Goal: Task Accomplishment & Management: Complete application form

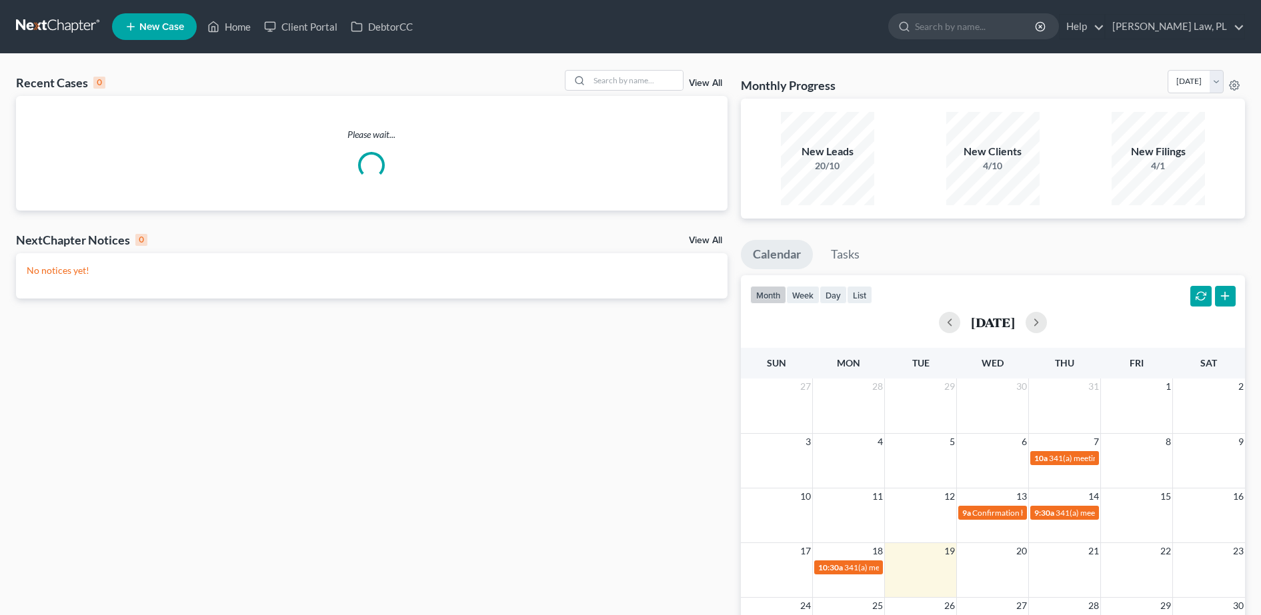
click at [157, 36] on link "New Case" at bounding box center [154, 26] width 85 height 27
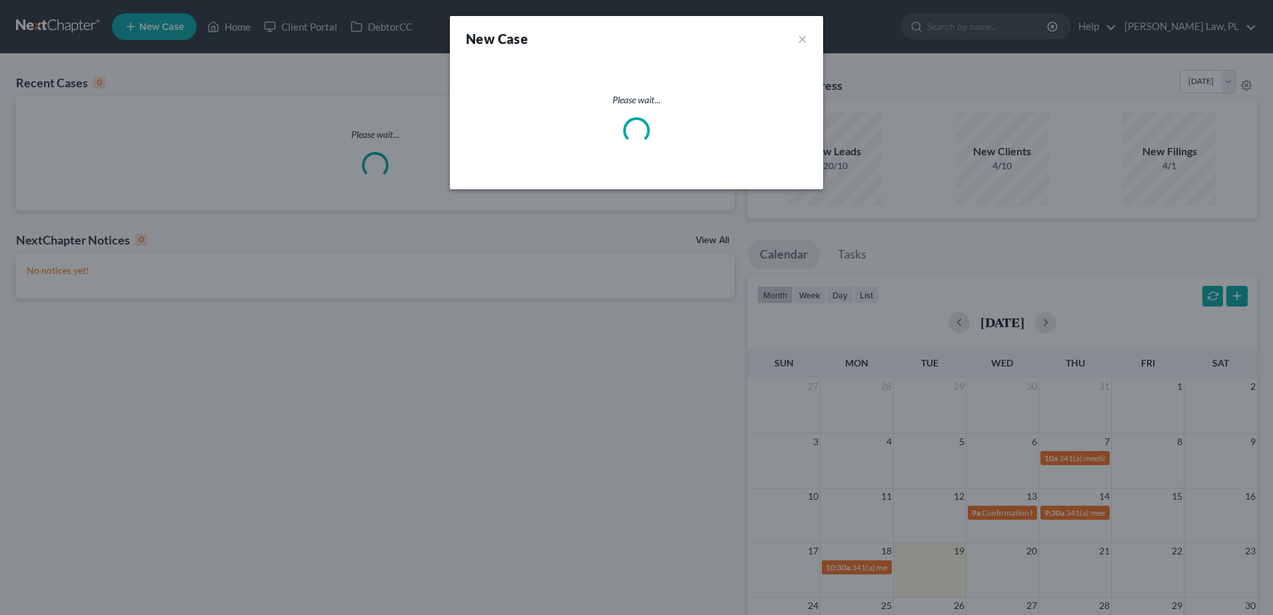
select select "15"
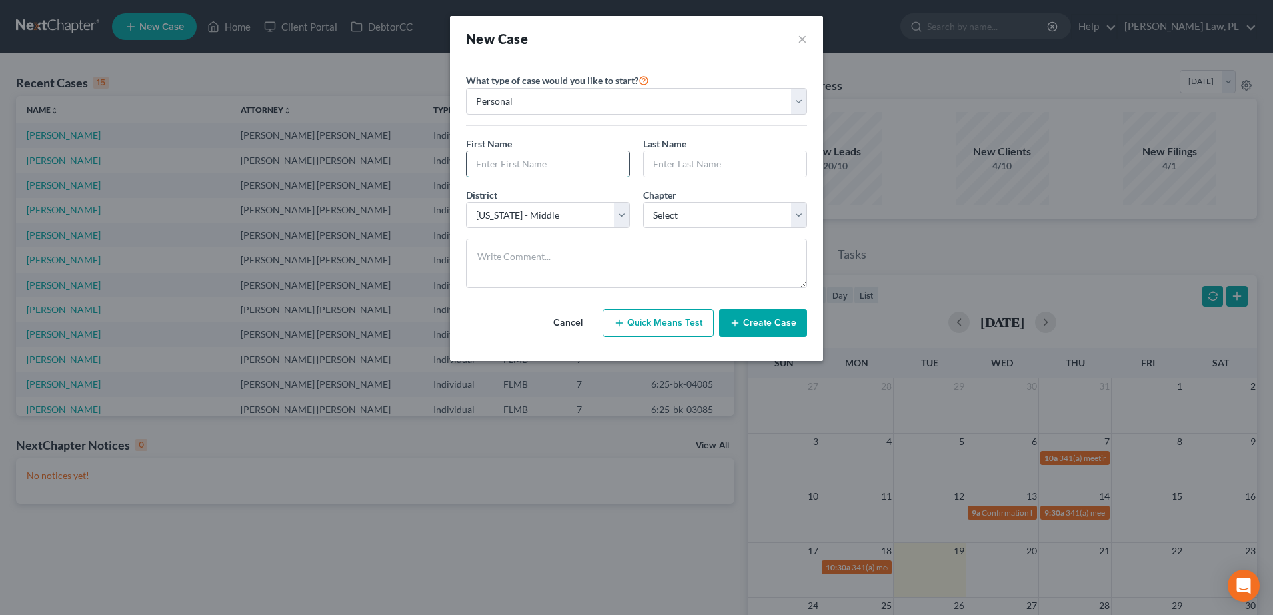
click at [529, 160] on input "text" at bounding box center [548, 163] width 163 height 25
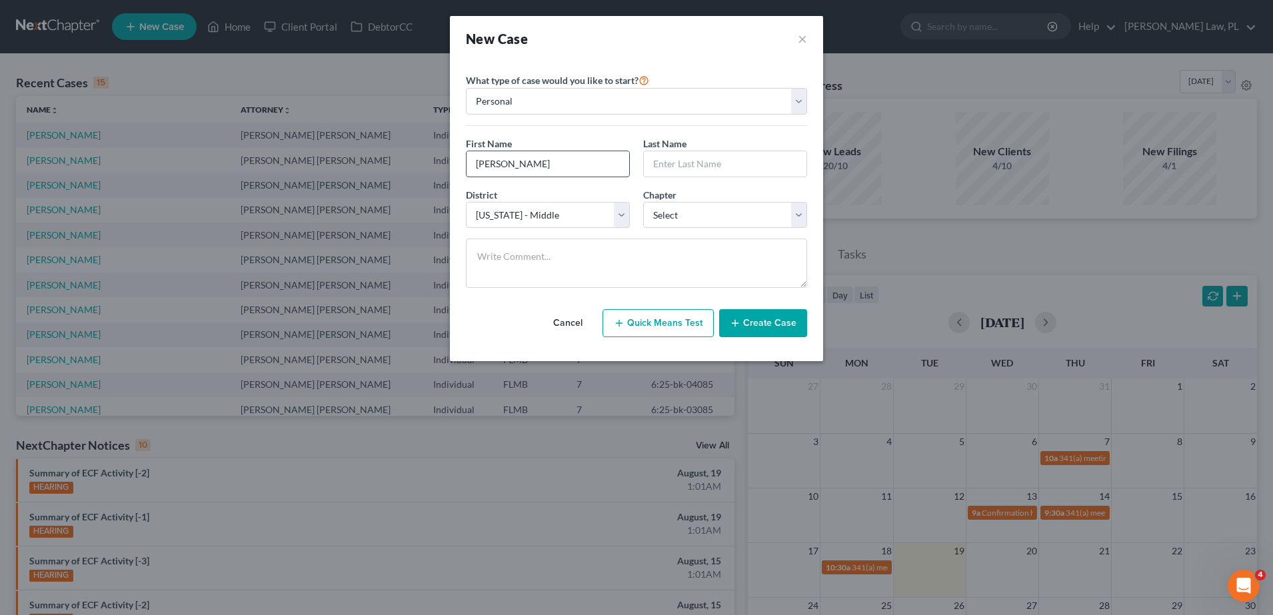
type input "[PERSON_NAME]"
click at [727, 203] on select "Select 7 11 12 13" at bounding box center [725, 215] width 164 height 27
select select "0"
click at [643, 202] on select "Select 7 11 12 13" at bounding box center [725, 215] width 164 height 27
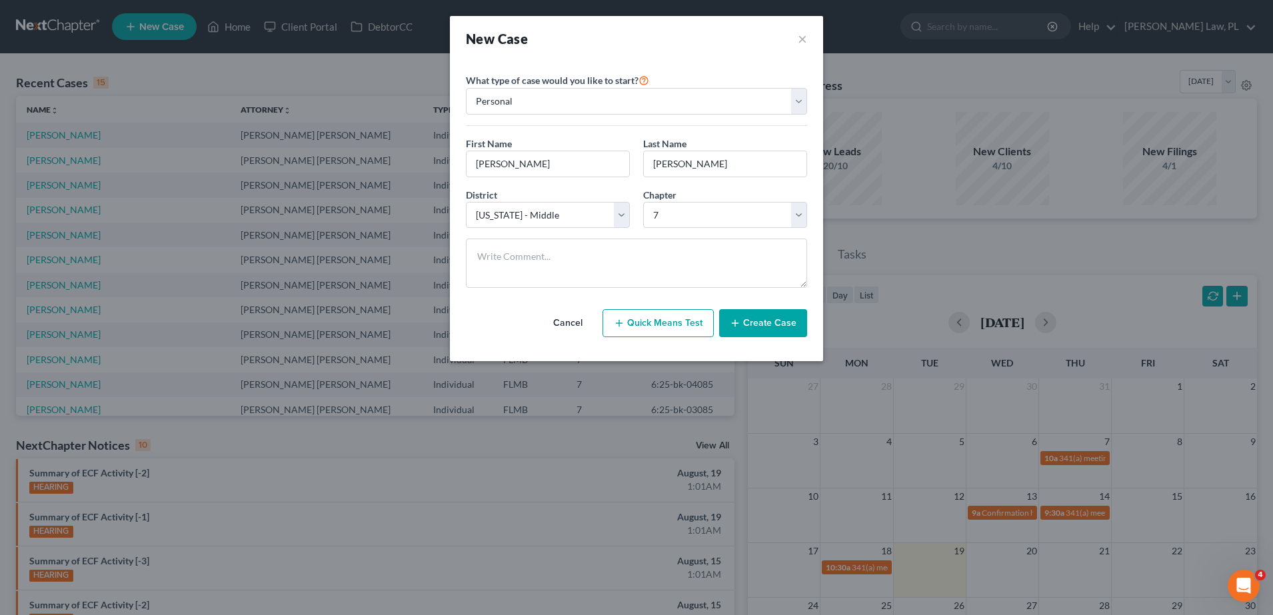
click at [771, 323] on button "Create Case" at bounding box center [763, 323] width 88 height 28
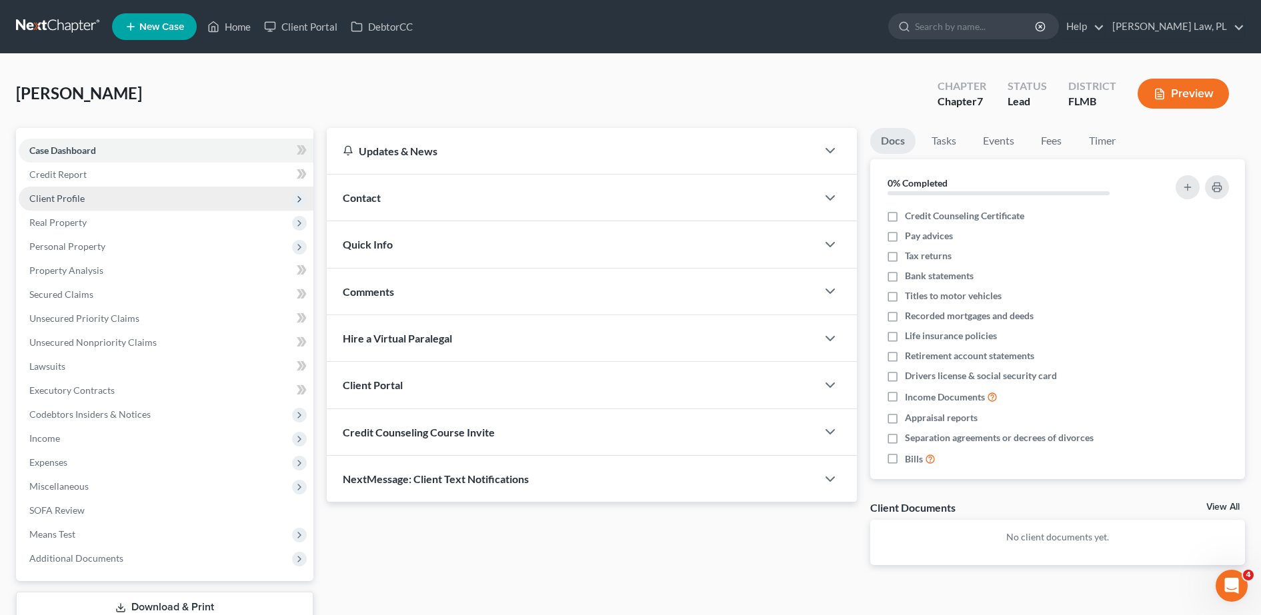
click at [130, 201] on span "Client Profile" at bounding box center [166, 199] width 295 height 24
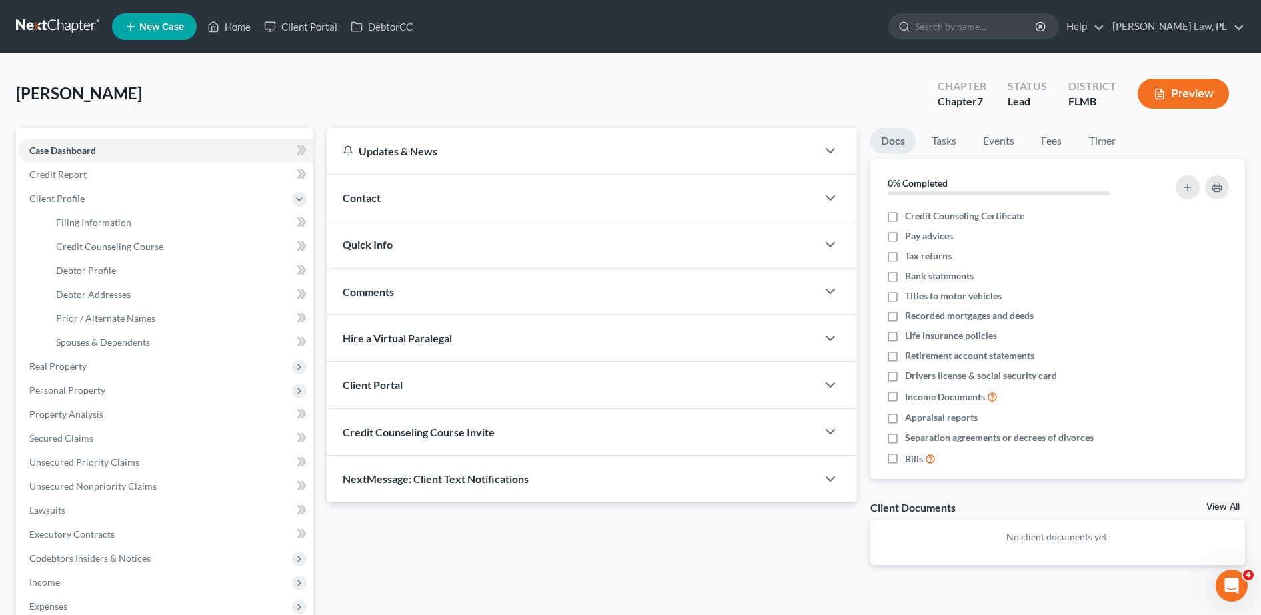
click at [399, 253] on div "Quick Info" at bounding box center [572, 244] width 490 height 46
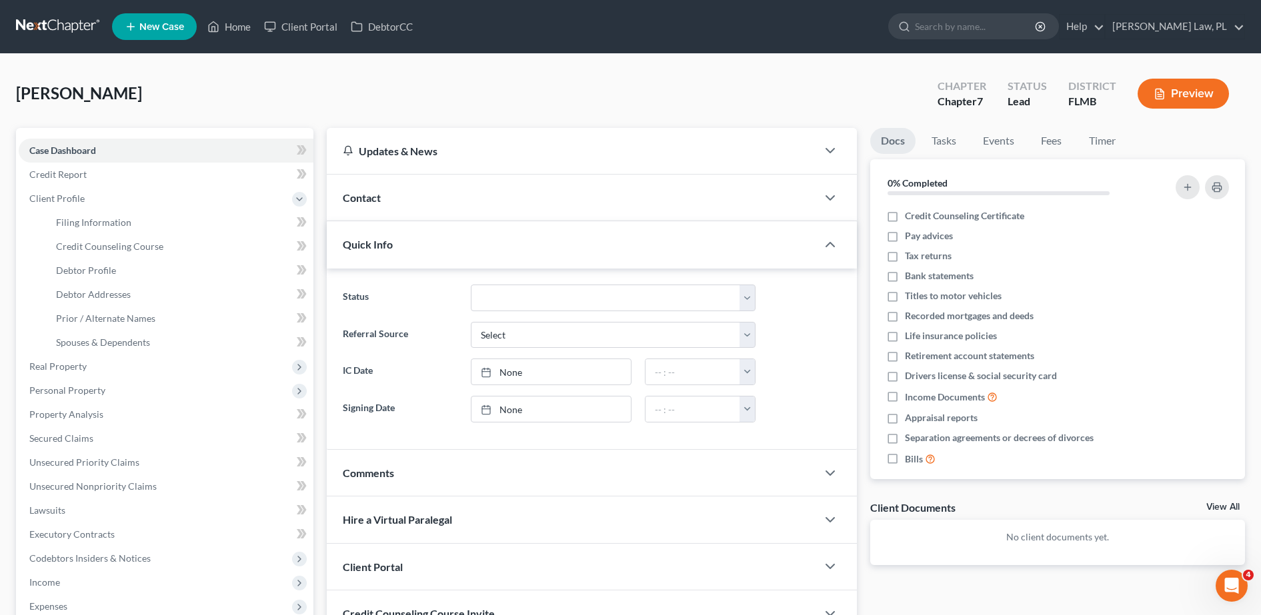
click at [450, 195] on div "Contact" at bounding box center [572, 198] width 490 height 46
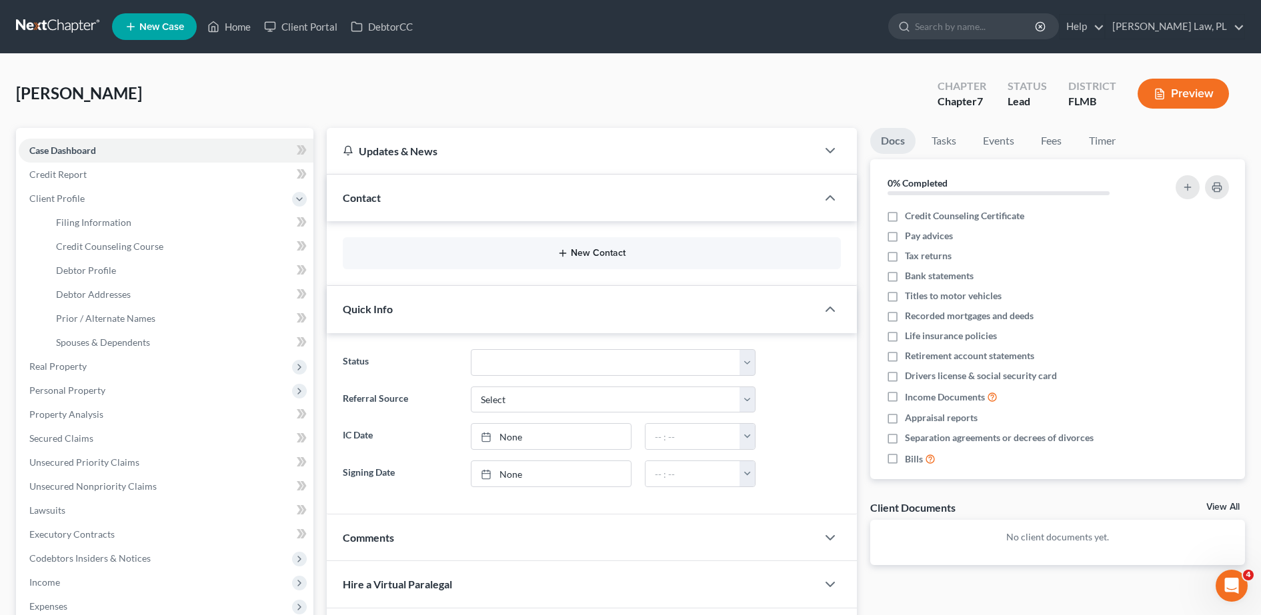
click at [465, 252] on button "New Contact" at bounding box center [591, 253] width 477 height 11
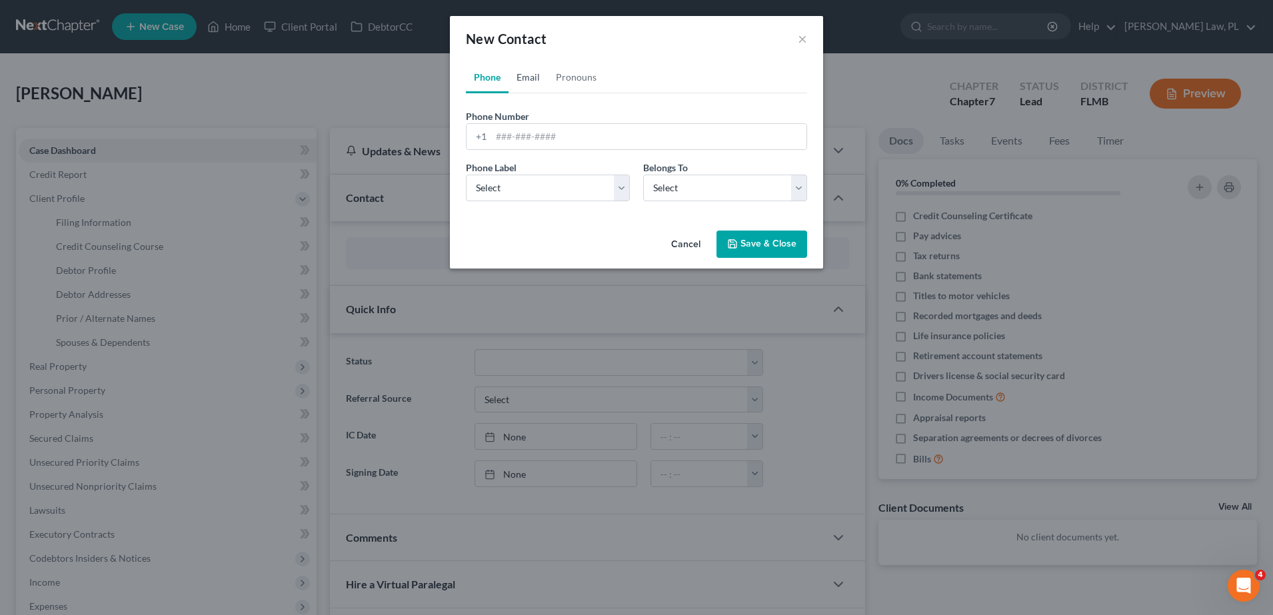
click at [535, 79] on link "Email" at bounding box center [528, 77] width 39 height 32
click at [543, 132] on input "email" at bounding box center [648, 136] width 315 height 25
type input "[PERSON_NAME][EMAIL_ADDRESS][DOMAIN_NAME]"
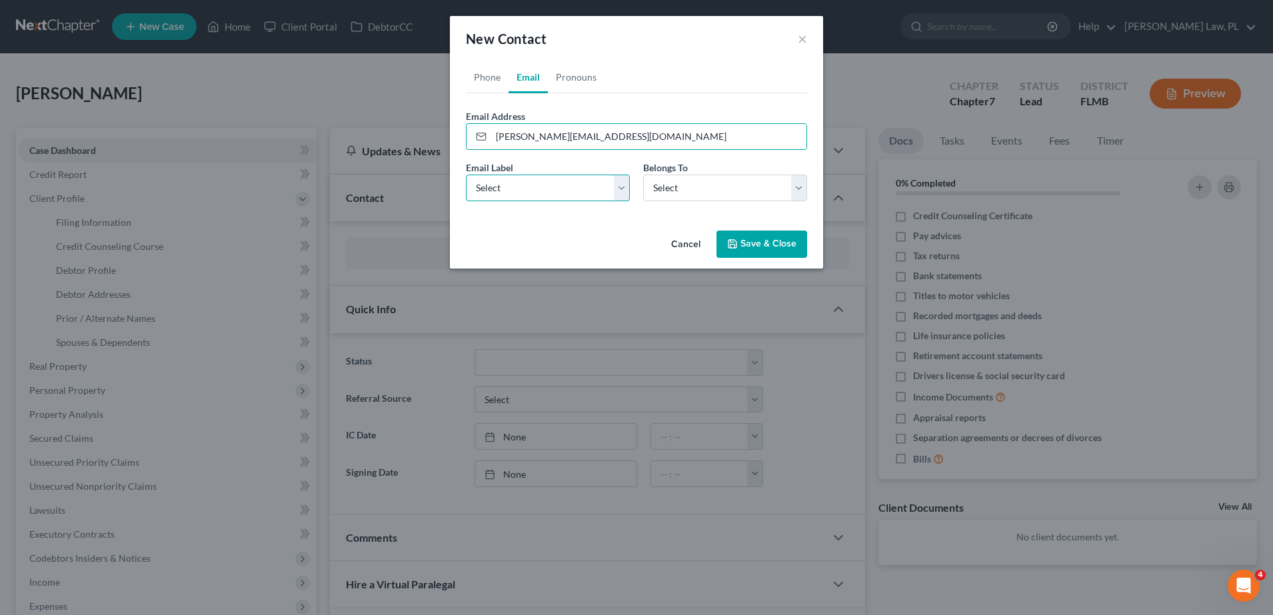
click at [560, 177] on select "Select Home Work Other" at bounding box center [548, 188] width 164 height 27
select select "0"
click at [466, 175] on select "Select Home Work Other" at bounding box center [548, 188] width 164 height 27
click at [687, 181] on select "Select Client Other" at bounding box center [725, 188] width 164 height 27
select select "0"
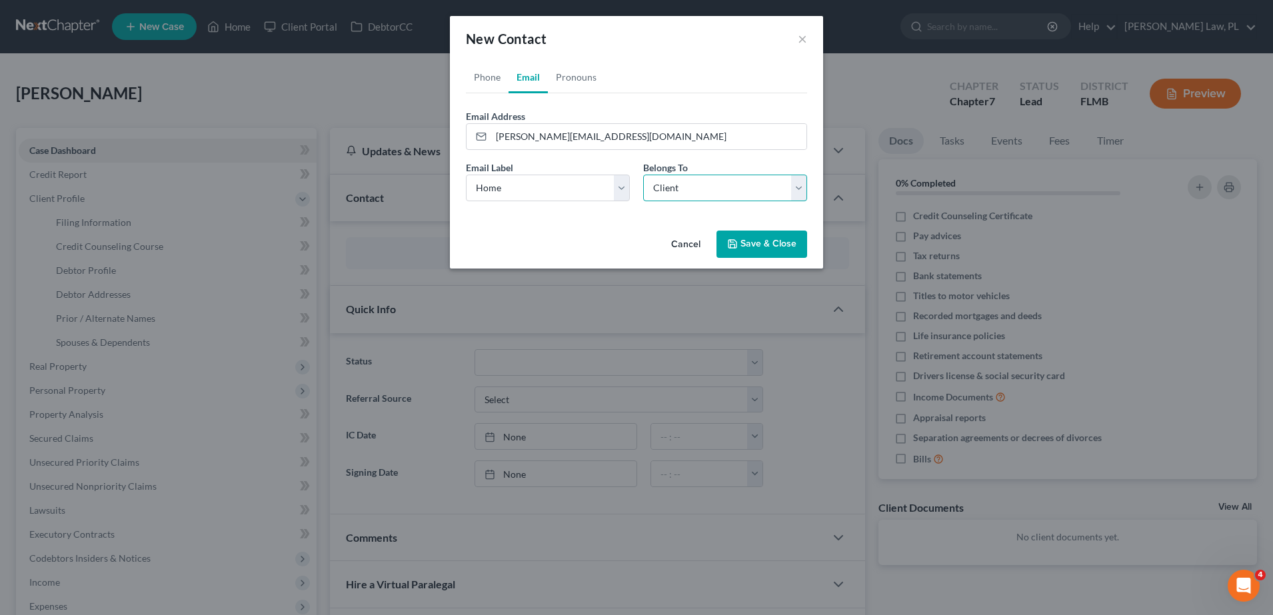
click at [643, 175] on select "Select Client Other" at bounding box center [725, 188] width 164 height 27
click at [769, 239] on button "Save & Close" at bounding box center [762, 245] width 91 height 28
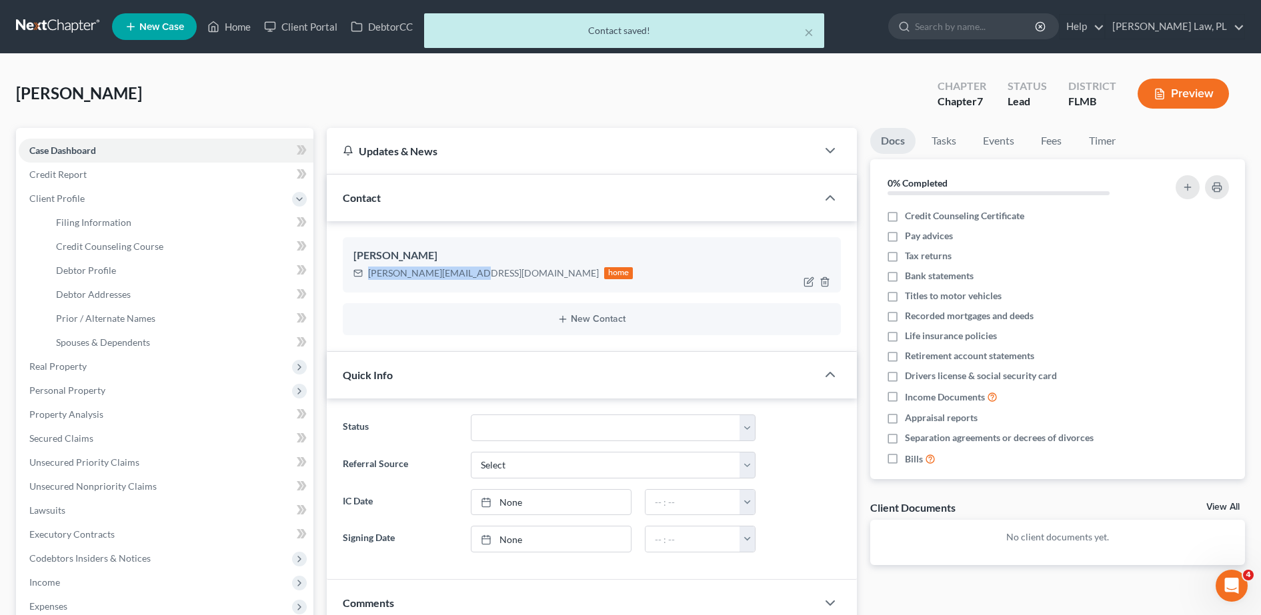
drag, startPoint x: 367, startPoint y: 276, endPoint x: 463, endPoint y: 283, distance: 96.3
click at [463, 283] on div "[PERSON_NAME] [PERSON_NAME][EMAIL_ADDRESS][DOMAIN_NAME] home" at bounding box center [592, 264] width 498 height 55
copy div "[PERSON_NAME][EMAIL_ADDRESS][DOMAIN_NAME]"
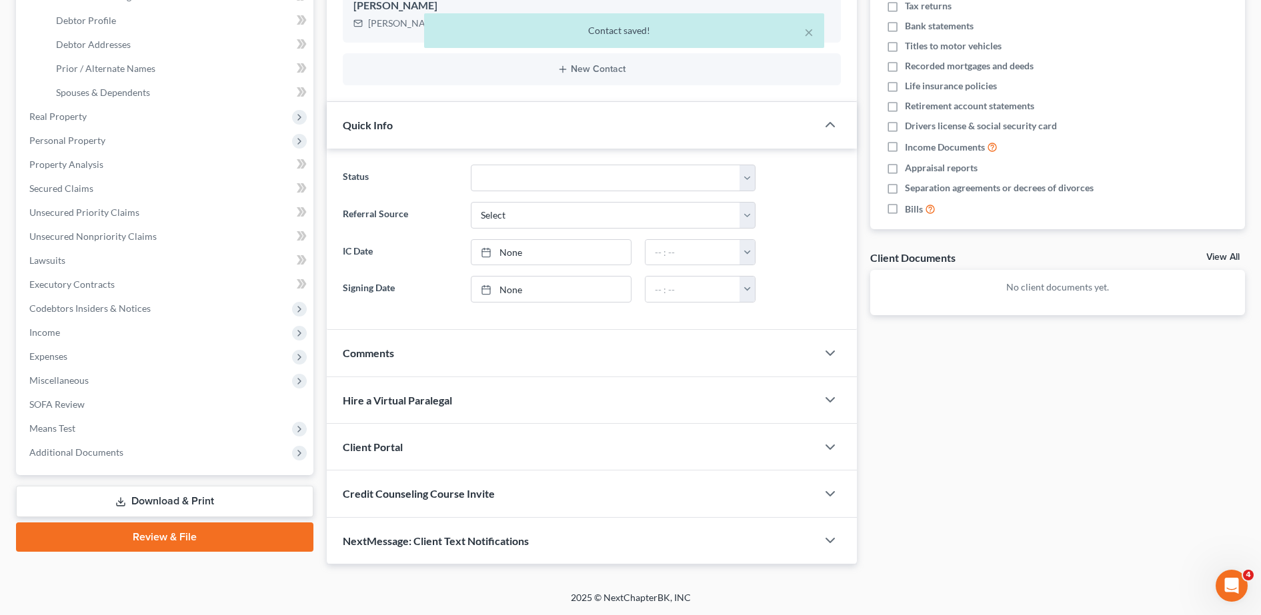
click at [467, 444] on div "Client Portal" at bounding box center [572, 447] width 490 height 46
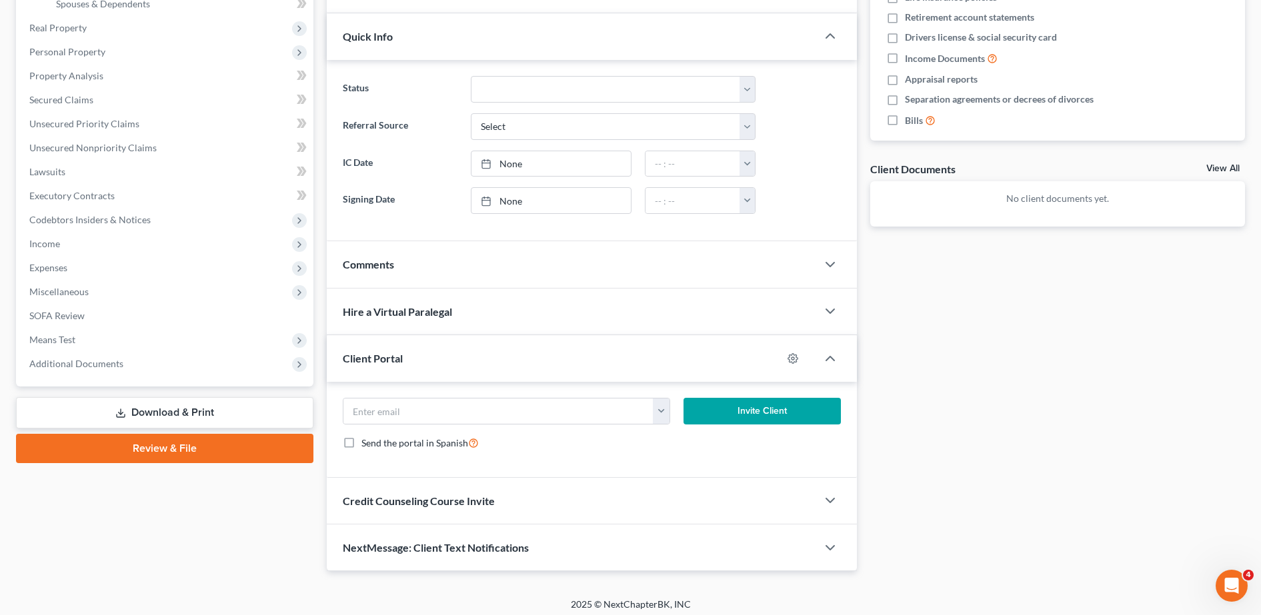
click at [439, 503] on span "Credit Counseling Course Invite" at bounding box center [419, 501] width 152 height 13
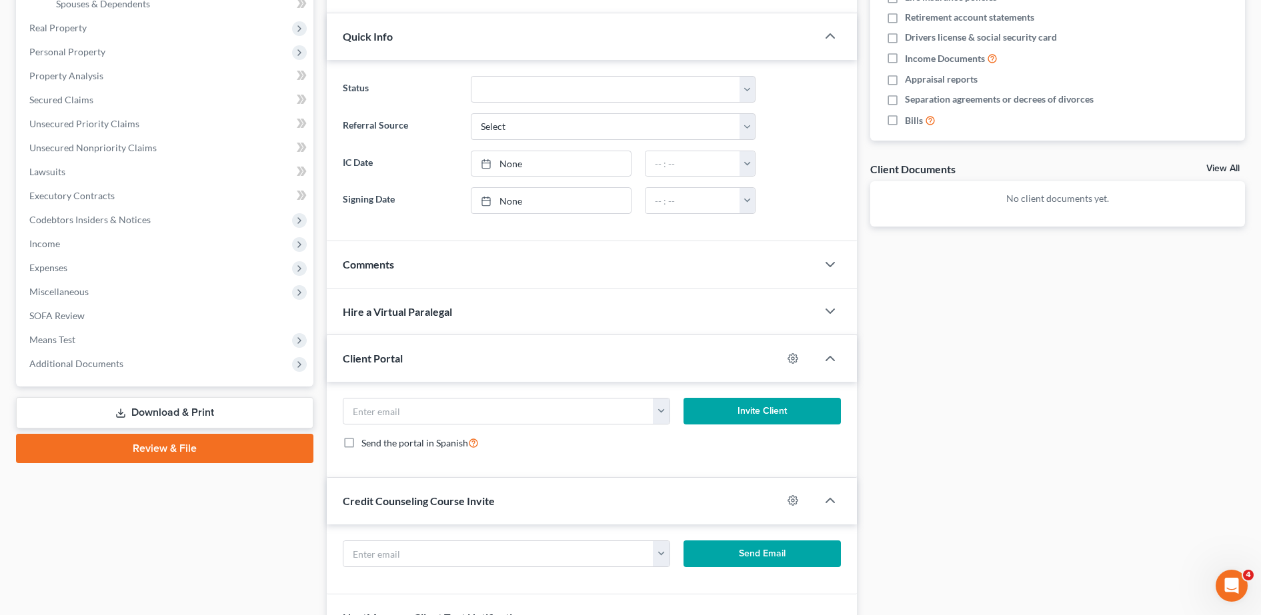
scroll to position [415, 0]
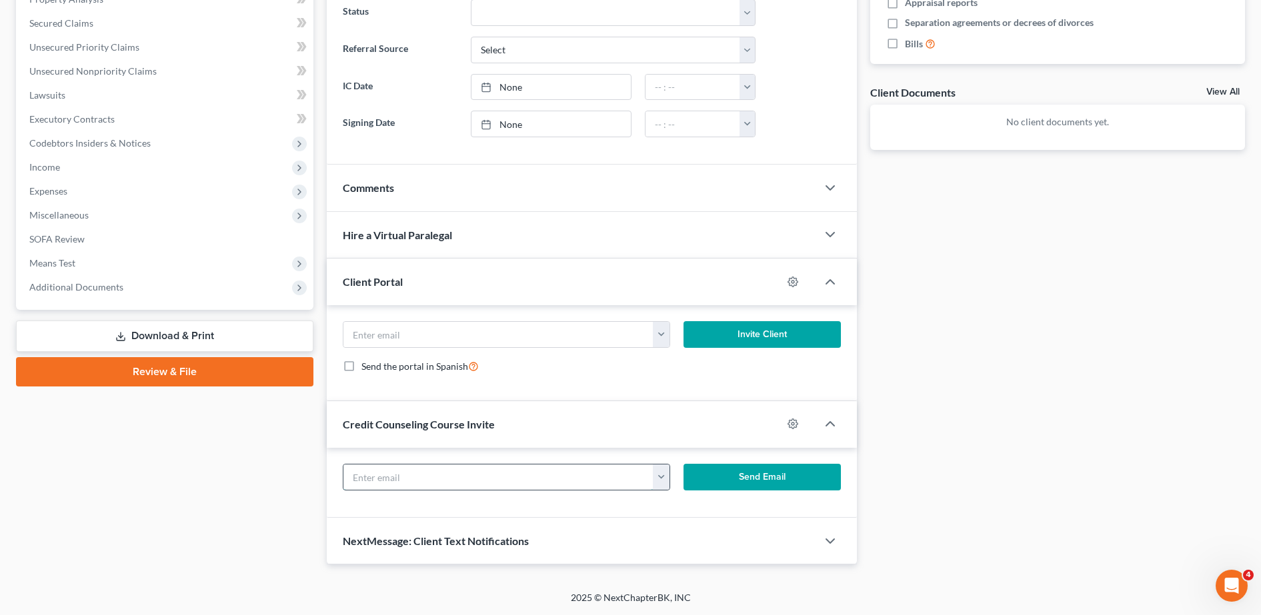
click at [410, 479] on input "text" at bounding box center [498, 477] width 311 height 25
paste input "[PERSON_NAME][EMAIL_ADDRESS][DOMAIN_NAME]"
type input "[PERSON_NAME][EMAIL_ADDRESS][DOMAIN_NAME]"
click at [779, 471] on button "Send Email" at bounding box center [761, 477] width 157 height 27
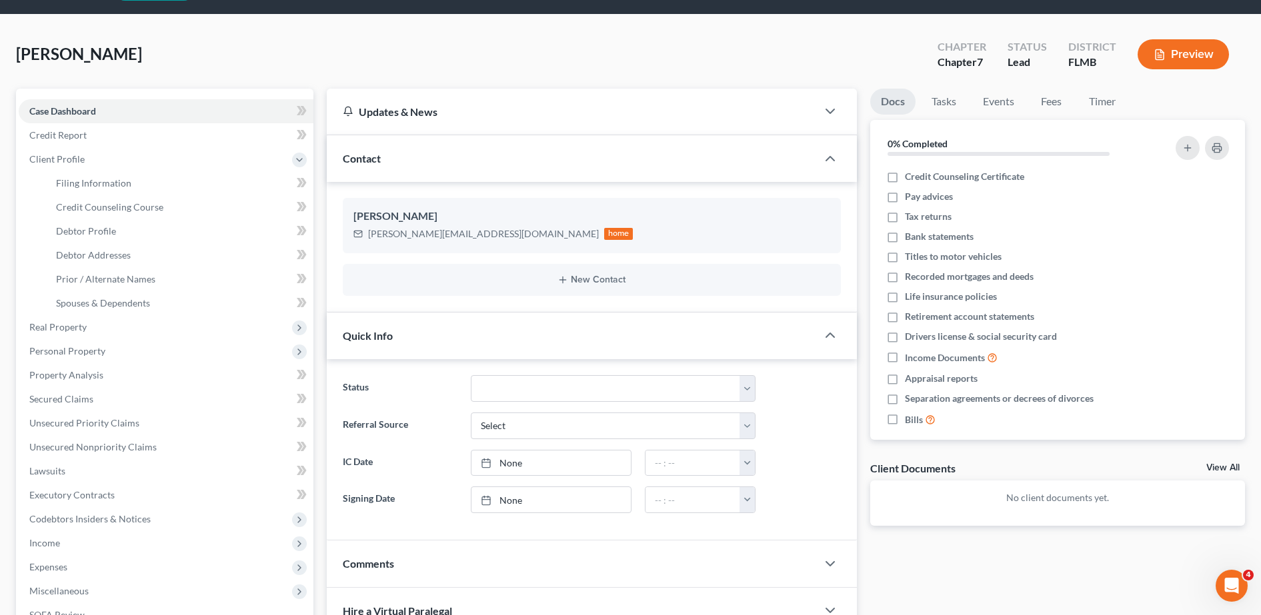
scroll to position [16, 0]
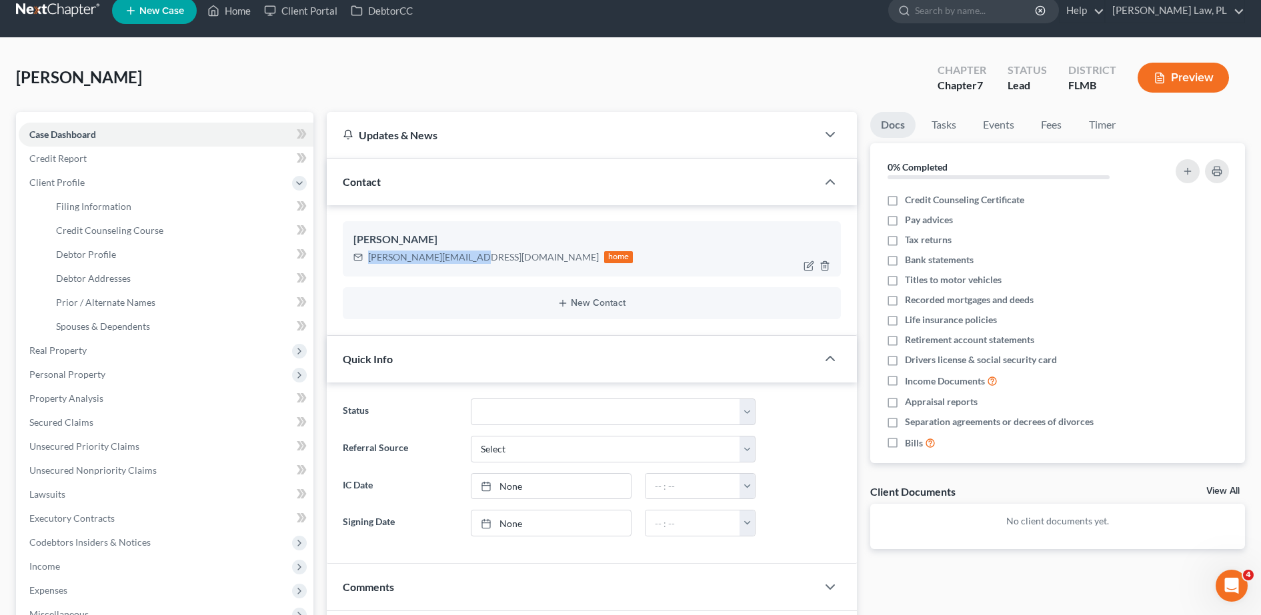
drag, startPoint x: 366, startPoint y: 254, endPoint x: 458, endPoint y: 264, distance: 92.6
click at [458, 264] on div "[PERSON_NAME][EMAIL_ADDRESS][DOMAIN_NAME] home" at bounding box center [493, 257] width 280 height 17
copy div "[PERSON_NAME][EMAIL_ADDRESS][DOMAIN_NAME]"
click at [298, 58] on div "[PERSON_NAME] Upgraded Chapter Chapter 7 Status Lead District [GEOGRAPHIC_DATA]…" at bounding box center [630, 83] width 1229 height 58
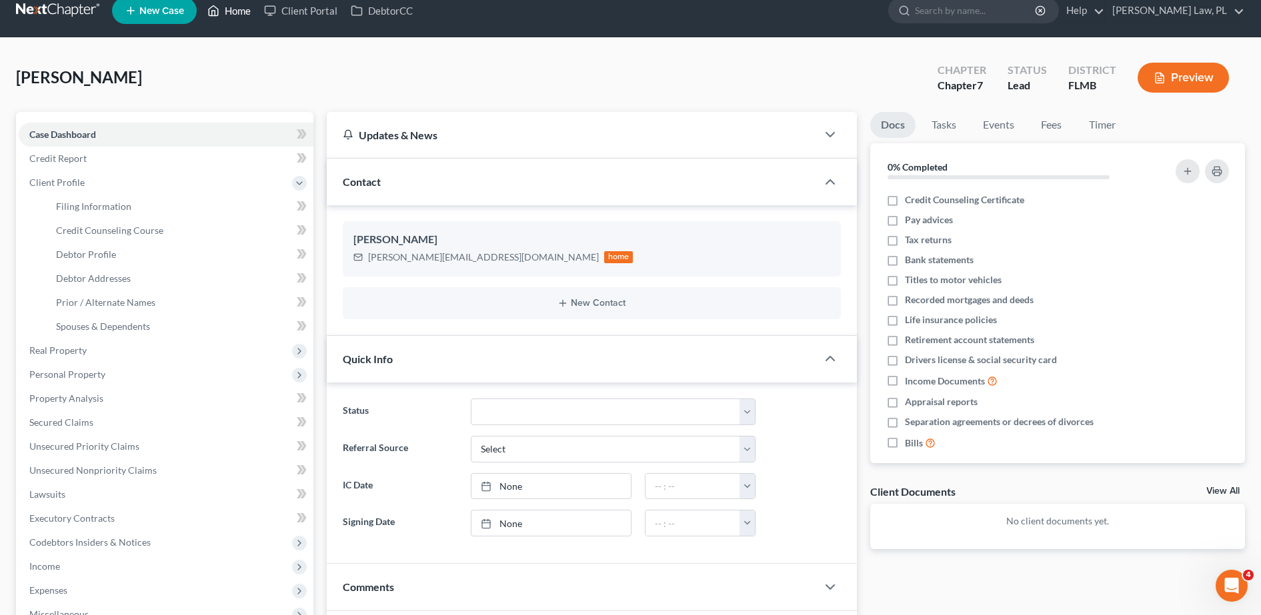
click at [225, 6] on link "Home" at bounding box center [229, 11] width 57 height 24
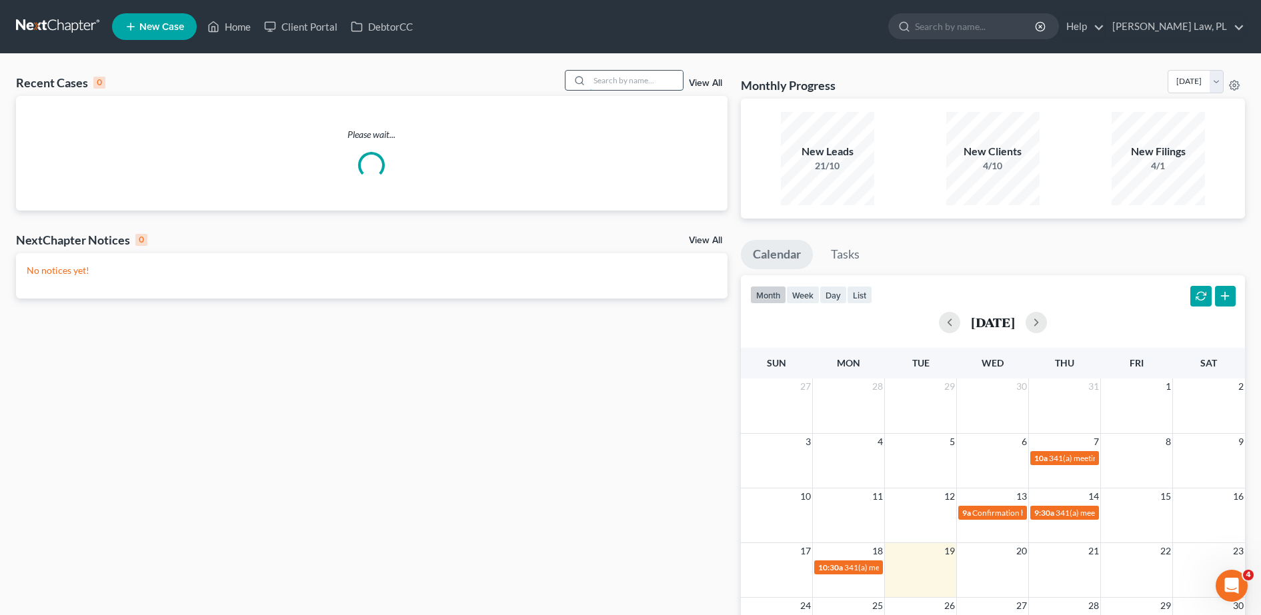
click at [619, 82] on input "search" at bounding box center [635, 80] width 93 height 19
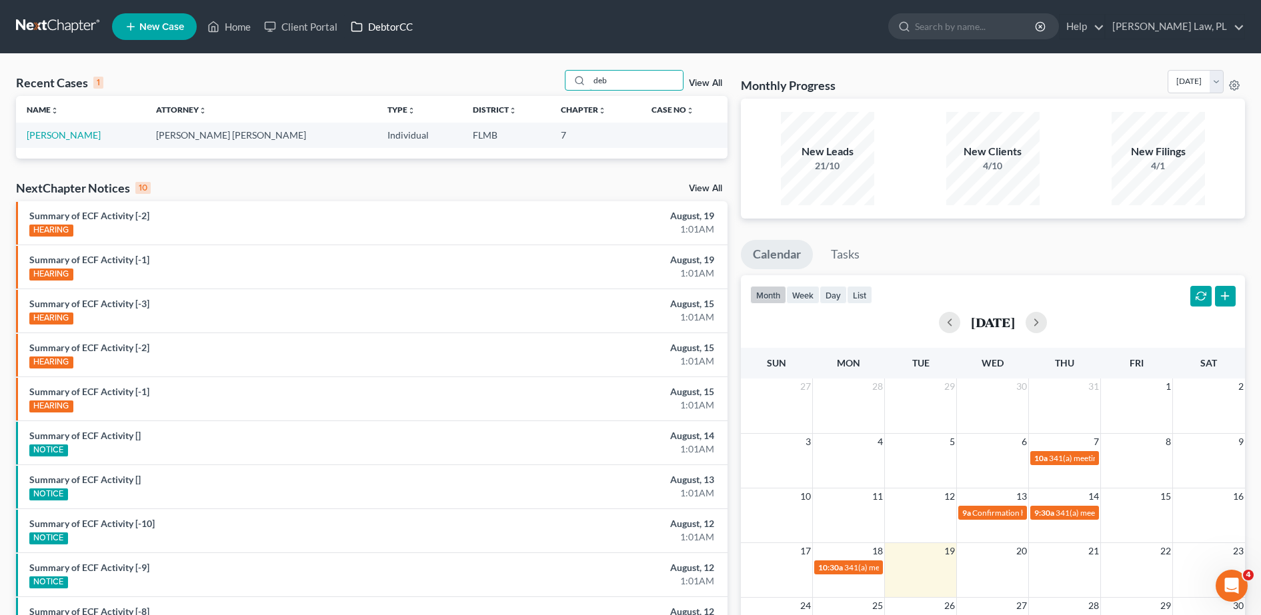
type input "deb"
click at [375, 25] on link "DebtorCC" at bounding box center [381, 27] width 75 height 24
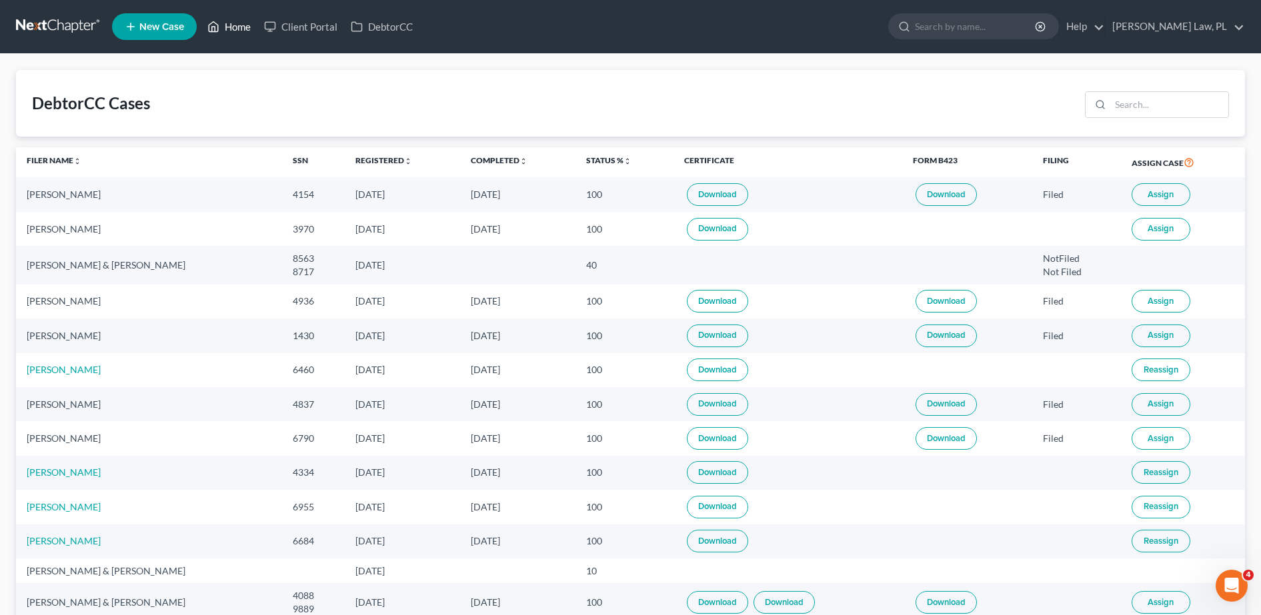
click at [217, 27] on icon at bounding box center [213, 27] width 12 height 16
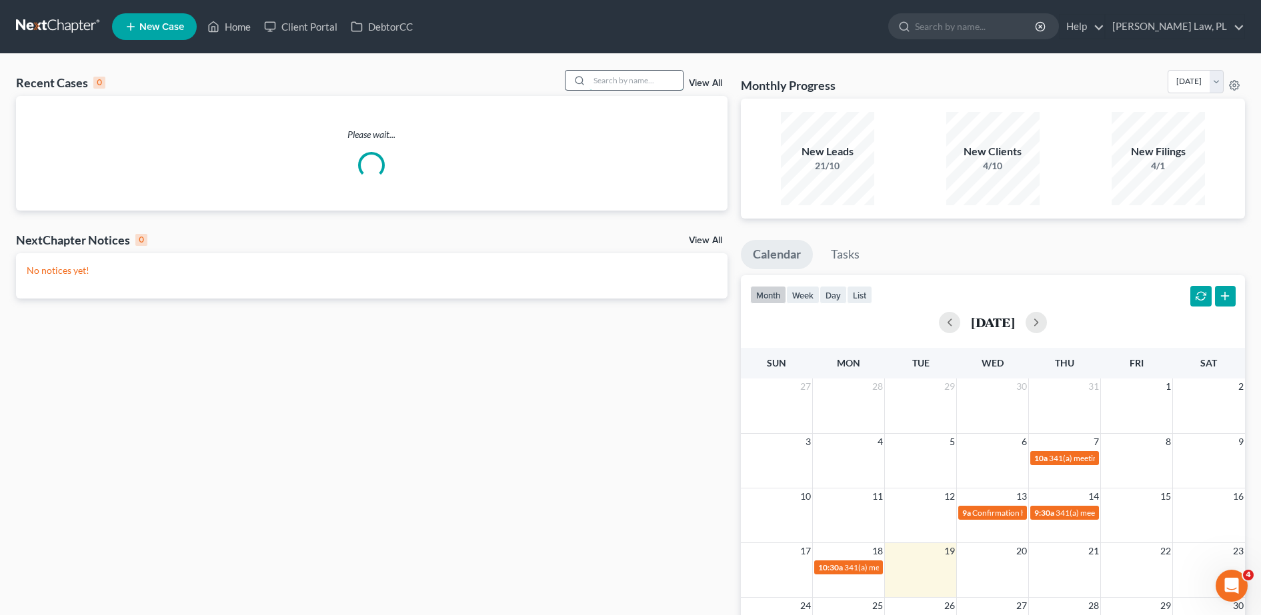
click at [623, 79] on input "search" at bounding box center [635, 80] width 93 height 19
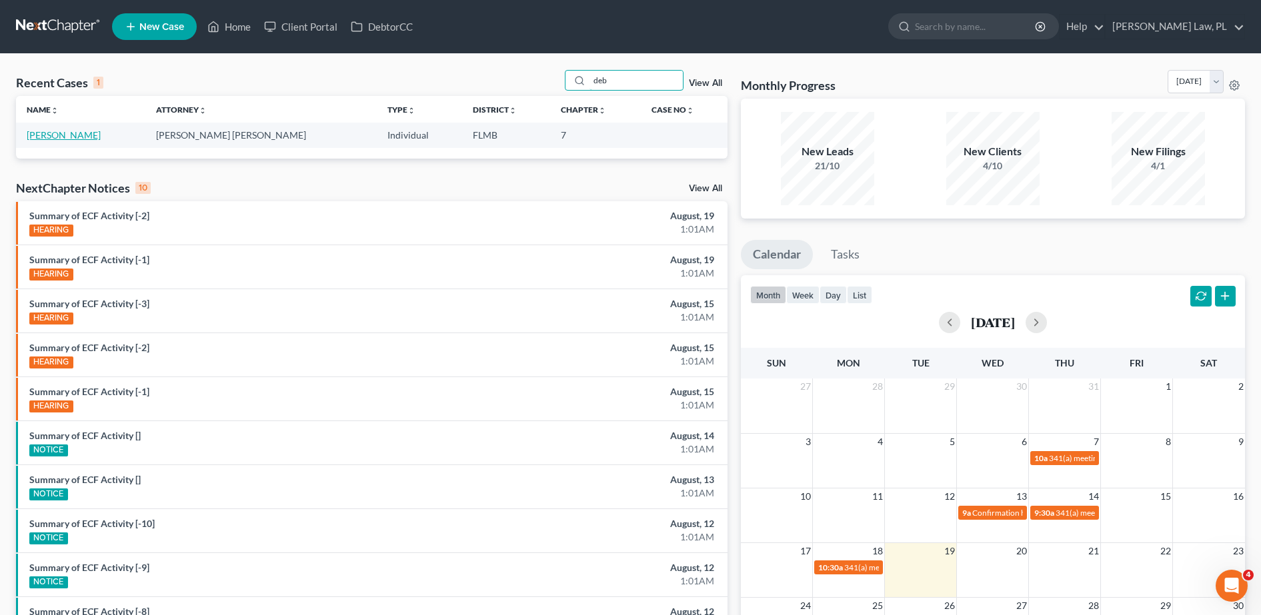
type input "deb"
click at [65, 135] on link "[PERSON_NAME]" at bounding box center [64, 134] width 74 height 11
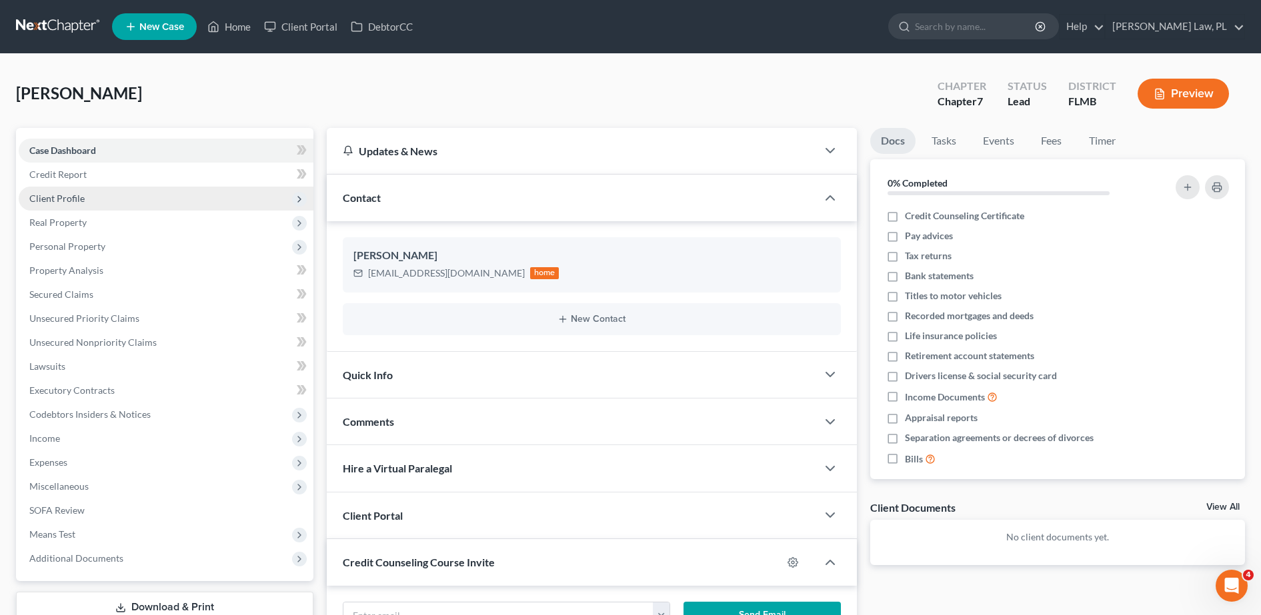
click at [67, 196] on span "Client Profile" at bounding box center [56, 198] width 55 height 11
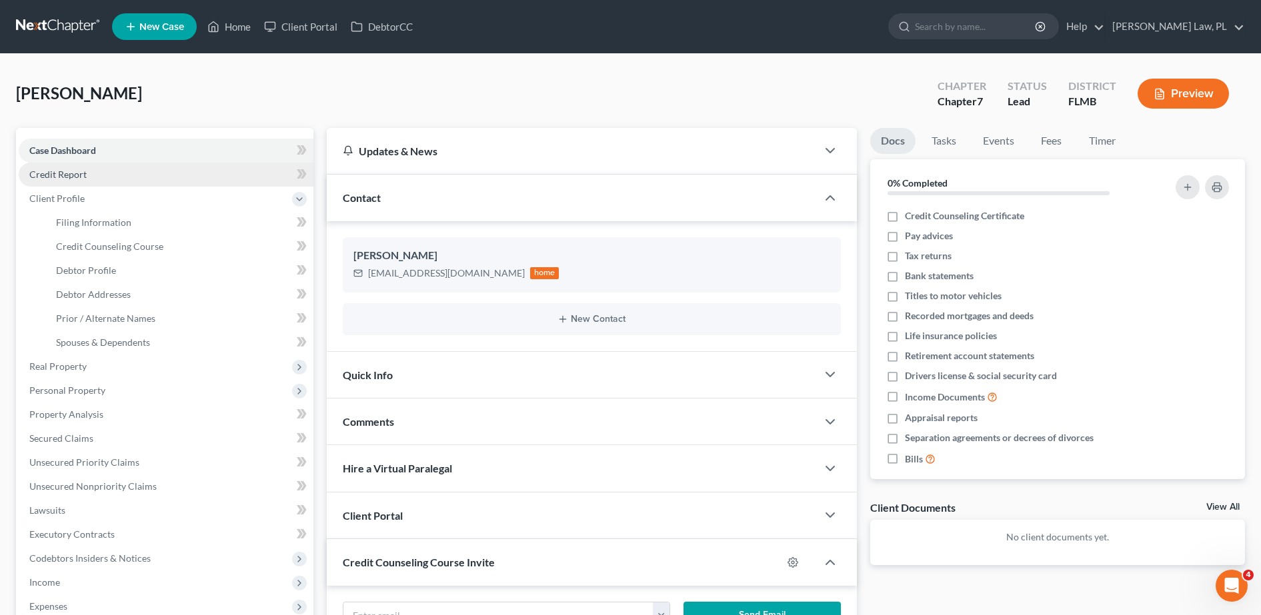
click at [99, 179] on link "Credit Report" at bounding box center [166, 175] width 295 height 24
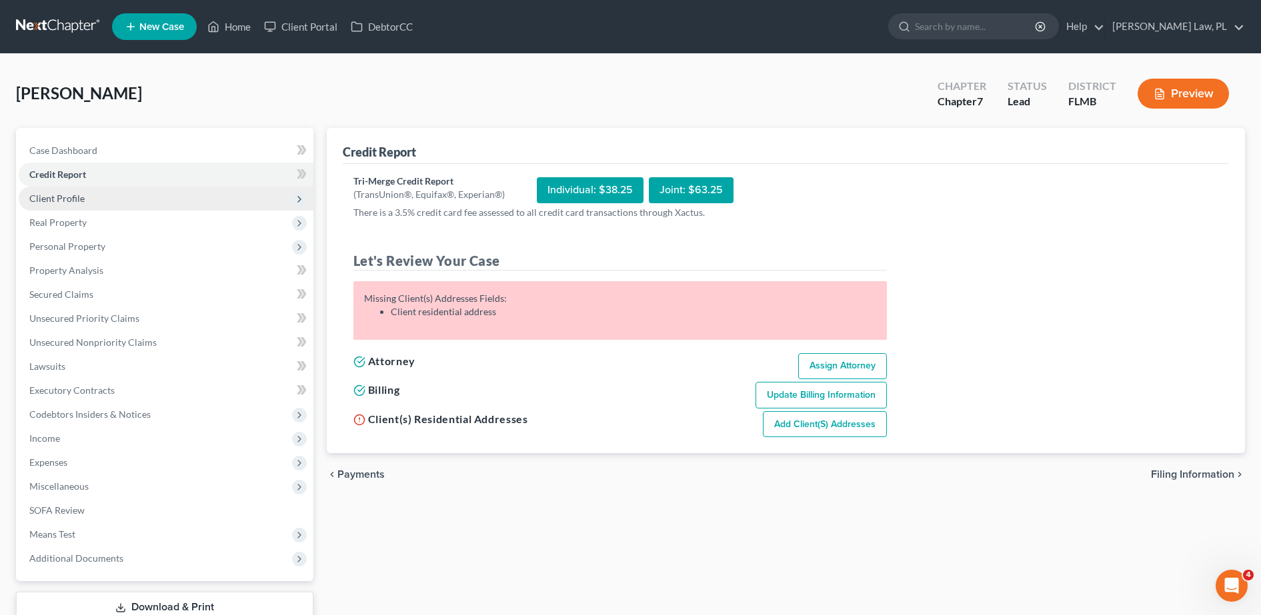
click at [99, 200] on span "Client Profile" at bounding box center [166, 199] width 295 height 24
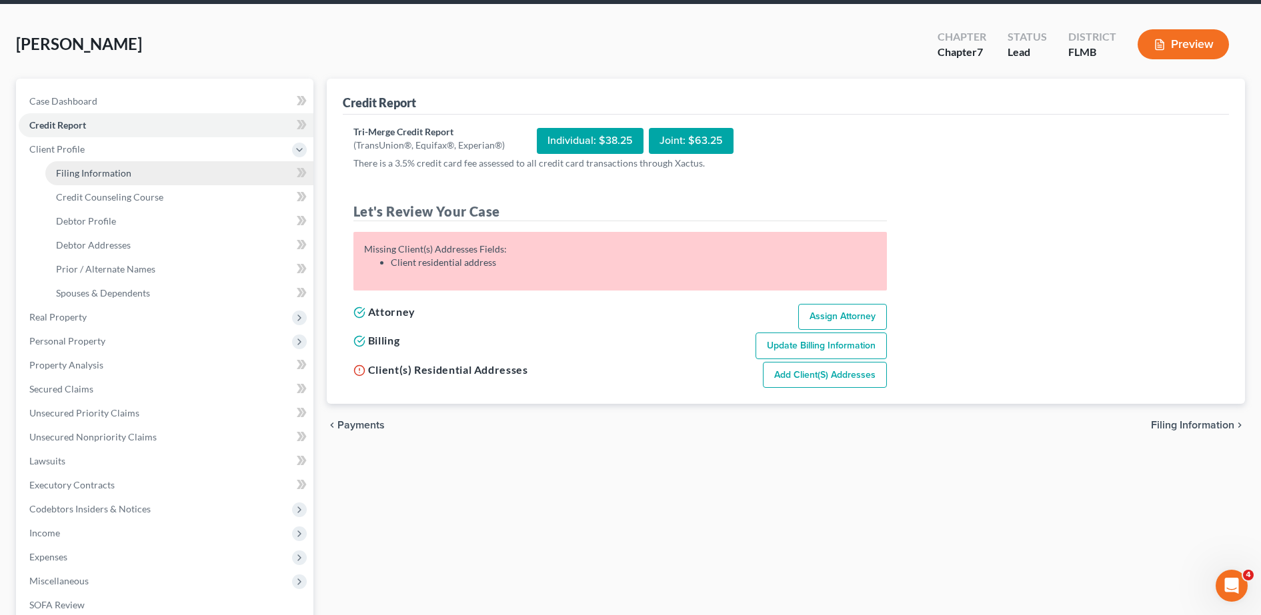
scroll to position [76, 0]
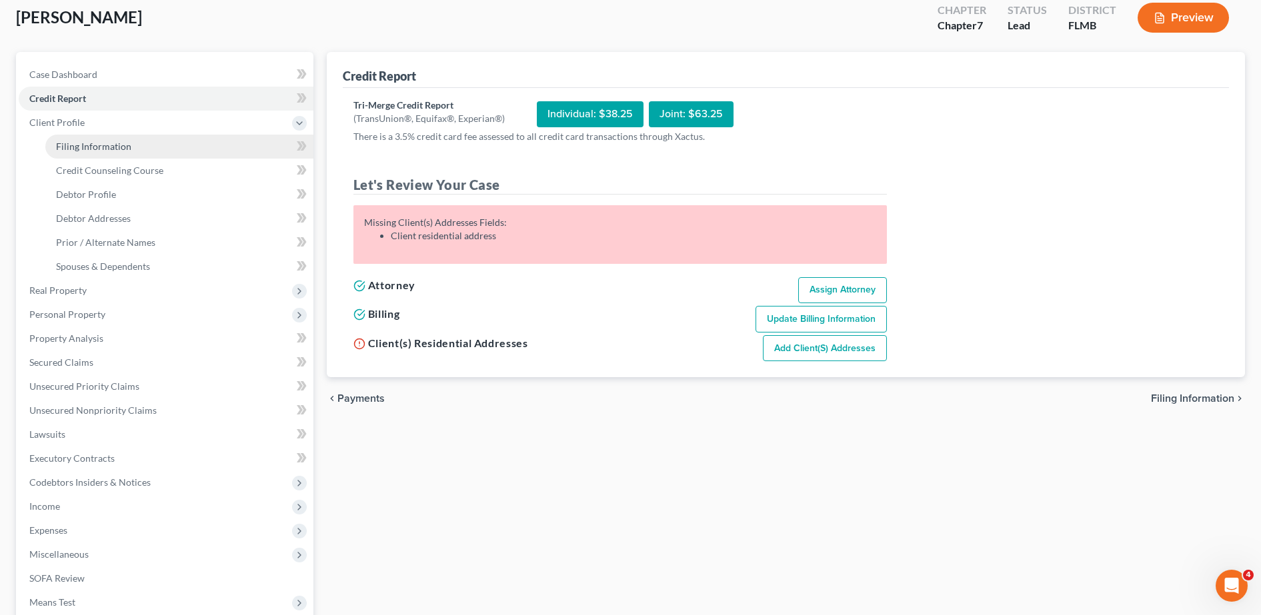
click at [118, 145] on span "Filing Information" at bounding box center [93, 146] width 75 height 11
select select "1"
select select "0"
select select "15"
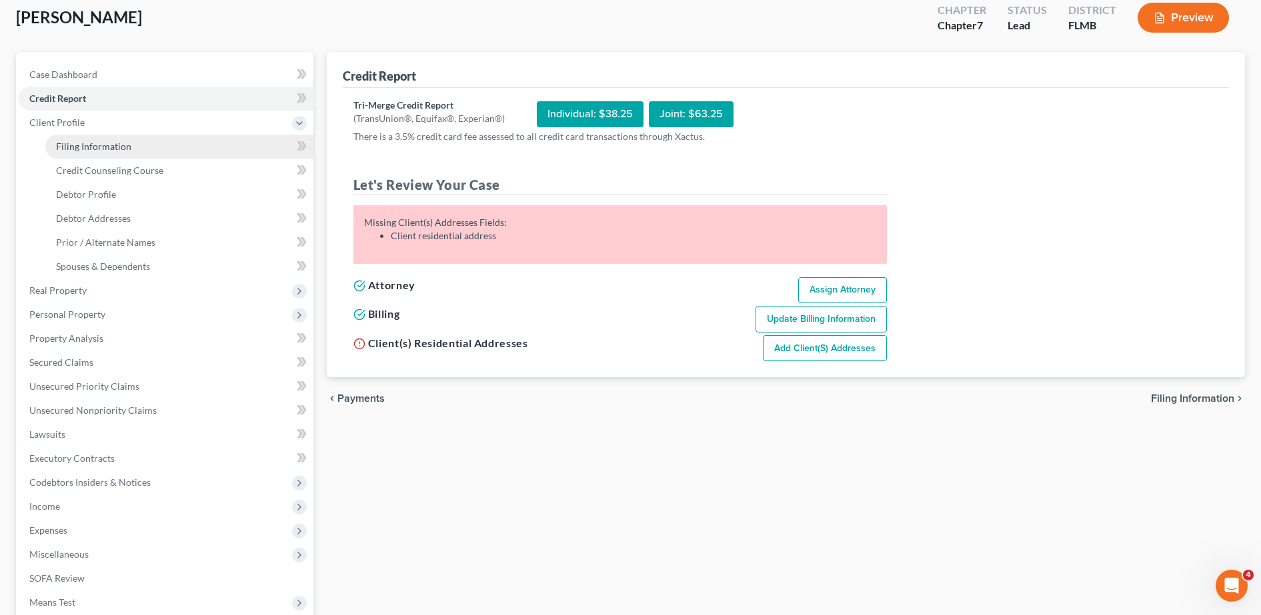
select select "9"
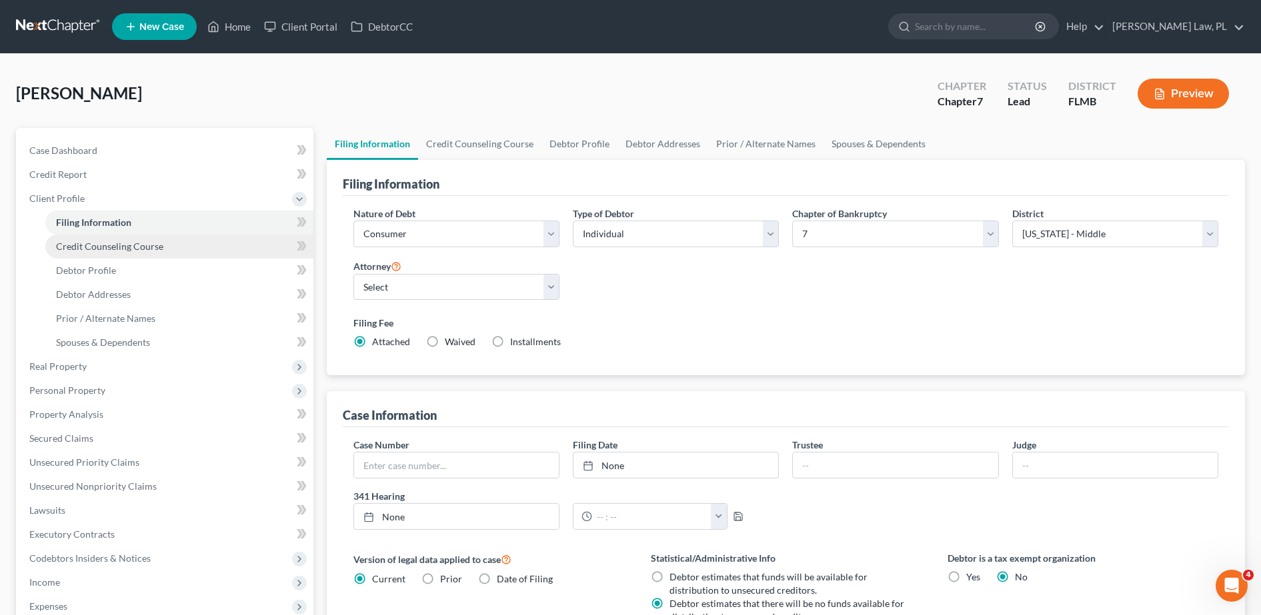
click at [97, 243] on span "Credit Counseling Course" at bounding box center [109, 246] width 107 height 11
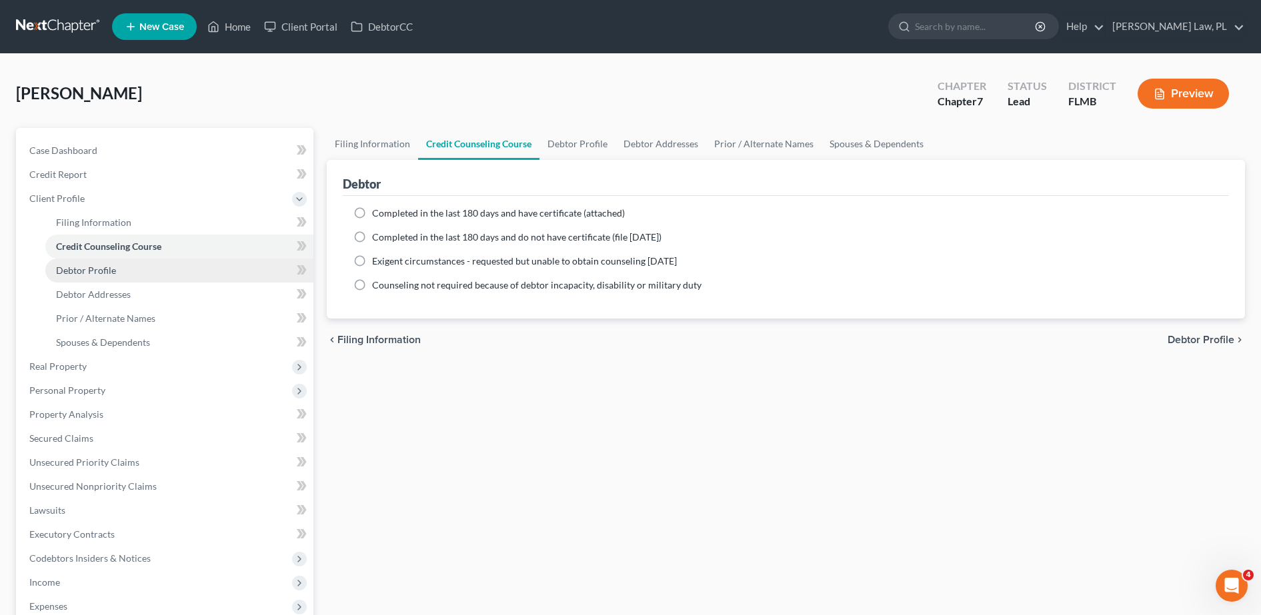
click at [101, 281] on link "Debtor Profile" at bounding box center [179, 271] width 268 height 24
select select "0"
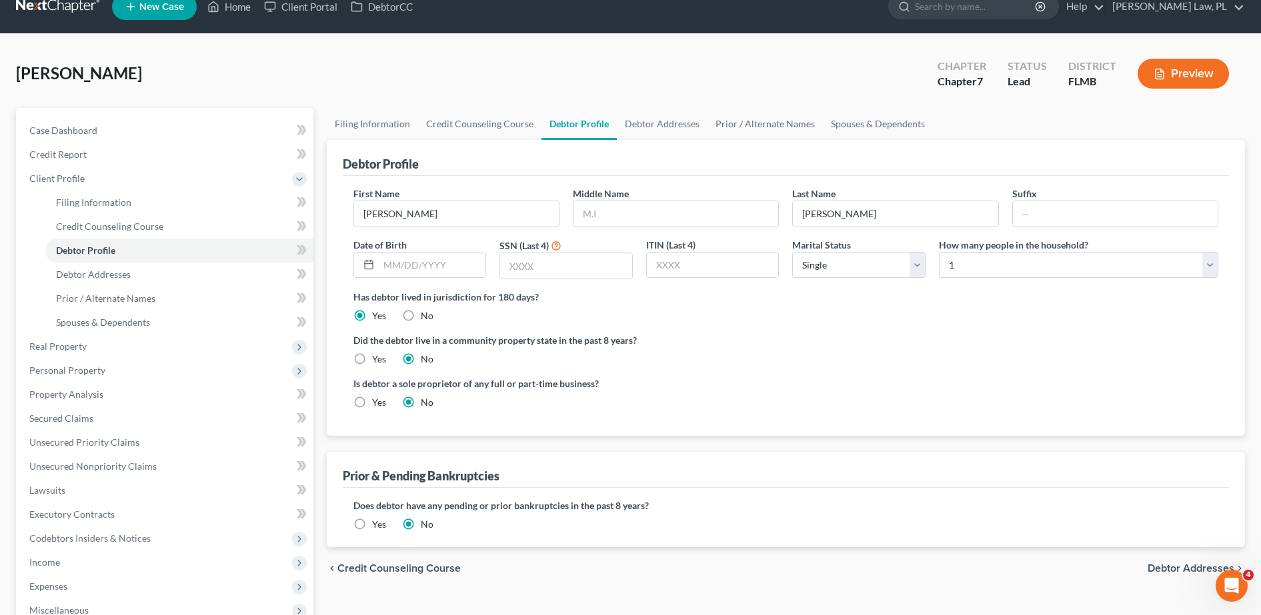
scroll to position [22, 0]
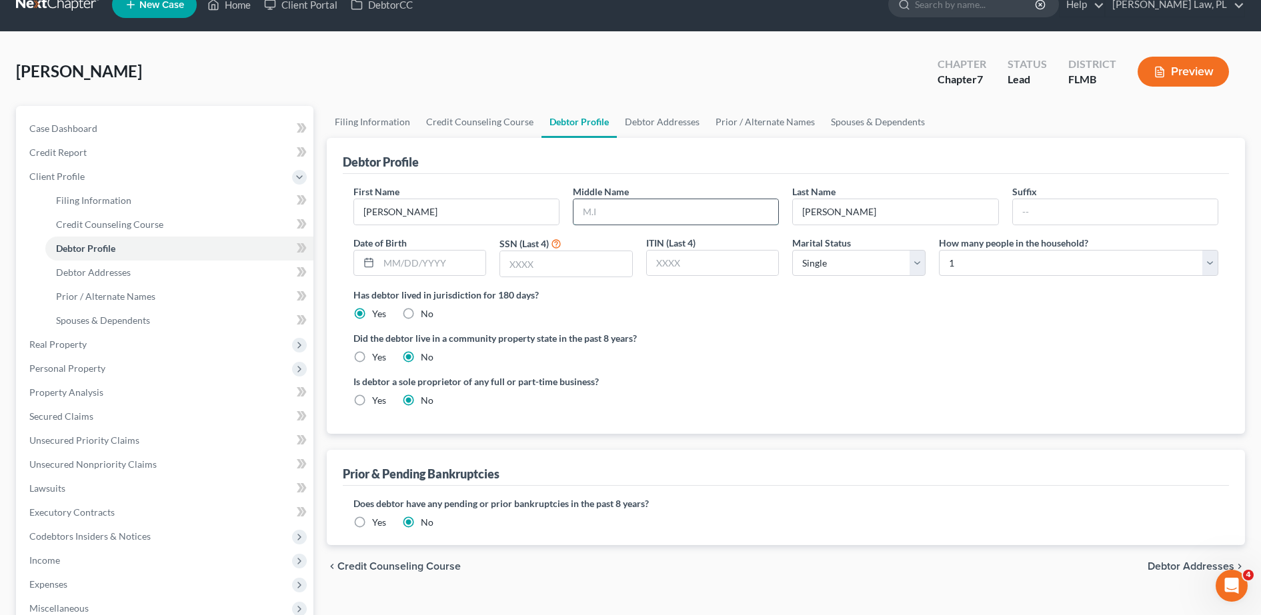
click at [610, 215] on input "text" at bounding box center [675, 211] width 205 height 25
type input "[PERSON_NAME]"
click at [404, 256] on input "text" at bounding box center [432, 263] width 107 height 25
type input "[DATE]"
click at [859, 273] on select "Select Single Married Separated Divorced Widowed" at bounding box center [858, 263] width 133 height 27
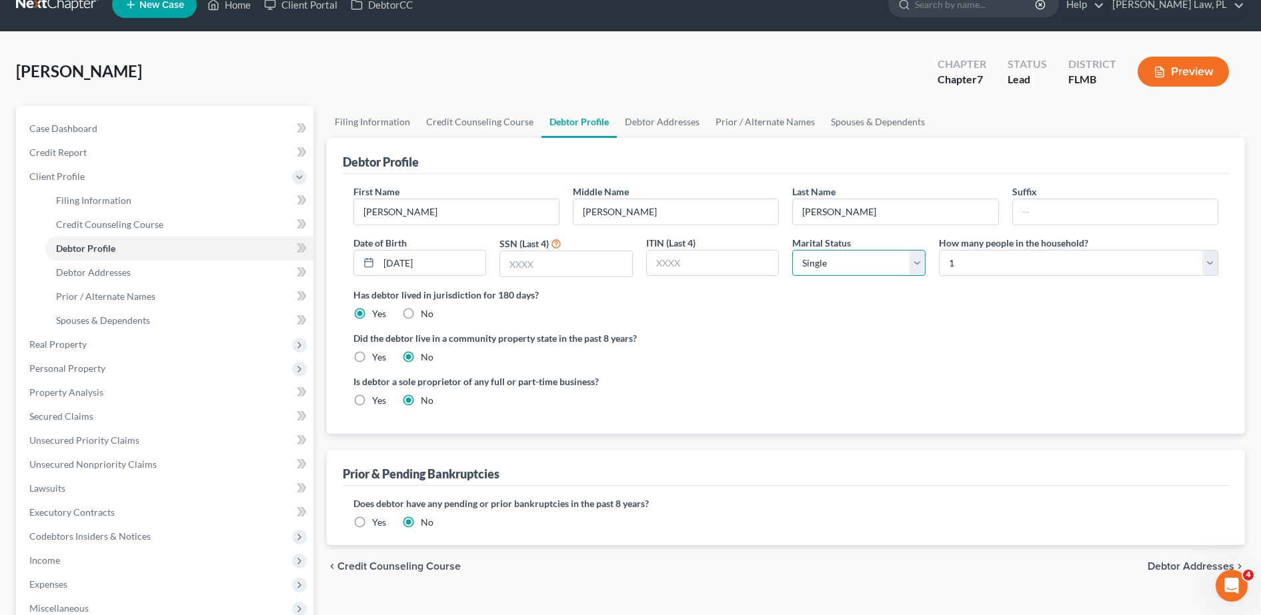
select select "4"
click at [792, 250] on select "Select Single Married Separated Divorced Widowed" at bounding box center [858, 263] width 133 height 27
click at [973, 262] on select "Select 1 2 3 4 5 6 7 8 9 10 11 12 13 14 15 16 17 18 19 20" at bounding box center [1078, 263] width 279 height 27
click at [939, 250] on select "Select 1 2 3 4 5 6 7 8 9 10 11 12 13 14 15 16 17 18 19 20" at bounding box center [1078, 263] width 279 height 27
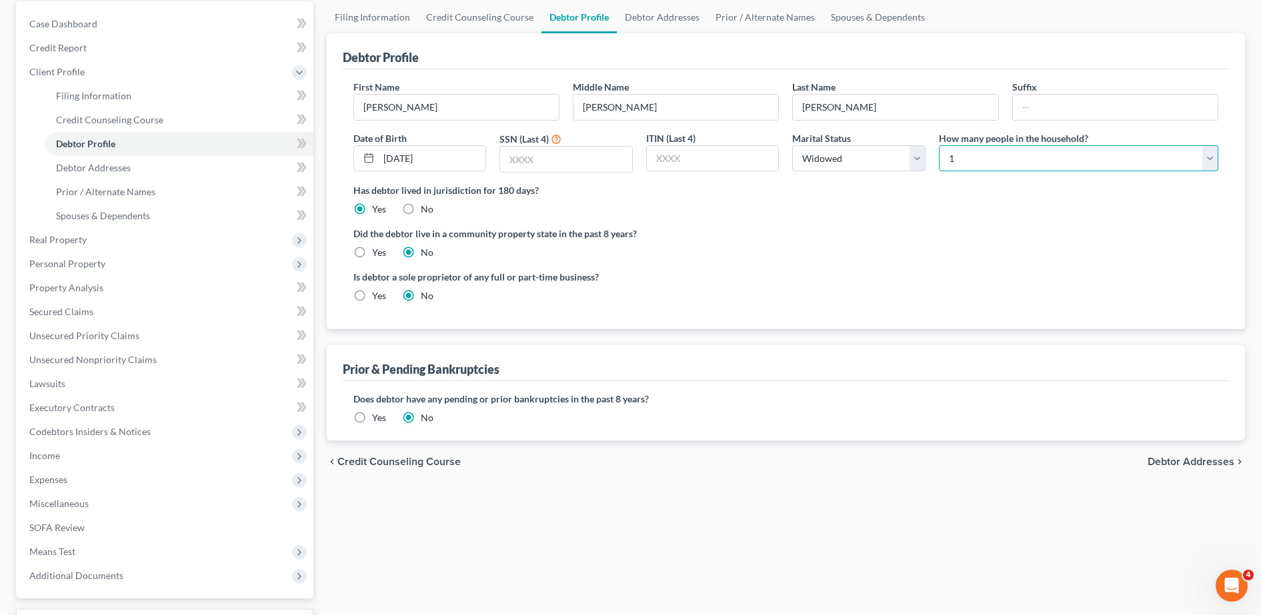
scroll to position [129, 0]
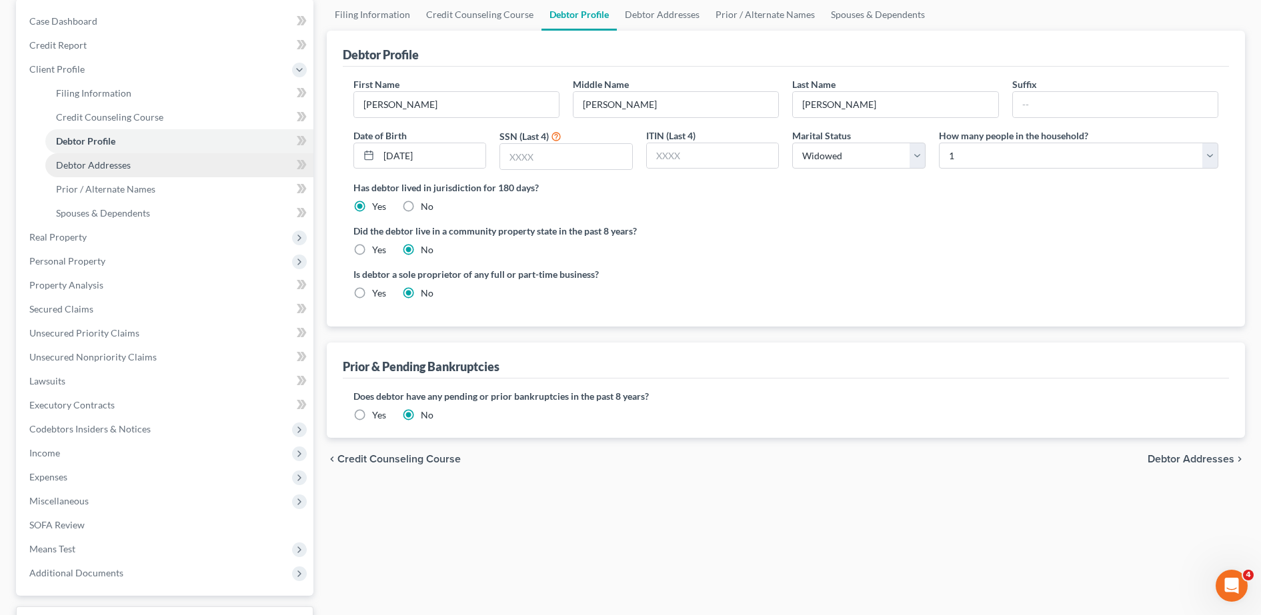
click at [101, 165] on span "Debtor Addresses" at bounding box center [93, 164] width 75 height 11
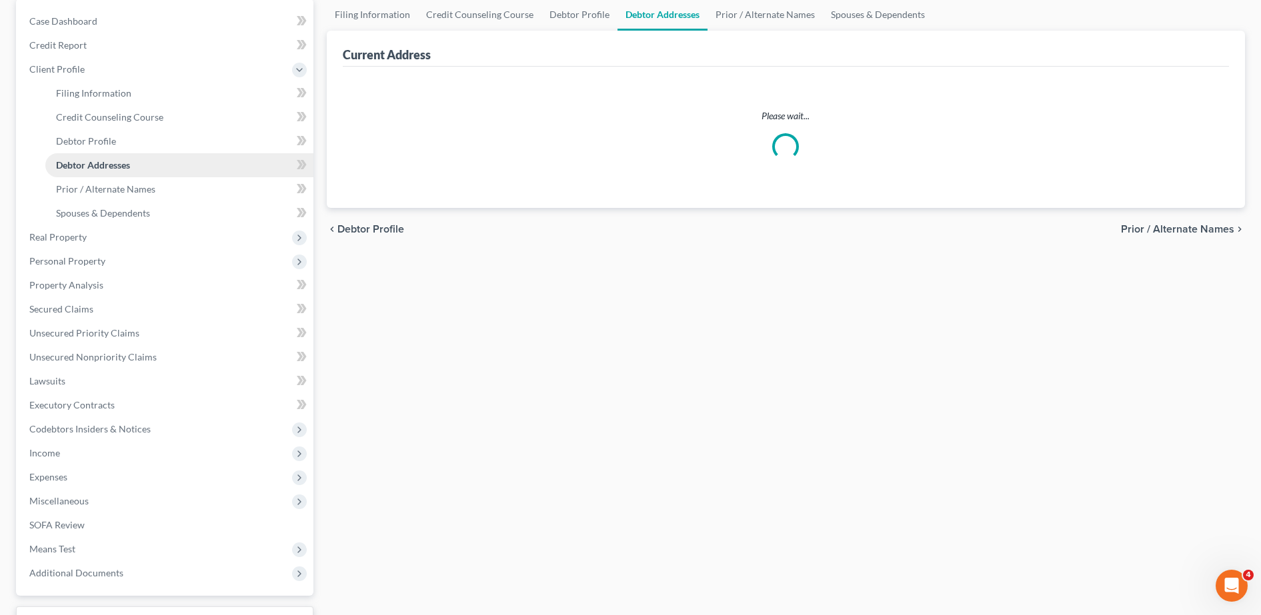
scroll to position [64, 0]
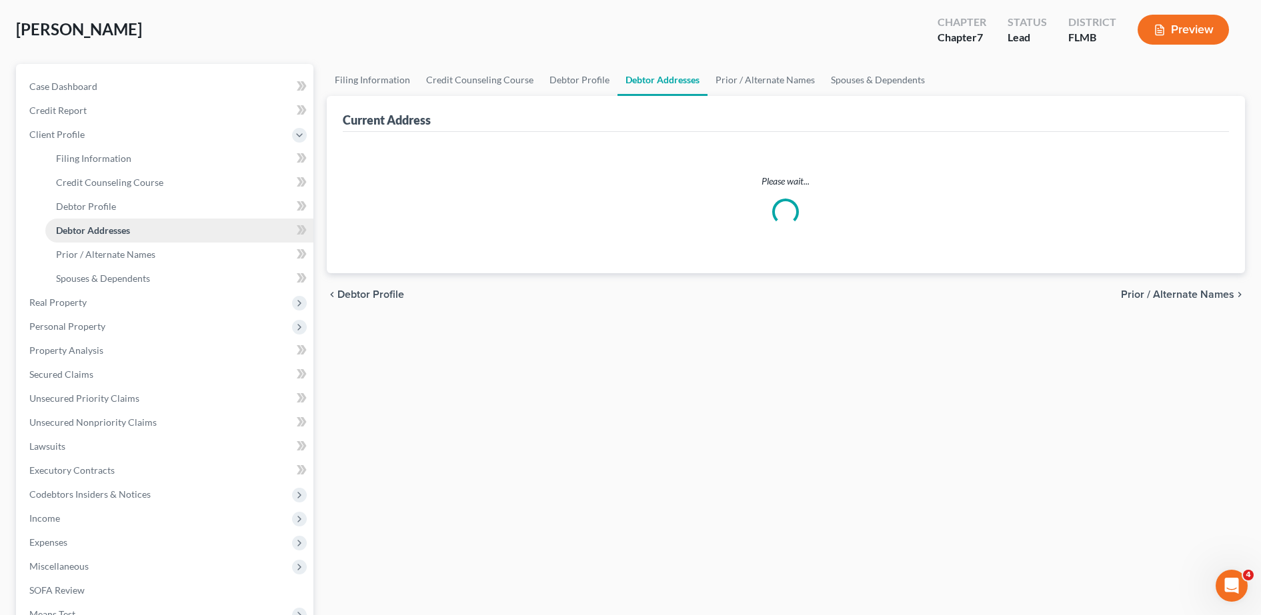
select select "0"
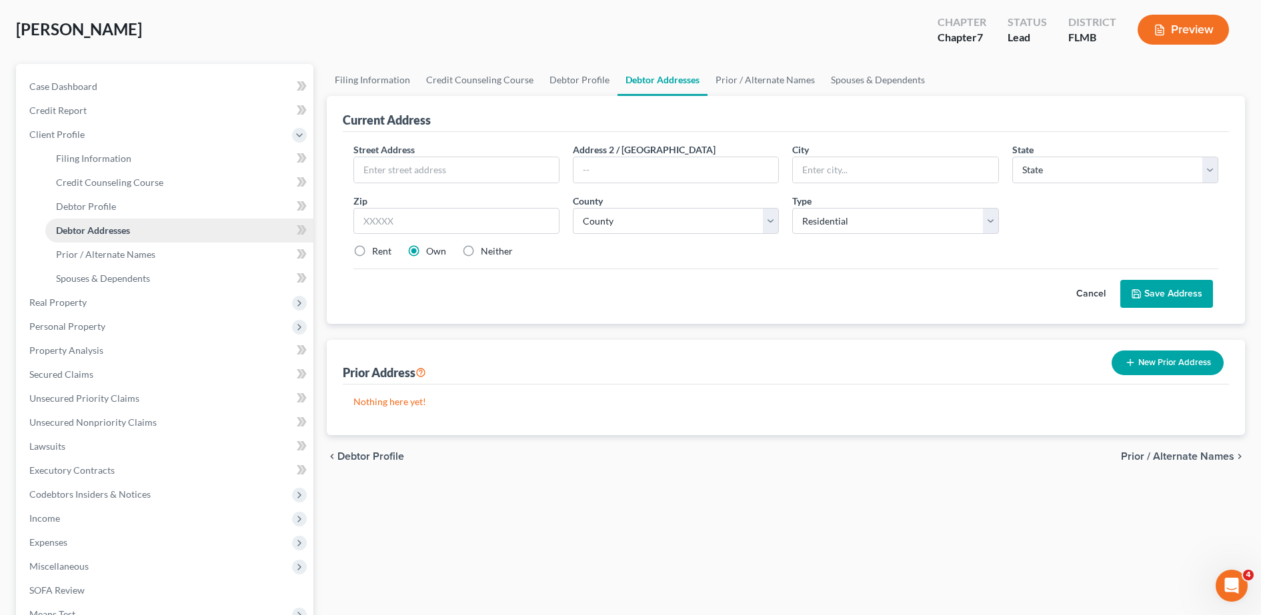
scroll to position [0, 0]
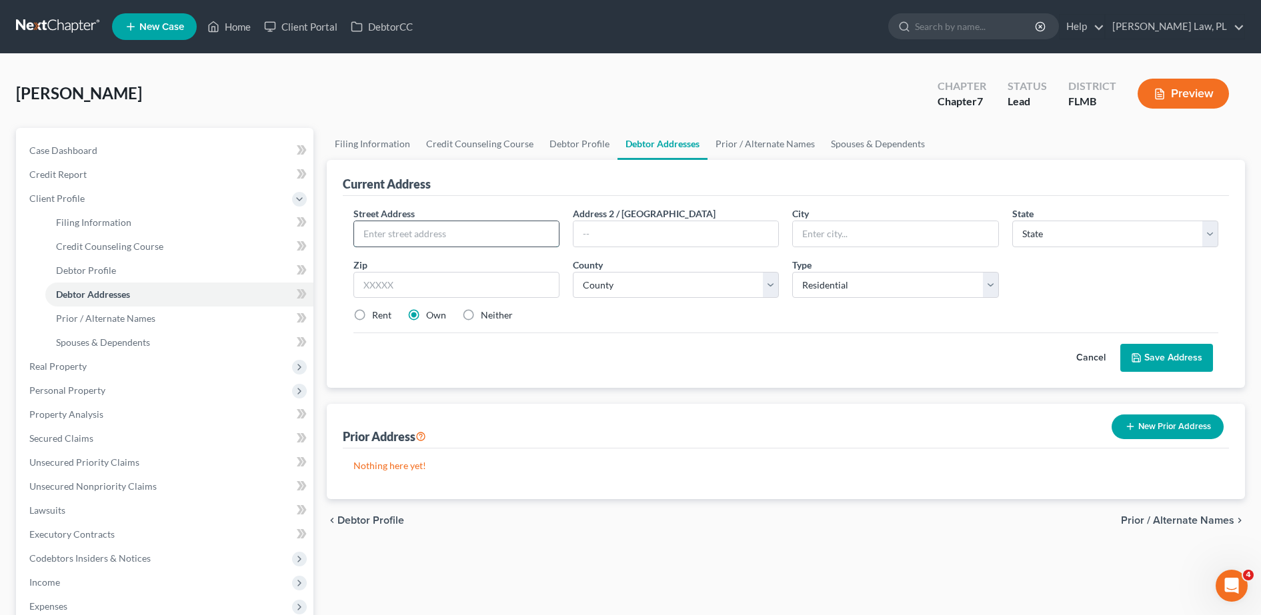
click at [390, 229] on input "text" at bounding box center [456, 233] width 205 height 25
type input "1115 Navajo Dr"
click at [877, 236] on input "text" at bounding box center [895, 233] width 205 height 25
type input "Seba"
click at [424, 274] on input "text" at bounding box center [456, 285] width 206 height 27
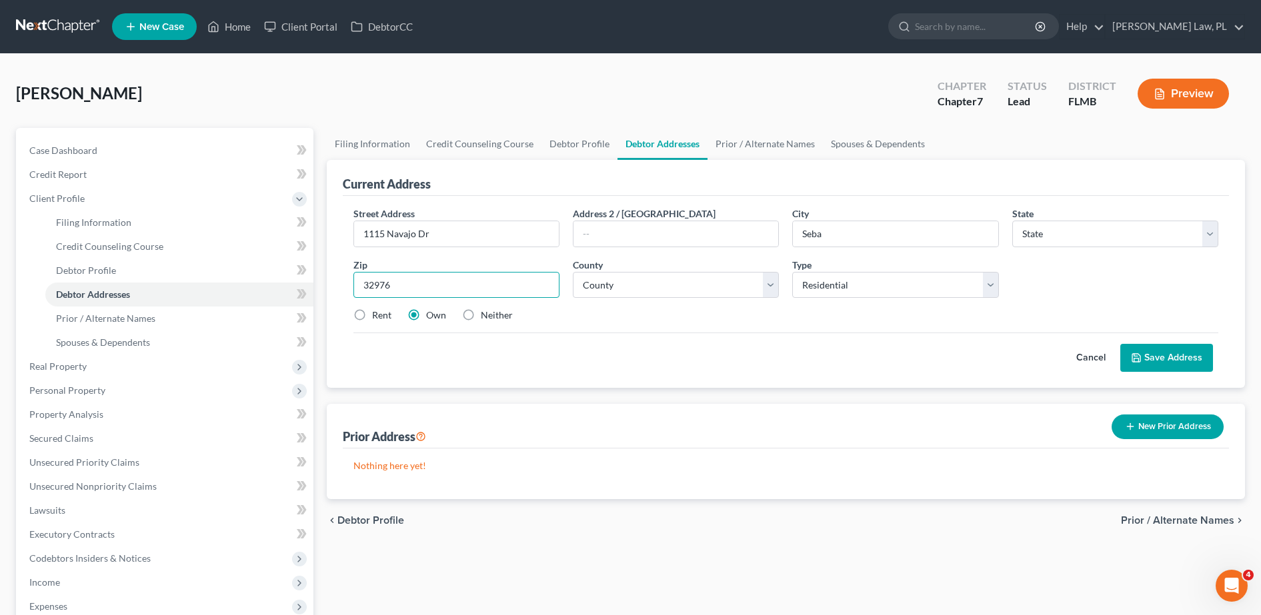
type input "32976"
click at [772, 331] on div "Street Address * 1115 Navajo Dr Address 2 / [GEOGRAPHIC_DATA] * [GEOGRAPHIC_DAT…" at bounding box center [786, 270] width 878 height 127
type input "[PERSON_NAME]"
select select "9"
click at [658, 278] on select "County" at bounding box center [676, 285] width 206 height 27
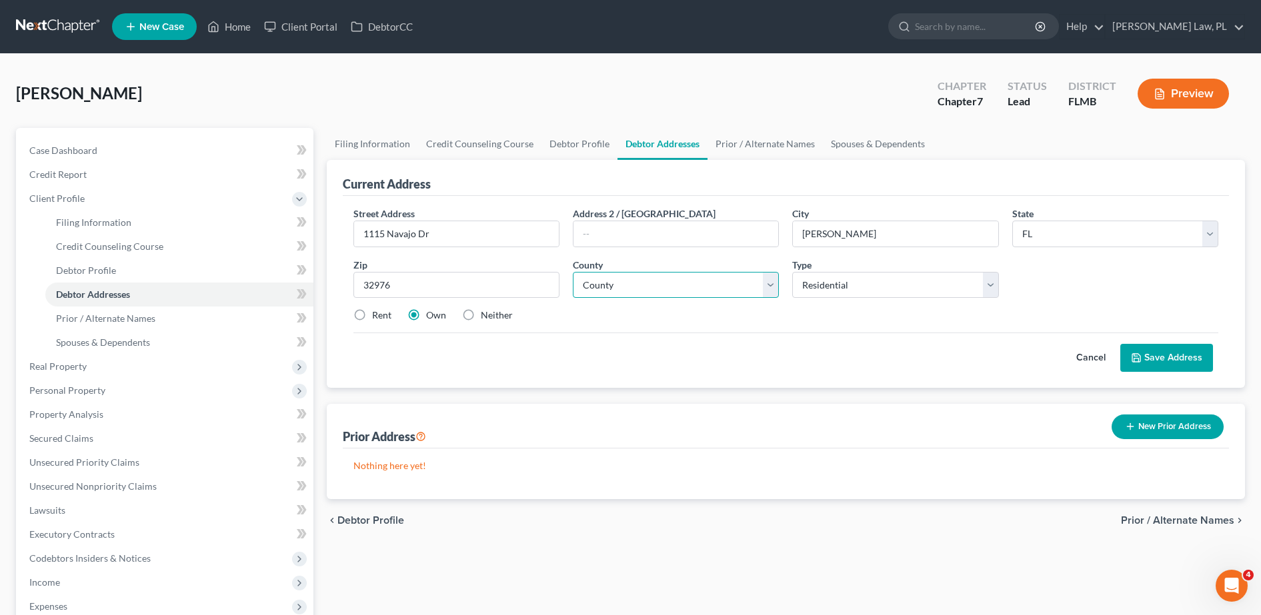
select select "4"
click at [573, 272] on select "County [GEOGRAPHIC_DATA] [GEOGRAPHIC_DATA] [GEOGRAPHIC_DATA] [GEOGRAPHIC_DATA] …" at bounding box center [676, 285] width 206 height 27
click at [649, 317] on div "Rent Own Neither" at bounding box center [786, 315] width 878 height 13
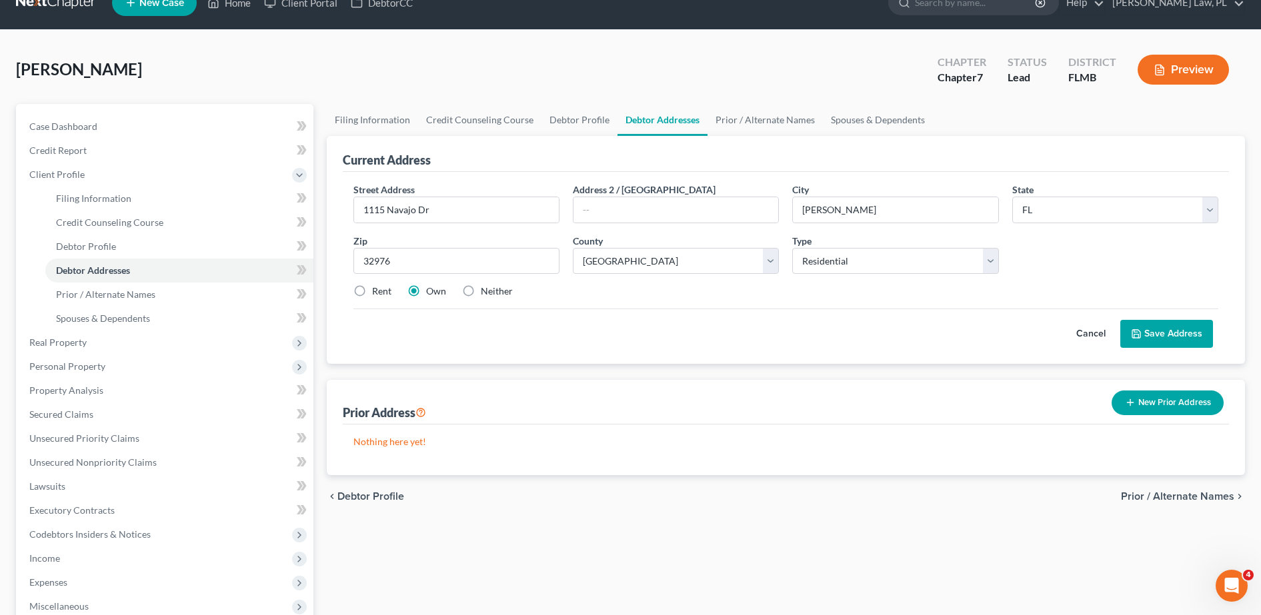
scroll to position [30, 0]
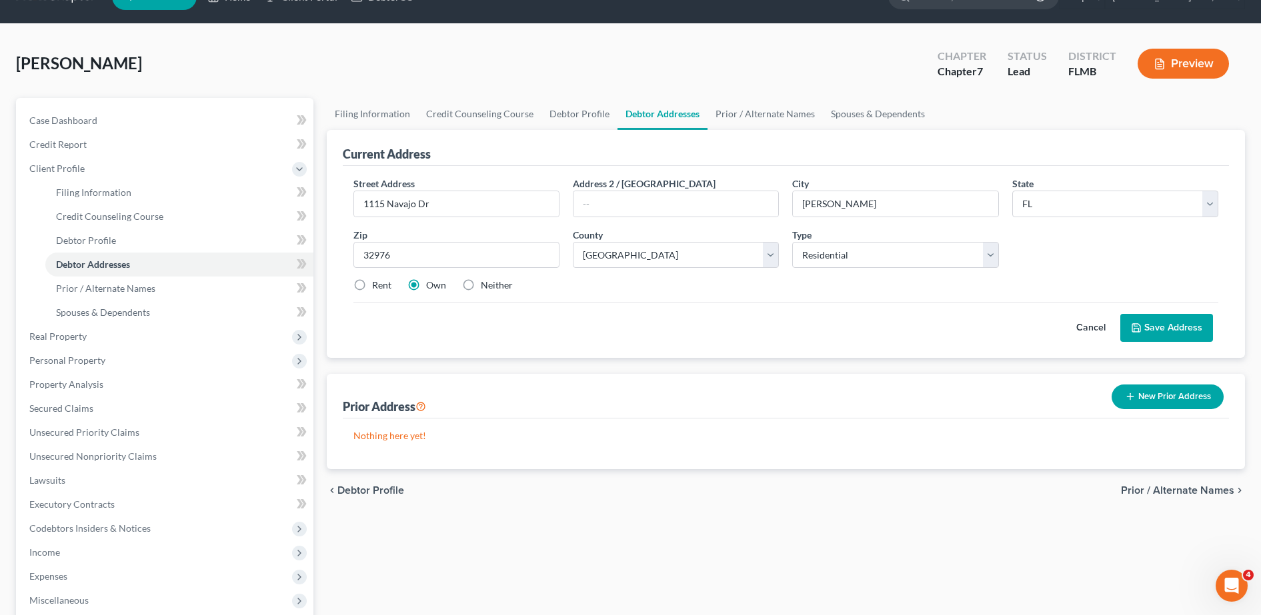
click at [1164, 327] on button "Save Address" at bounding box center [1166, 328] width 93 height 28
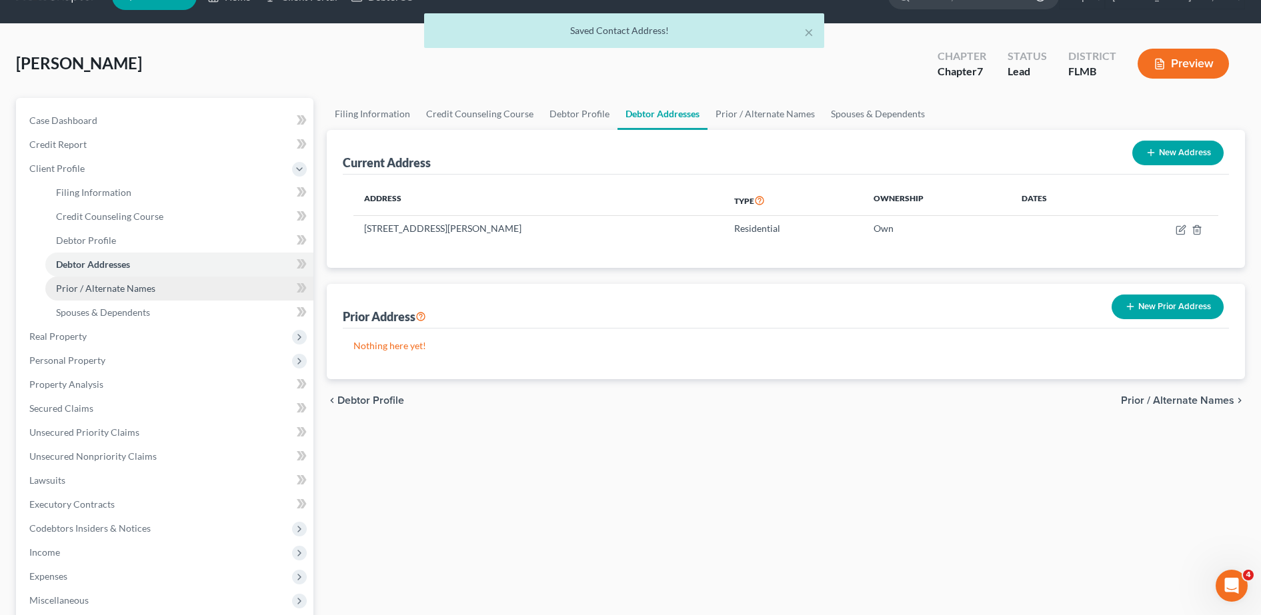
click at [167, 291] on link "Prior / Alternate Names" at bounding box center [179, 289] width 268 height 24
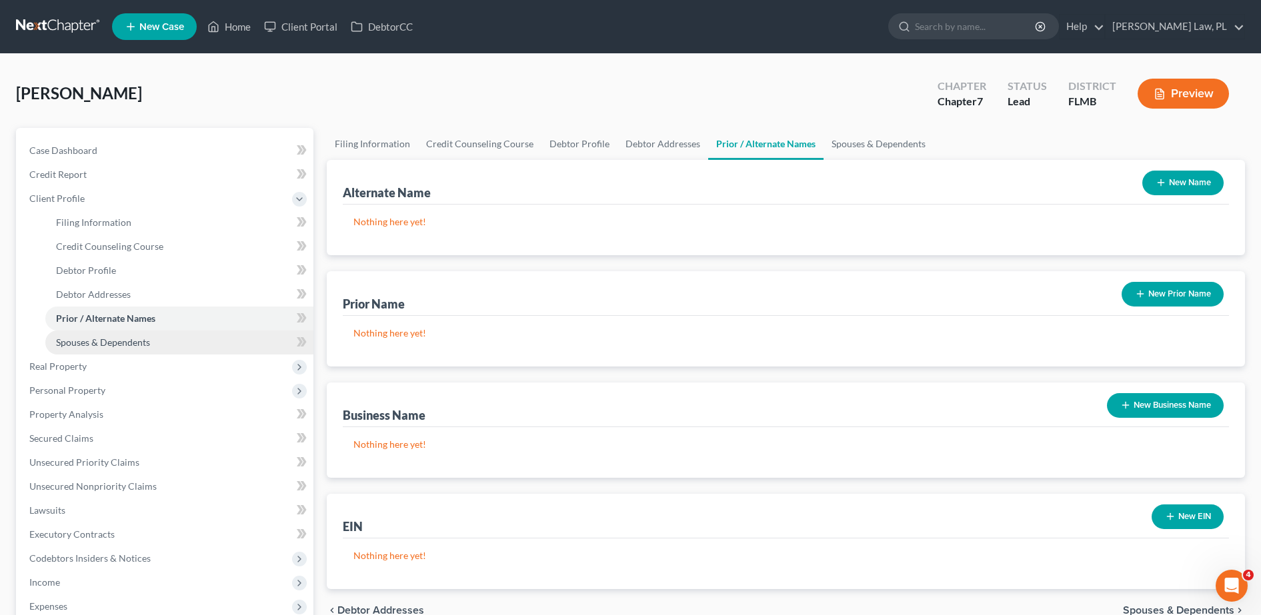
click at [90, 345] on span "Spouses & Dependents" at bounding box center [103, 342] width 94 height 11
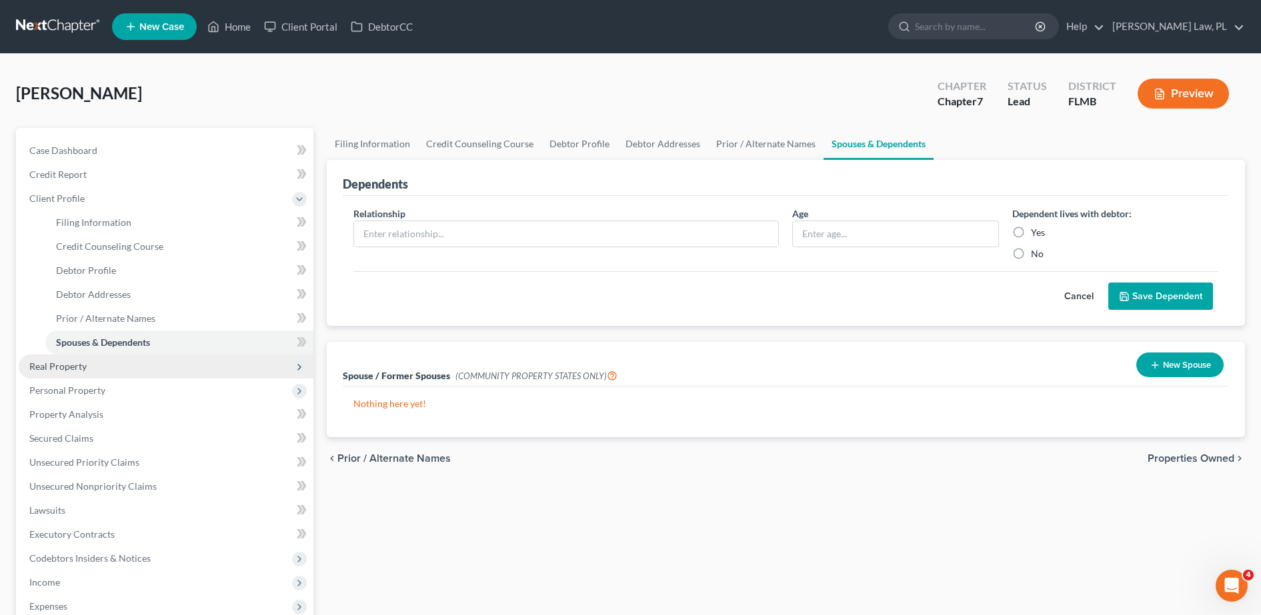
click at [174, 374] on span "Real Property" at bounding box center [166, 367] width 295 height 24
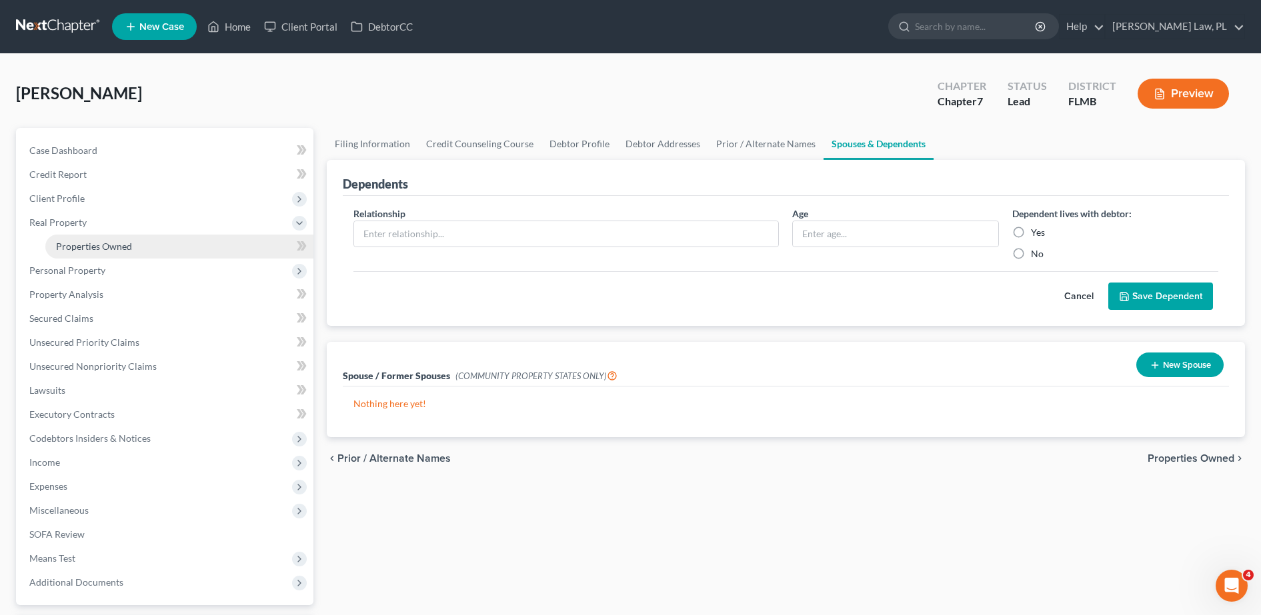
click at [115, 249] on span "Properties Owned" at bounding box center [94, 246] width 76 height 11
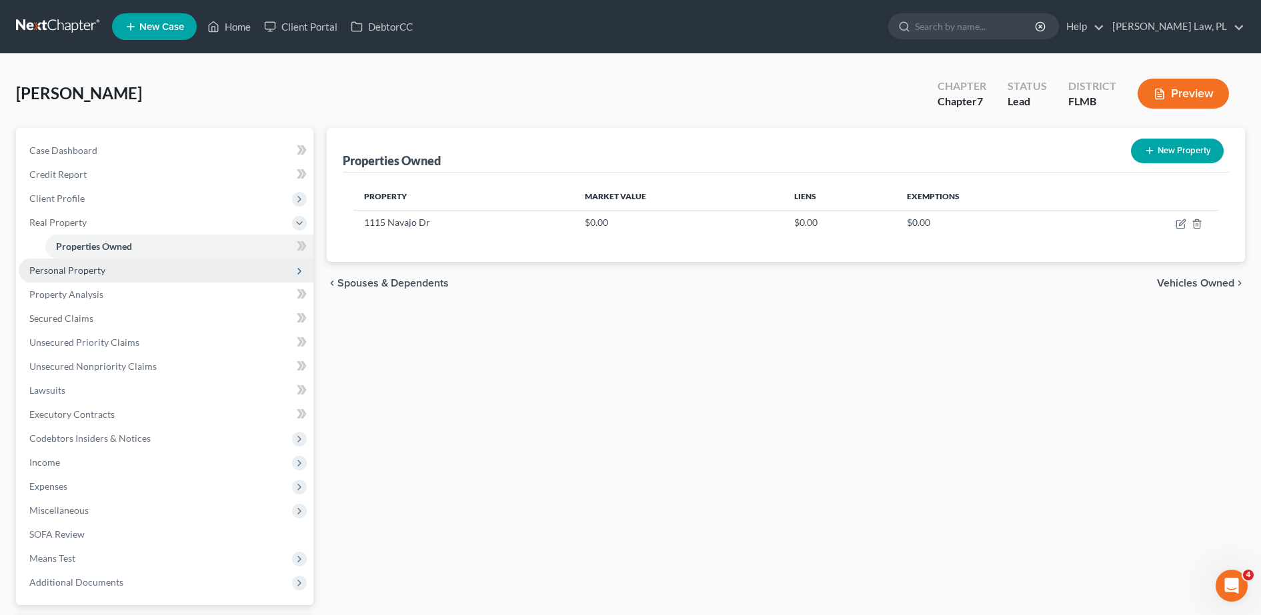
click at [126, 273] on span "Personal Property" at bounding box center [166, 271] width 295 height 24
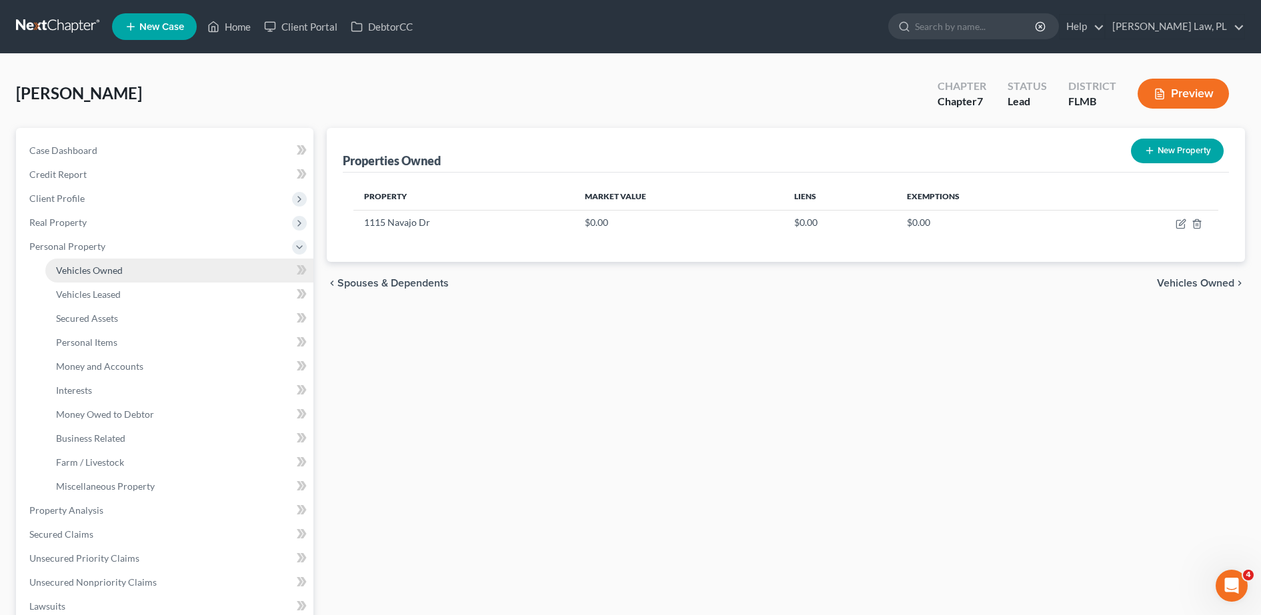
click at [119, 270] on span "Vehicles Owned" at bounding box center [89, 270] width 67 height 11
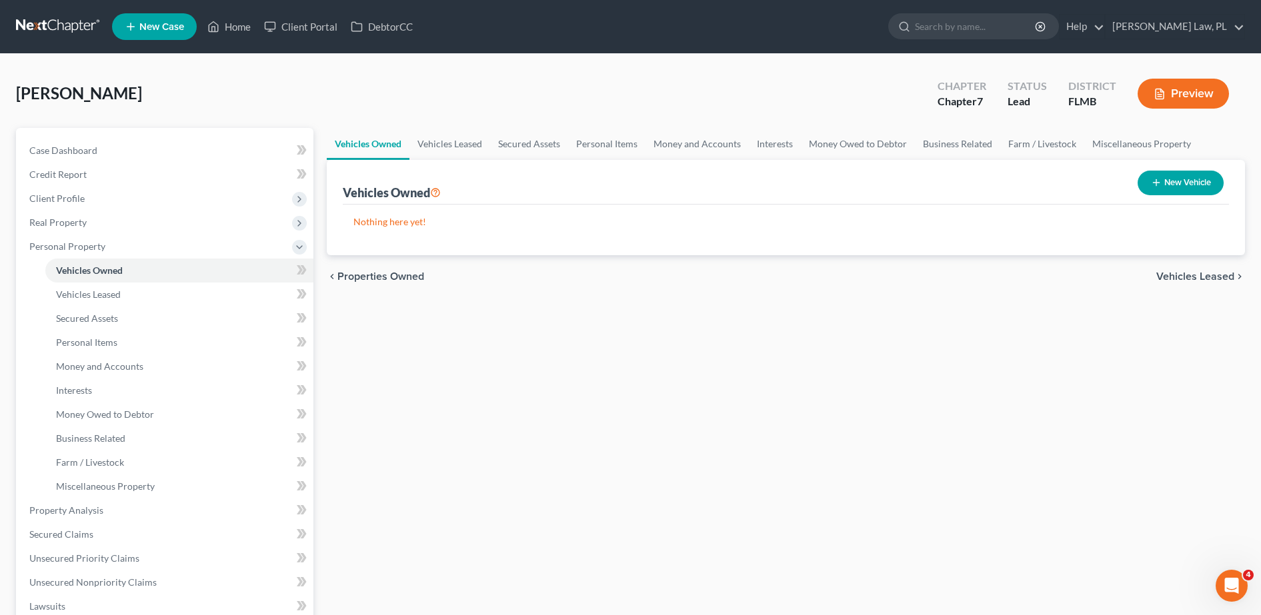
click at [1187, 174] on button "New Vehicle" at bounding box center [1180, 183] width 86 height 25
select select "0"
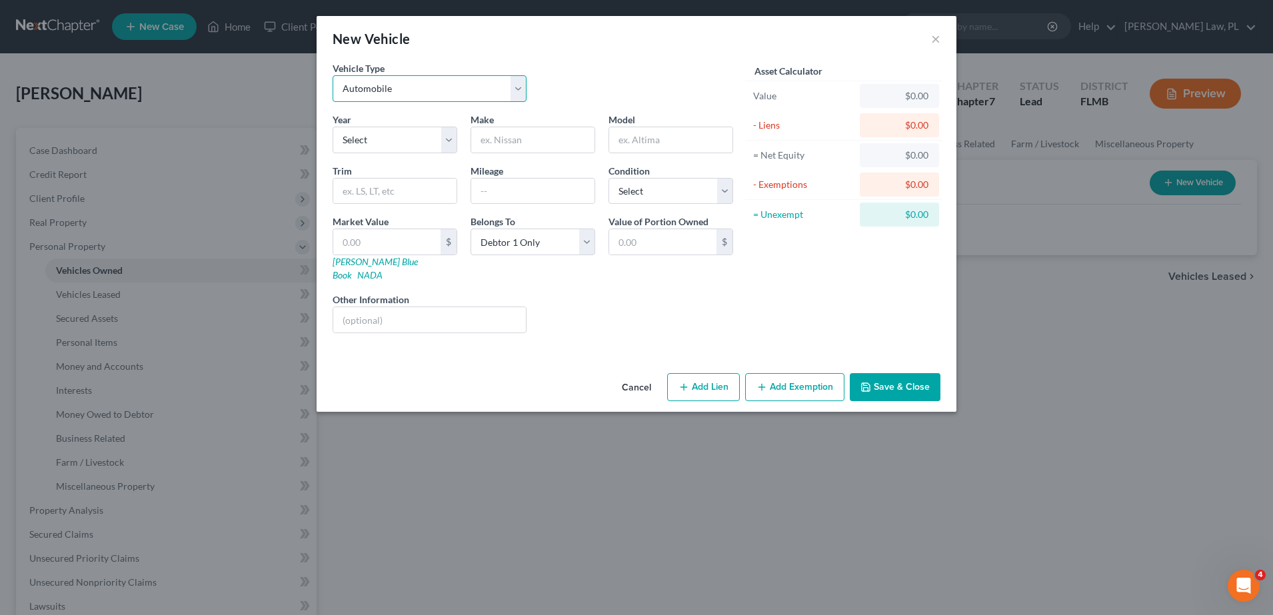
click at [439, 90] on select "Select Automobile Truck Trailer Watercraft Aircraft Motor Home Atv Other Vehicle" at bounding box center [430, 88] width 194 height 27
click at [333, 75] on select "Select Automobile Truck Trailer Watercraft Aircraft Motor Home Atv Other Vehicle" at bounding box center [430, 88] width 194 height 27
click at [381, 136] on select "Select 2026 2025 2024 2023 2022 2021 2020 2019 2018 2017 2016 2015 2014 2013 20…" at bounding box center [395, 140] width 125 height 27
select select "8"
click at [333, 127] on select "Select 2026 2025 2024 2023 2022 2021 2020 2019 2018 2017 2016 2015 2014 2013 20…" at bounding box center [395, 140] width 125 height 27
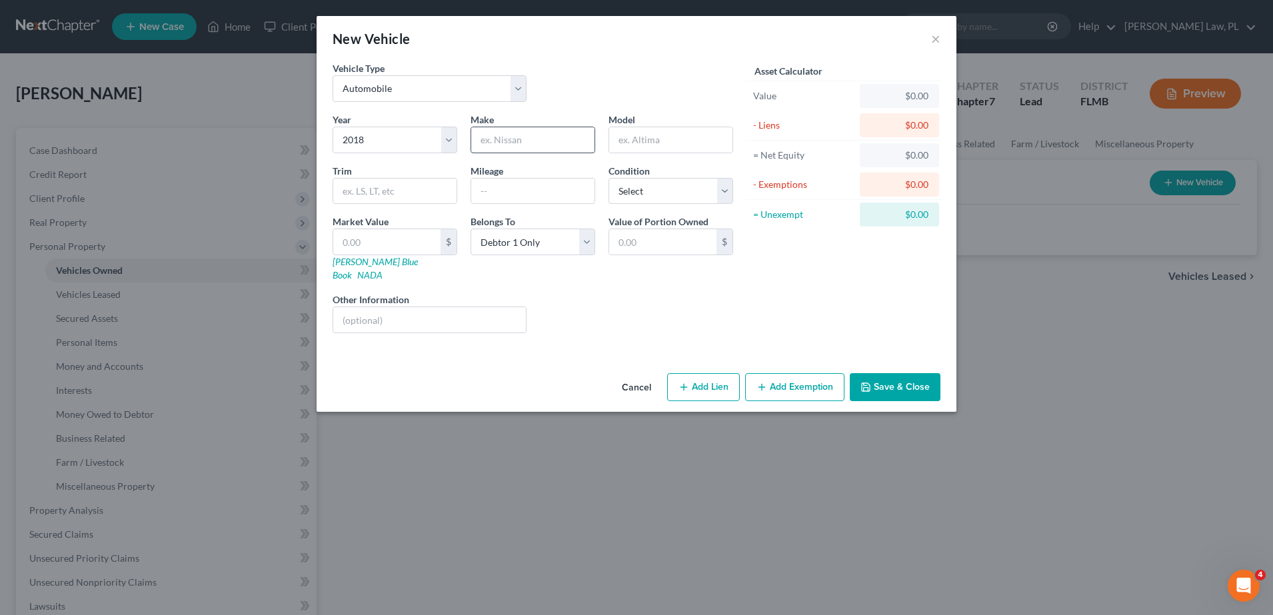
click at [534, 137] on input "text" at bounding box center [532, 139] width 123 height 25
type input "Ford"
type input "Escape"
click at [511, 202] on input "text" at bounding box center [532, 191] width 123 height 25
type input "111000"
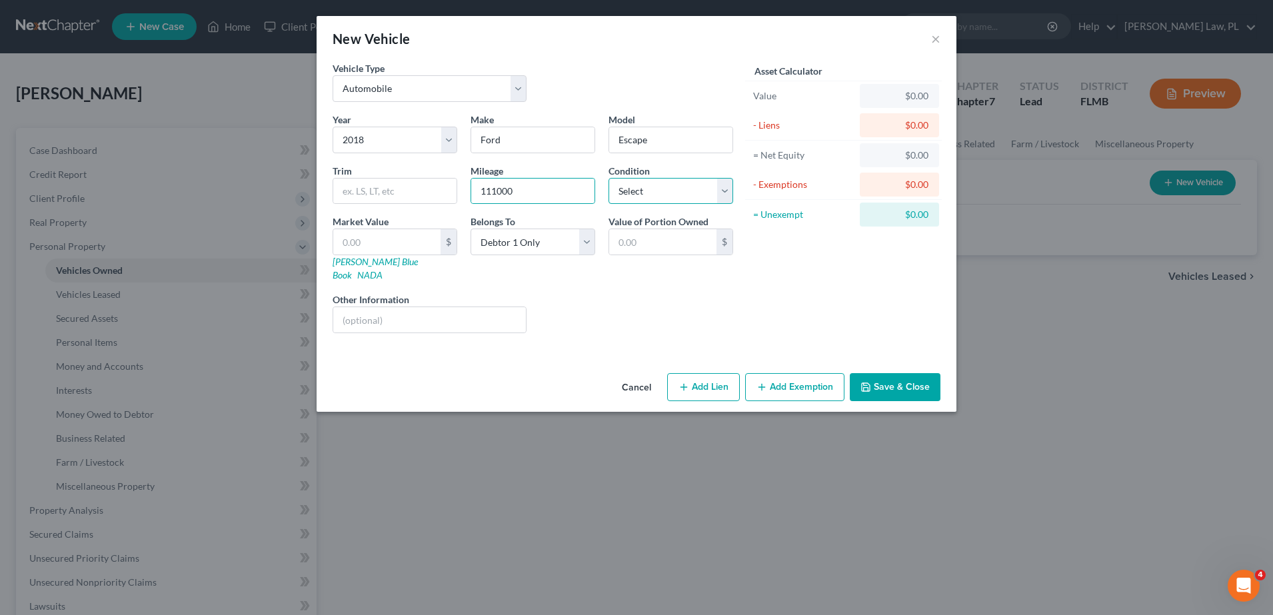
click at [615, 193] on select "Select Excellent Very Good Good Fair Poor" at bounding box center [671, 191] width 125 height 27
select select "3"
click at [609, 178] on select "Select Excellent Very Good Good Fair Poor" at bounding box center [671, 191] width 125 height 27
click at [695, 375] on button "Add Lien" at bounding box center [703, 387] width 73 height 28
select select "0"
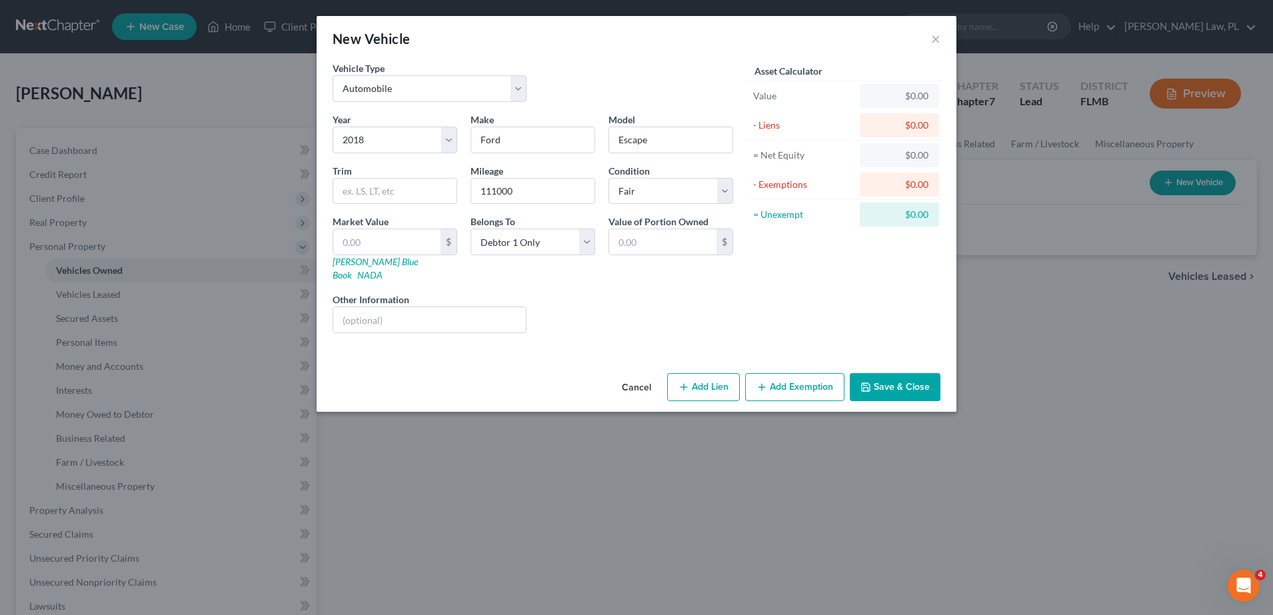
select select "0"
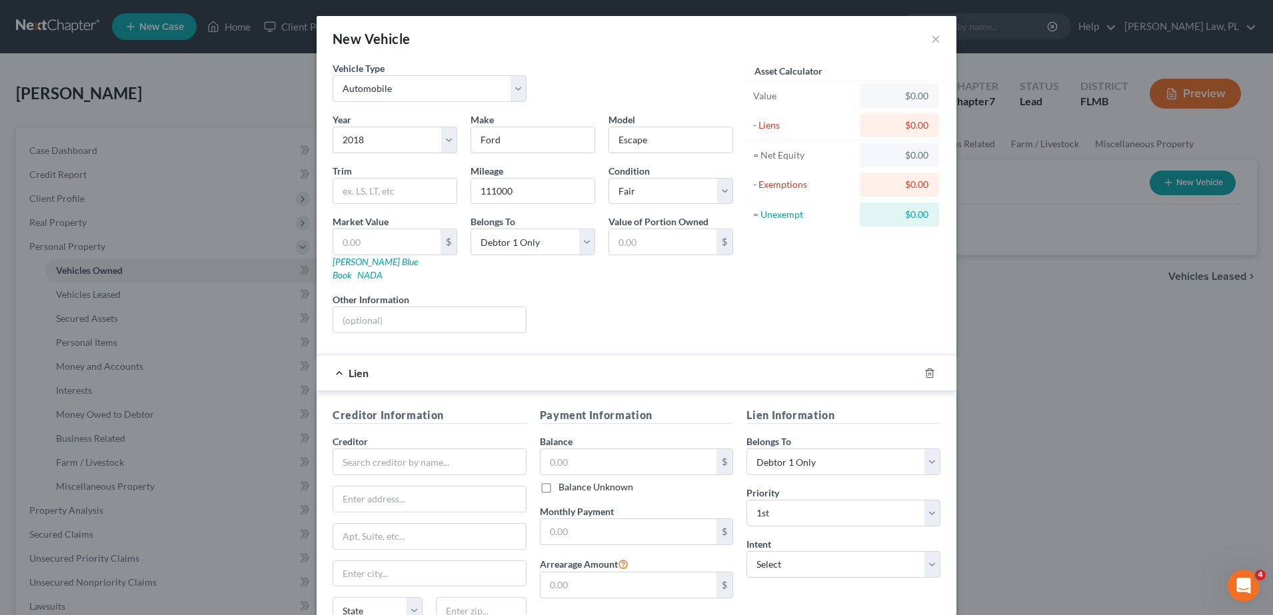
scroll to position [34, 0]
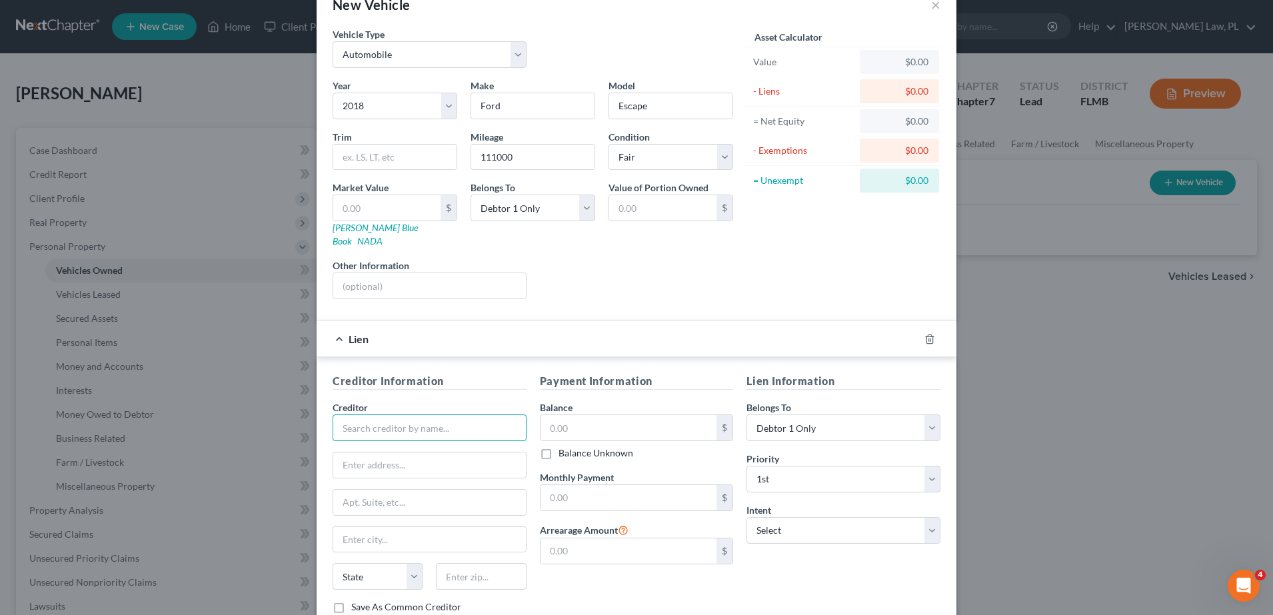
click at [377, 415] on input "text" at bounding box center [430, 428] width 194 height 27
type input "T"
click at [566, 491] on input "text" at bounding box center [629, 497] width 177 height 25
type input "Kemba Credit Union"
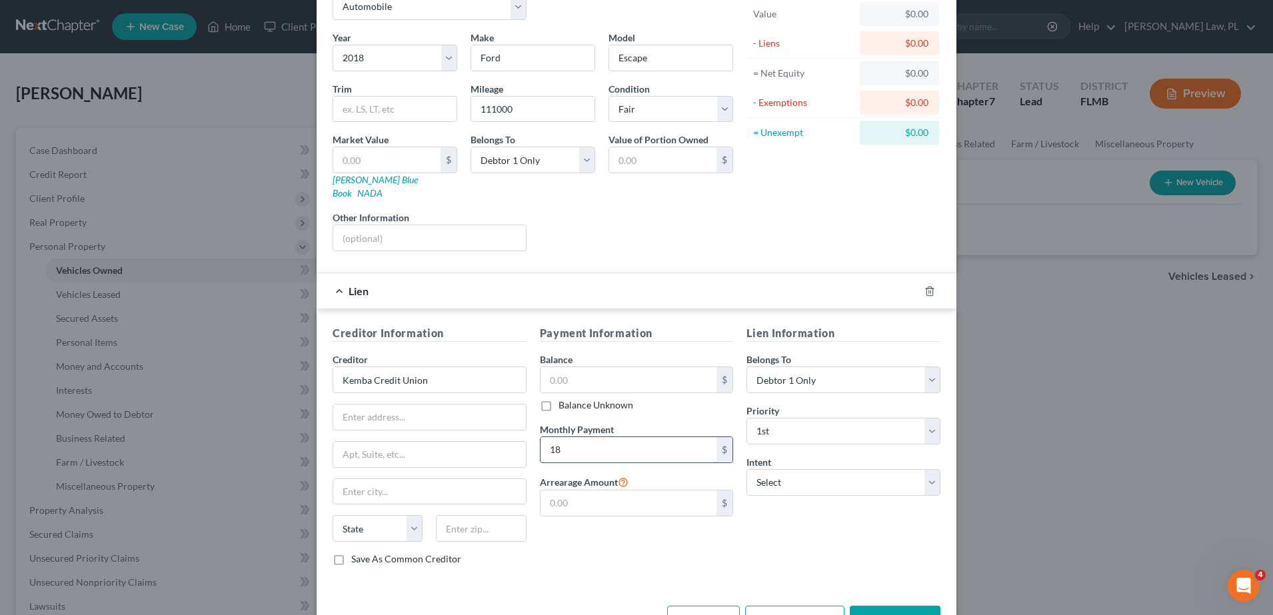
type input "1"
click at [546, 165] on select "Select Debtor 1 Only Debtor 2 Only Debtor 1 And Debtor 2 Only At Least One Of T…" at bounding box center [533, 160] width 125 height 27
click at [471, 147] on select "Select Debtor 1 Only Debtor 2 Only Debtor 1 And Debtor 2 Only At Least One Of T…" at bounding box center [533, 160] width 125 height 27
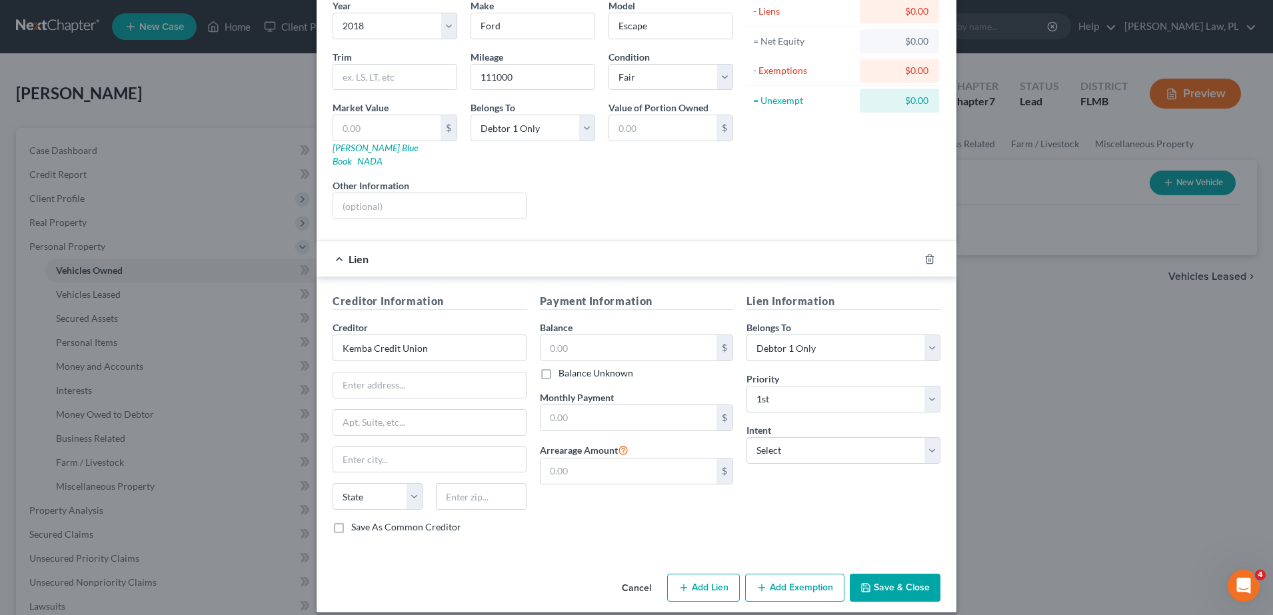
click at [895, 581] on button "Save & Close" at bounding box center [895, 588] width 91 height 28
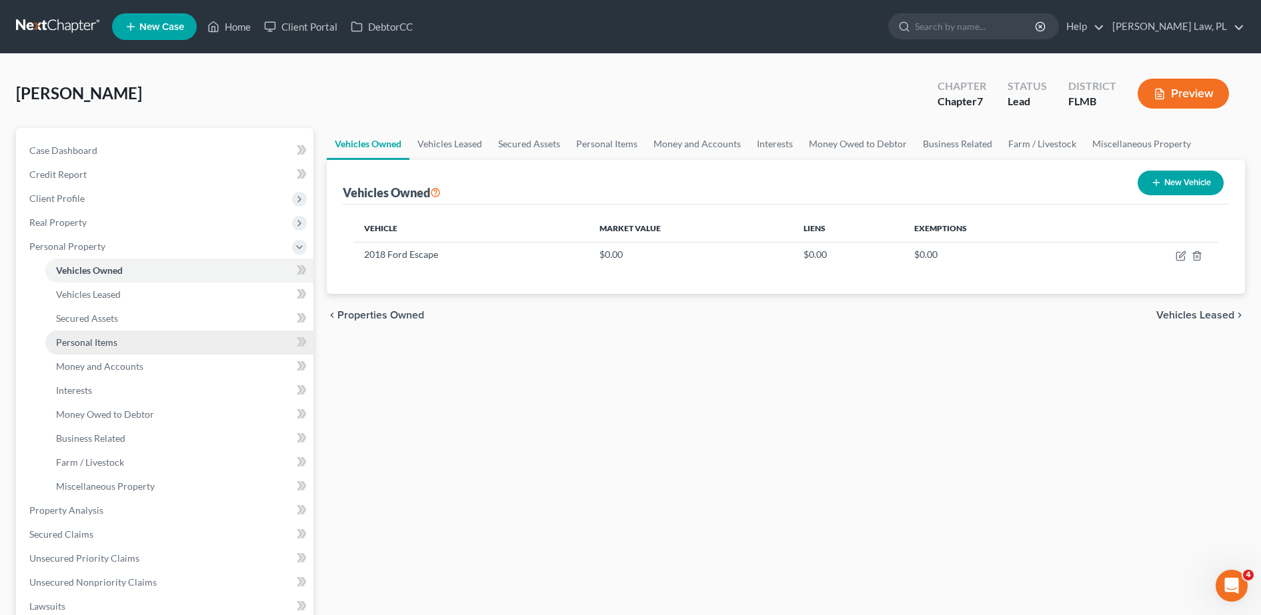
click at [113, 339] on span "Personal Items" at bounding box center [86, 342] width 61 height 11
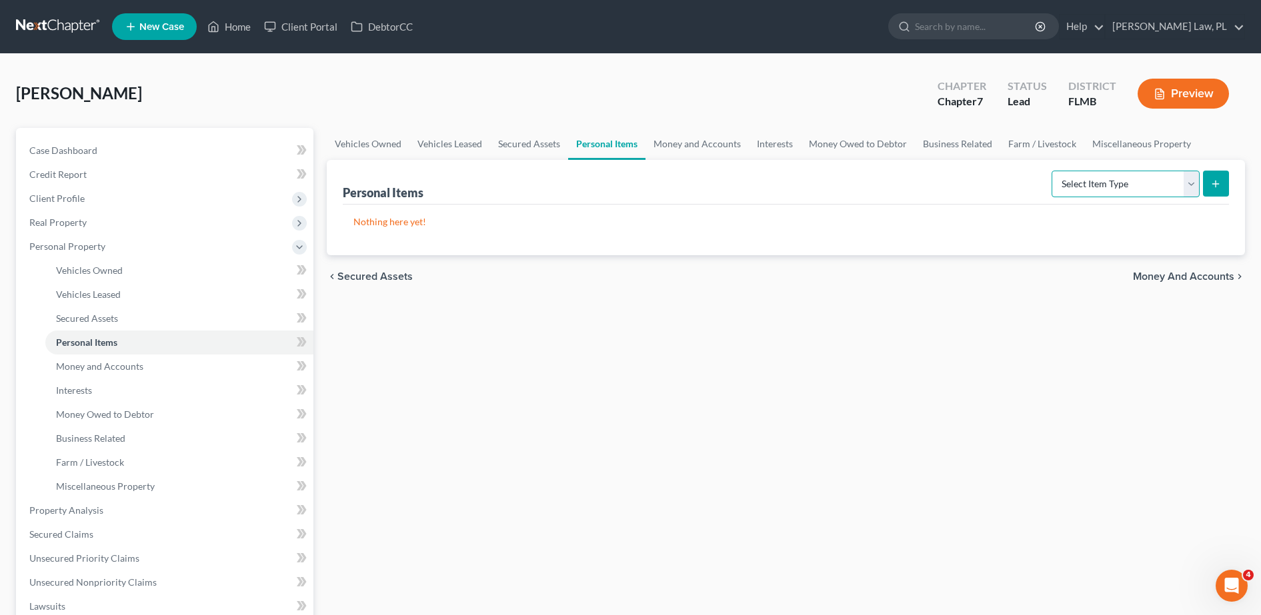
click at [1062, 178] on select "Select Item Type Clothing Collectibles Of Value Electronics Firearms Household …" at bounding box center [1125, 184] width 148 height 27
select select "clothing"
click at [1053, 171] on select "Select Item Type Clothing Collectibles Of Value Electronics Firearms Household …" at bounding box center [1125, 184] width 148 height 27
click at [1211, 180] on icon "submit" at bounding box center [1215, 184] width 11 height 11
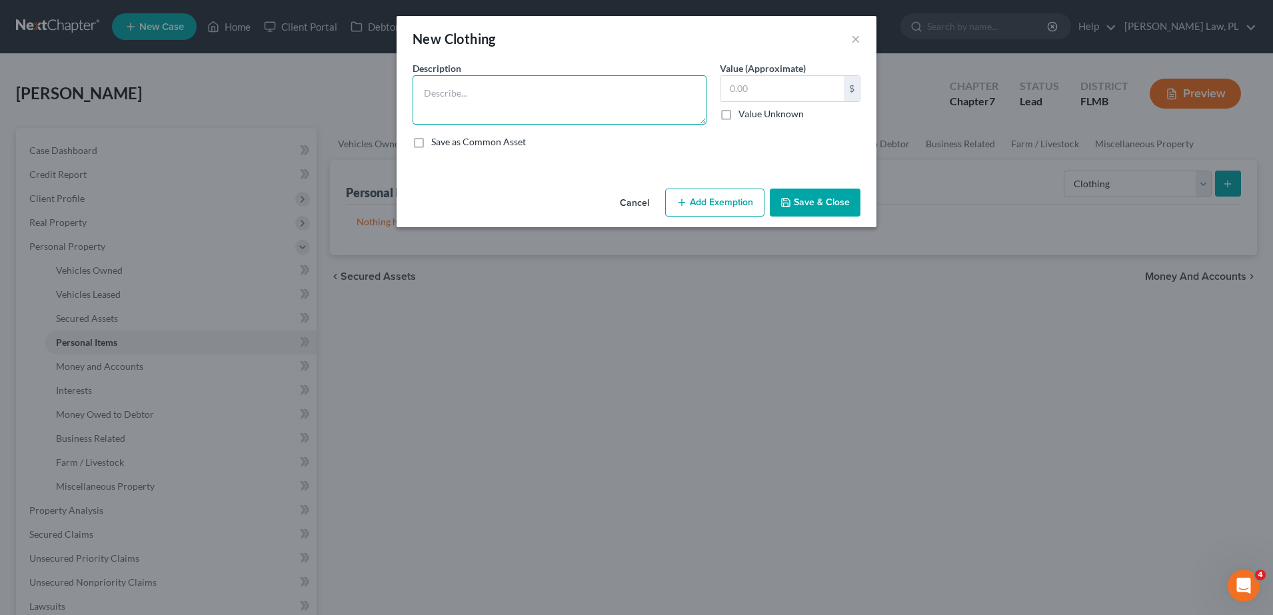
click at [531, 117] on textarea at bounding box center [560, 99] width 294 height 49
type textarea "Womens WArdroeb"
click at [830, 211] on button "Save & Close" at bounding box center [815, 203] width 91 height 28
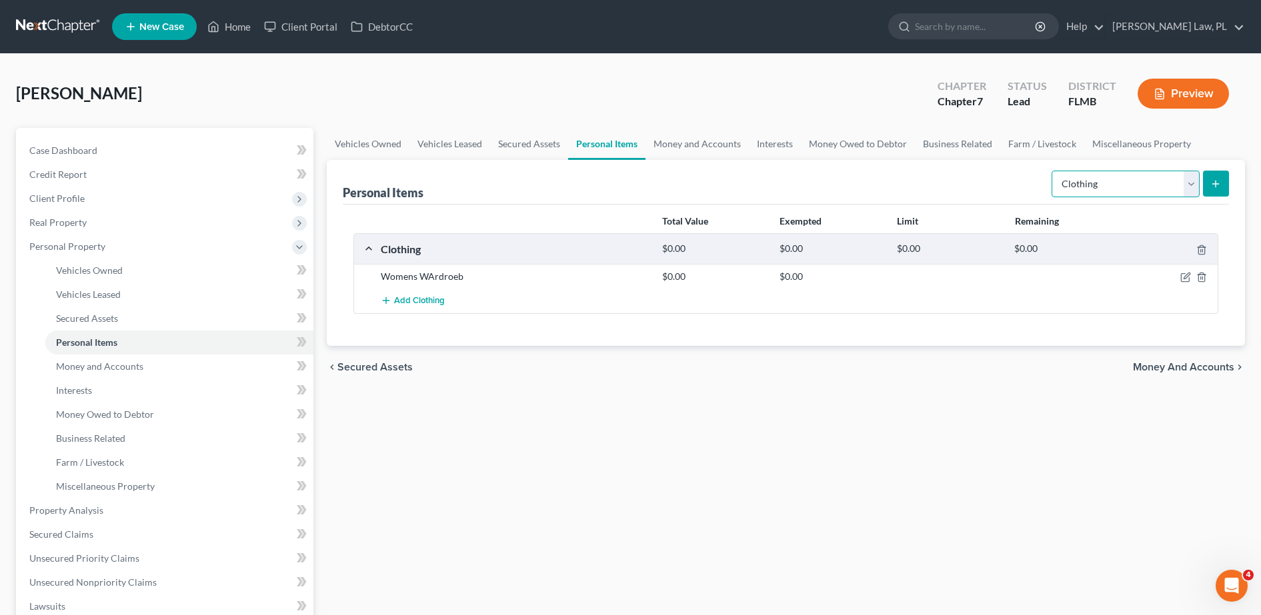
click at [1069, 187] on select "Select Item Type Clothing Collectibles Of Value Electronics Firearms Household …" at bounding box center [1125, 184] width 148 height 27
select select "electronics"
click at [1053, 171] on select "Select Item Type Clothing Collectibles Of Value Electronics Firearms Household …" at bounding box center [1125, 184] width 148 height 27
click at [1210, 177] on button "submit" at bounding box center [1216, 184] width 26 height 26
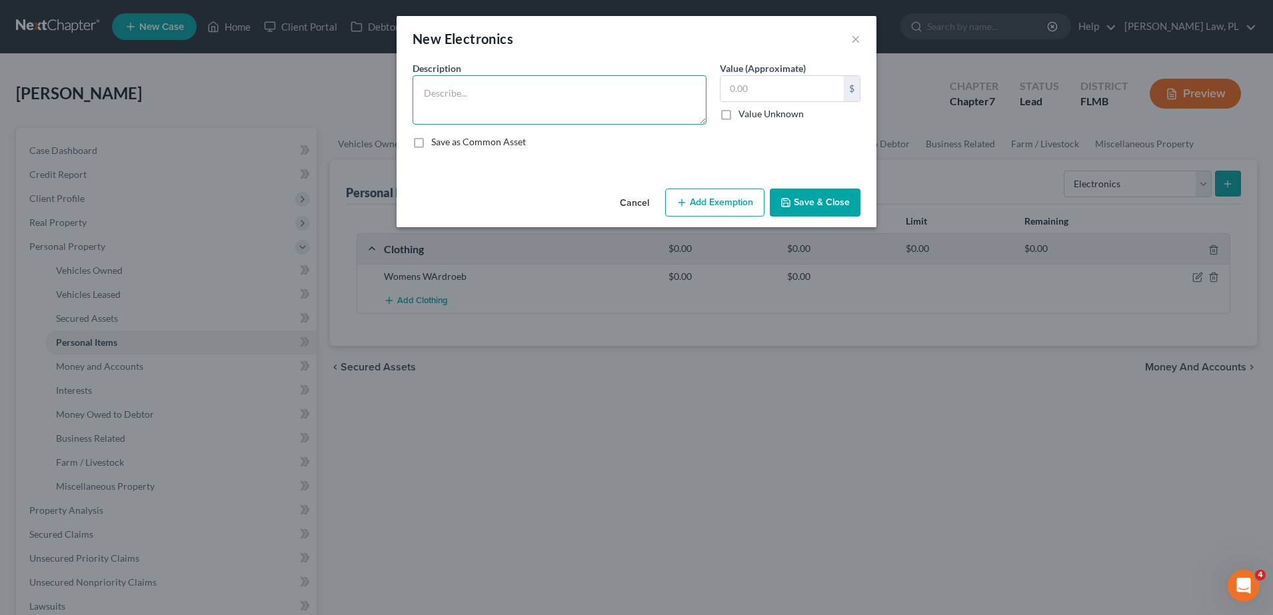
click at [597, 94] on textarea at bounding box center [560, 99] width 294 height 49
type textarea "1 cell phone, 1 radio, caption telephone, 50' Tv, 2 30' Tv"
click at [839, 198] on button "Save & Close" at bounding box center [815, 203] width 91 height 28
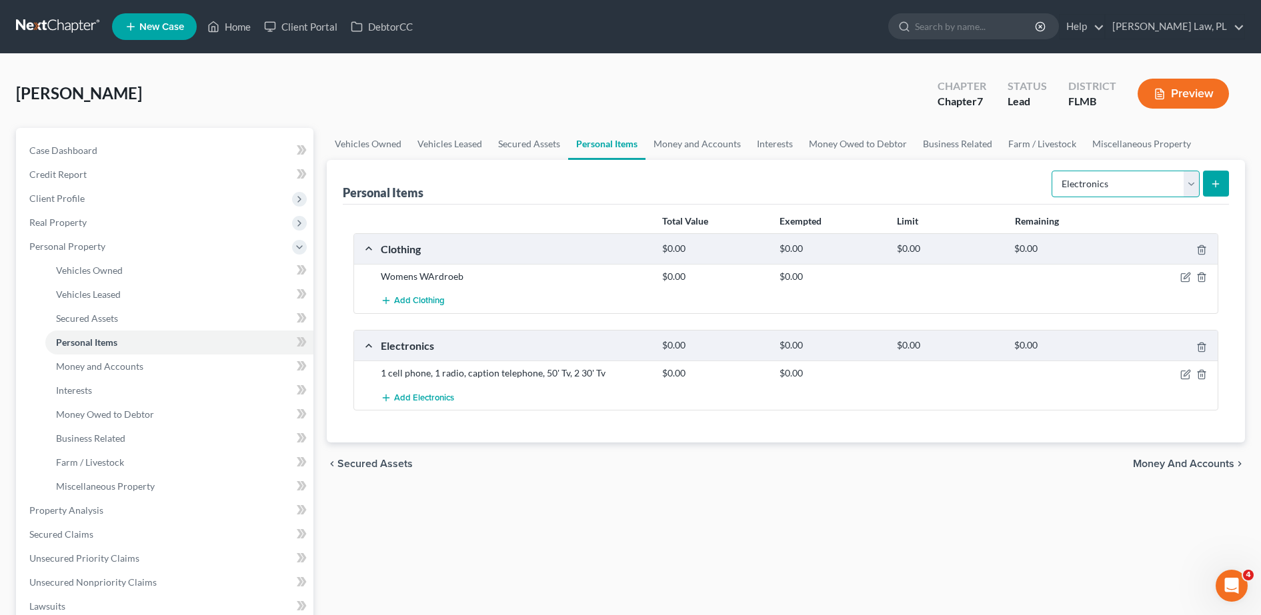
click at [1128, 171] on select "Select Item Type Clothing Collectibles Of Value Electronics Firearms Household …" at bounding box center [1125, 184] width 148 height 27
click at [1053, 171] on select "Select Item Type Clothing Collectibles Of Value Electronics Firearms Household …" at bounding box center [1125, 184] width 148 height 27
click at [1108, 189] on select "Select Item Type Clothing Collectibles Of Value Electronics Firearms Household …" at bounding box center [1125, 184] width 148 height 27
select select "household_goods"
click at [1053, 171] on select "Select Item Type Clothing Collectibles Of Value Electronics Firearms Household …" at bounding box center [1125, 184] width 148 height 27
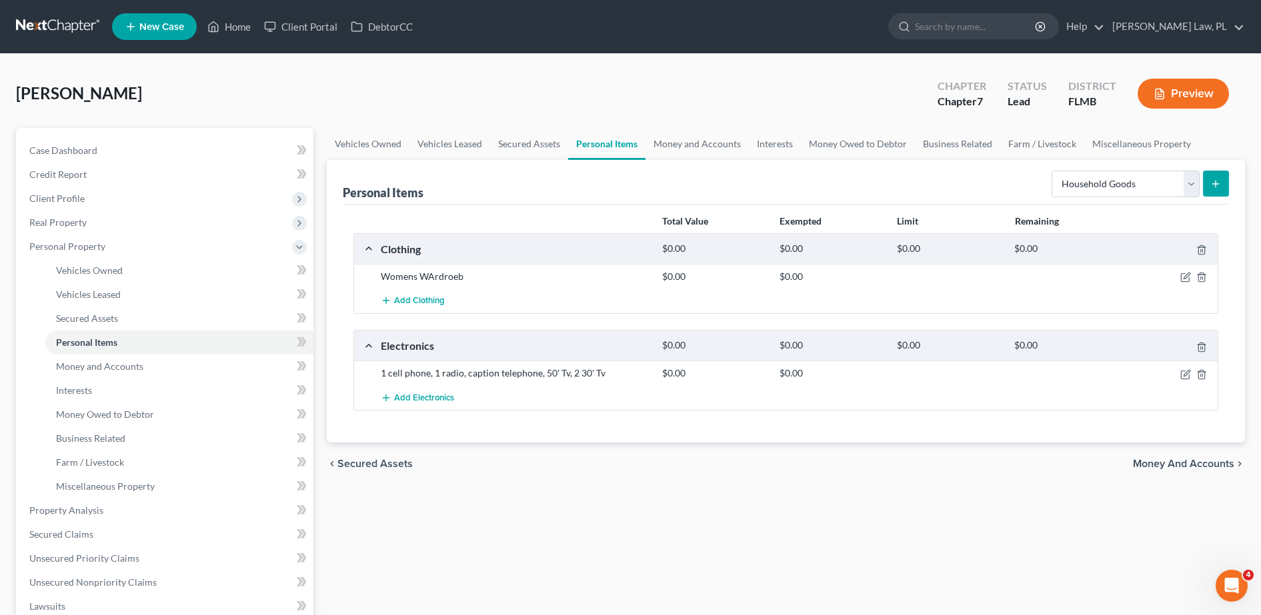
click at [1214, 186] on icon "submit" at bounding box center [1215, 184] width 11 height 11
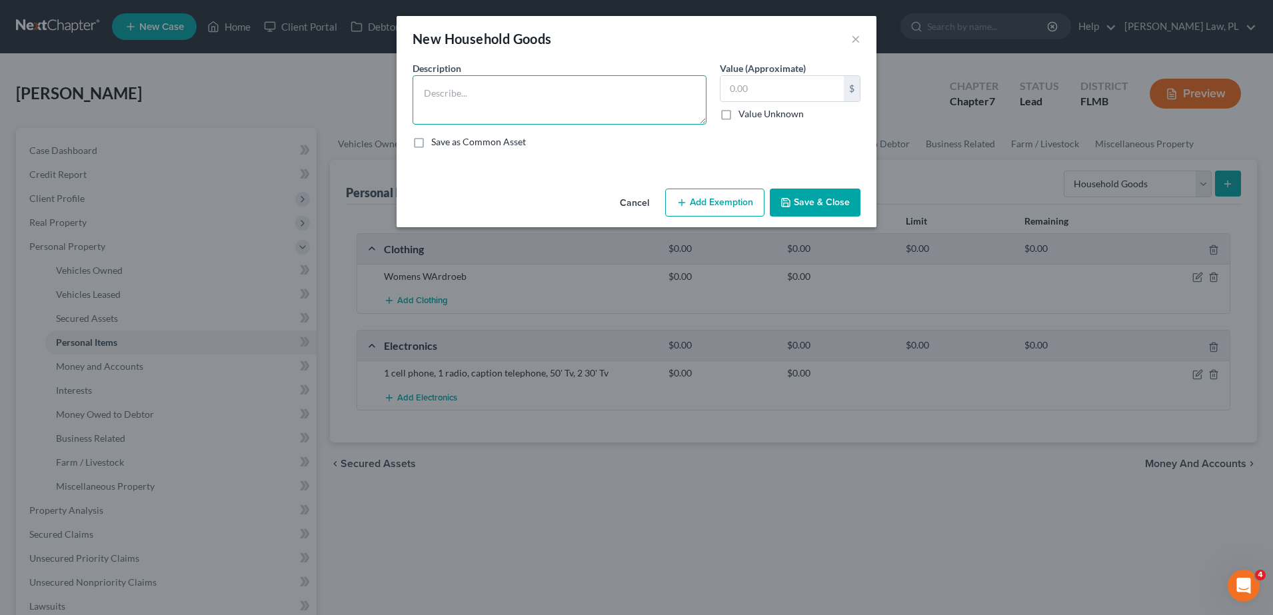
click at [525, 108] on textarea at bounding box center [560, 99] width 294 height 49
click at [523, 106] on textarea "Dresser, Chest of Drawers, Queen bed and mattress, lamp, jewelry chest" at bounding box center [560, 99] width 294 height 49
click at [506, 117] on textarea "Dresser, Chest of Drawers, Queen bed and mattress, lamp, jewelry chest, file ca…" at bounding box center [560, 99] width 294 height 49
click at [693, 107] on textarea "Dresser, Chest of Drawers, Queen bed and mattress, lamp, jewelry chest, file ca…" at bounding box center [560, 99] width 294 height 49
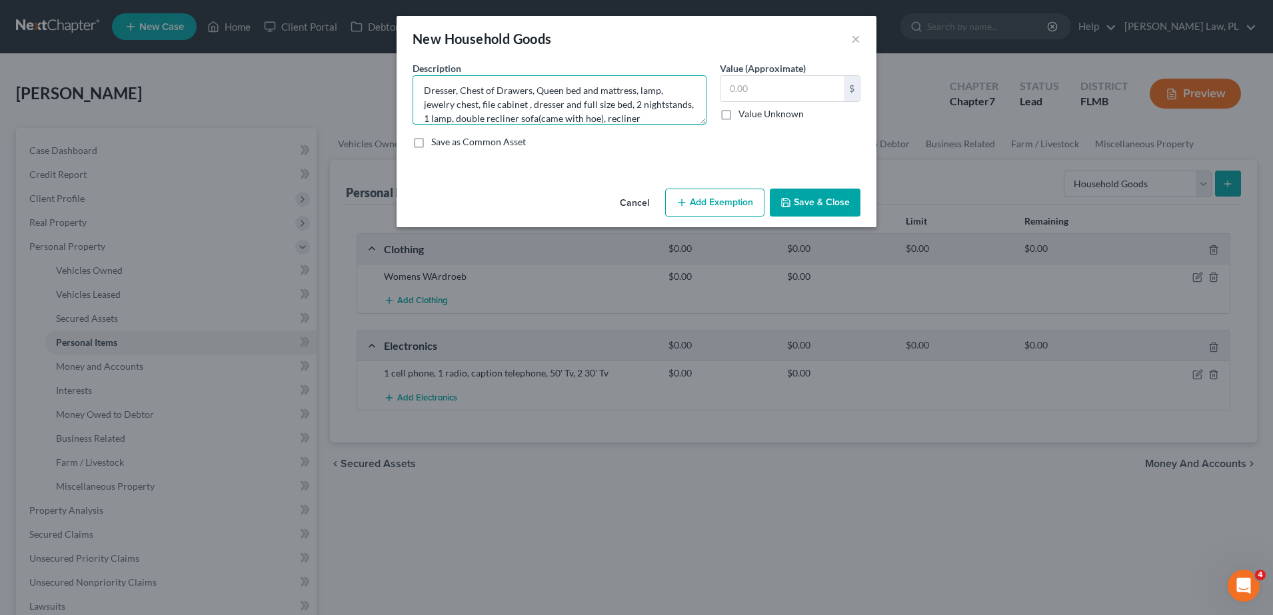
scroll to position [17, 0]
click at [497, 116] on textarea "Dresser, Chest of Drawers, Queen bed and mattress, lamp, jewelry chest, file ca…" at bounding box center [560, 99] width 294 height 49
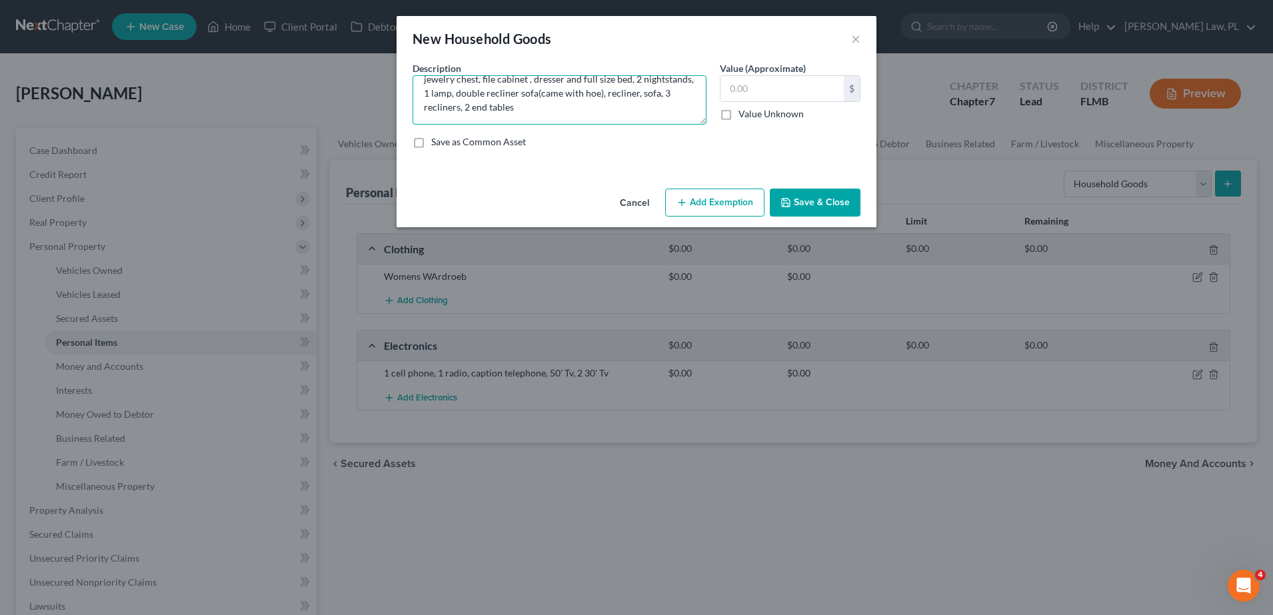
click at [531, 106] on textarea "Dresser, Chest of Drawers, Queen bed and mattress, lamp, jewelry chest, file ca…" at bounding box center [560, 99] width 294 height 49
click at [579, 103] on textarea "Dresser, Chest of Drawers, Queen bed and mattress, lamp, jewelry chest, file ca…" at bounding box center [560, 99] width 294 height 49
click at [496, 107] on textarea "Dresser, Chest of Drawers, Queen bed and mattress, lamp, jewelry chest, file ca…" at bounding box center [560, 99] width 294 height 49
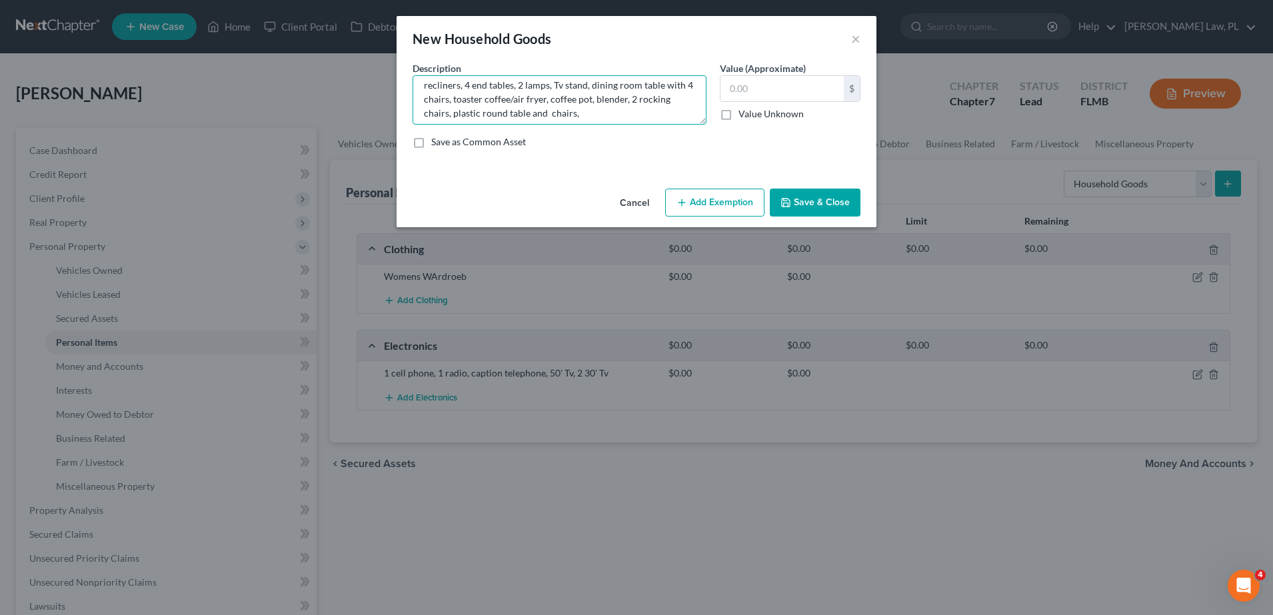
click at [673, 116] on textarea "Dresser, Chest of Drawers, Queen bed and mattress, lamp, jewelry chest, file ca…" at bounding box center [560, 99] width 294 height 49
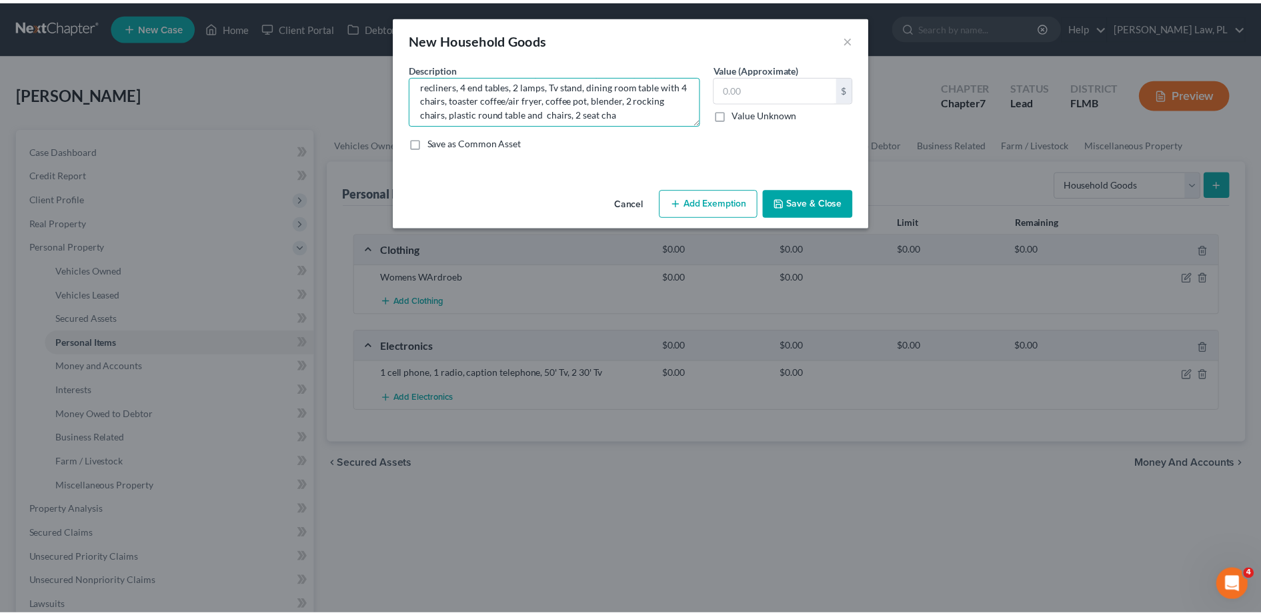
scroll to position [59, 0]
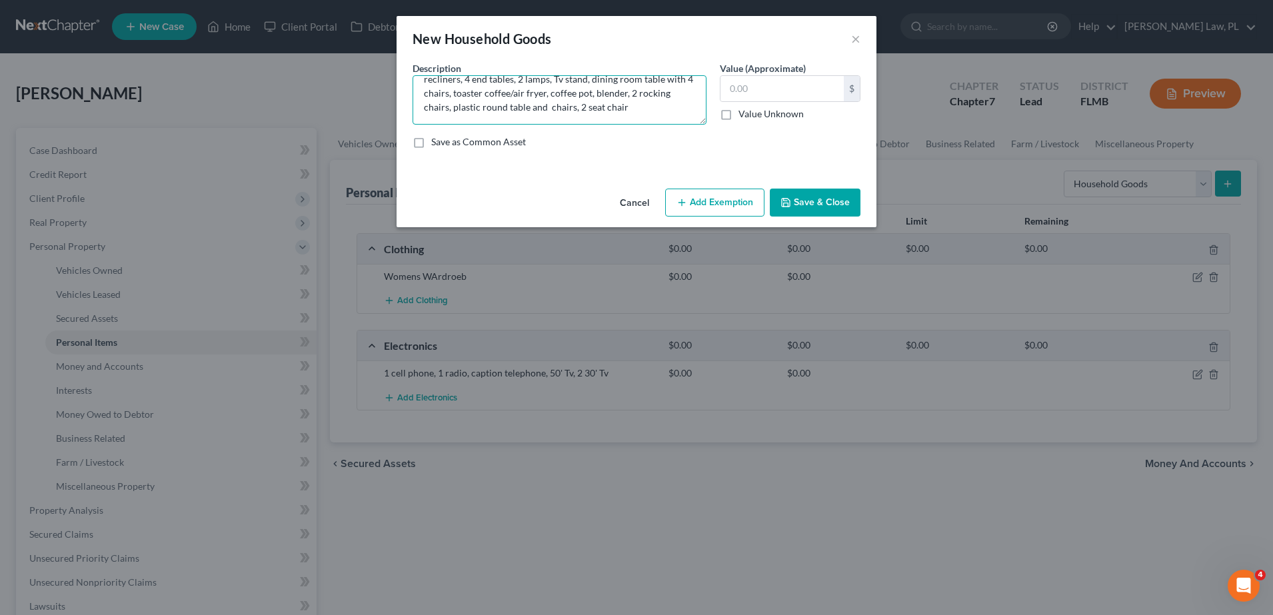
type textarea "Dresser, Chest of Drawers, Queen bed and mattress, lamp, jewelry chest, file ca…"
click at [829, 209] on button "Save & Close" at bounding box center [815, 203] width 91 height 28
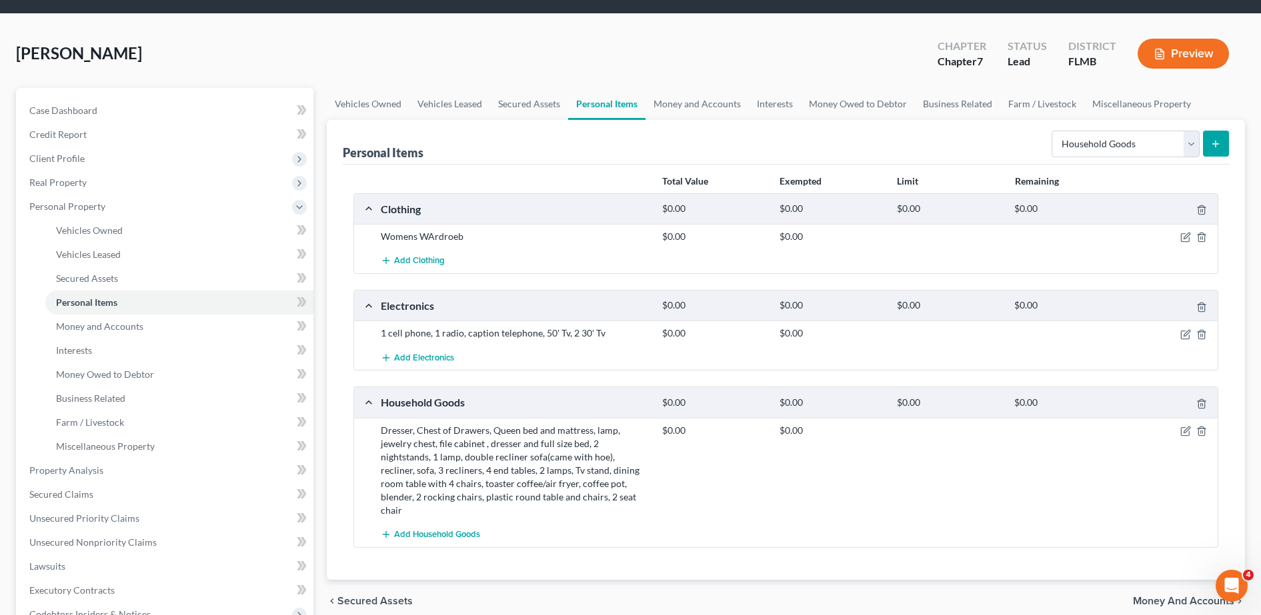
scroll to position [39, 0]
click at [1113, 140] on select "Select Item Type Clothing Collectibles Of Value Electronics Firearms Household …" at bounding box center [1125, 144] width 148 height 27
select select "jewelry"
click at [1053, 131] on select "Select Item Type Clothing Collectibles Of Value Electronics Firearms Household …" at bounding box center [1125, 144] width 148 height 27
click at [1213, 147] on icon "submit" at bounding box center [1215, 144] width 11 height 11
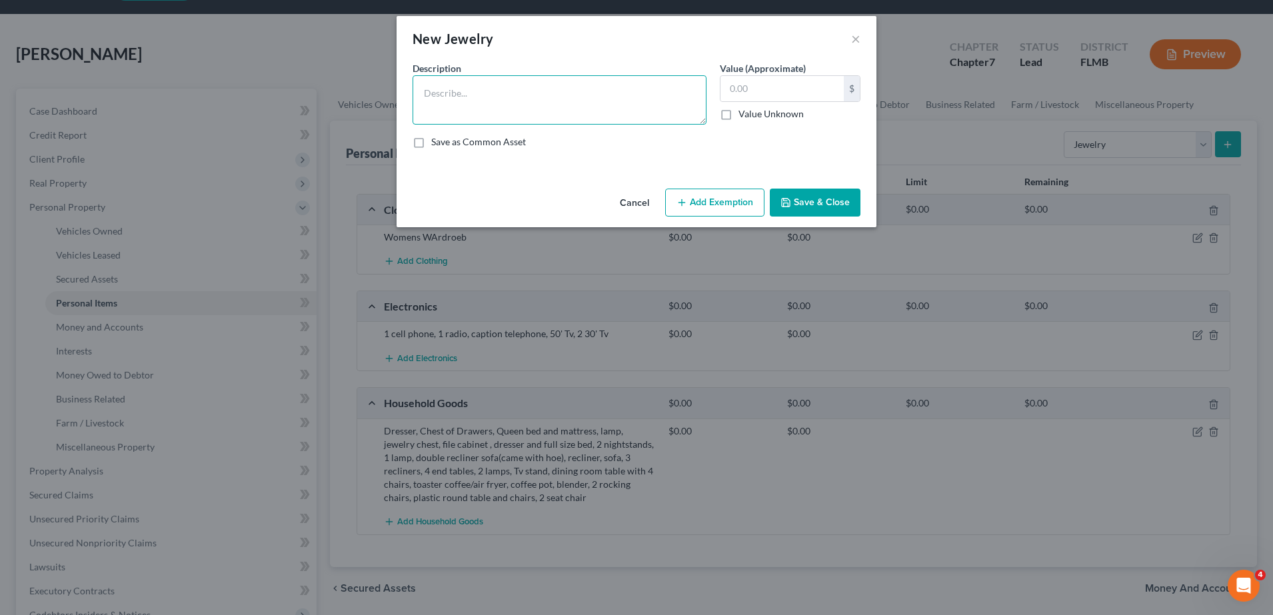
click at [561, 104] on textarea at bounding box center [560, 99] width 294 height 49
type textarea "Wedding band, Costume jewerly"
click at [816, 197] on button "Save & Close" at bounding box center [815, 203] width 91 height 28
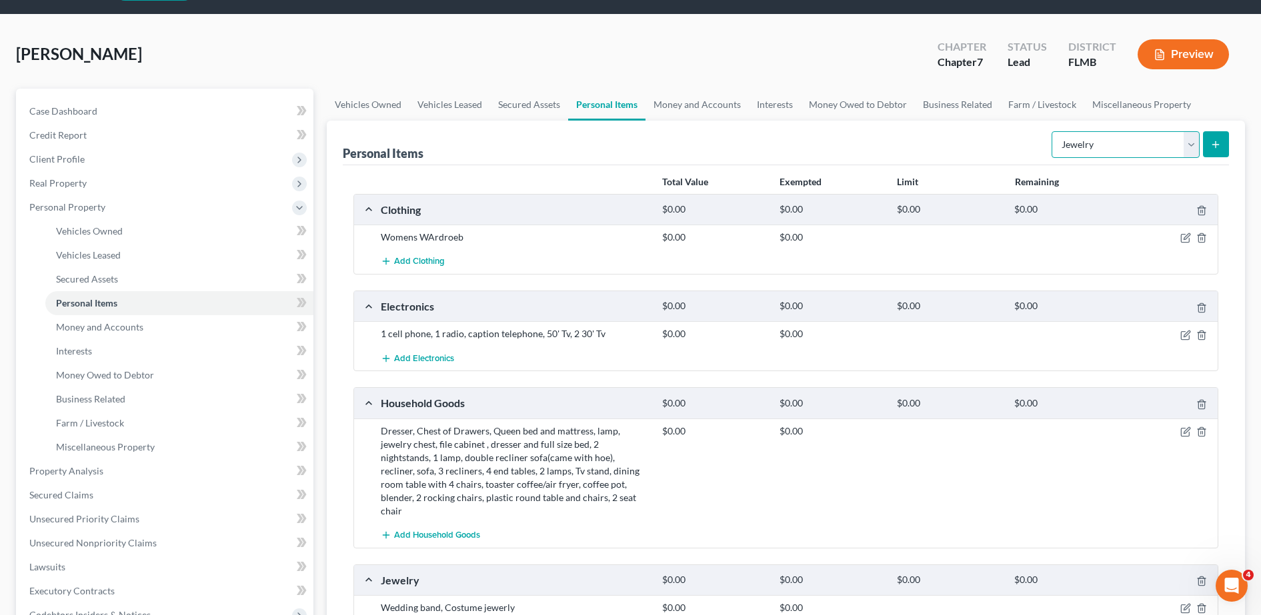
click at [1123, 133] on select "Select Item Type Clothing Collectibles Of Value Electronics Firearms Household …" at bounding box center [1125, 144] width 148 height 27
select select "pets"
click at [1053, 131] on select "Select Item Type Clothing Collectibles Of Value Electronics Firearms Household …" at bounding box center [1125, 144] width 148 height 27
click at [1218, 145] on icon "submit" at bounding box center [1215, 144] width 11 height 11
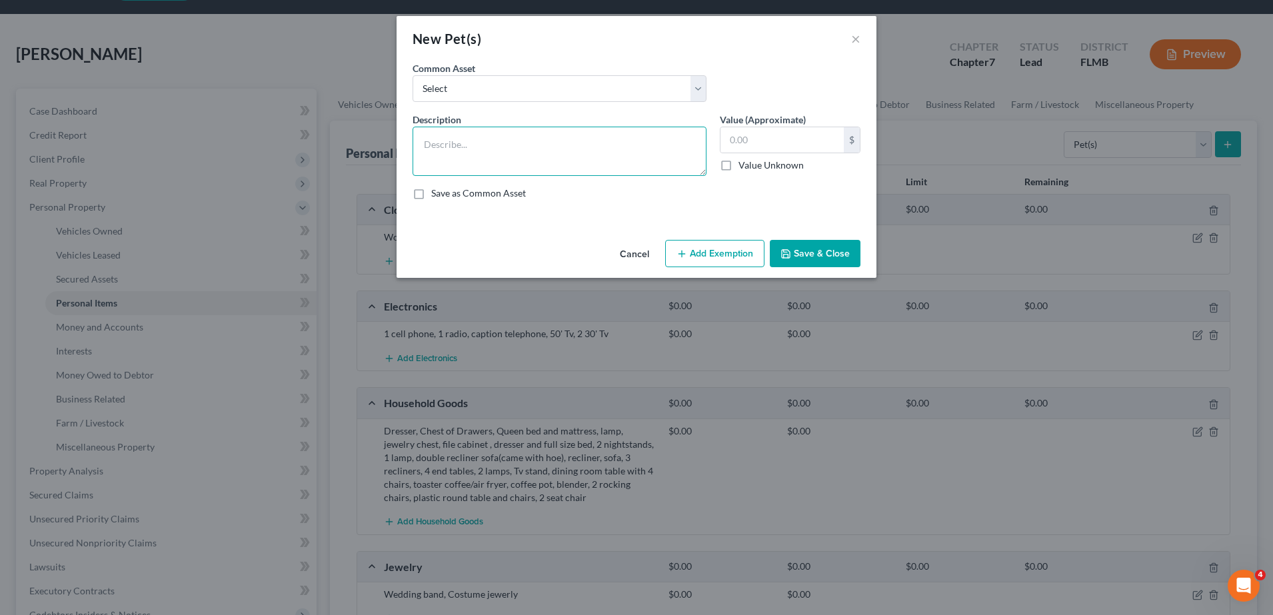
click at [531, 146] on textarea at bounding box center [560, 151] width 294 height 49
type textarea "[DEMOGRAPHIC_DATA] snowser"
click at [763, 147] on input "text" at bounding box center [782, 139] width 123 height 25
click at [809, 235] on div "Cancel Add Exemption Save & Close" at bounding box center [637, 257] width 480 height 44
click at [850, 255] on button "Save & Close" at bounding box center [815, 254] width 91 height 28
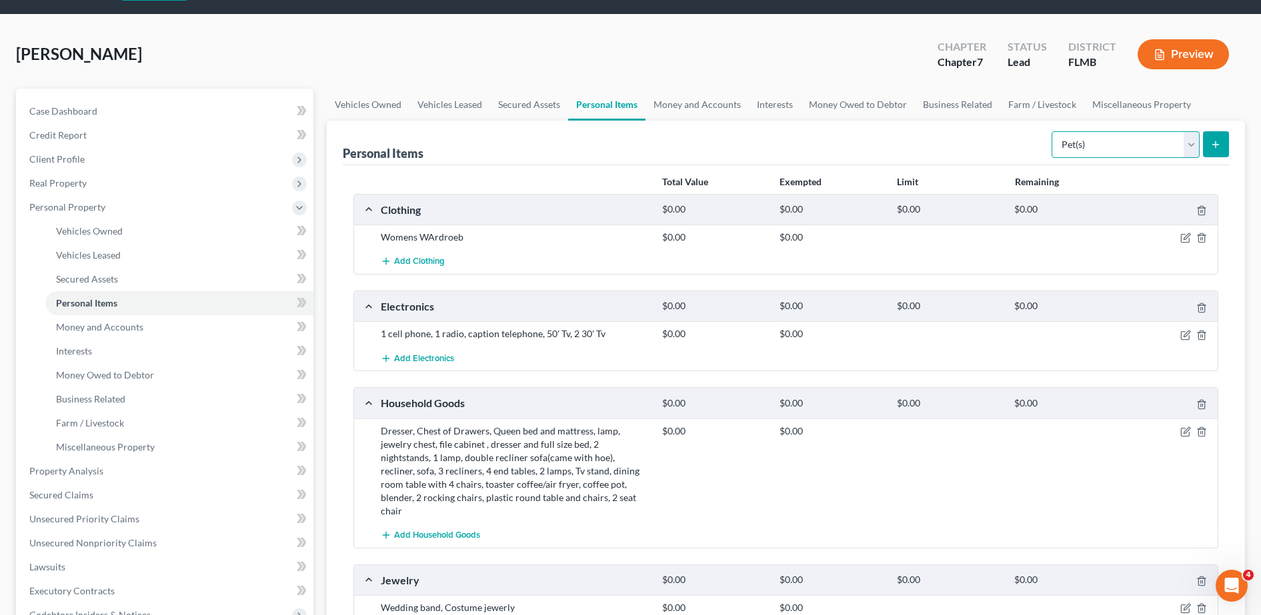
click at [1143, 147] on select "Select Item Type Clothing Collectibles Of Value Electronics Firearms Household …" at bounding box center [1125, 144] width 148 height 27
select select "sports_and_hobby_equipment"
click at [1053, 131] on select "Select Item Type Clothing Collectibles Of Value Electronics Firearms Household …" at bounding box center [1125, 144] width 148 height 27
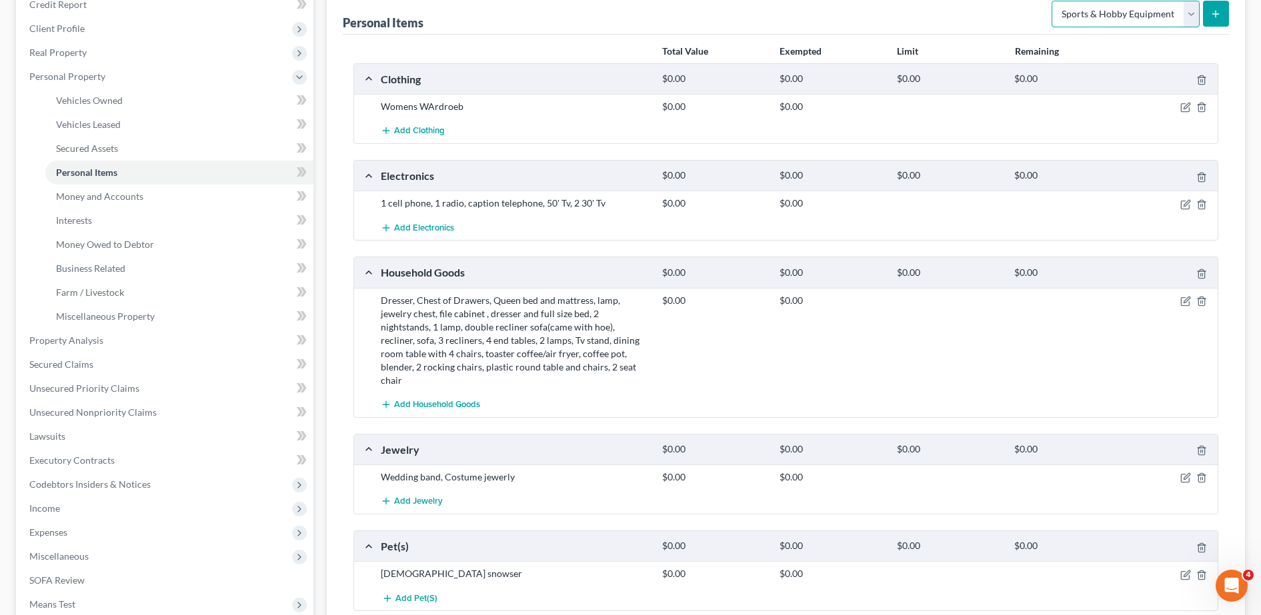
scroll to position [137, 0]
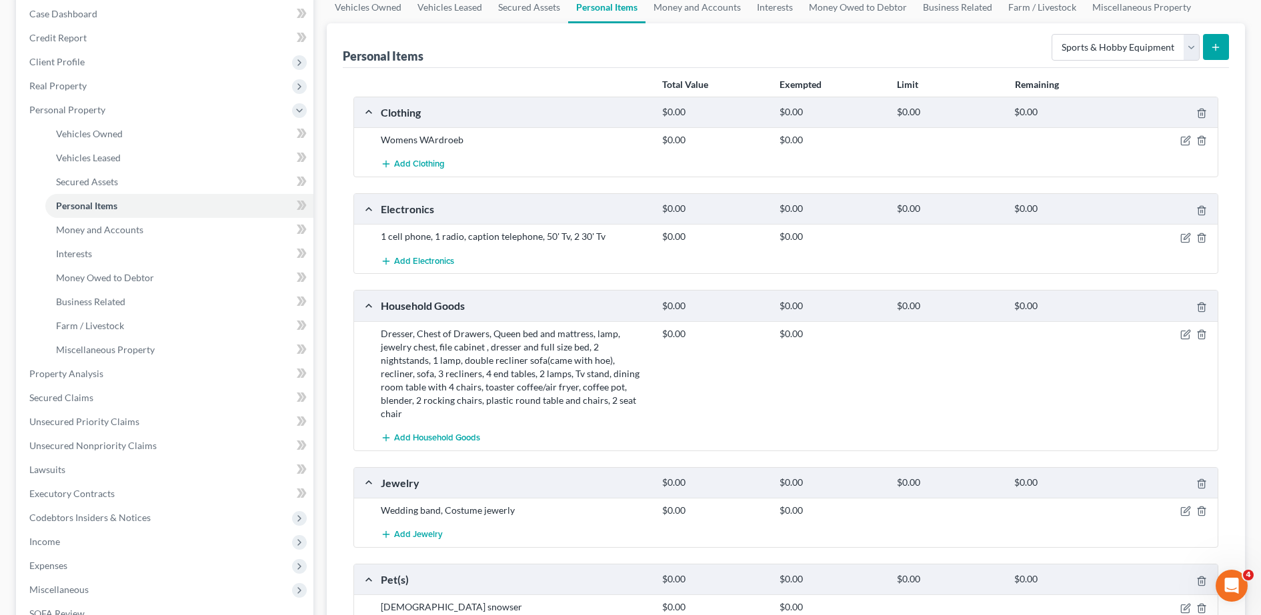
click at [1221, 42] on button "submit" at bounding box center [1216, 47] width 26 height 26
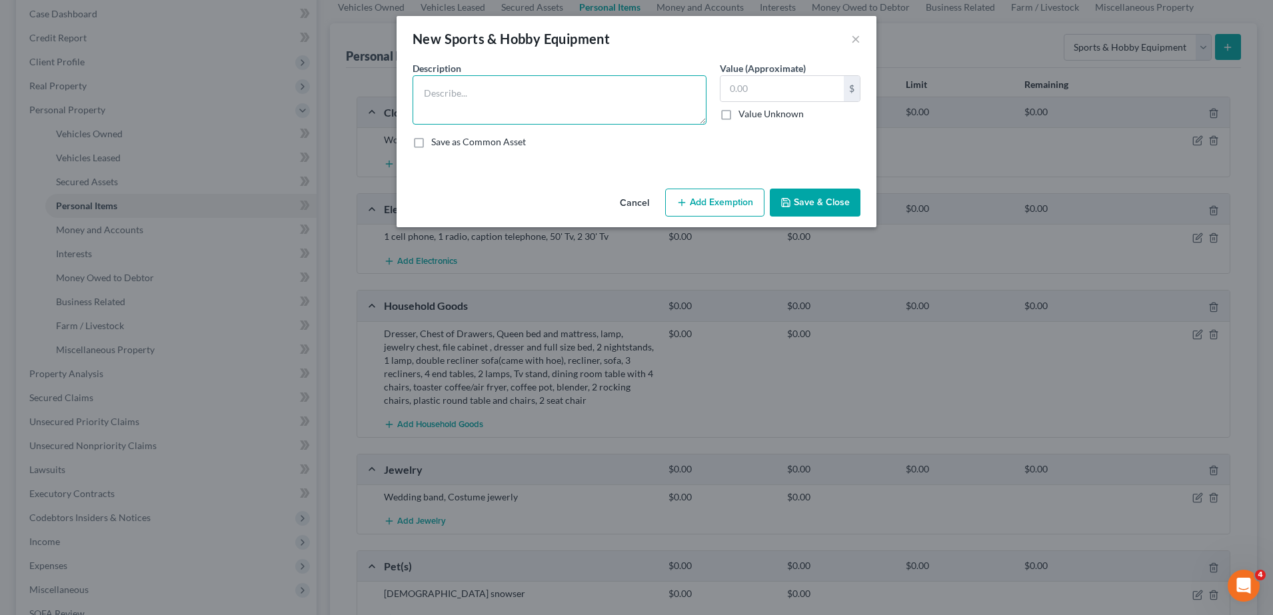
click at [608, 90] on textarea at bounding box center [560, 99] width 294 height 49
type textarea "pool floats"
click at [813, 201] on button "Save & Close" at bounding box center [815, 203] width 91 height 28
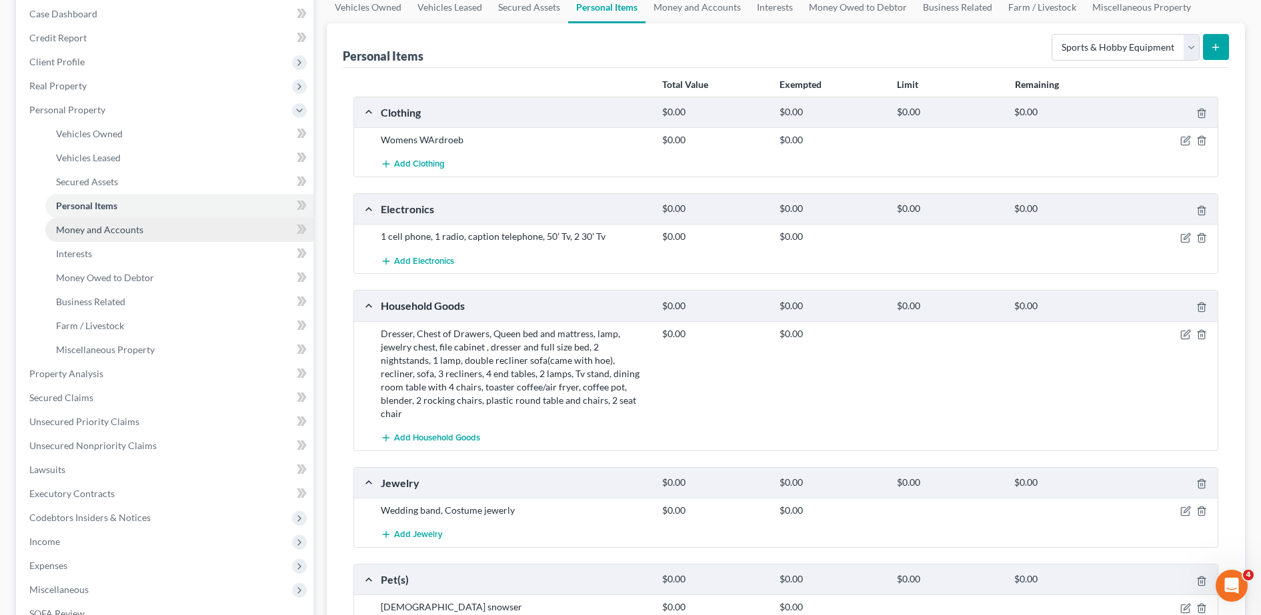
click at [113, 232] on span "Money and Accounts" at bounding box center [99, 229] width 87 height 11
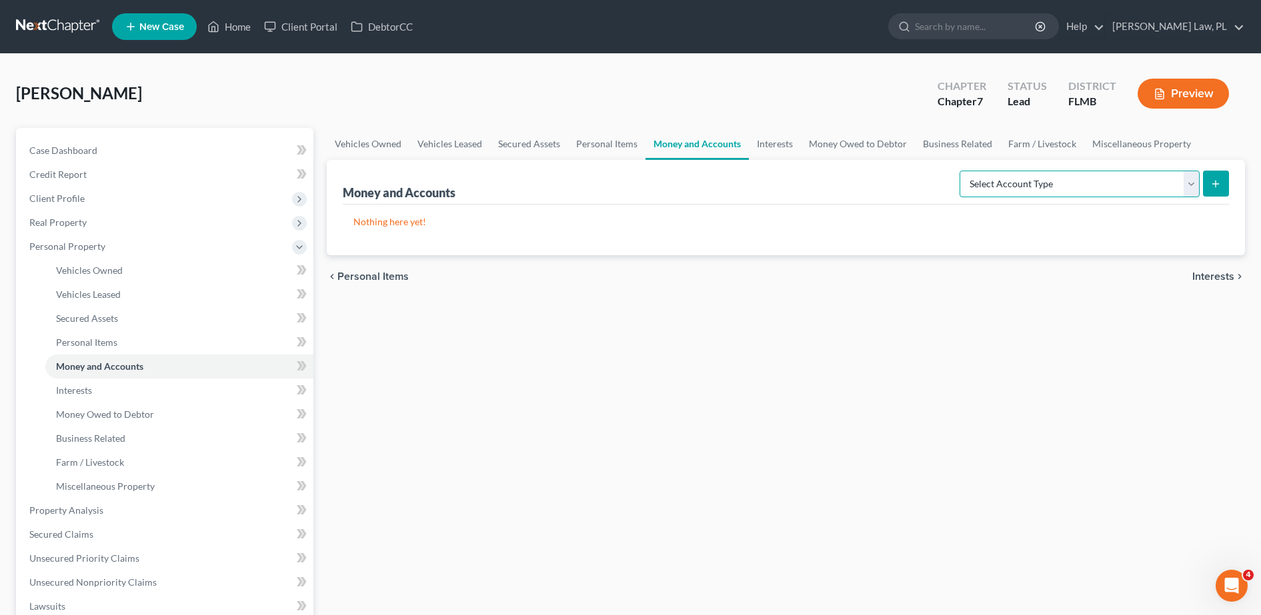
click at [1008, 189] on select "Select Account Type Brokerage Cash on Hand Certificates of Deposit Checking Acc…" at bounding box center [1079, 184] width 240 height 27
select select "checking"
click at [962, 171] on select "Select Account Type Brokerage Cash on Hand Certificates of Deposit Checking Acc…" at bounding box center [1079, 184] width 240 height 27
click at [1205, 190] on button "submit" at bounding box center [1216, 184] width 26 height 26
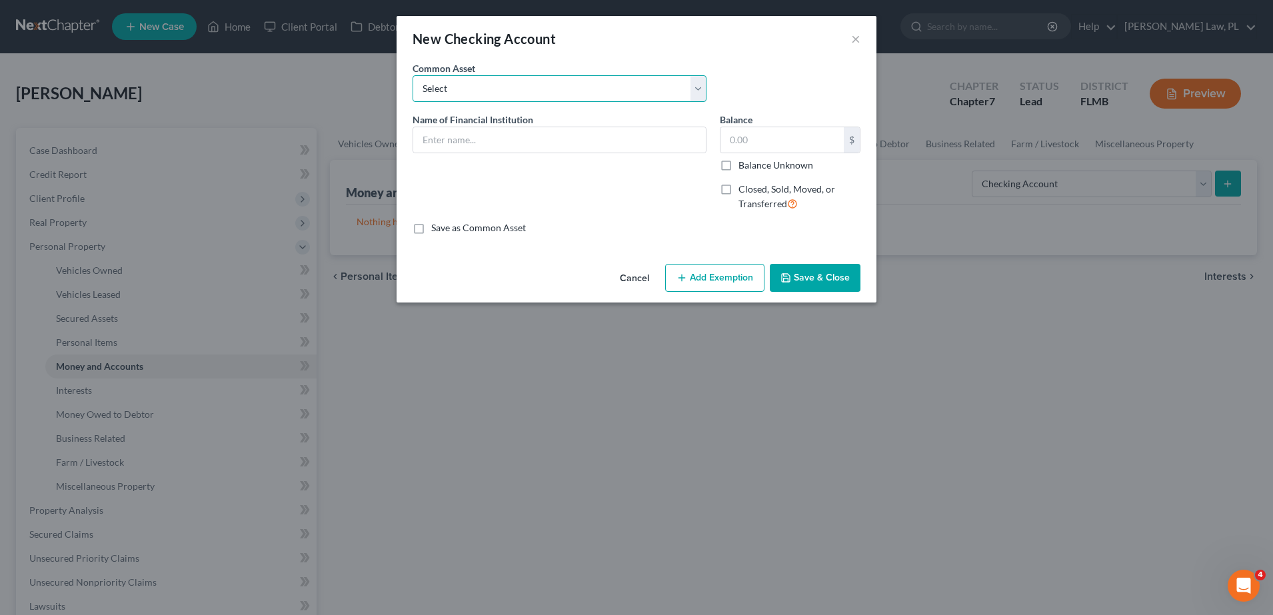
click at [638, 95] on select "Select USAA TD Bank Space Coast Credit Union Bank of America Chase Bank Securit…" at bounding box center [560, 88] width 294 height 27
click at [608, 85] on select "Select USAA TD Bank Space Coast Credit Union Bank of America Chase Bank Securit…" at bounding box center [560, 88] width 294 height 27
click at [543, 137] on input "text" at bounding box center [559, 139] width 293 height 25
type input "5th 3rd bank"
click at [759, 137] on input "text" at bounding box center [782, 139] width 123 height 25
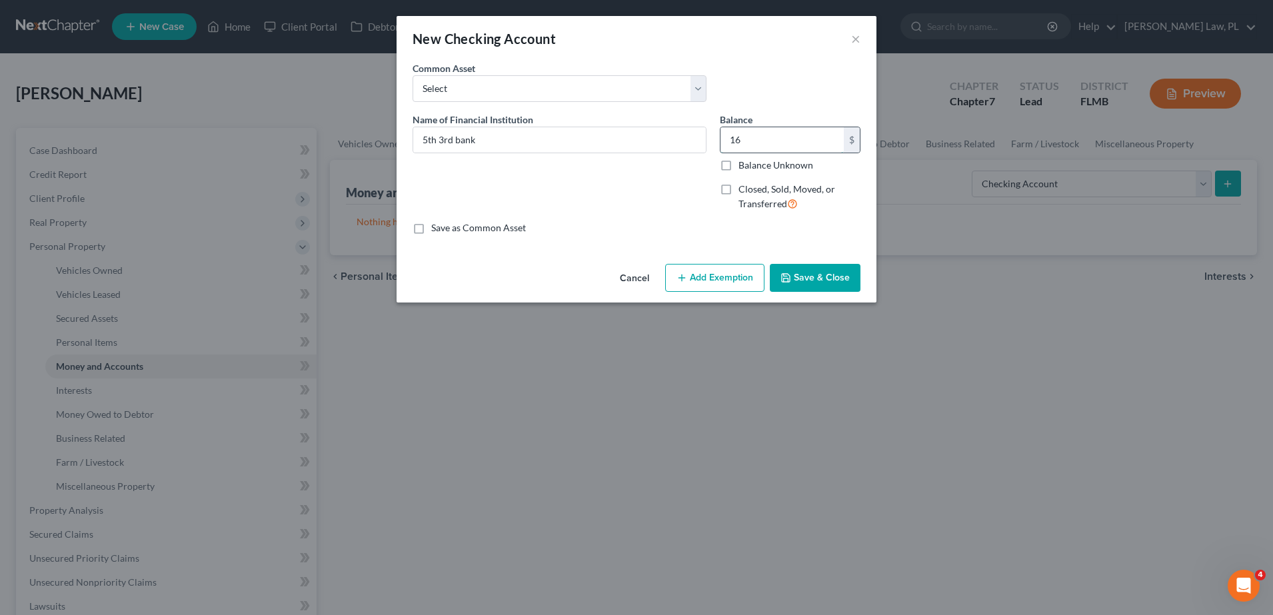
type input "1"
type input "2,600.00"
click at [804, 274] on button "Save & Close" at bounding box center [815, 278] width 91 height 28
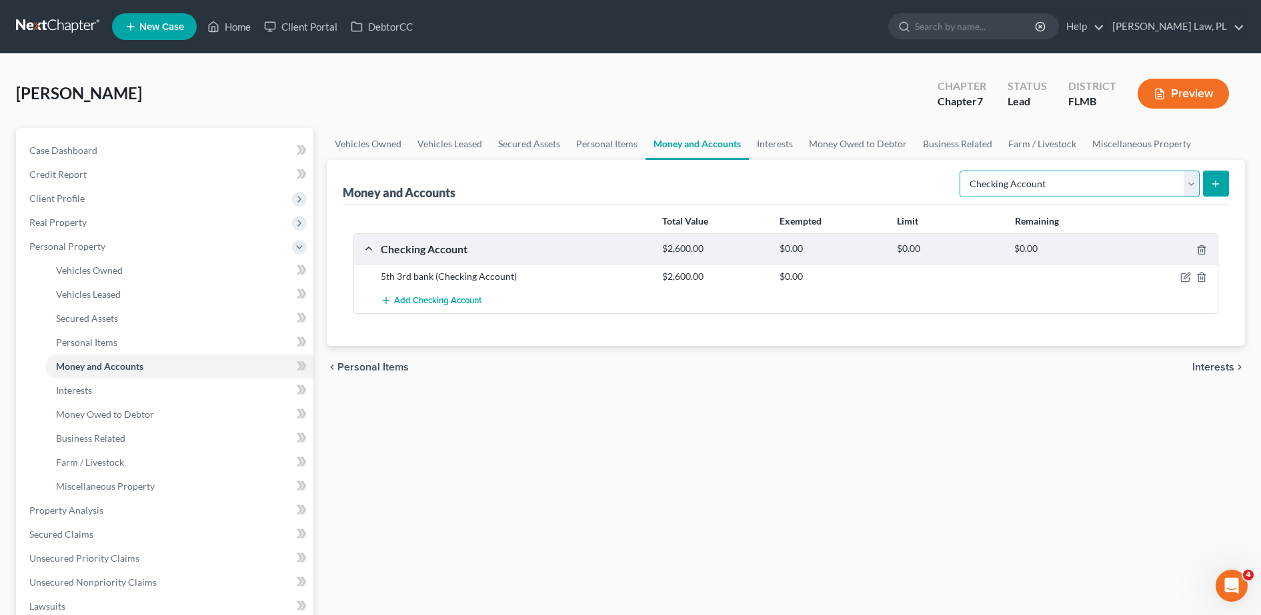
click at [1037, 191] on select "Select Account Type Brokerage Cash on Hand Certificates of Deposit Checking Acc…" at bounding box center [1079, 184] width 240 height 27
select select "savings"
click at [962, 171] on select "Select Account Type Brokerage Cash on Hand Certificates of Deposit Checking Acc…" at bounding box center [1079, 184] width 240 height 27
click at [1217, 190] on button "submit" at bounding box center [1216, 184] width 26 height 26
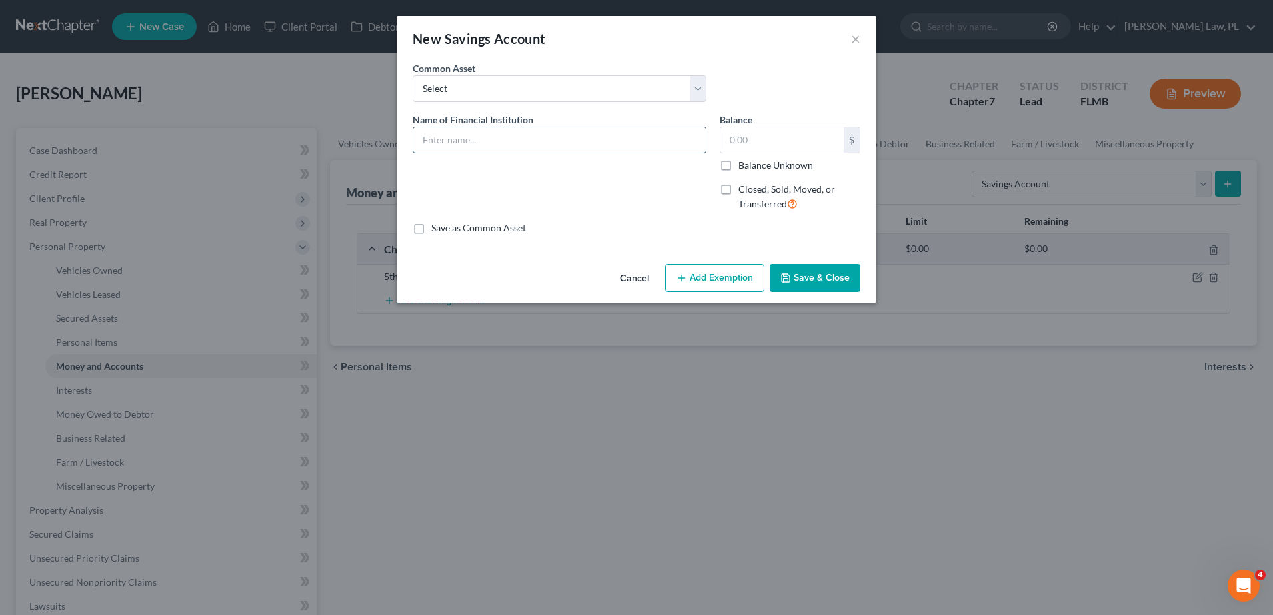
click at [621, 152] on input "text" at bounding box center [559, 139] width 293 height 25
type input "5th 3 rd bank"
click at [822, 281] on button "Save & Close" at bounding box center [815, 278] width 91 height 28
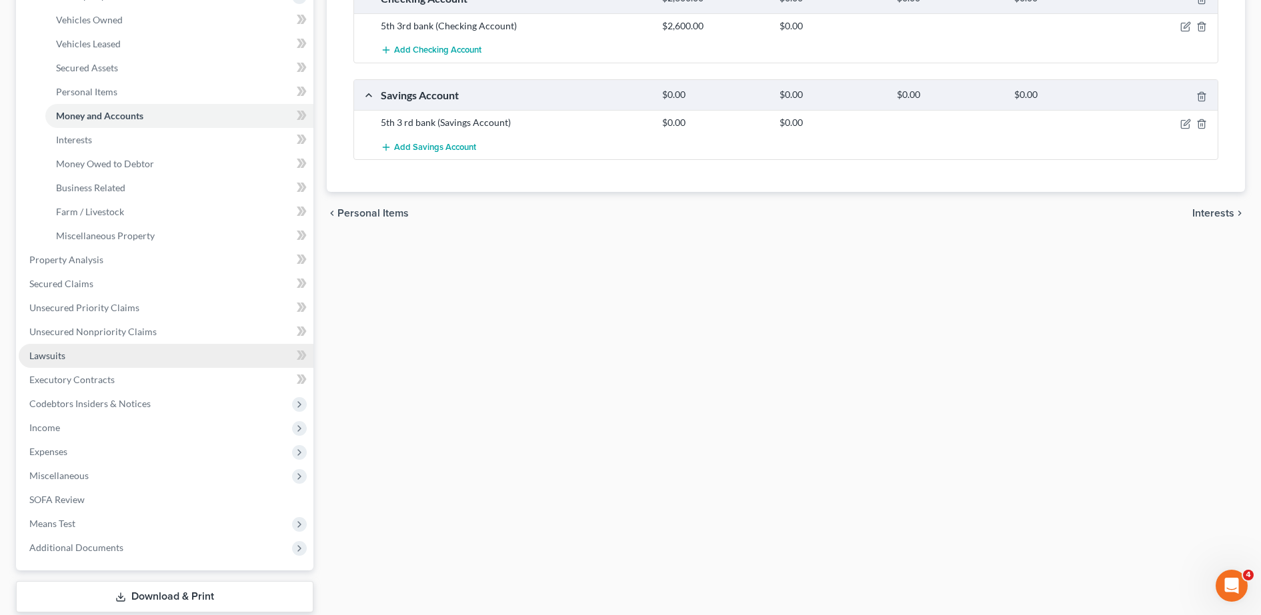
scroll to position [252, 0]
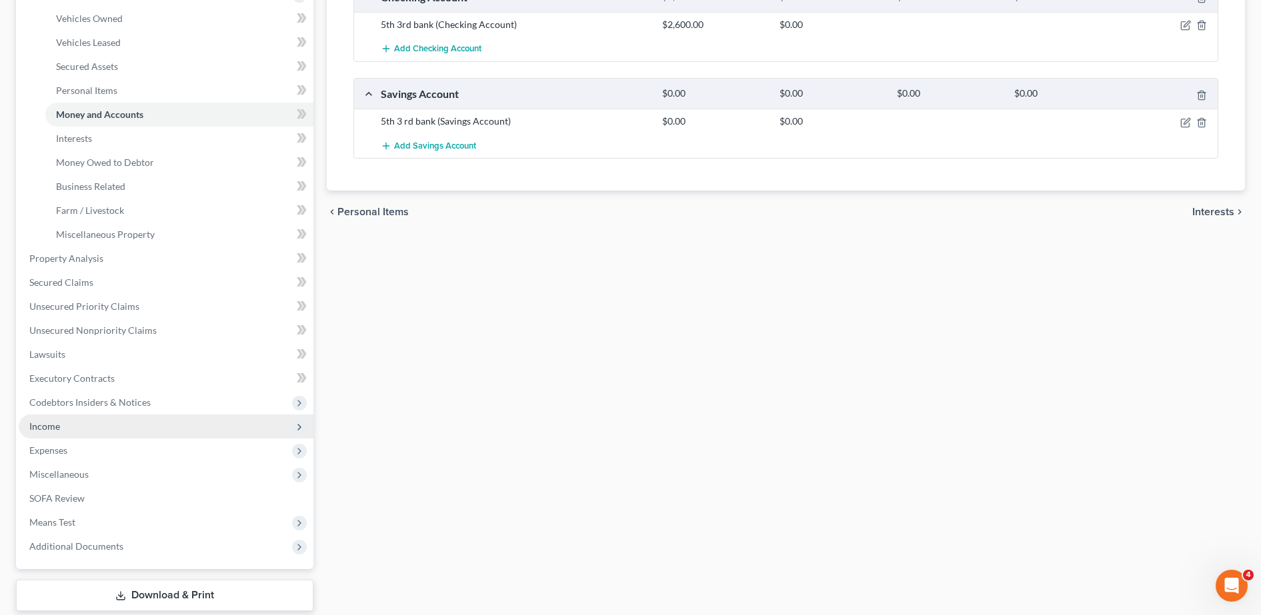
click at [91, 427] on span "Income" at bounding box center [166, 427] width 295 height 24
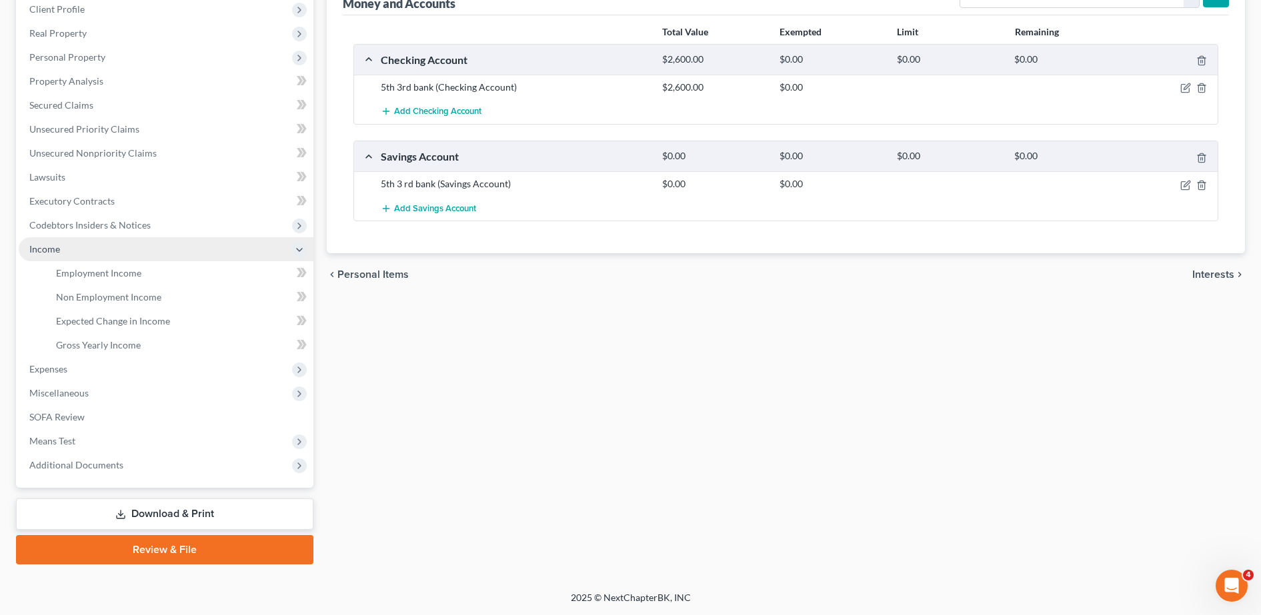
scroll to position [189, 0]
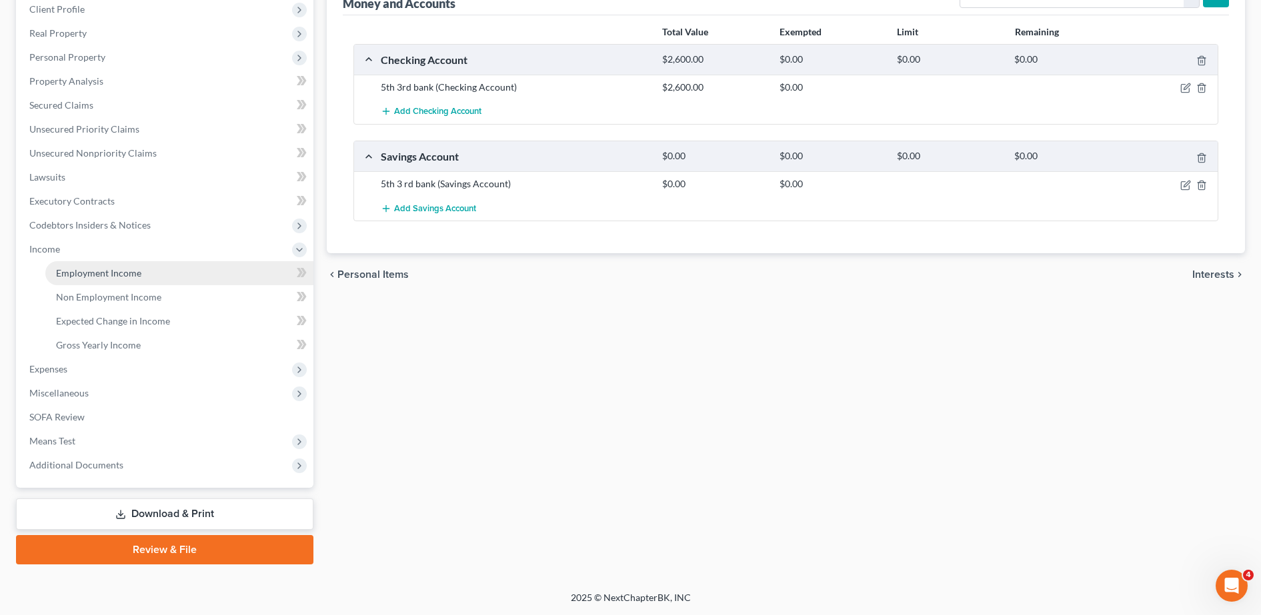
click at [137, 275] on span "Employment Income" at bounding box center [98, 272] width 85 height 11
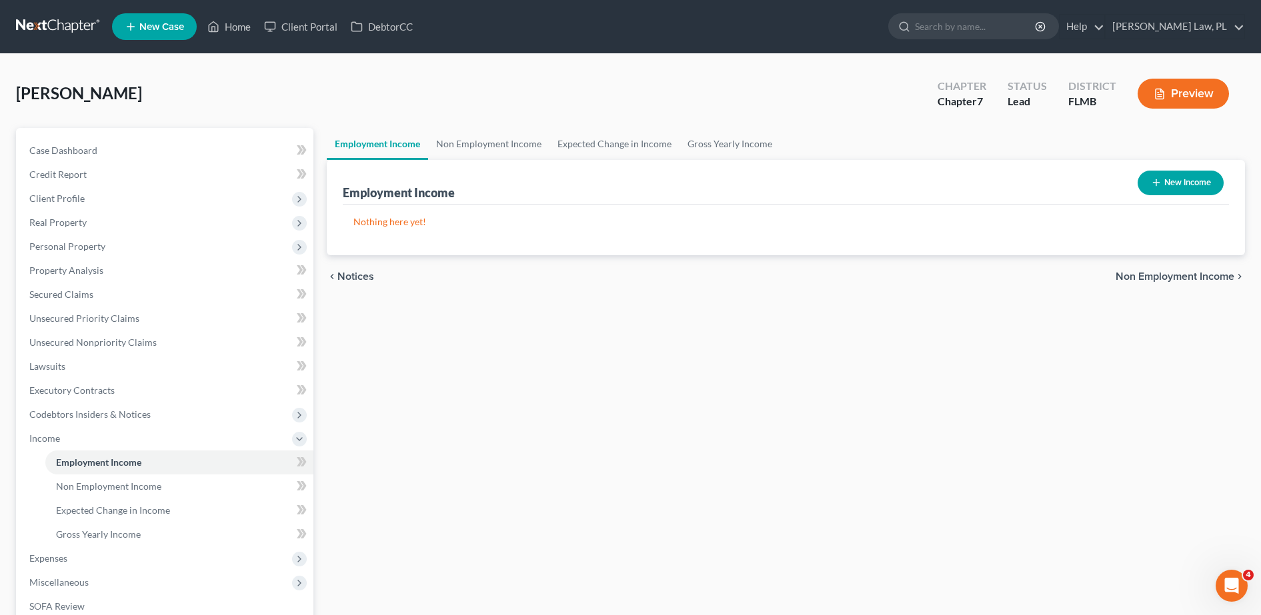
click at [1173, 183] on button "New Income" at bounding box center [1180, 183] width 86 height 25
select select "0"
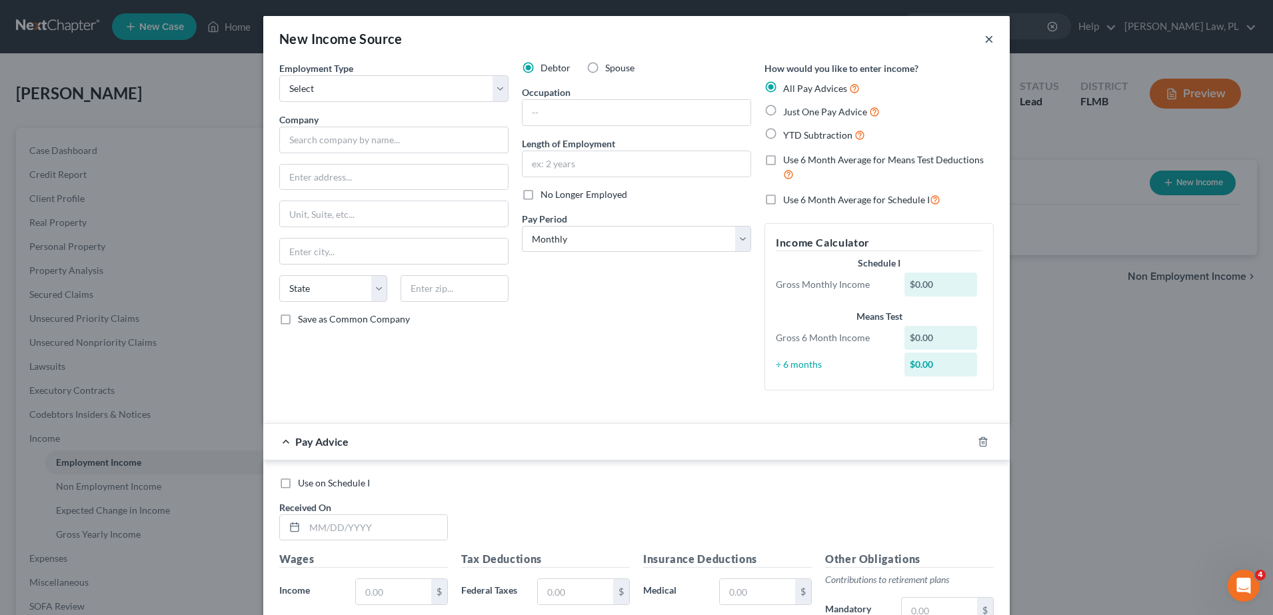
click at [985, 43] on button "×" at bounding box center [989, 39] width 9 height 16
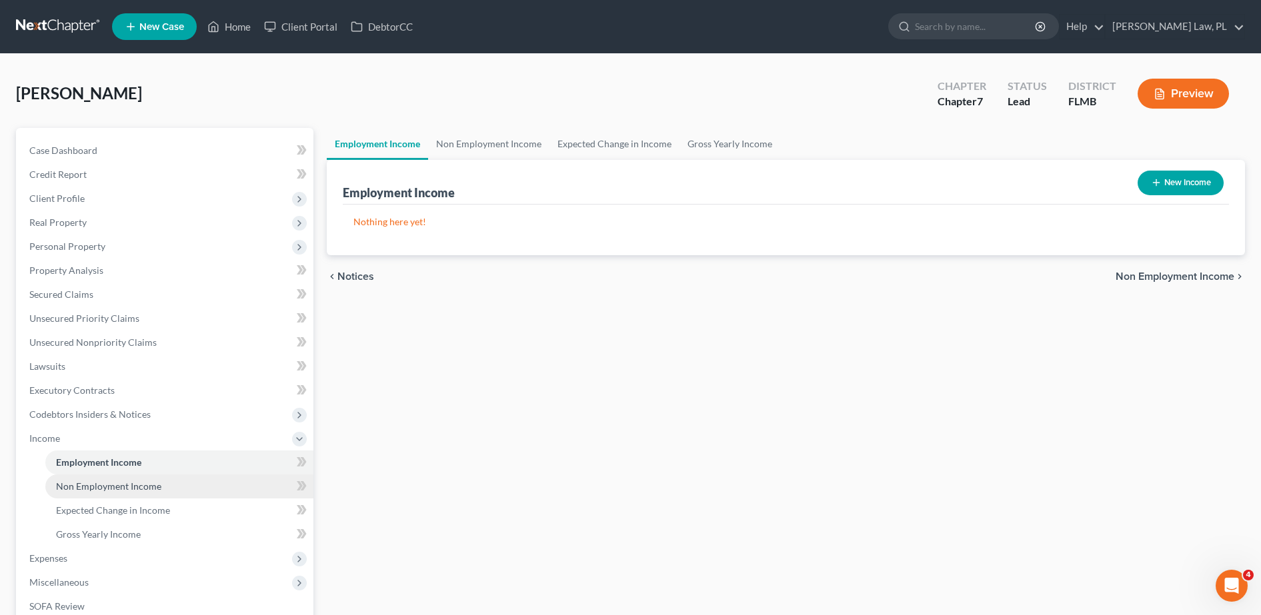
click at [152, 485] on span "Non Employment Income" at bounding box center [108, 486] width 105 height 11
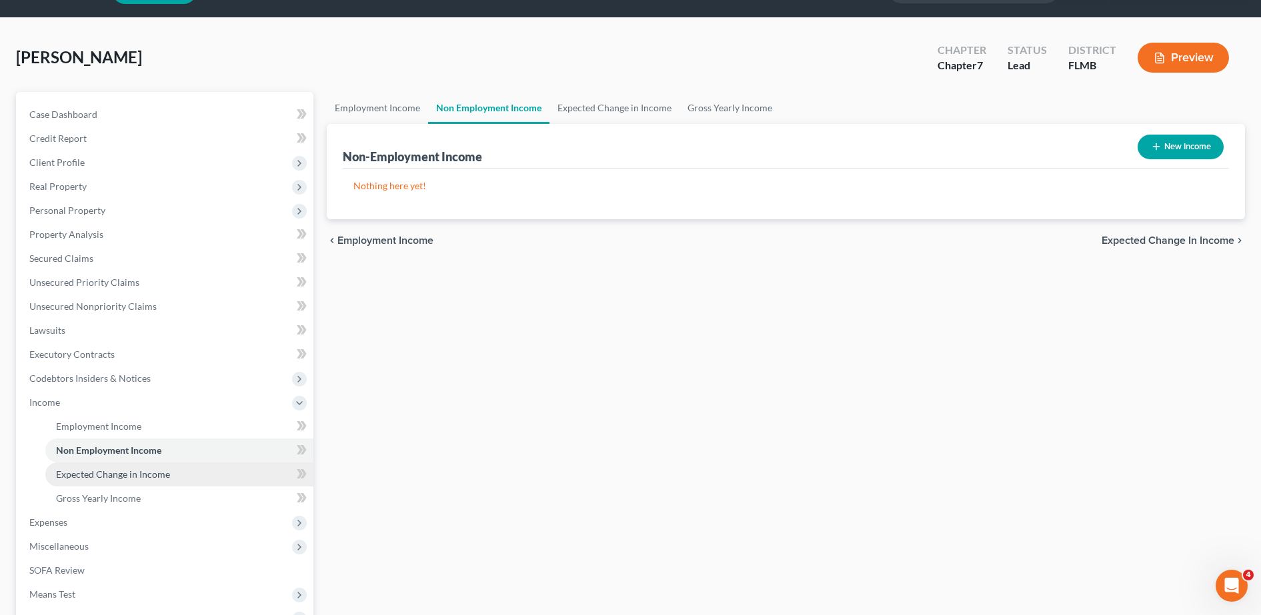
scroll to position [49, 0]
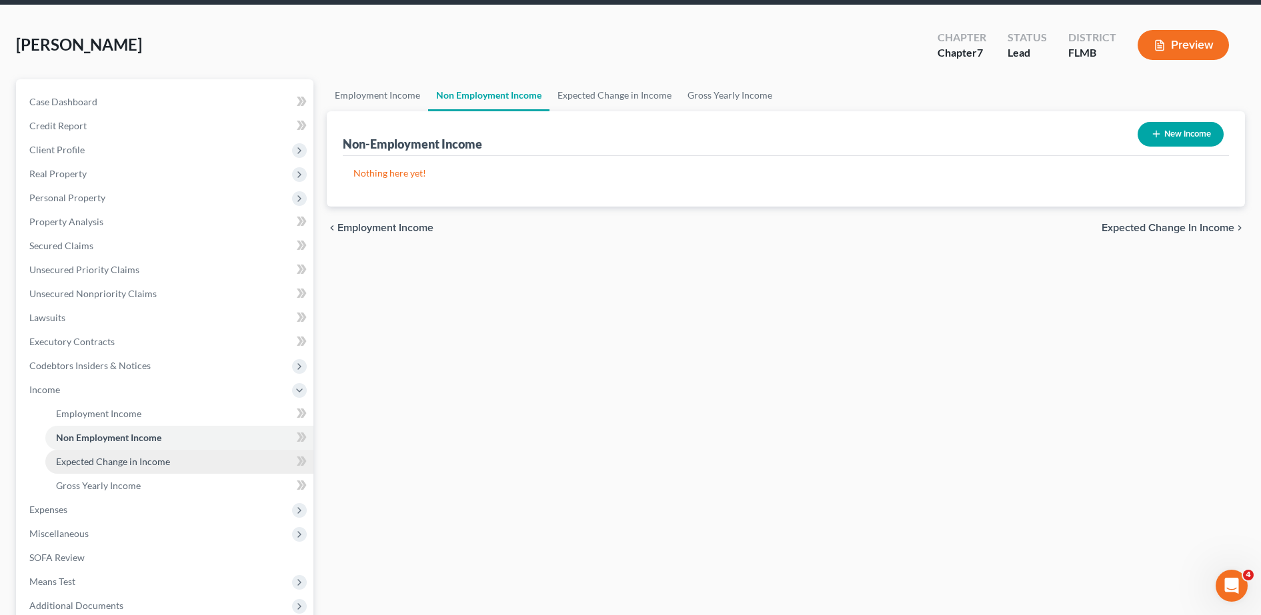
click at [147, 467] on span "Expected Change in Income" at bounding box center [113, 461] width 114 height 11
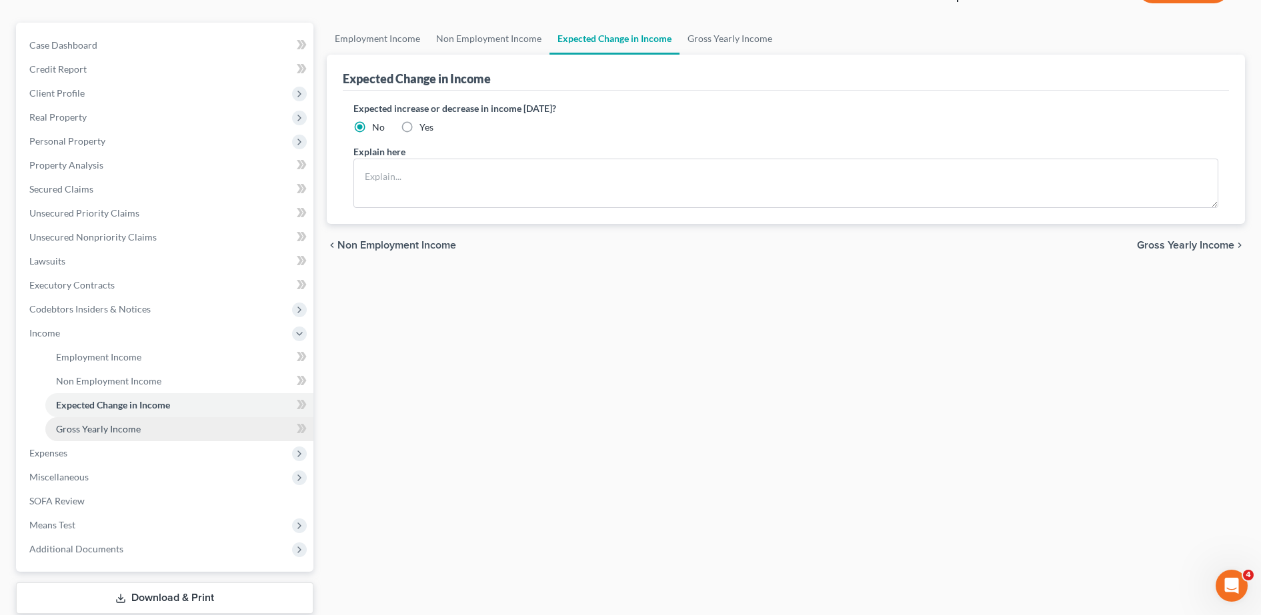
click at [161, 427] on link "Gross Yearly Income" at bounding box center [179, 429] width 268 height 24
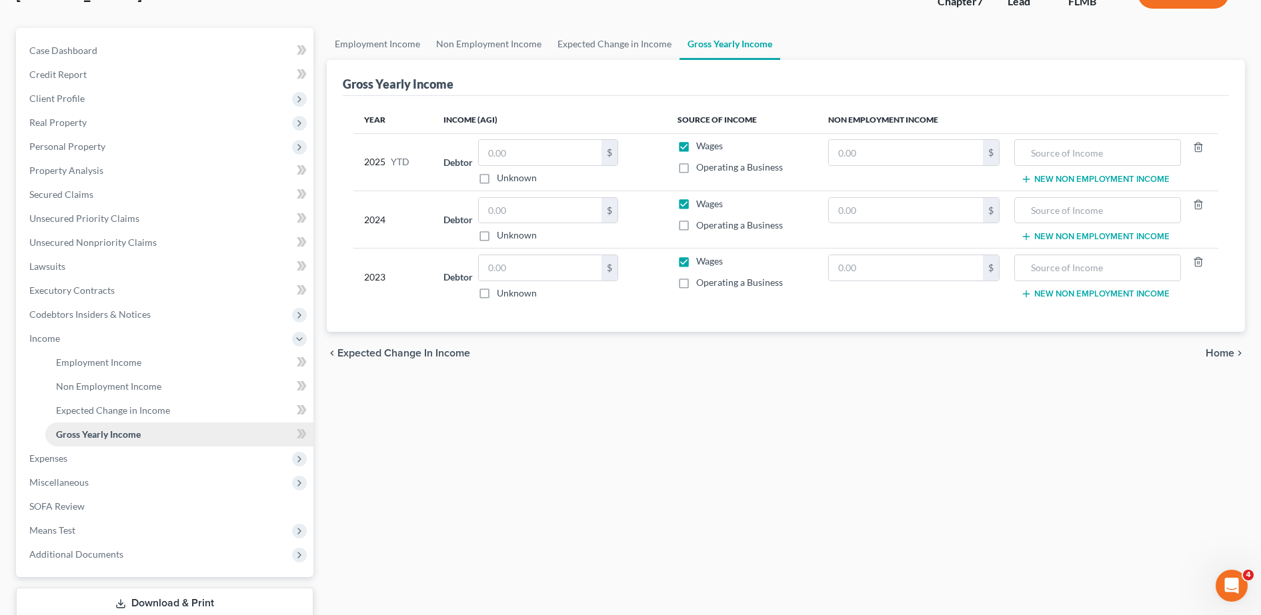
scroll to position [103, 0]
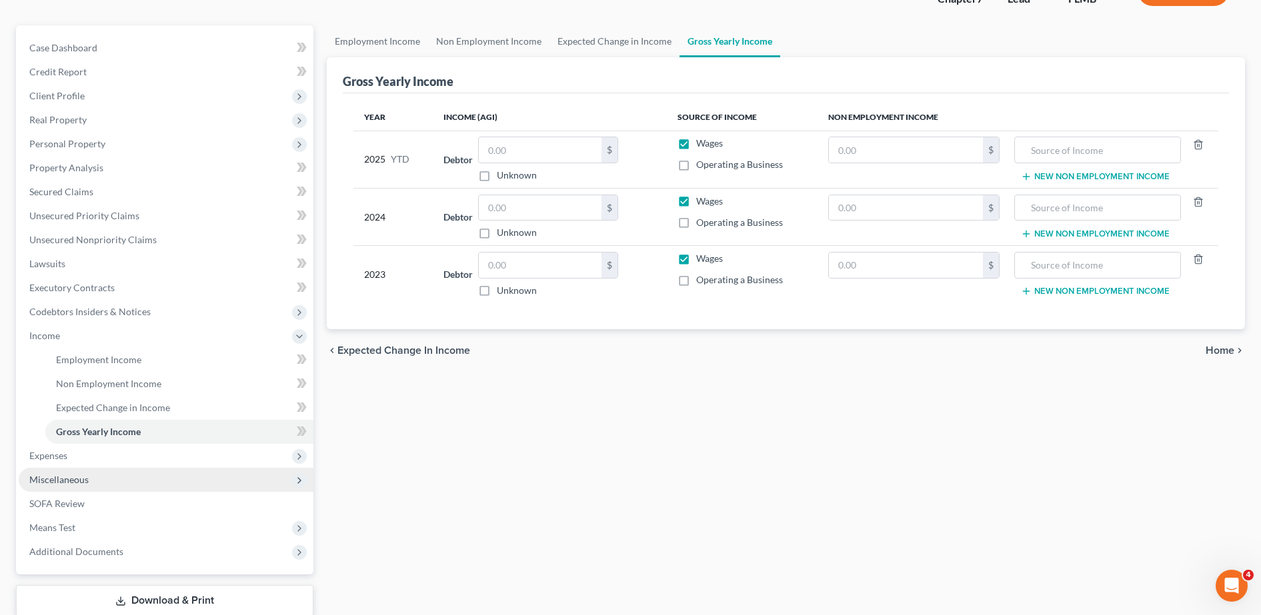
click at [85, 469] on span "Miscellaneous" at bounding box center [166, 480] width 295 height 24
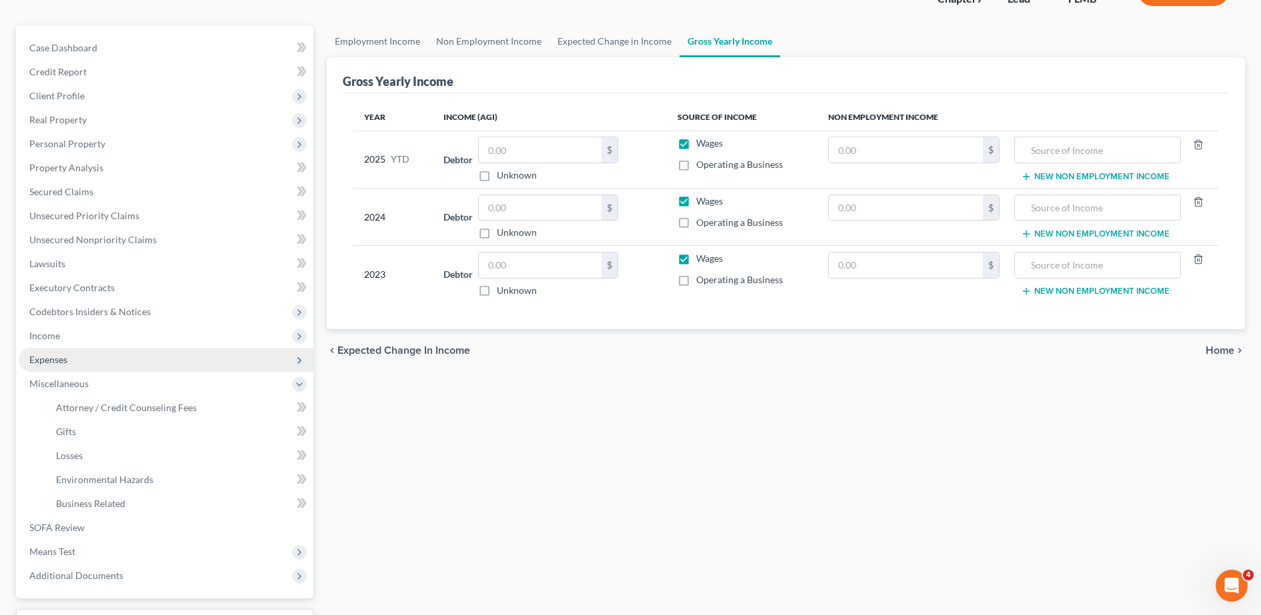
click at [107, 366] on span "Expenses" at bounding box center [166, 360] width 295 height 24
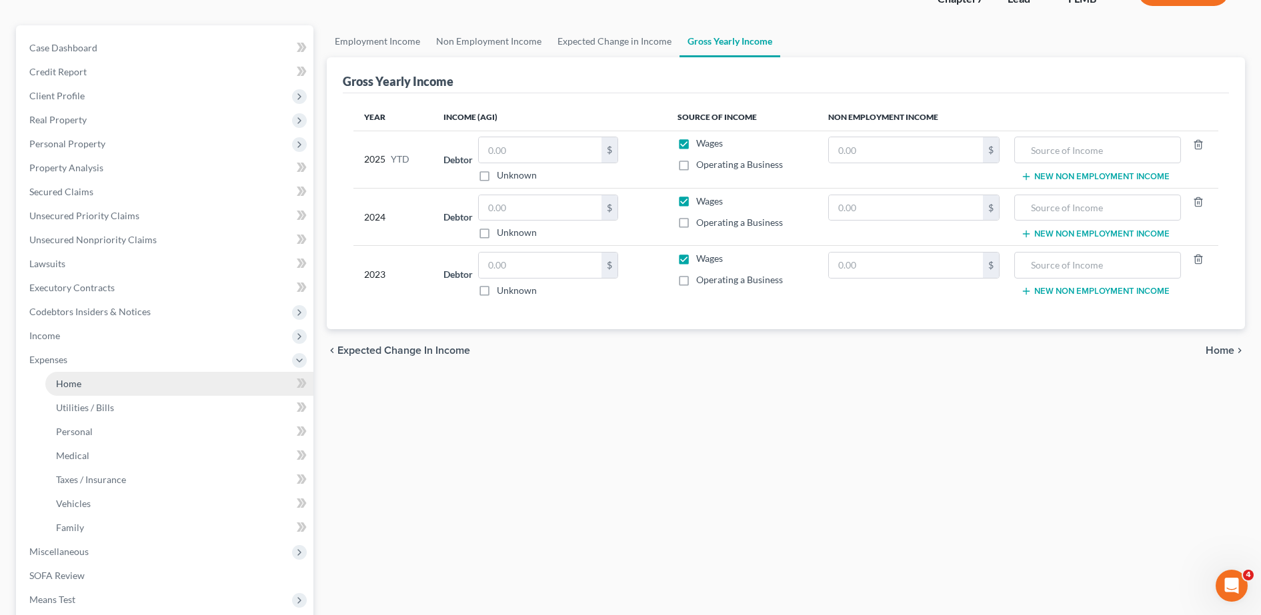
click at [96, 380] on link "Home" at bounding box center [179, 384] width 268 height 24
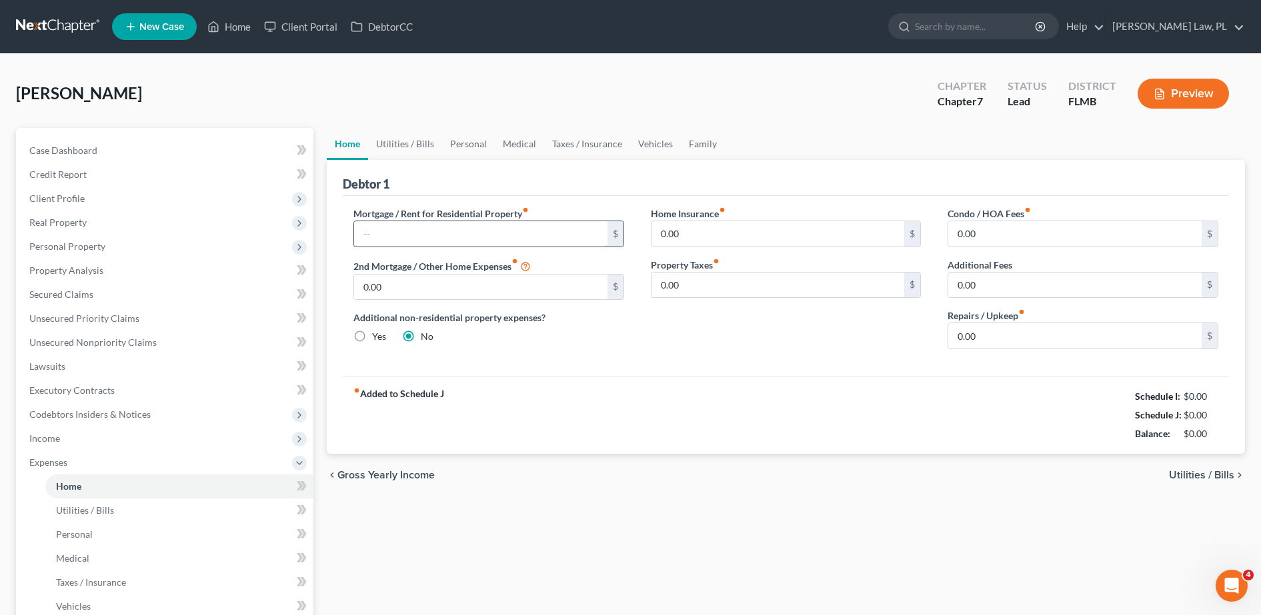
click at [447, 235] on input "text" at bounding box center [480, 233] width 253 height 25
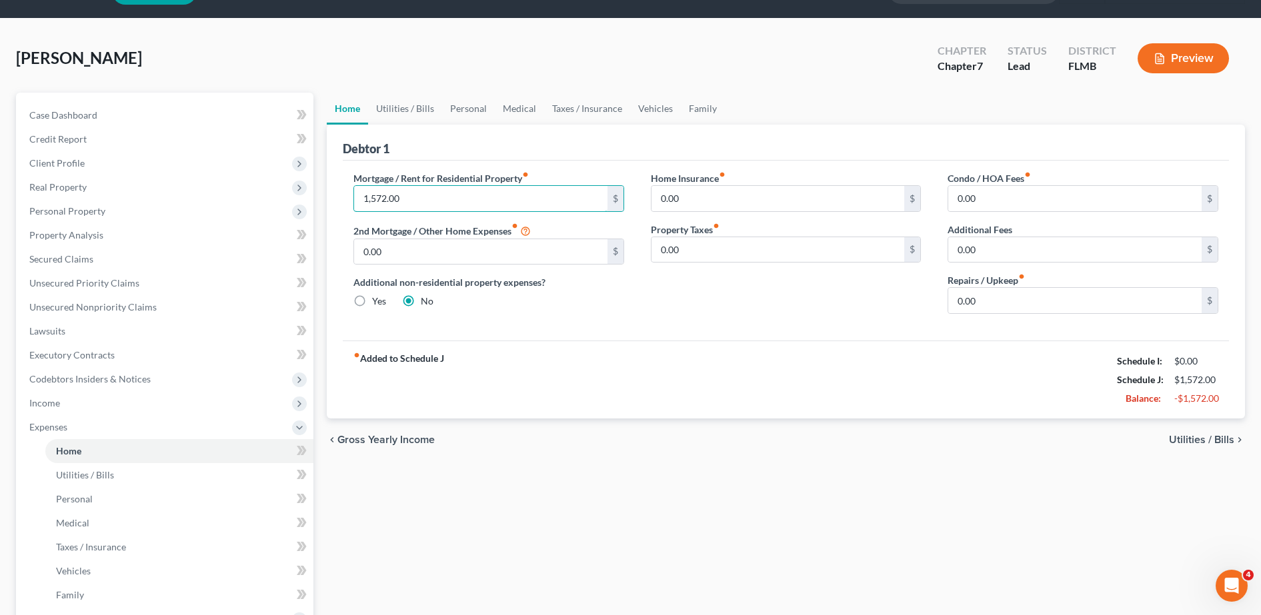
scroll to position [13, 0]
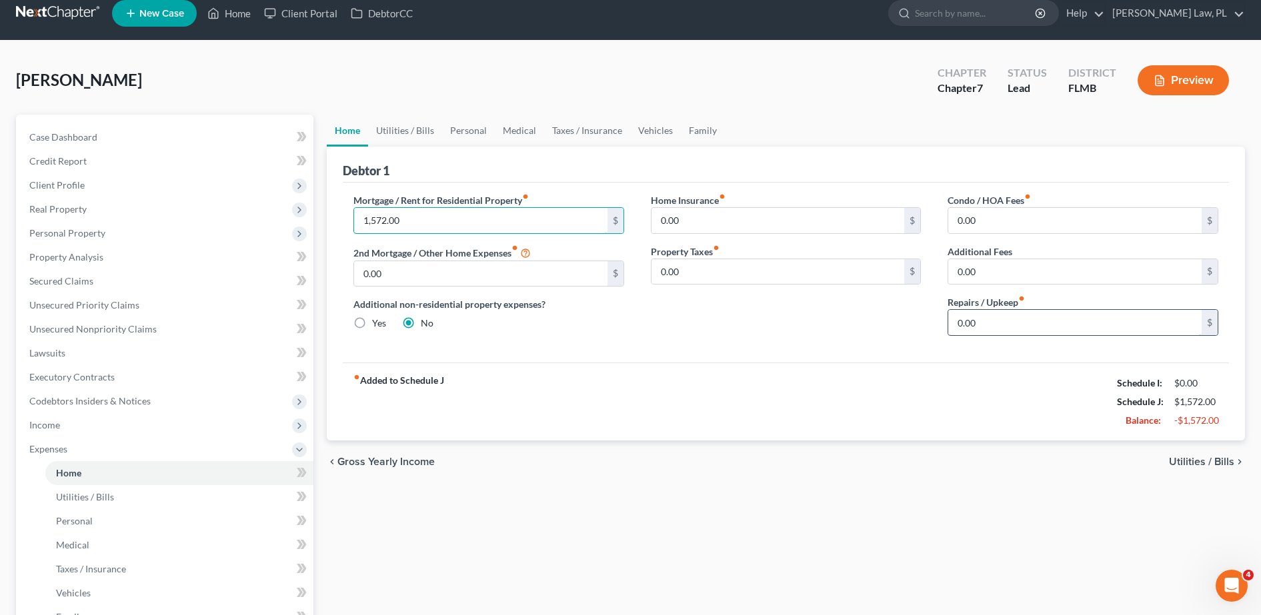
type input "1,572.00"
click at [1006, 328] on input "0.00" at bounding box center [1074, 322] width 253 height 25
click at [113, 500] on link "Utilities / Bills" at bounding box center [179, 497] width 268 height 24
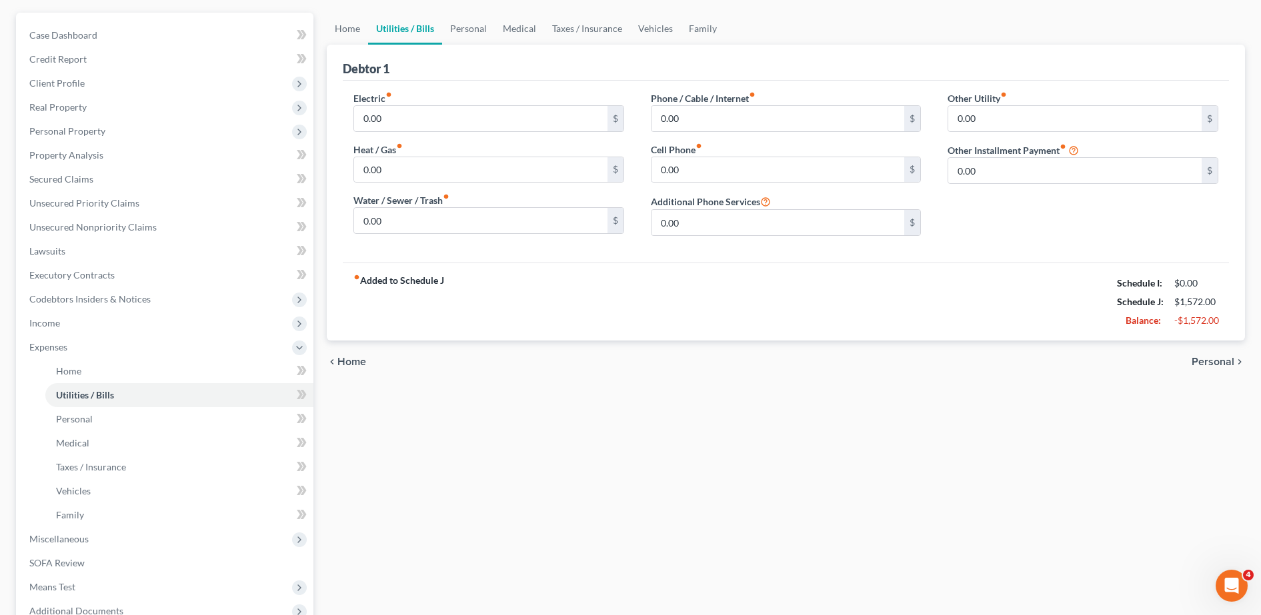
scroll to position [116, 0]
click at [443, 120] on input "0.00" at bounding box center [480, 117] width 253 height 25
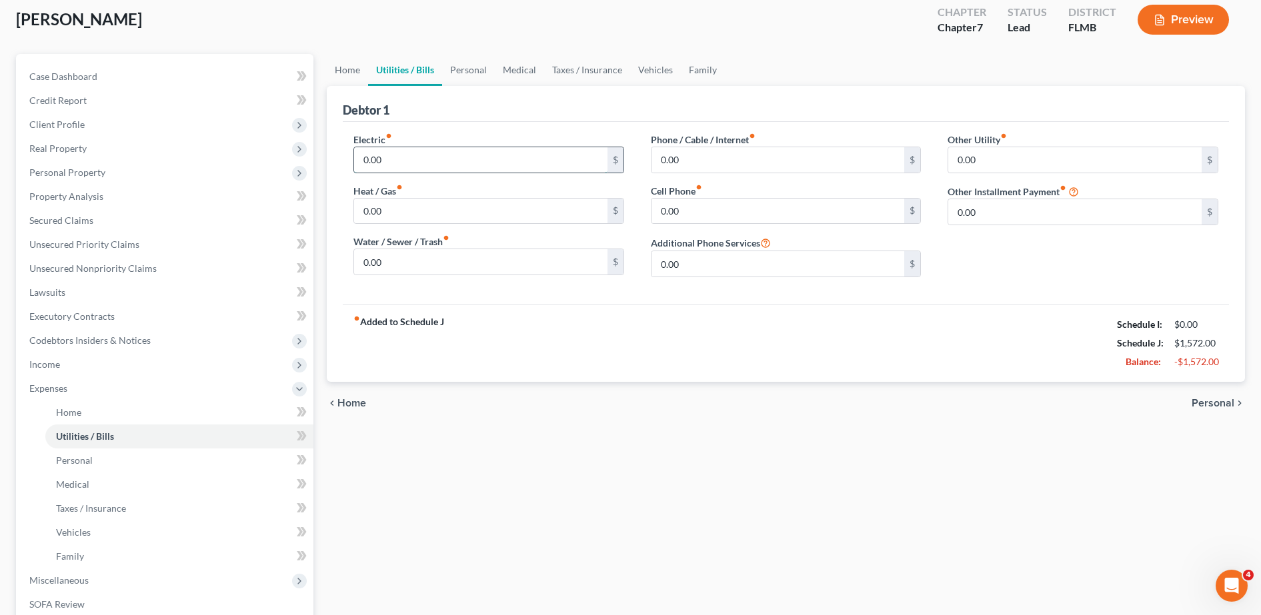
scroll to position [73, 0]
type input "125.00"
click at [411, 260] on input "0.00" at bounding box center [480, 262] width 253 height 25
type input "100.00"
click at [445, 291] on div "Electric fiber_manual_record 125.00 $ Heat / Gas fiber_manual_record 0.00 $ Wat…" at bounding box center [786, 214] width 886 height 182
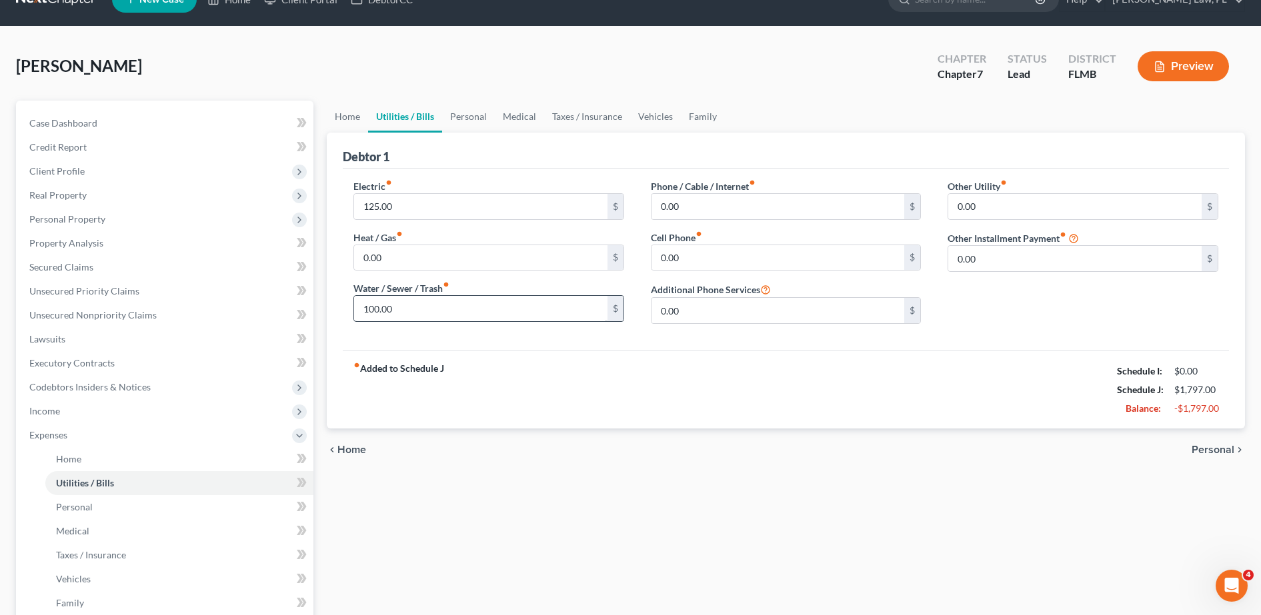
scroll to position [0, 0]
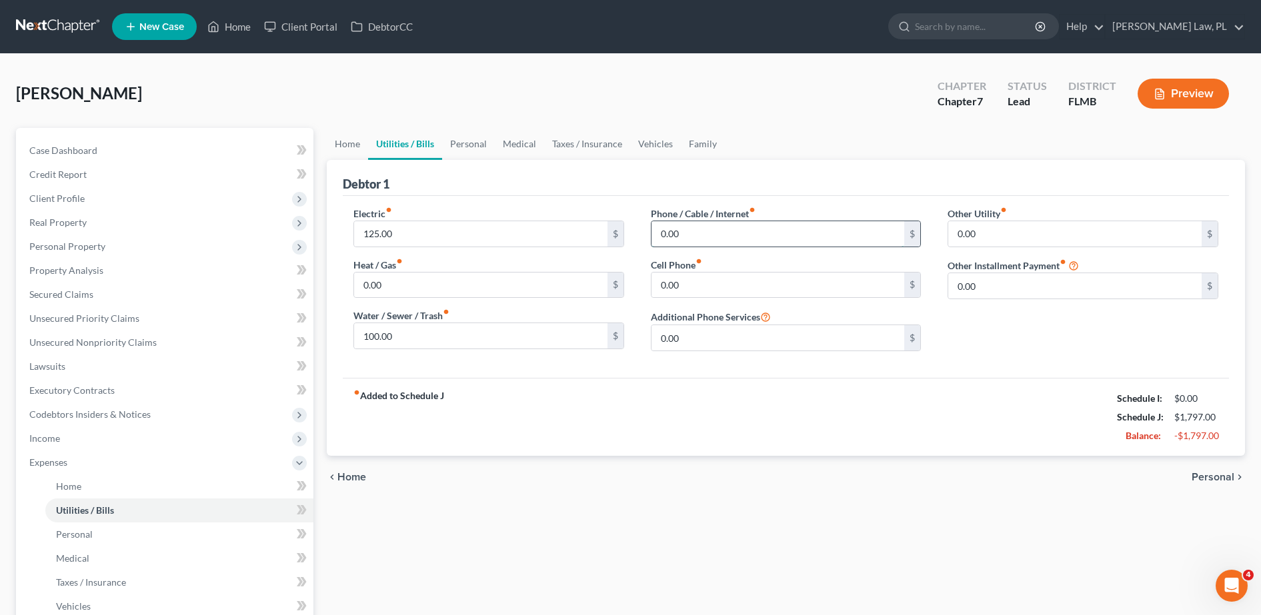
click at [701, 242] on input "0.00" at bounding box center [777, 233] width 253 height 25
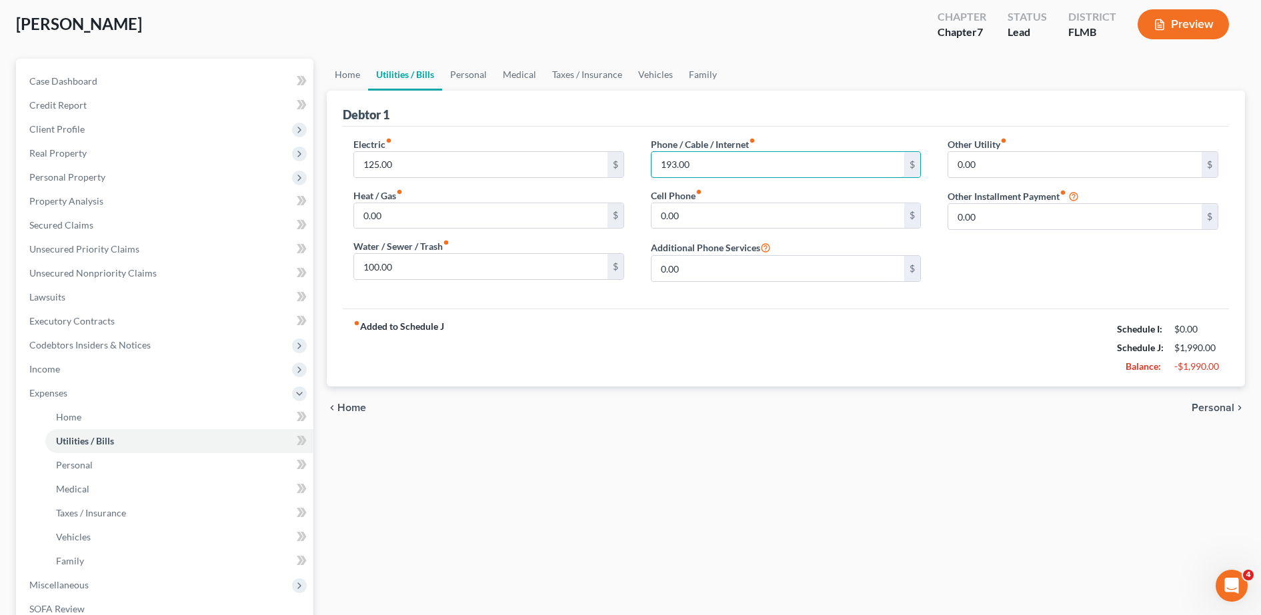
scroll to position [70, 0]
type input "193.00"
drag, startPoint x: 574, startPoint y: 391, endPoint x: 557, endPoint y: 409, distance: 25.0
click at [557, 409] on div "chevron_left Home Personal chevron_right" at bounding box center [786, 407] width 918 height 43
click at [1045, 219] on input "0.00" at bounding box center [1074, 215] width 253 height 25
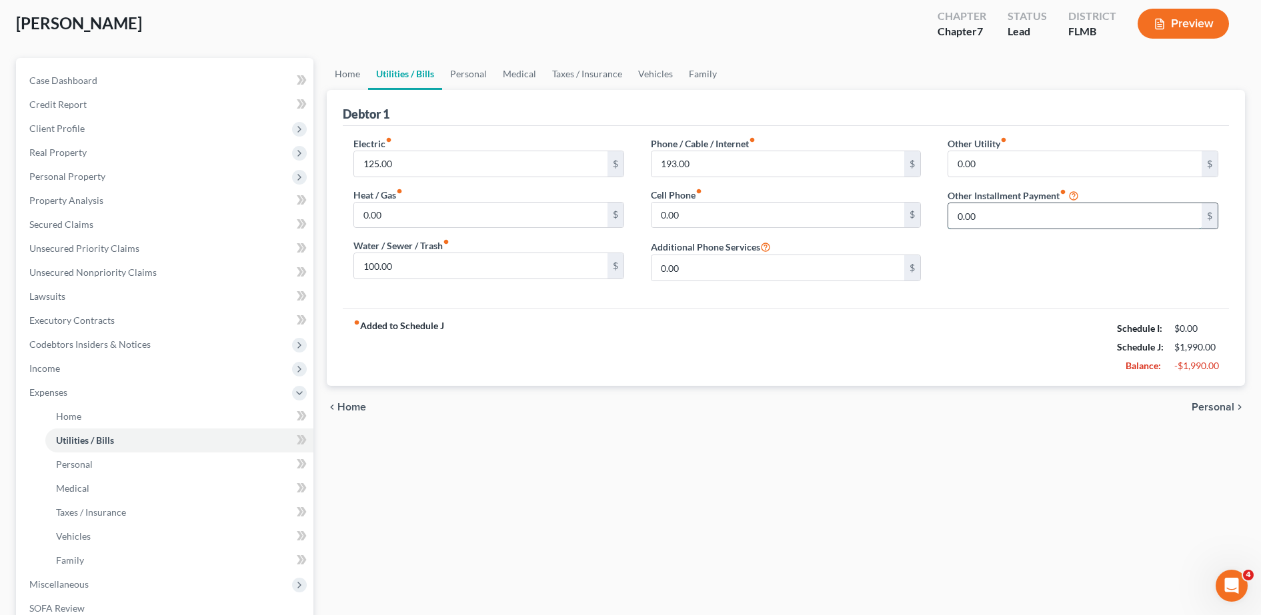
type input "1"
type input "40.00"
click at [896, 347] on div "fiber_manual_record Added to Schedule J Schedule I: $0.00 Schedule J: $2,030.00…" at bounding box center [786, 347] width 886 height 78
click at [1027, 257] on input "text" at bounding box center [1082, 253] width 269 height 25
type input "Lawn care"
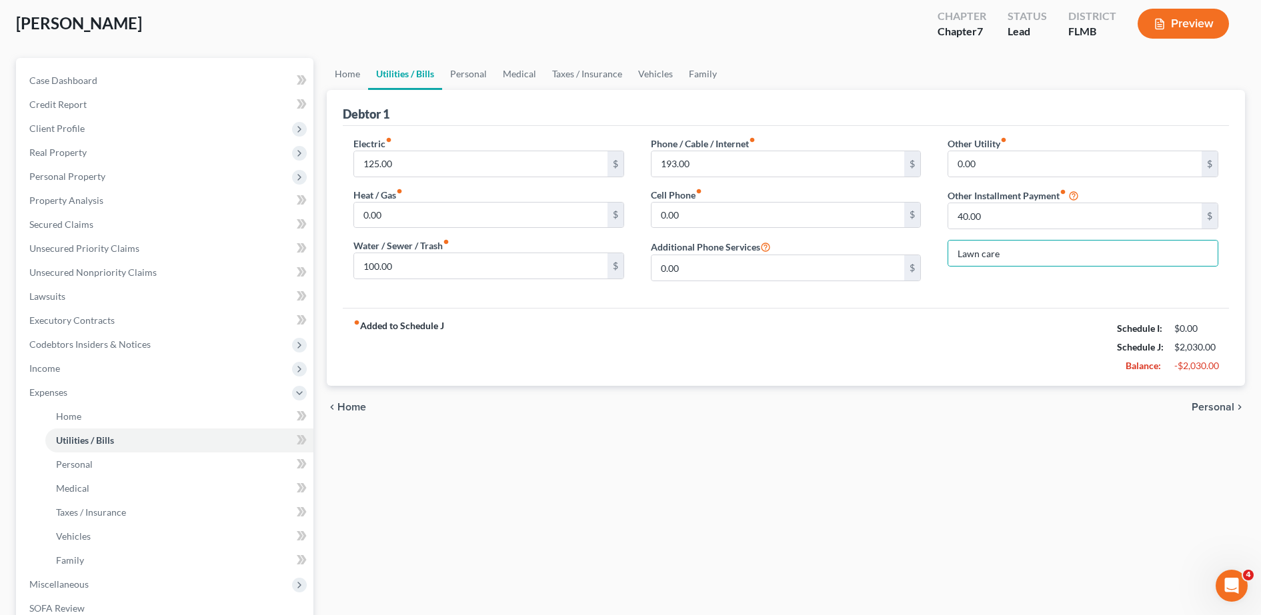
click at [821, 454] on div "Home Utilities / Bills Personal Medical Taxes / Insurance Vehicles Family Debto…" at bounding box center [785, 407] width 931 height 698
click at [144, 465] on link "Personal" at bounding box center [179, 465] width 268 height 24
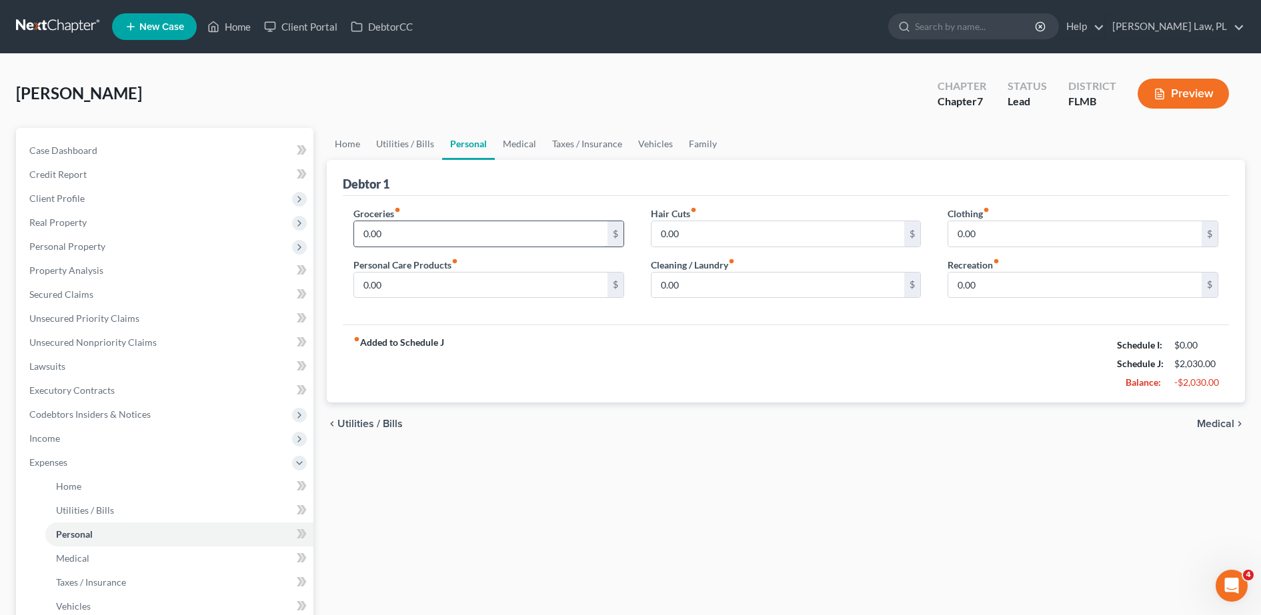
click at [431, 230] on input "0.00" at bounding box center [480, 233] width 253 height 25
type input "400.00"
click at [405, 291] on input "0.00" at bounding box center [480, 285] width 253 height 25
click at [387, 315] on div "Groceries fiber_manual_record 400.00 $ Personal Care Products fiber_manual_reco…" at bounding box center [786, 260] width 886 height 129
click at [379, 297] on div "$" at bounding box center [488, 285] width 271 height 27
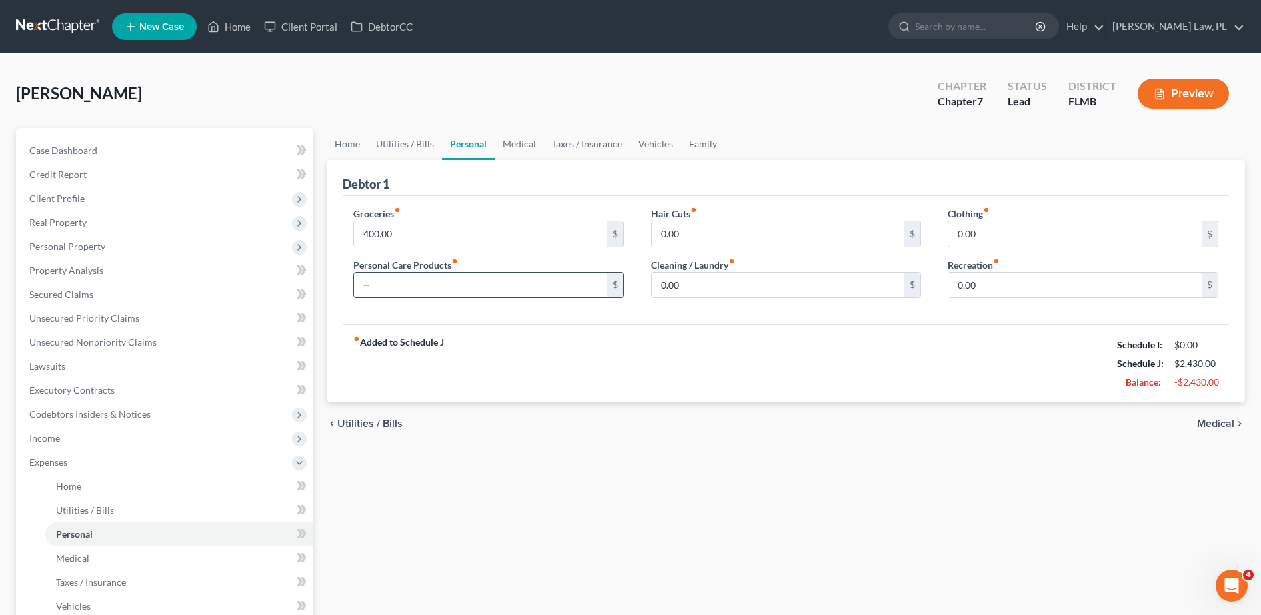
click at [376, 295] on input "text" at bounding box center [480, 285] width 253 height 25
click at [347, 264] on div "Groceries fiber_manual_record 400.00 $ Personal Care Products fiber_manual_reco…" at bounding box center [488, 258] width 297 height 103
click at [368, 284] on input "text" at bounding box center [480, 285] width 253 height 25
type input "150.00"
click at [525, 329] on div "fiber_manual_record Added to Schedule J Schedule I: $0.00 Schedule J: $2,580.00…" at bounding box center [786, 364] width 886 height 78
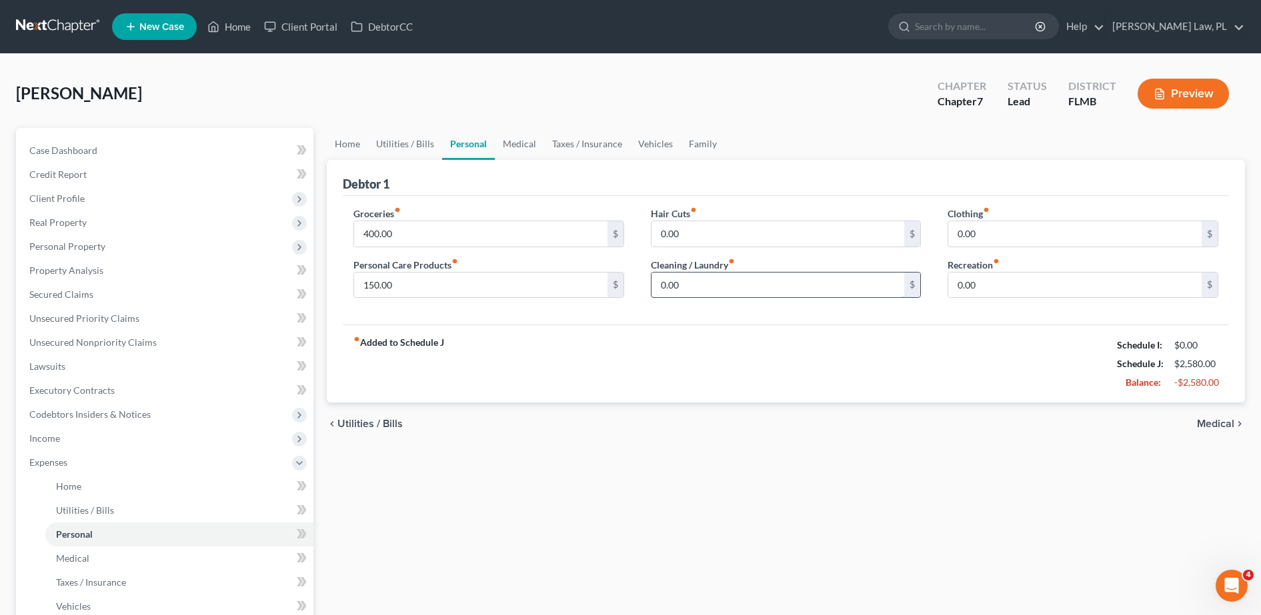
click at [697, 297] on input "0.00" at bounding box center [777, 285] width 253 height 25
click at [737, 194] on div "Debtor 1" at bounding box center [786, 178] width 886 height 36
click at [452, 237] on input "400.00" at bounding box center [480, 233] width 253 height 25
click at [451, 281] on input "150.00" at bounding box center [480, 285] width 253 height 25
click at [708, 230] on input "0.00" at bounding box center [777, 233] width 253 height 25
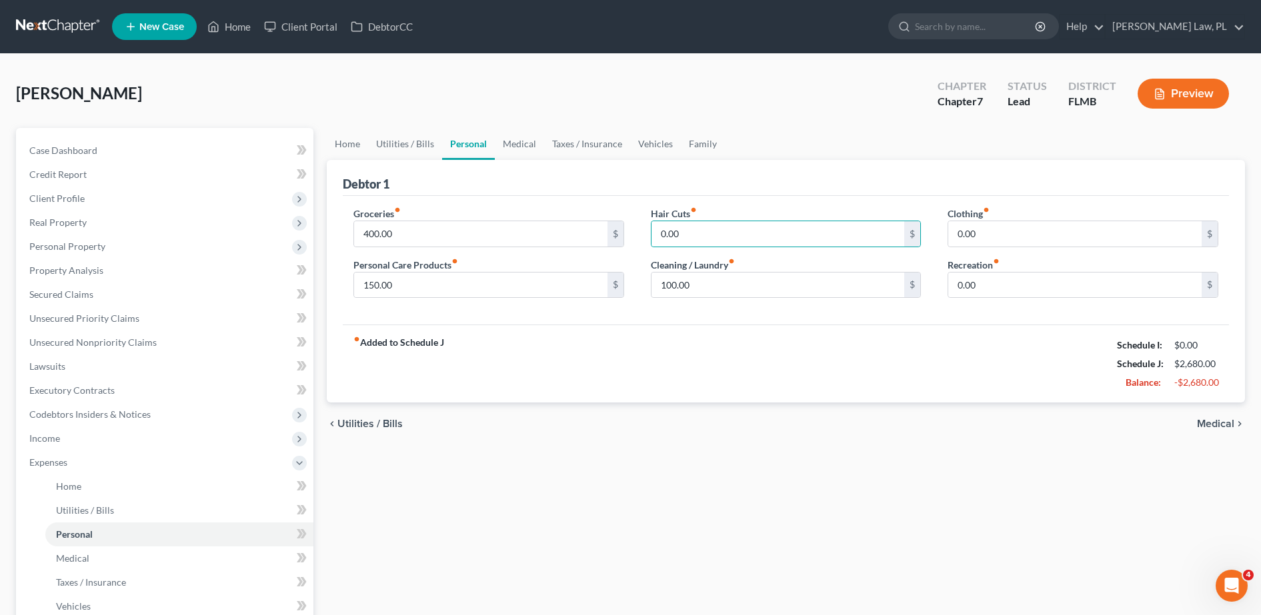
click at [720, 299] on div "Hair Cuts fiber_manual_record 0.00 $ Cleaning / Laundry fiber_manual_record 100…" at bounding box center [785, 258] width 297 height 103
click at [734, 289] on input "100.00" at bounding box center [777, 285] width 253 height 25
click at [787, 289] on input "100.00" at bounding box center [777, 285] width 253 height 25
type input "150.00"
click at [707, 191] on div "Debtor 1" at bounding box center [786, 178] width 886 height 36
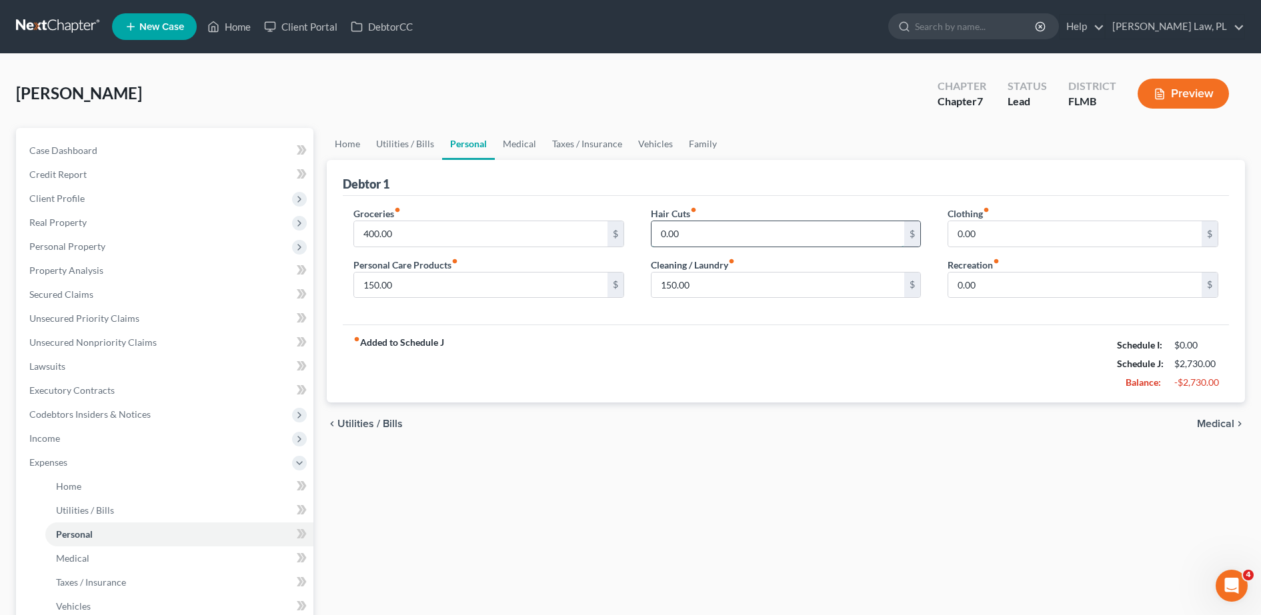
click at [691, 231] on input "0.00" at bounding box center [777, 233] width 253 height 25
type input "20.00"
click at [777, 193] on div "Debtor 1" at bounding box center [786, 178] width 886 height 36
click at [990, 223] on input "0.00" at bounding box center [1074, 233] width 253 height 25
type input "5"
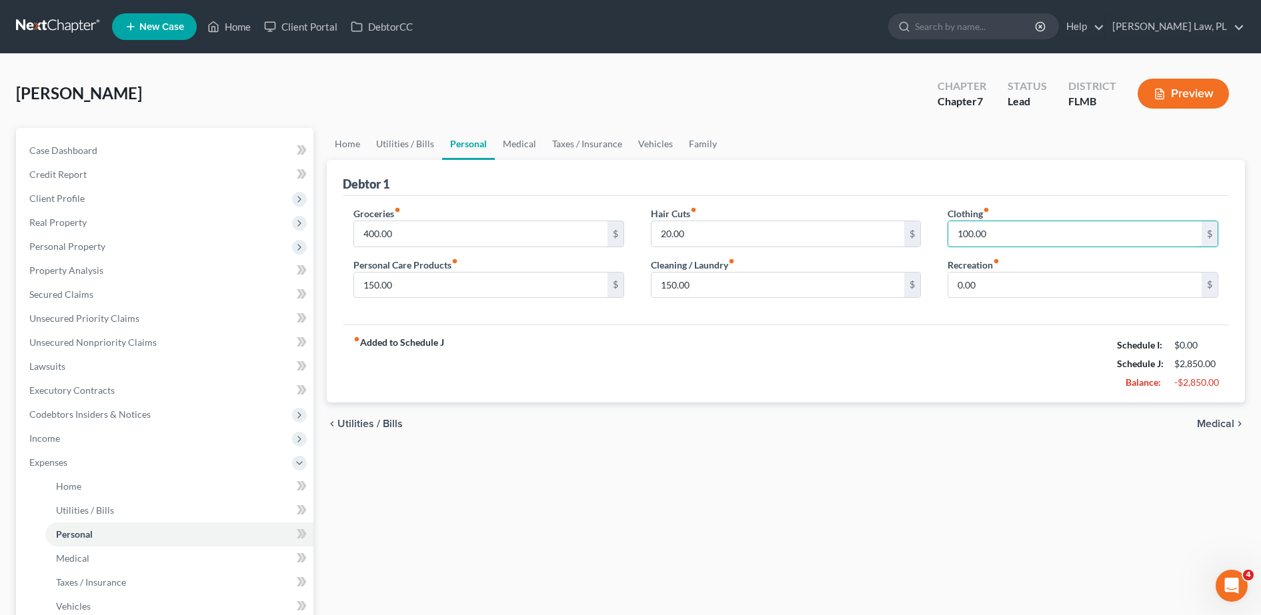
type input "100.00"
click at [844, 187] on div "Debtor 1" at bounding box center [786, 178] width 886 height 36
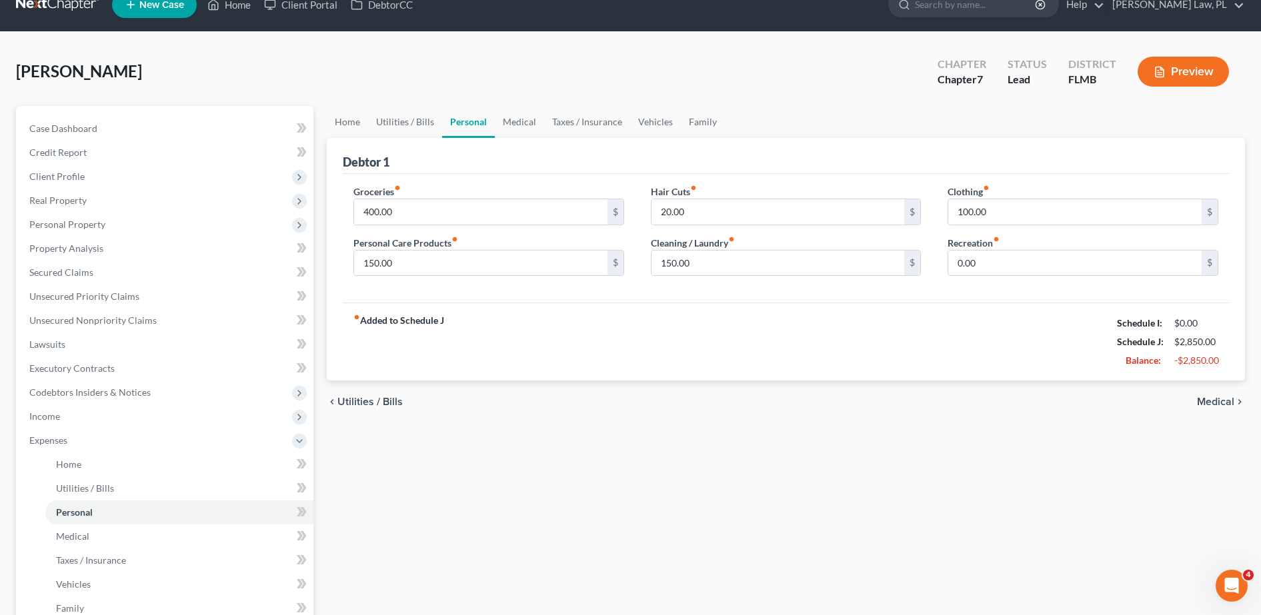
scroll to position [23, 0]
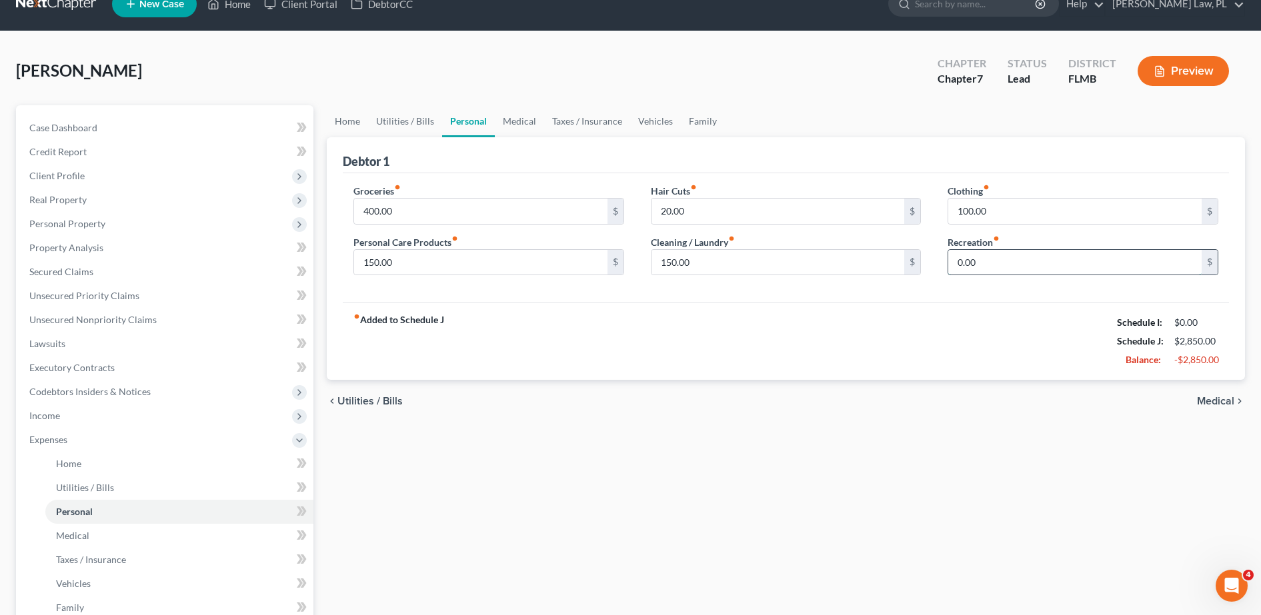
click at [979, 258] on input "0.00" at bounding box center [1074, 262] width 253 height 25
click at [980, 264] on input "0.00" at bounding box center [1074, 262] width 253 height 25
drag, startPoint x: 983, startPoint y: 265, endPoint x: 951, endPoint y: 269, distance: 32.3
click at [951, 269] on input "0.00" at bounding box center [1074, 262] width 253 height 25
click at [976, 265] on input "0.00" at bounding box center [1074, 262] width 253 height 25
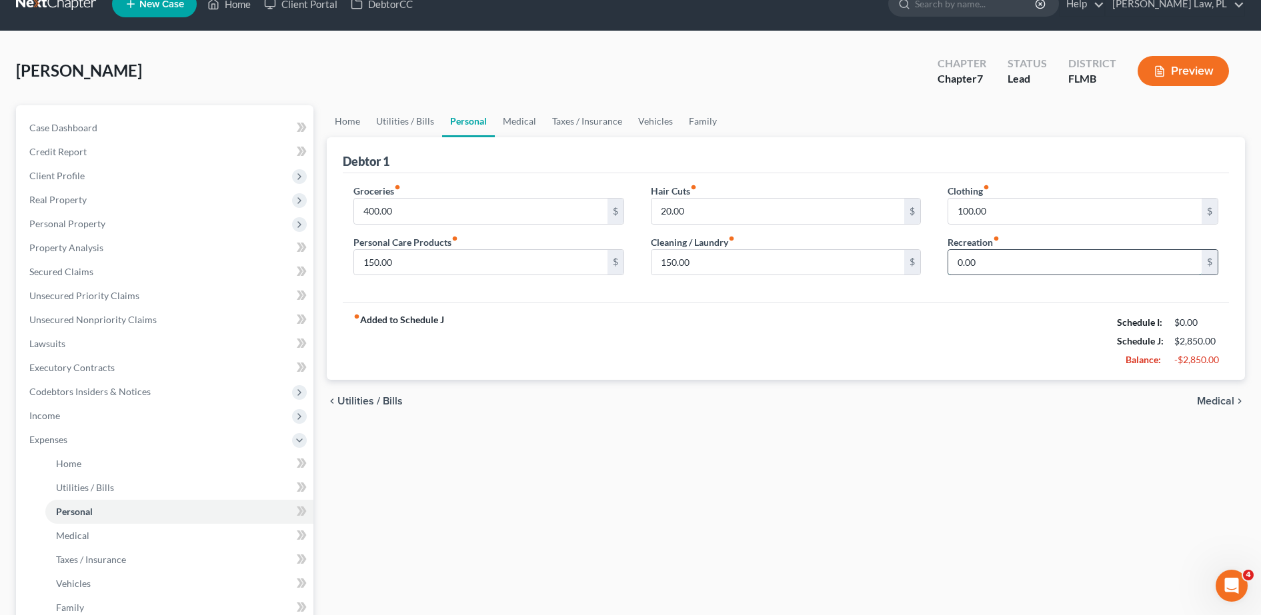
click at [969, 263] on input "0.00" at bounding box center [1074, 262] width 253 height 25
drag, startPoint x: 985, startPoint y: 270, endPoint x: 965, endPoint y: 275, distance: 20.7
click at [965, 275] on div "Clothing fiber_manual_record 100.00 $ Recreation fiber_manual_record 0.00 $" at bounding box center [1082, 235] width 297 height 103
click at [989, 267] on input "0.00" at bounding box center [1074, 262] width 253 height 25
drag, startPoint x: 981, startPoint y: 265, endPoint x: 981, endPoint y: 282, distance: 17.3
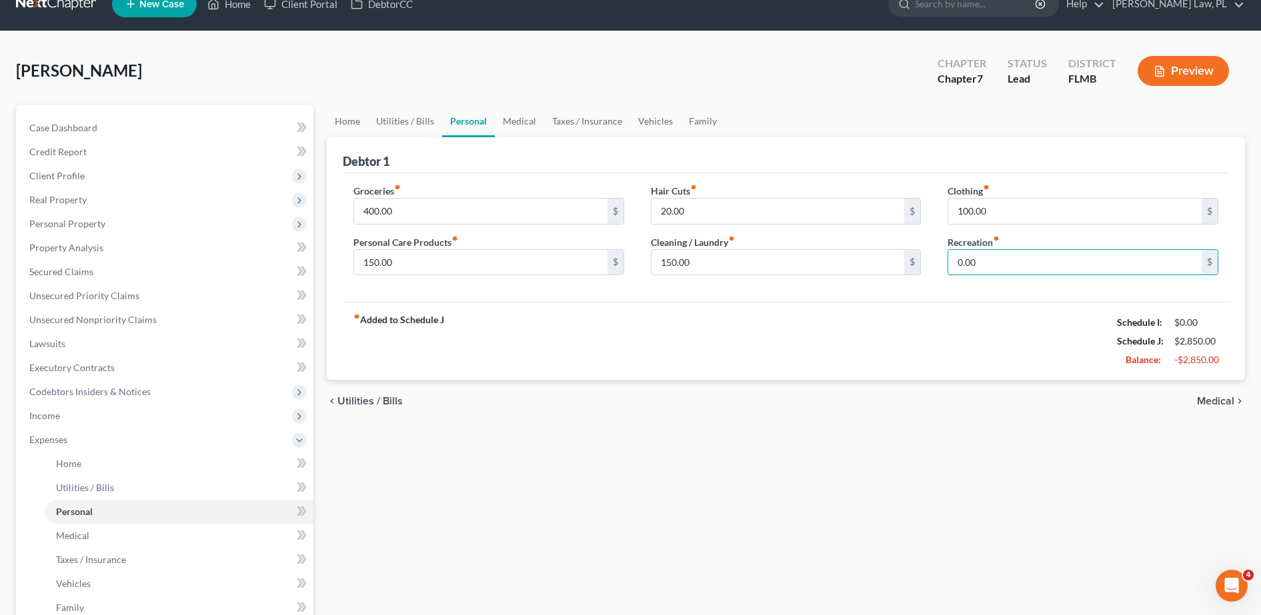
click at [981, 282] on div "Clothing fiber_manual_record 100.00 $ Recreation fiber_manual_record 0.00 $" at bounding box center [1082, 235] width 297 height 103
type input "0"
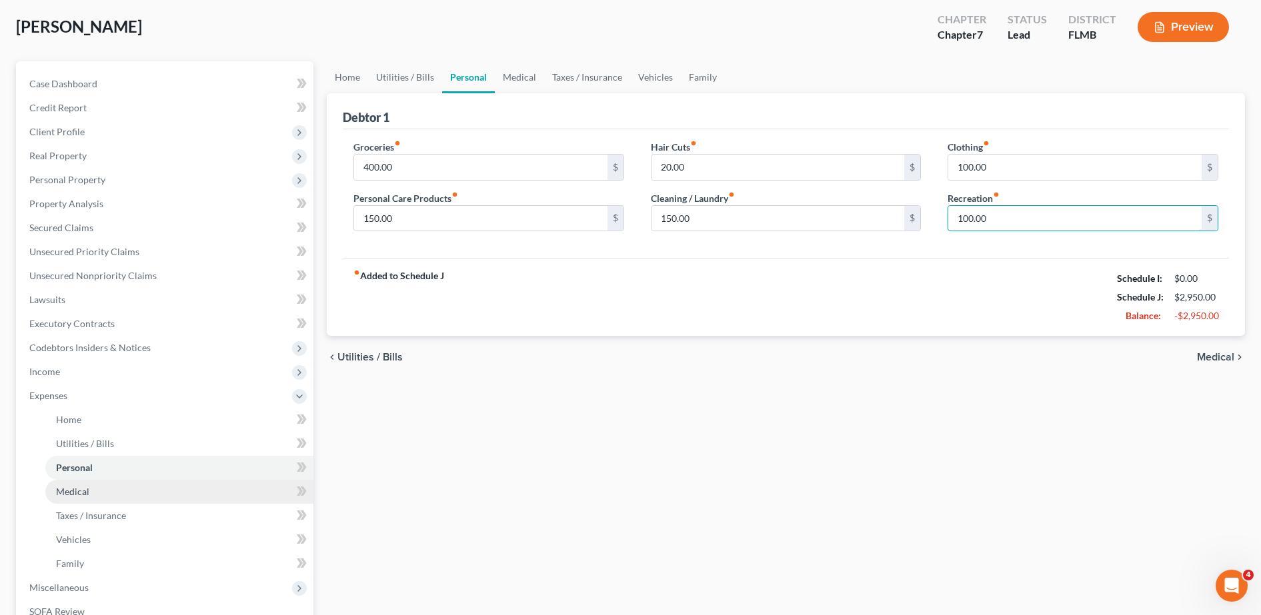
type input "100.00"
click at [149, 491] on link "Medical" at bounding box center [179, 492] width 268 height 24
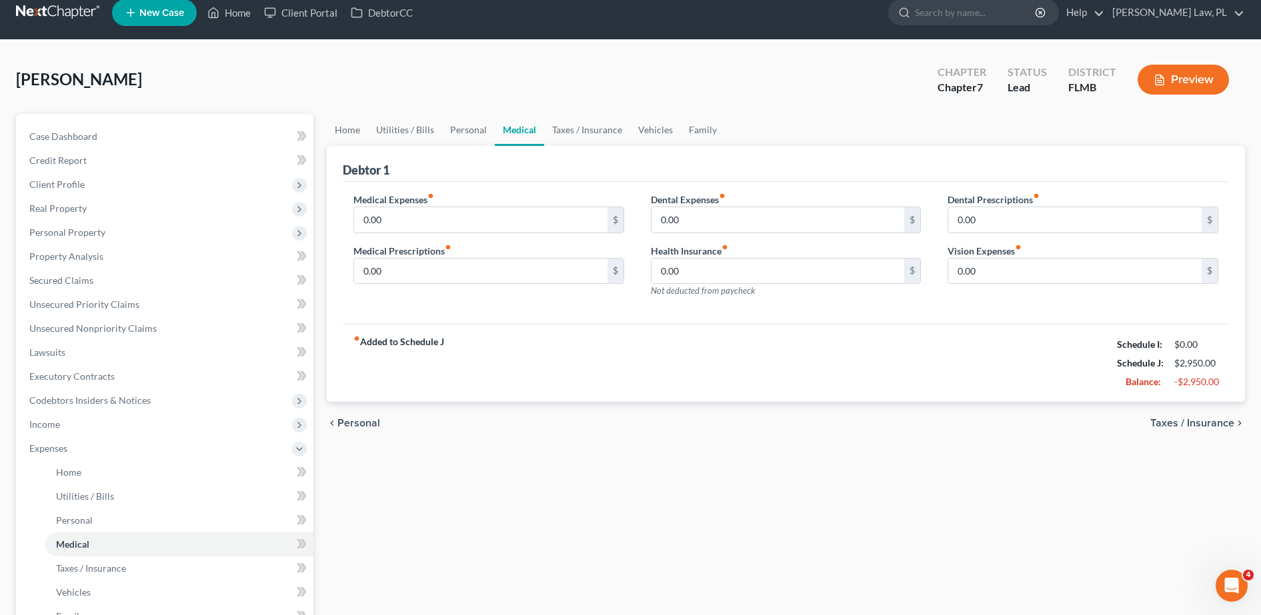
scroll to position [25, 0]
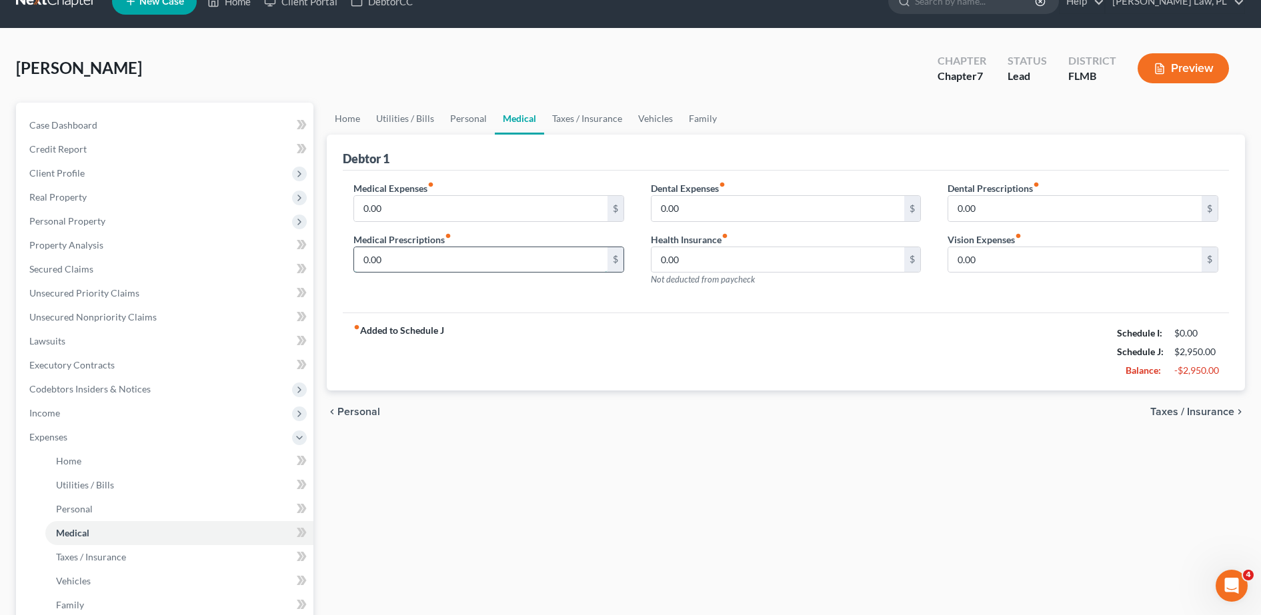
click at [415, 263] on input "0.00" at bounding box center [480, 259] width 253 height 25
type input "1"
drag, startPoint x: 489, startPoint y: 261, endPoint x: 387, endPoint y: 270, distance: 102.4
click at [387, 270] on input "50.00" at bounding box center [480, 259] width 253 height 25
type input "50.00"
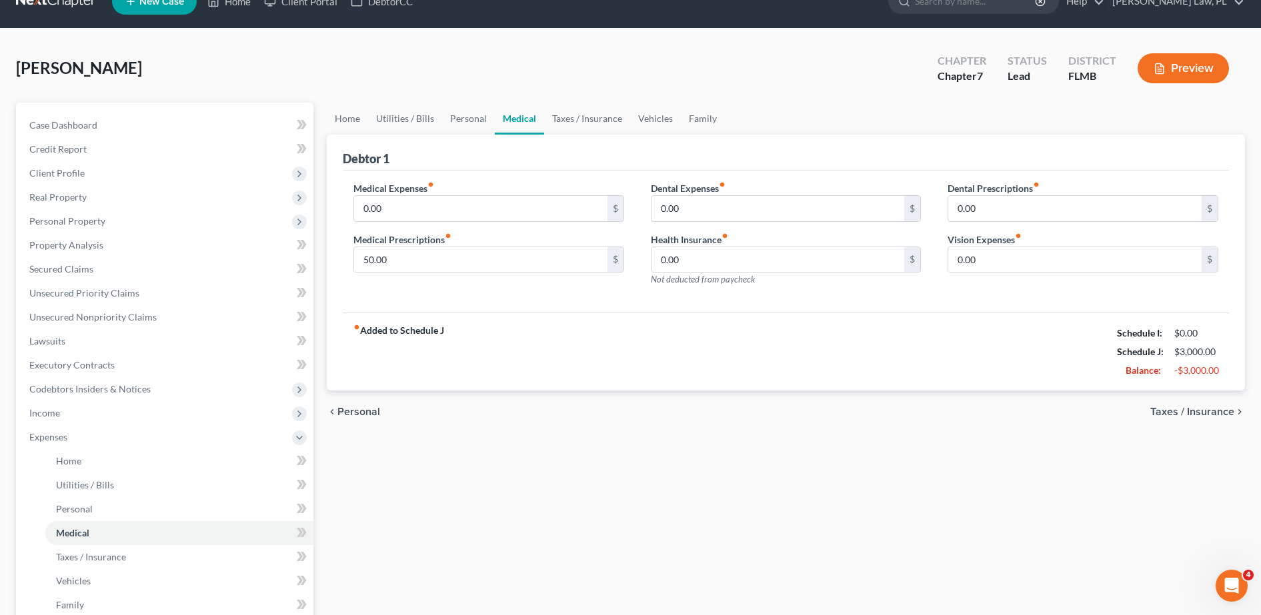
click at [405, 285] on div "Medical Expenses fiber_manual_record 0.00 $ Medical Prescriptions fiber_manual_…" at bounding box center [488, 239] width 297 height 116
click at [408, 260] on input "50.00" at bounding box center [480, 259] width 253 height 25
click at [483, 315] on div "fiber_manual_record Added to Schedule J Schedule I: $0.00 Schedule J: $3,000.00…" at bounding box center [786, 352] width 886 height 78
click at [731, 208] on input "0.00" at bounding box center [777, 208] width 253 height 25
type input "100.00"
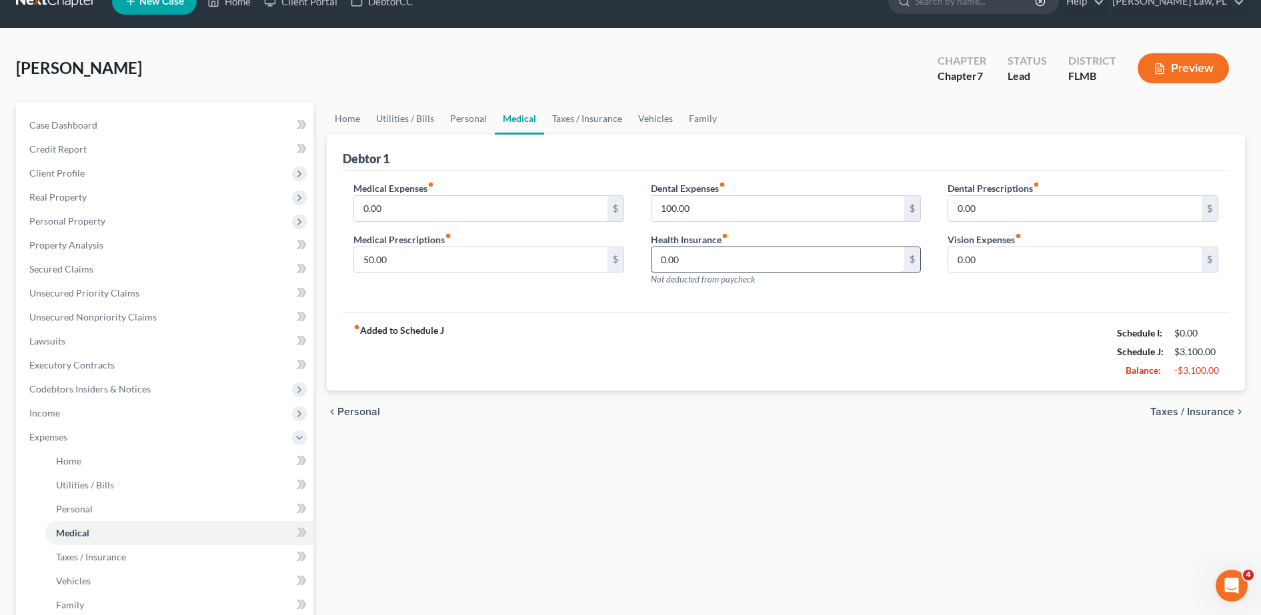
click at [712, 265] on input "0.00" at bounding box center [777, 259] width 253 height 25
click at [1005, 253] on input "0.00" at bounding box center [1074, 259] width 253 height 25
type input "0"
type input "40.00"
click at [839, 300] on div "Medical Expenses fiber_manual_record 0.00 $ Medical Prescriptions fiber_manual_…" at bounding box center [786, 242] width 886 height 143
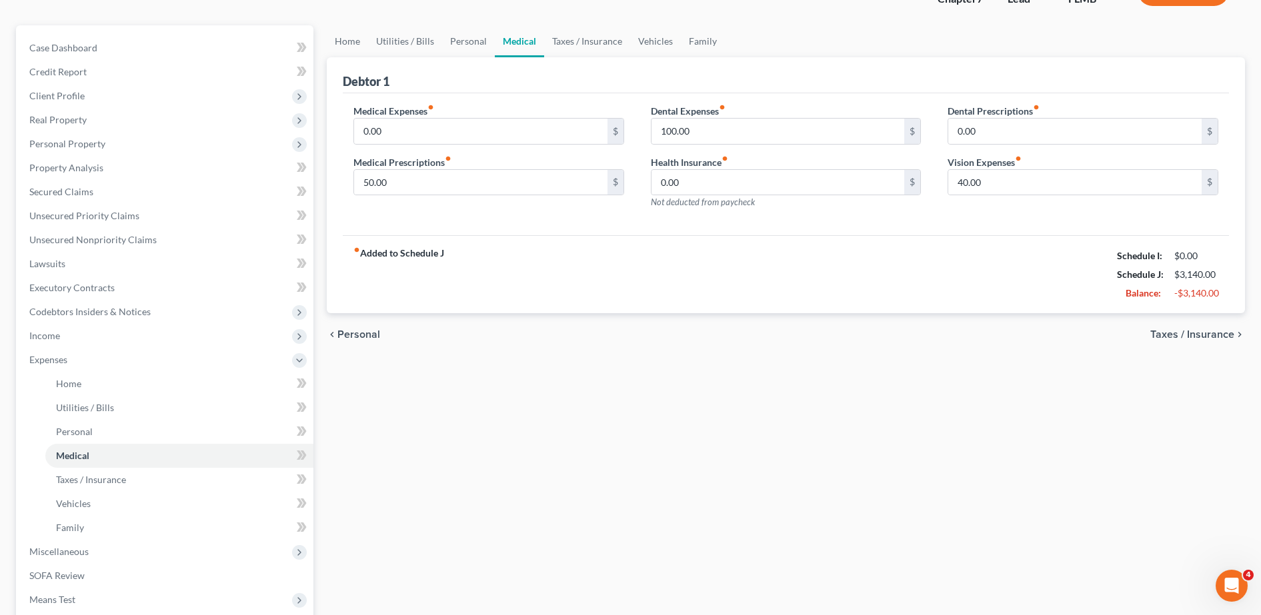
scroll to position [103, 0]
click at [183, 477] on link "Taxes / Insurance" at bounding box center [179, 479] width 268 height 24
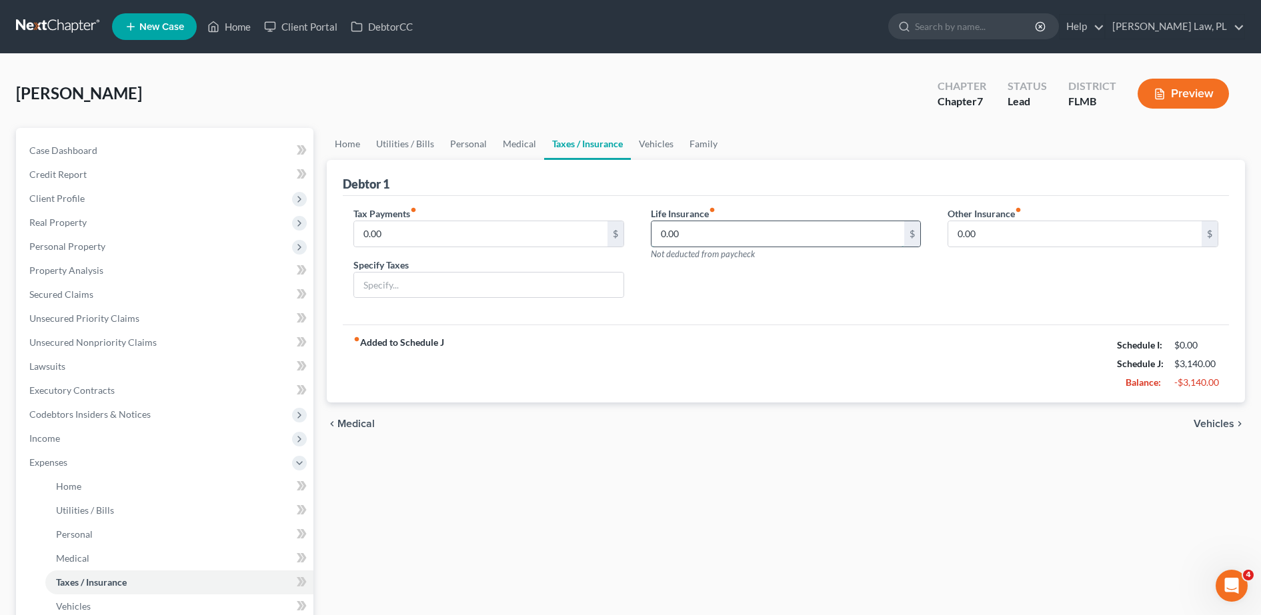
click at [675, 239] on input "0.00" at bounding box center [777, 233] width 253 height 25
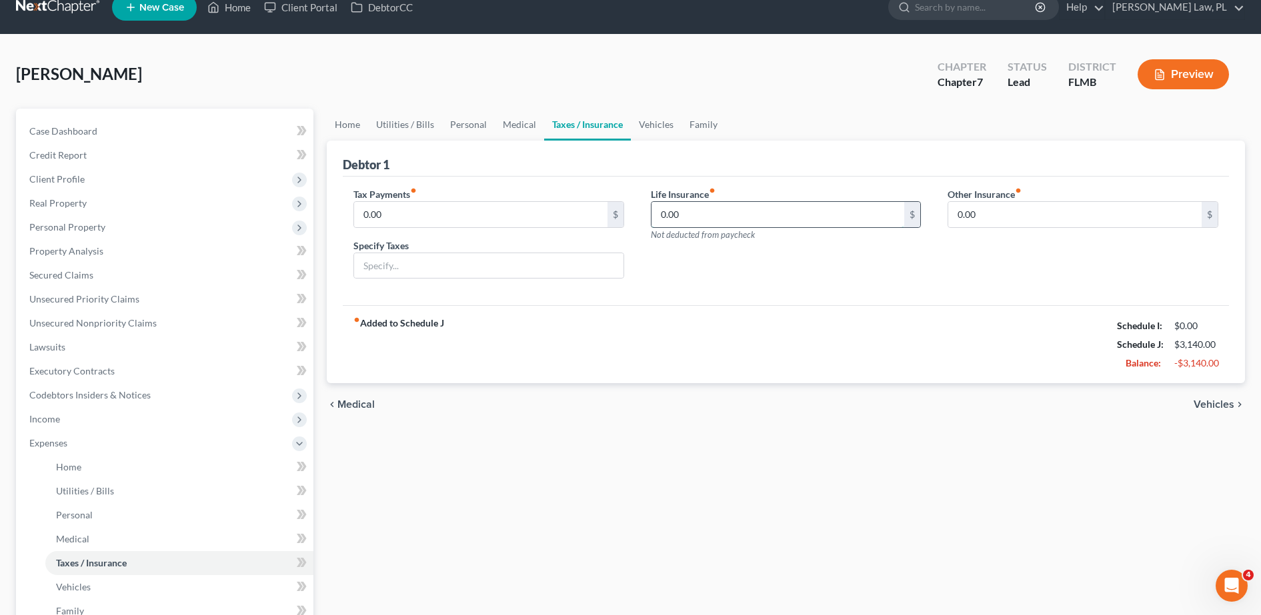
scroll to position [22, 0]
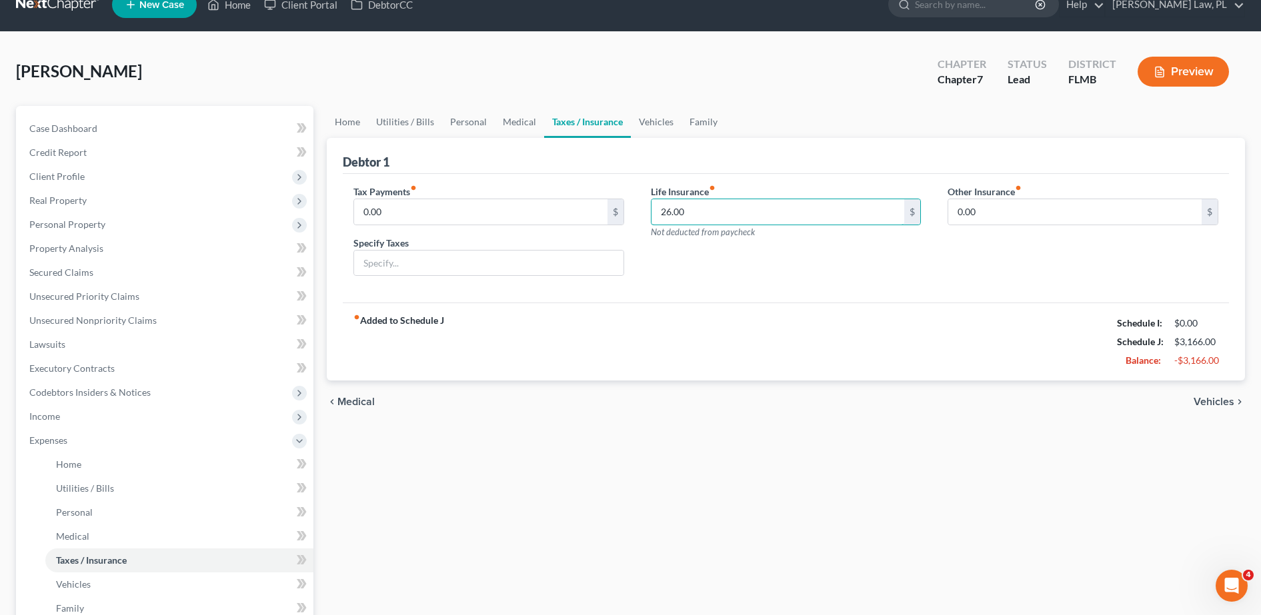
type input "26.00"
click at [714, 258] on div "Life Insurance fiber_manual_record 26.00 $ Not deducted from paycheck" at bounding box center [785, 236] width 297 height 103
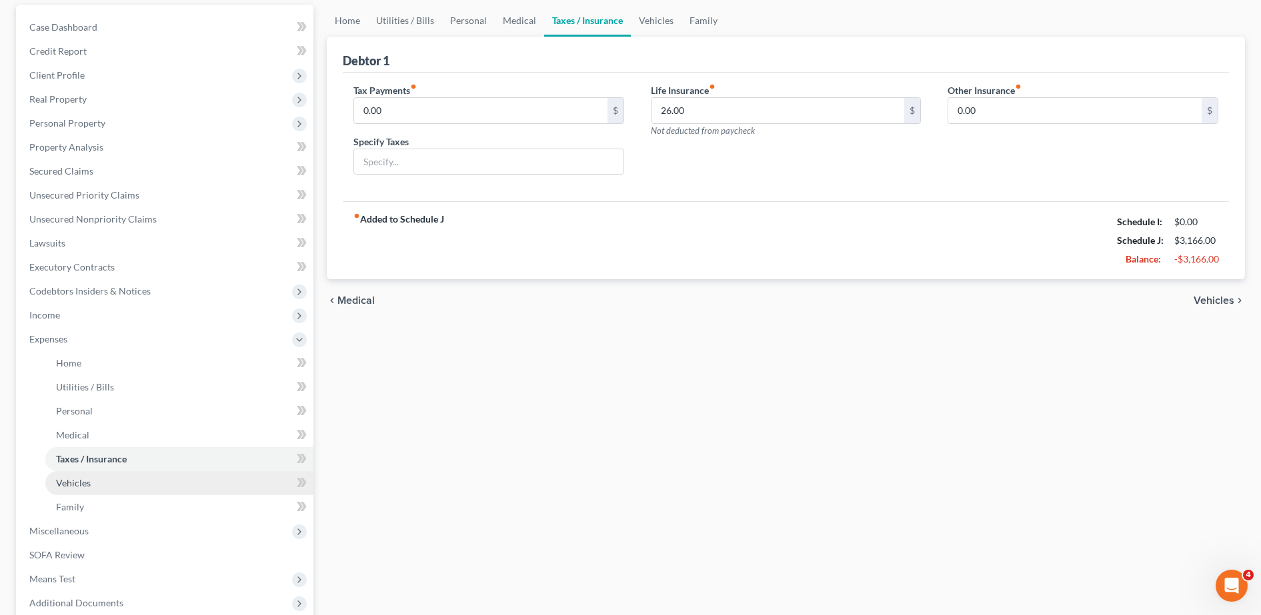
click at [104, 487] on link "Vehicles" at bounding box center [179, 483] width 268 height 24
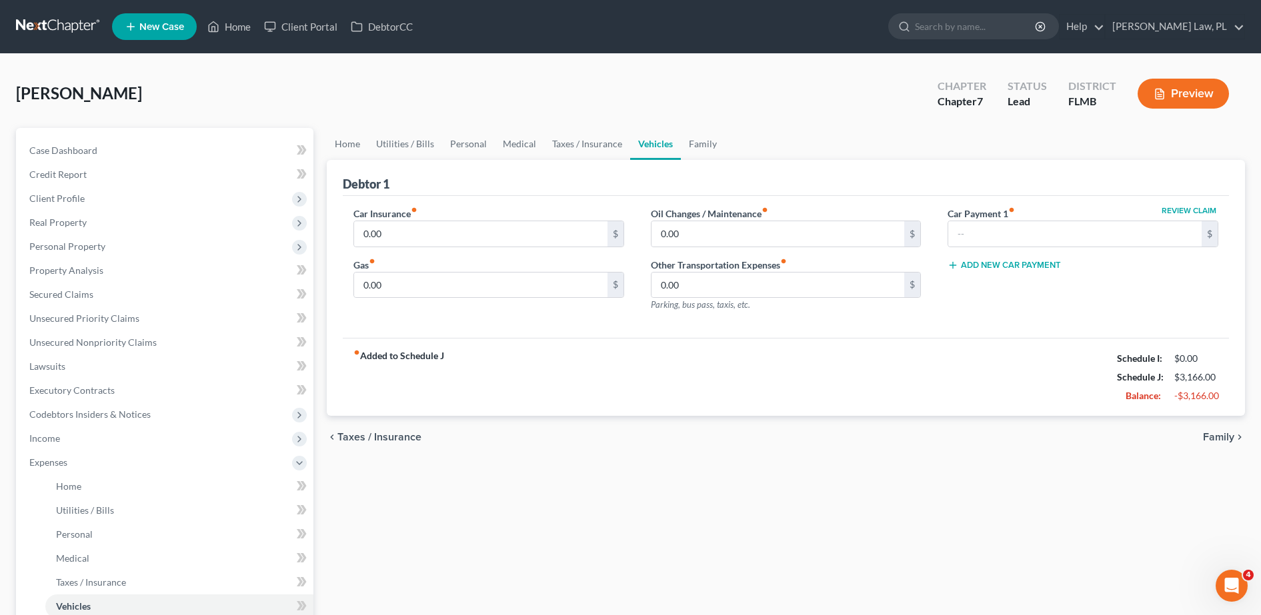
scroll to position [13, 0]
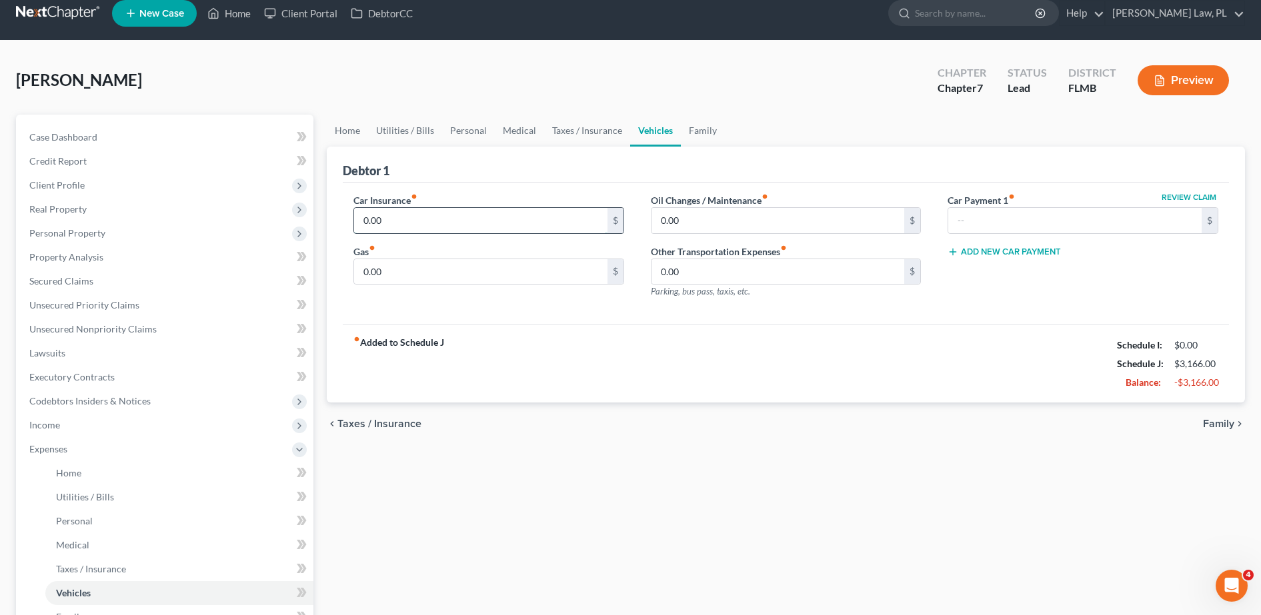
click at [439, 233] on input "0.00" at bounding box center [480, 220] width 253 height 25
click at [1038, 203] on div "Review Claim Car Payment 1 fiber_manual_record $" at bounding box center [1082, 213] width 271 height 41
click at [546, 230] on input "0.00" at bounding box center [480, 220] width 253 height 25
type input "176.00"
click at [981, 211] on input "text" at bounding box center [1074, 220] width 253 height 25
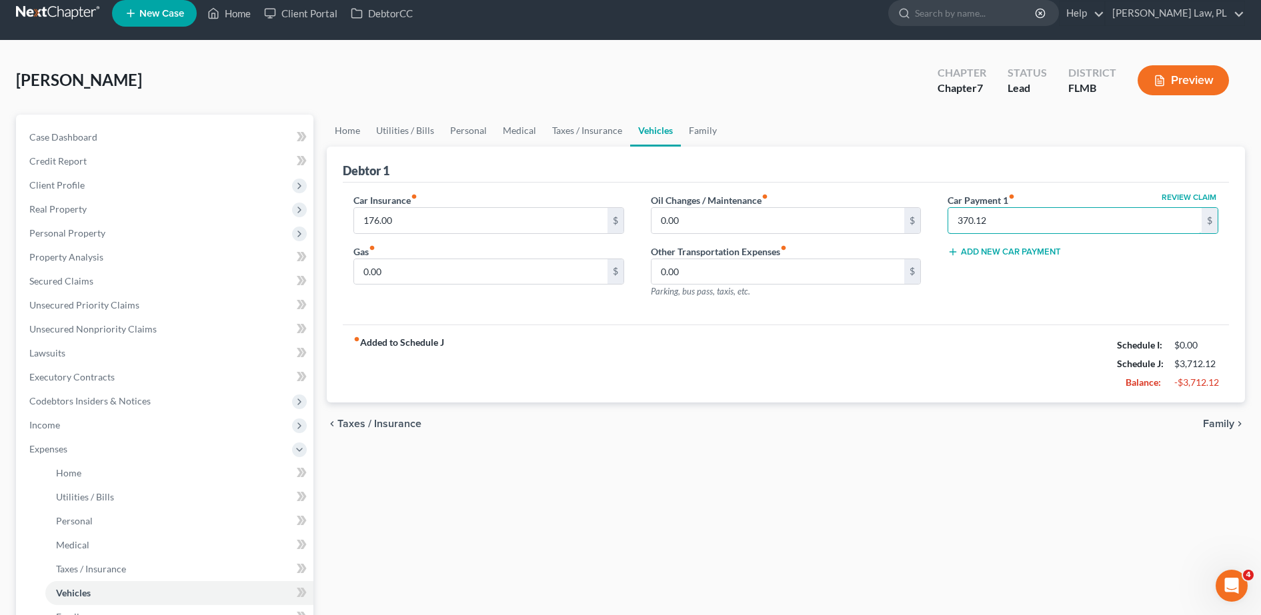
type input "370.12"
click at [978, 279] on div "Review Claim Car Payment 1 fiber_manual_record 370.12 $ Add New Car Payment" at bounding box center [1082, 251] width 297 height 116
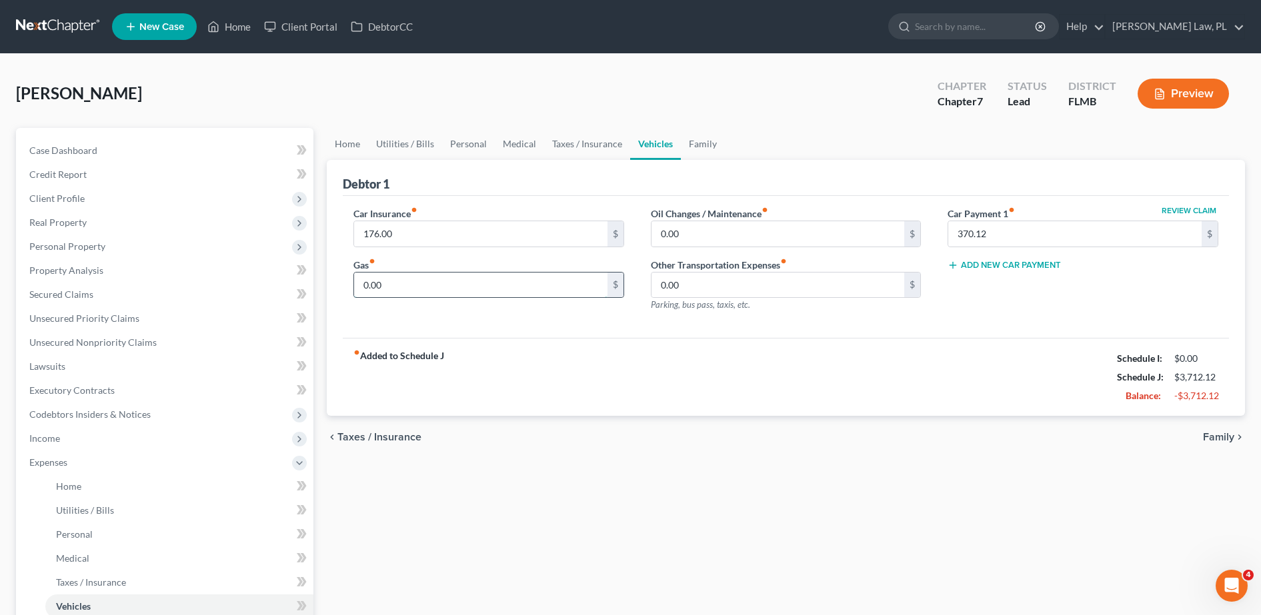
click at [422, 294] on input "0.00" at bounding box center [480, 285] width 253 height 25
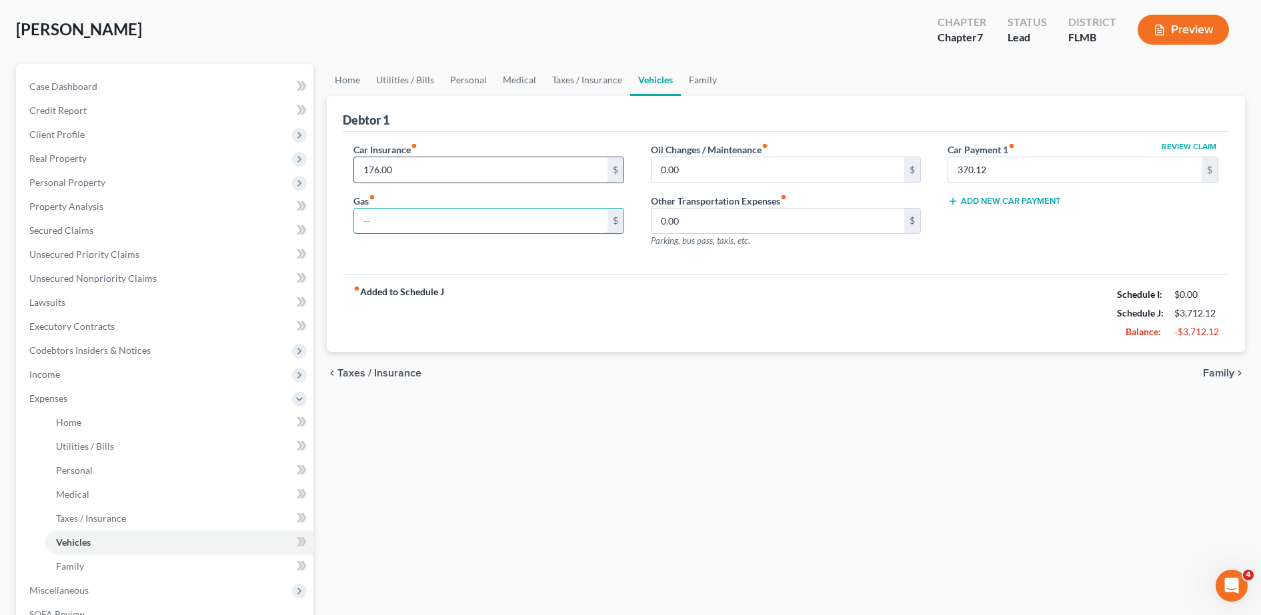
scroll to position [71, 0]
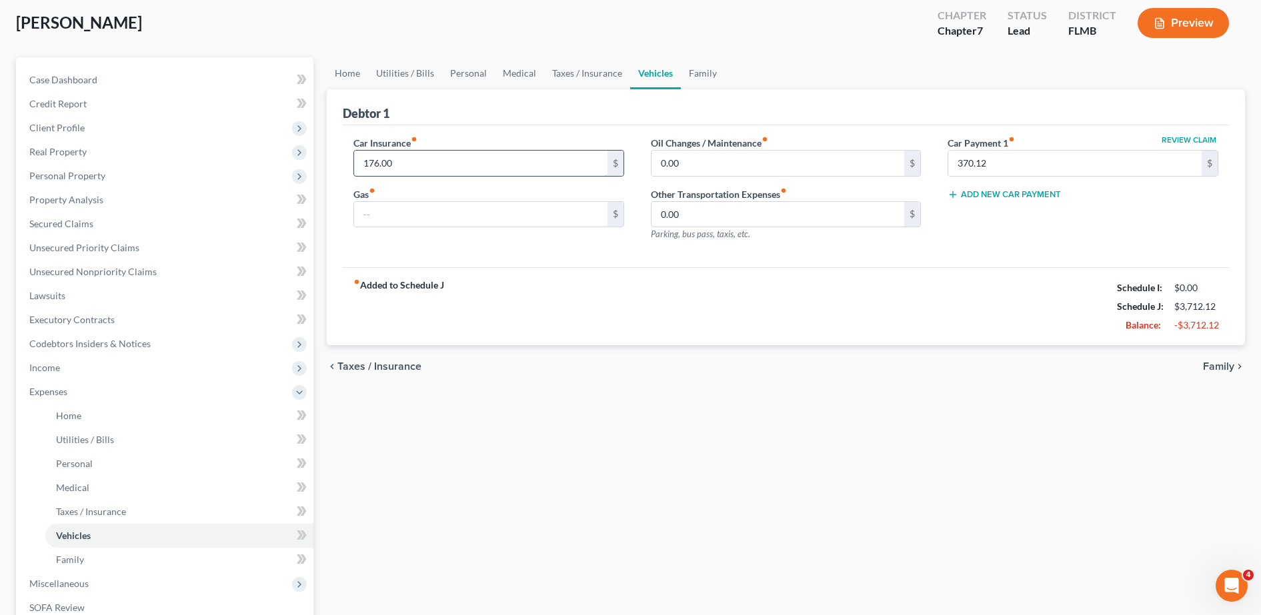
click at [405, 169] on input "176.00" at bounding box center [480, 163] width 253 height 25
type input "175.62"
click at [439, 243] on div "Car Insurance fiber_manual_record 175.62 $ Gas fiber_manual_record $" at bounding box center [488, 194] width 297 height 116
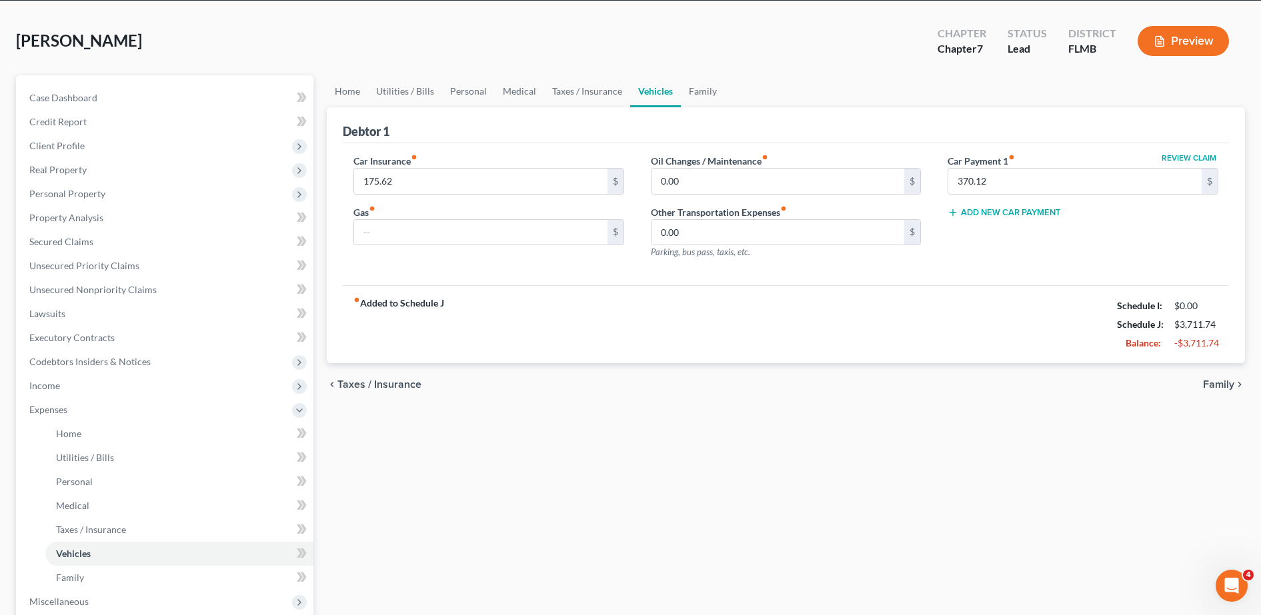
scroll to position [52, 0]
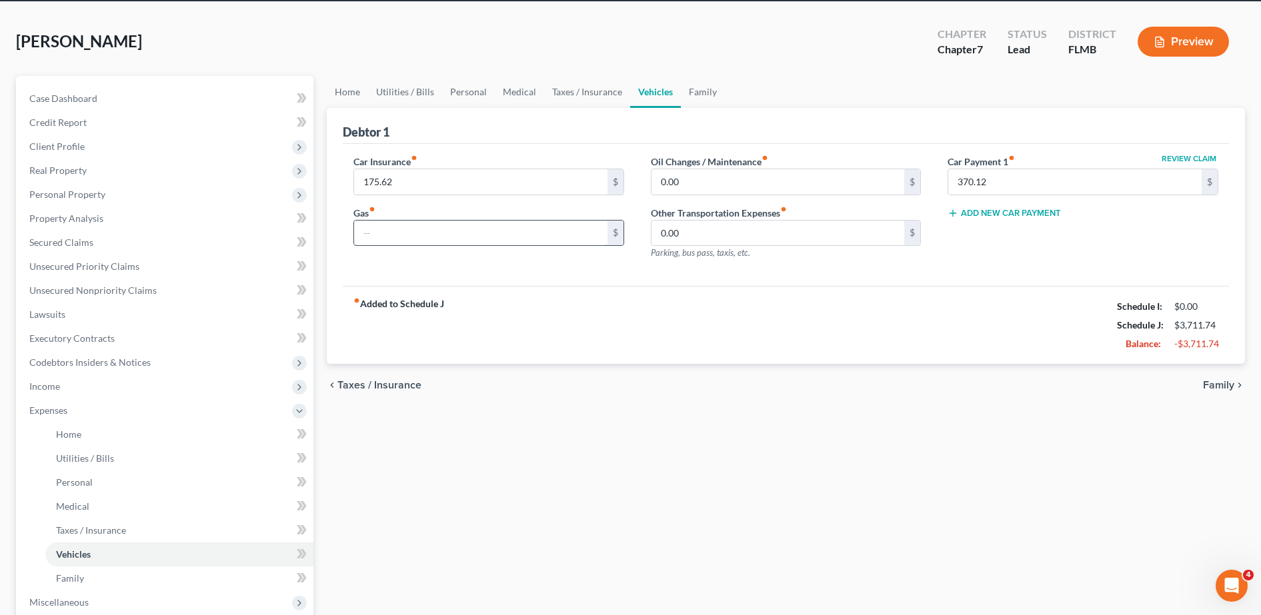
click at [407, 239] on input "text" at bounding box center [480, 233] width 253 height 25
click at [393, 208] on div "Gas fiber_manual_record $" at bounding box center [488, 226] width 271 height 41
click at [385, 243] on input "text" at bounding box center [480, 233] width 253 height 25
drag, startPoint x: 353, startPoint y: 215, endPoint x: 385, endPoint y: 217, distance: 32.1
click at [385, 217] on div "Gas fiber_manual_record $" at bounding box center [488, 226] width 271 height 41
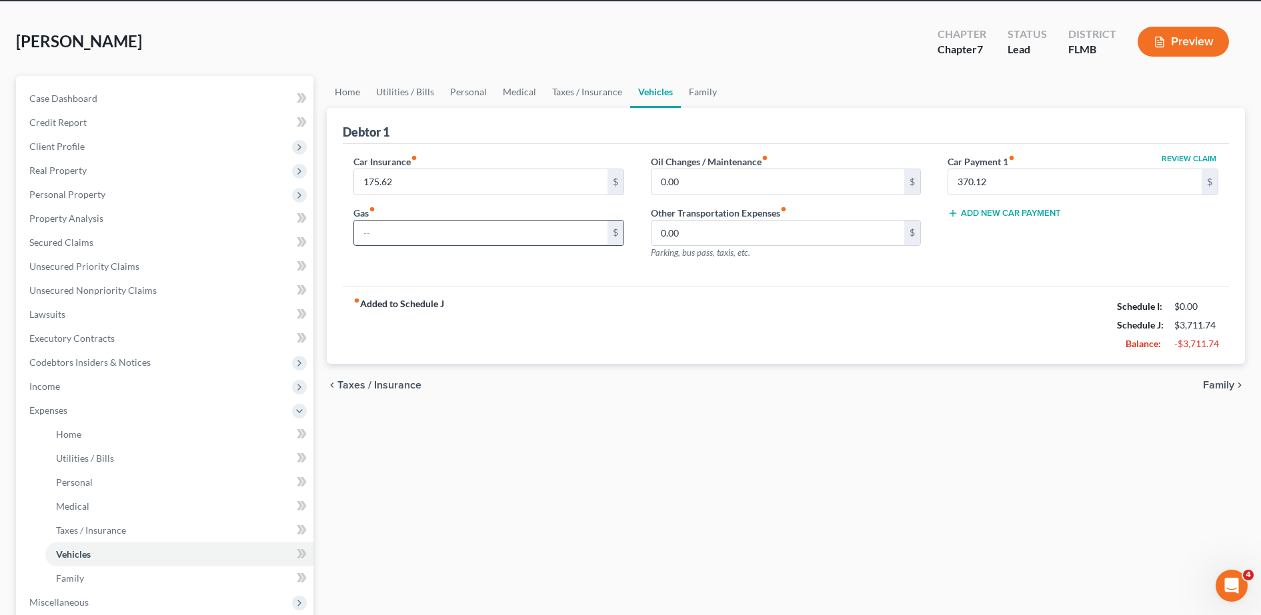
drag, startPoint x: 385, startPoint y: 217, endPoint x: 398, endPoint y: 231, distance: 18.4
click at [398, 231] on input "text" at bounding box center [480, 233] width 253 height 25
click at [434, 209] on div "Gas fiber_manual_record 100.00 $" at bounding box center [488, 226] width 271 height 41
drag, startPoint x: 355, startPoint y: 208, endPoint x: 685, endPoint y: 209, distance: 330.0
click at [685, 209] on div "Car Insurance fiber_manual_record 175.62 $ Gas fiber_manual_record 100.00 $ Oil…" at bounding box center [785, 213] width 891 height 116
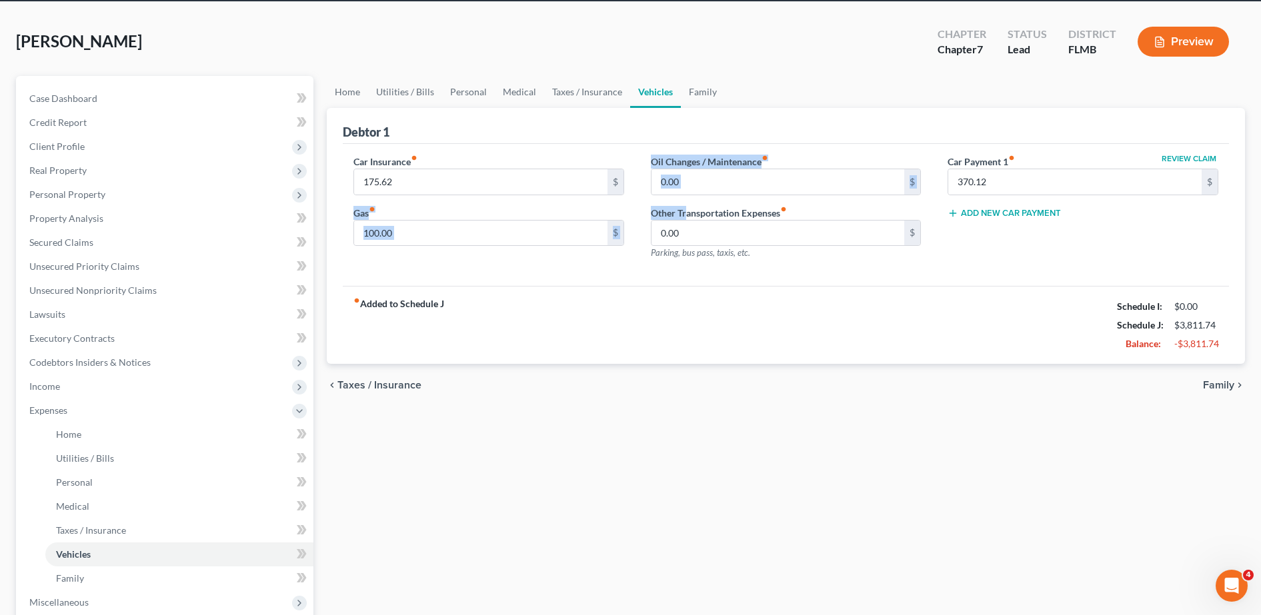
click at [501, 206] on div "Gas fiber_manual_record 100.00 $" at bounding box center [488, 226] width 271 height 41
drag, startPoint x: 378, startPoint y: 211, endPoint x: 344, endPoint y: 220, distance: 35.1
click at [344, 220] on div "Car Insurance fiber_manual_record 175.62 $ Gas fiber_manual_record 100.00 $" at bounding box center [488, 213] width 297 height 116
click at [437, 225] on input "100.00" at bounding box center [480, 233] width 253 height 25
type input "125.00"
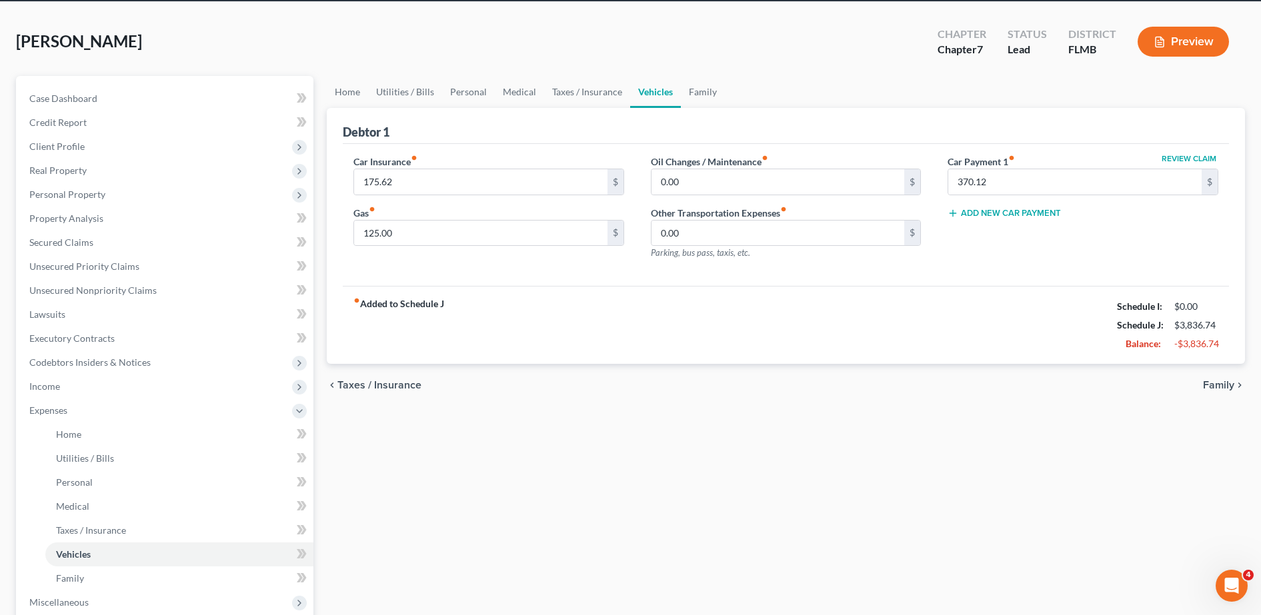
click at [627, 138] on div "Debtor 1" at bounding box center [786, 126] width 886 height 36
click at [698, 178] on input "0.00" at bounding box center [777, 181] width 253 height 25
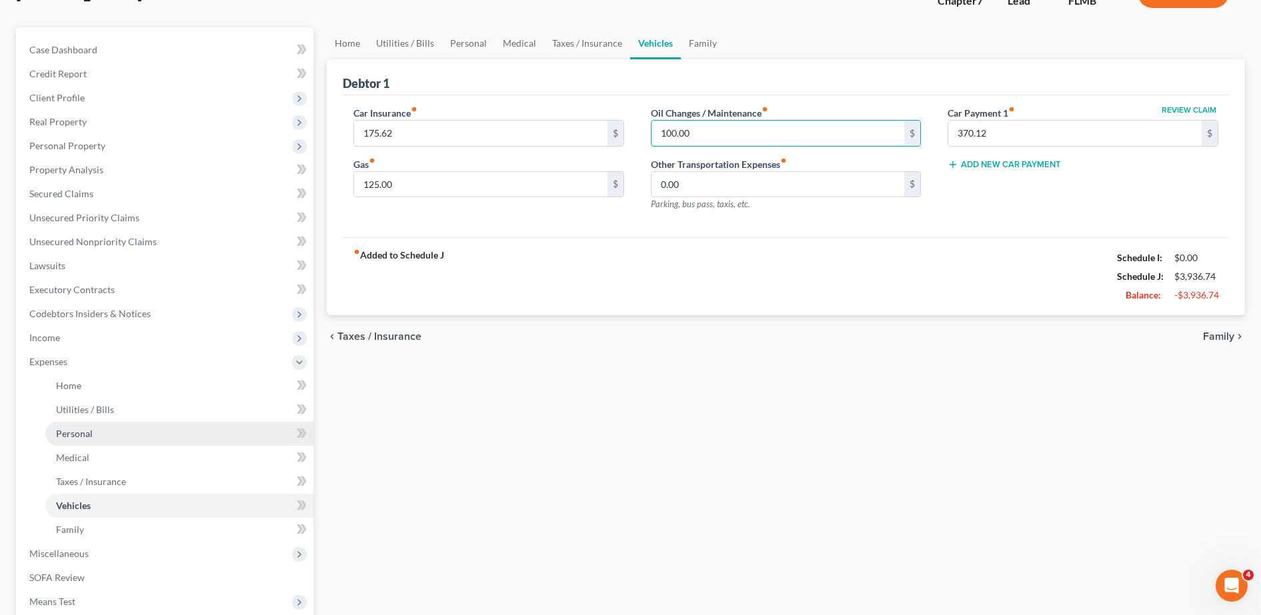
scroll to position [105, 0]
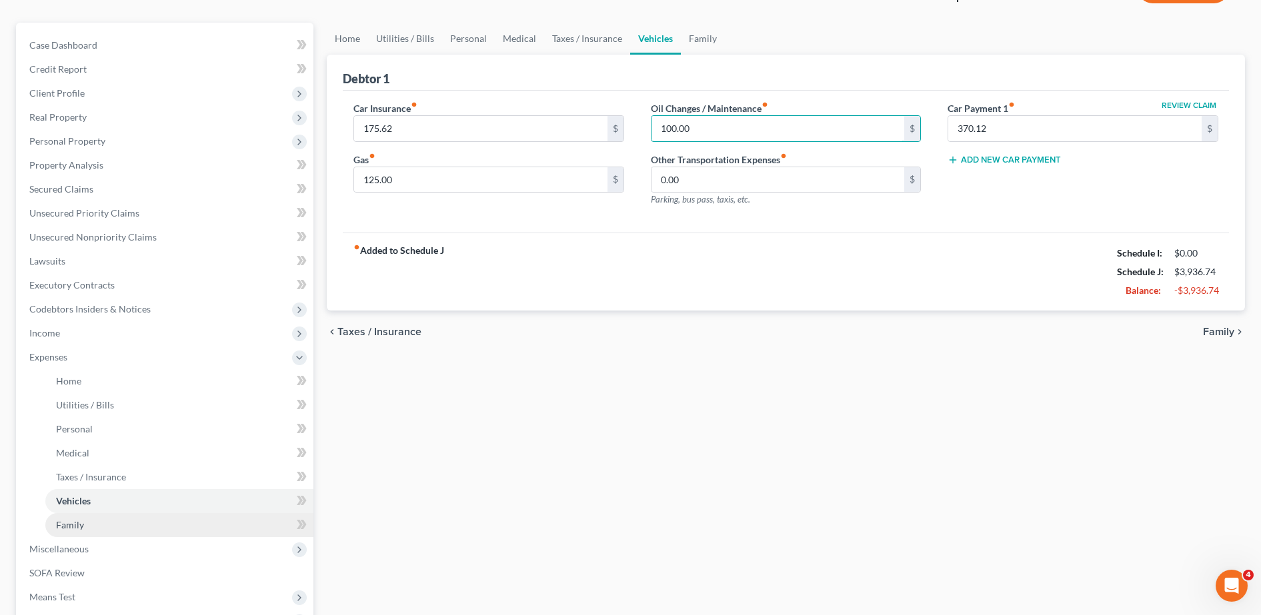
type input "100.00"
click at [94, 519] on link "Family" at bounding box center [179, 525] width 268 height 24
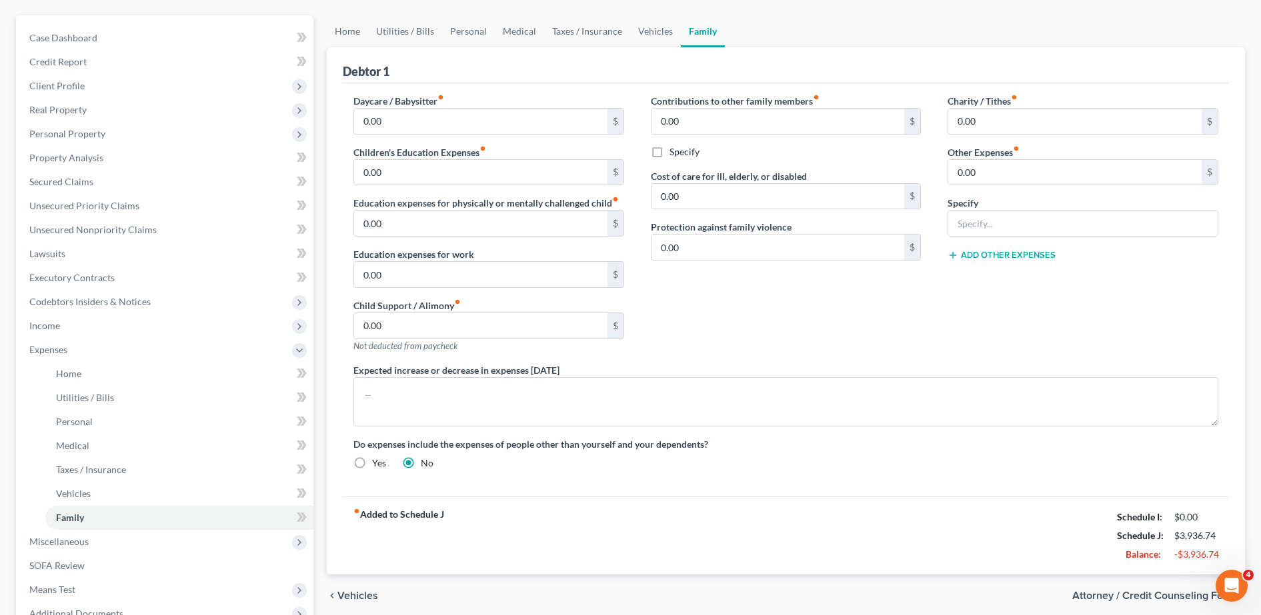
scroll to position [99, 0]
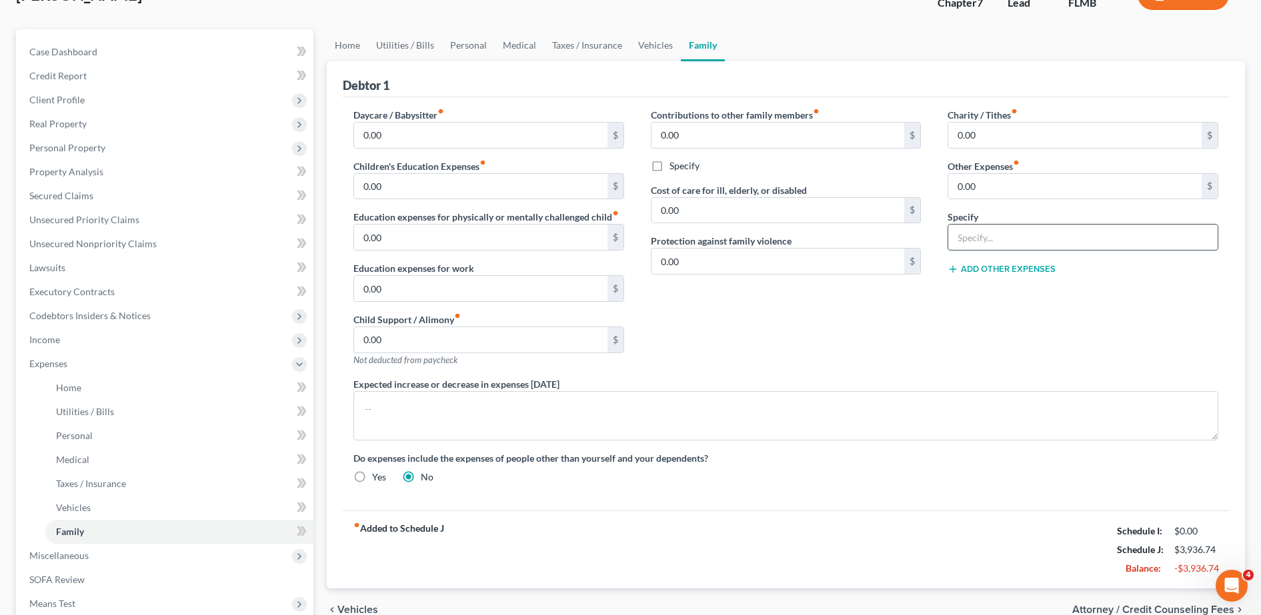
click at [985, 237] on input "text" at bounding box center [1082, 237] width 269 height 25
type input "Pet Expenses"
click at [973, 185] on input "0.00" at bounding box center [1074, 186] width 253 height 25
click at [856, 361] on div "Contributions to other family members fiber_manual_record 0.00 $ Specify Cost o…" at bounding box center [785, 242] width 297 height 269
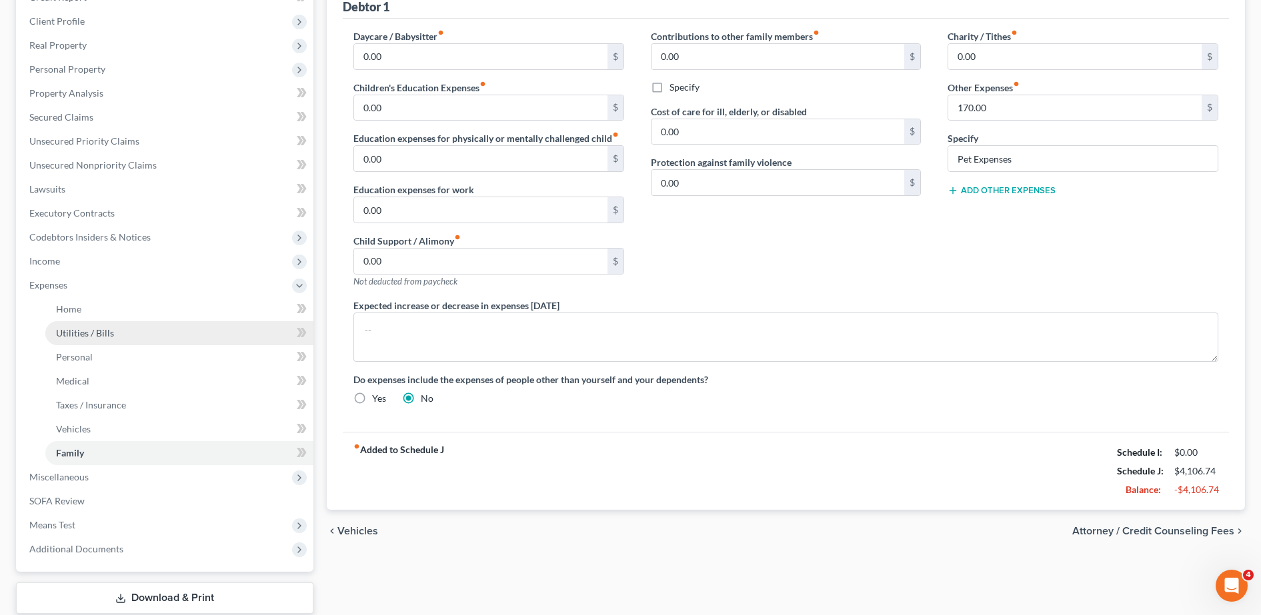
scroll to position [179, 0]
click at [979, 99] on input "170.00" at bounding box center [1074, 106] width 253 height 25
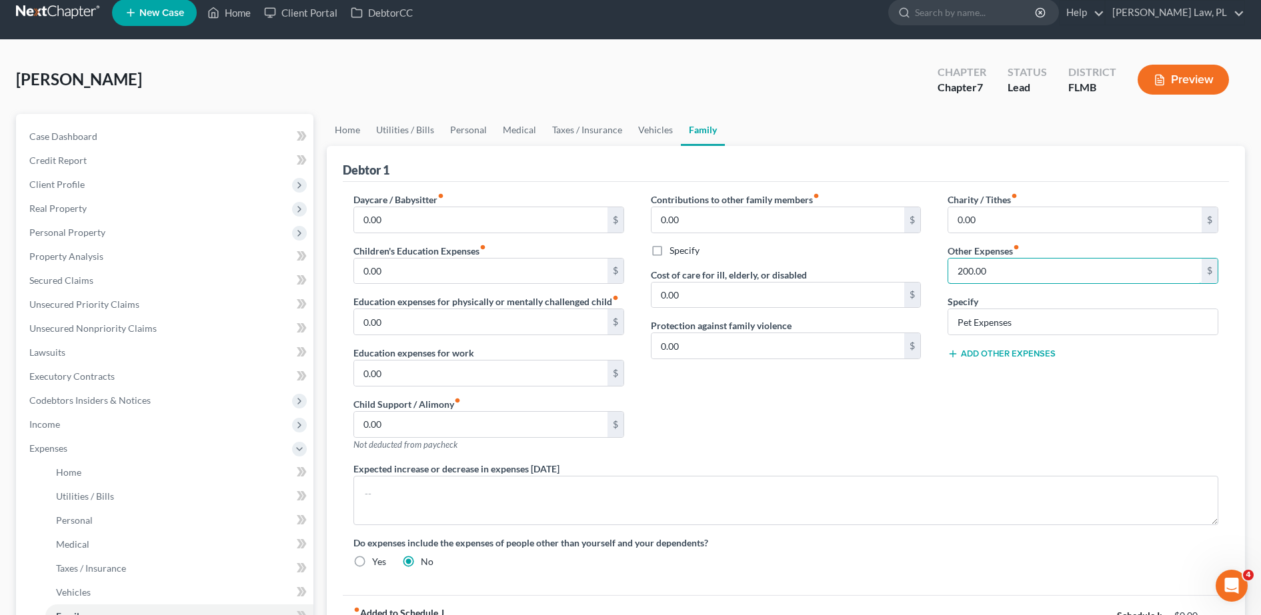
scroll to position [0, 0]
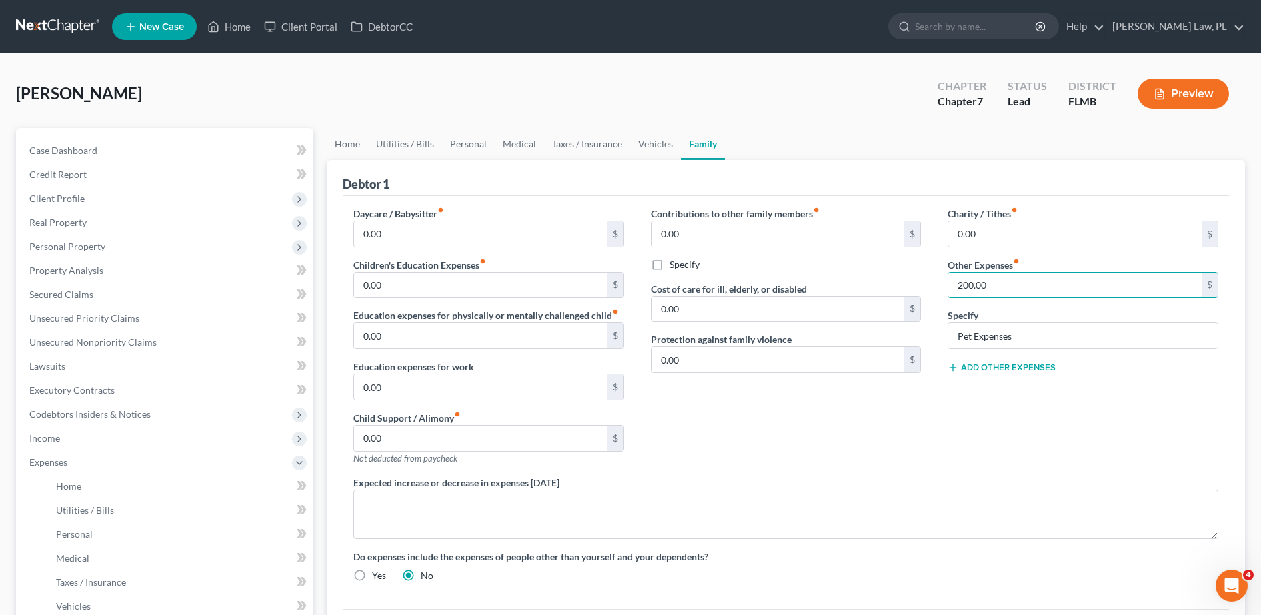
type input "200.00"
drag, startPoint x: 17, startPoint y: 96, endPoint x: 119, endPoint y: 113, distance: 103.4
click at [119, 113] on div "[PERSON_NAME] Upgraded Chapter Chapter 7 Status Lead District FLMB Preview" at bounding box center [630, 99] width 1229 height 58
drag, startPoint x: 119, startPoint y: 113, endPoint x: 288, endPoint y: 109, distance: 168.7
click at [288, 109] on div "[PERSON_NAME] Upgraded Chapter Chapter 7 Status Lead District FLMB Preview" at bounding box center [630, 99] width 1229 height 58
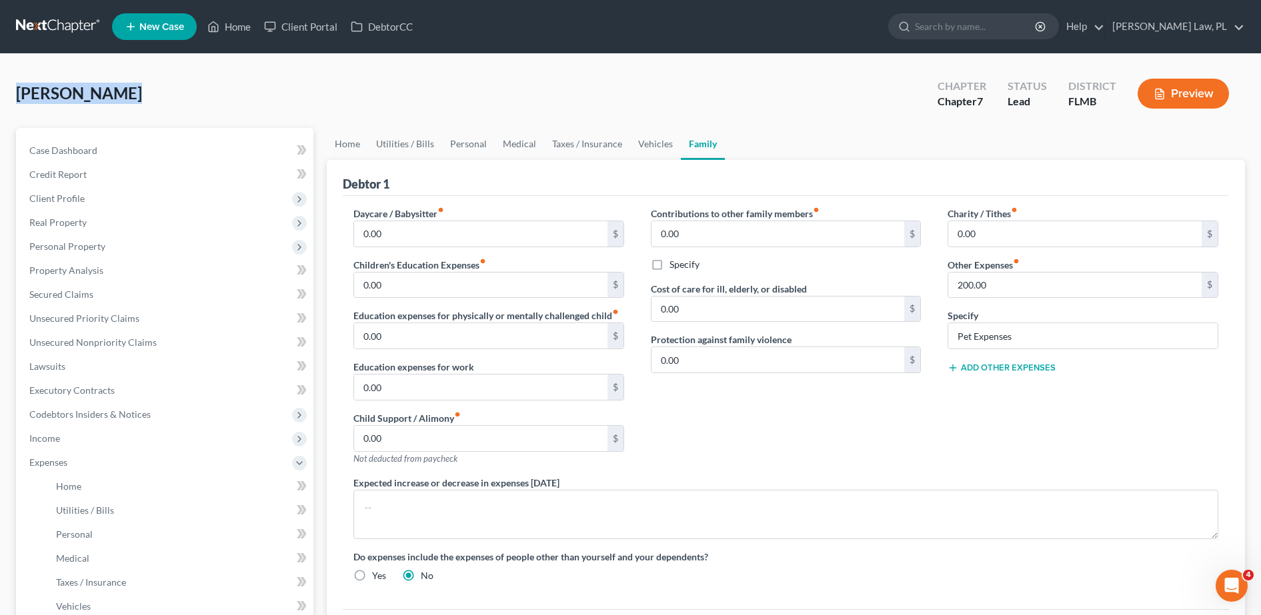
click at [234, 99] on div "[PERSON_NAME] Upgraded Chapter Chapter 7 Status Lead District FLMB Preview" at bounding box center [630, 99] width 1229 height 58
drag, startPoint x: 9, startPoint y: 95, endPoint x: 147, endPoint y: 109, distance: 139.4
click at [147, 109] on div "[PERSON_NAME] Upgraded Chapter Chapter 7 Status Lead District FLMB Preview Peti…" at bounding box center [630, 453] width 1261 height 799
drag, startPoint x: 147, startPoint y: 109, endPoint x: 88, endPoint y: 115, distance: 59.7
click at [88, 115] on div "[PERSON_NAME] Upgraded Chapter Chapter 7 Status Lead District FLMB Preview" at bounding box center [630, 99] width 1229 height 58
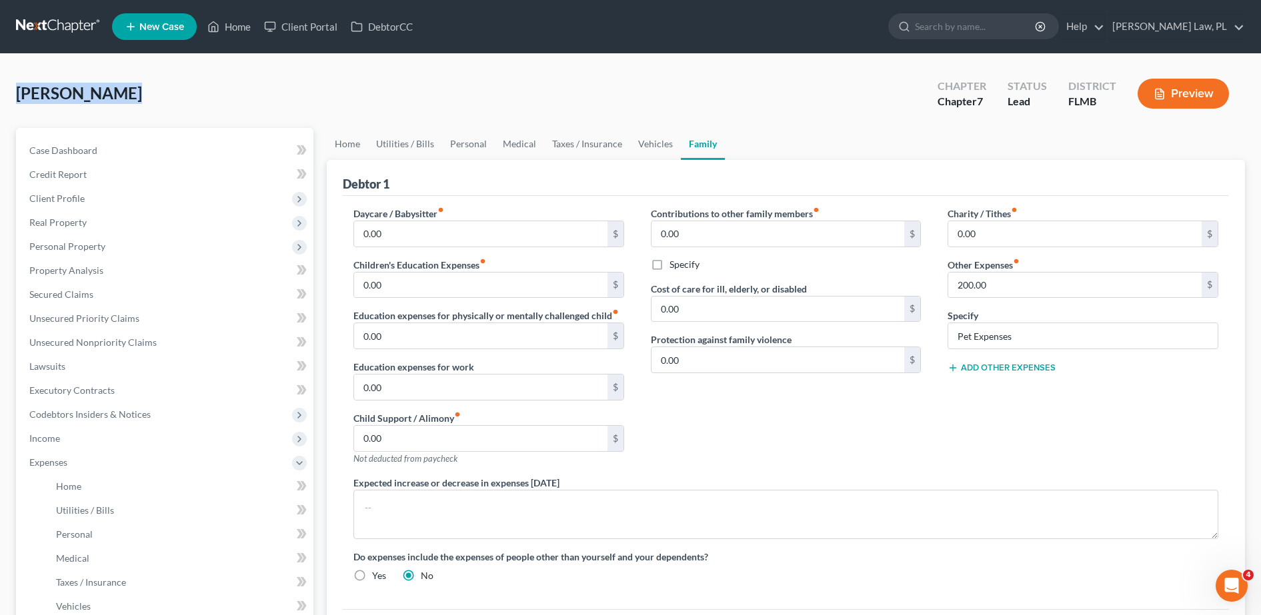
click at [120, 109] on div "[PERSON_NAME] Upgraded Chapter Chapter 7 Status Lead District FLMB Preview" at bounding box center [630, 99] width 1229 height 58
drag, startPoint x: 17, startPoint y: 91, endPoint x: 119, endPoint y: 102, distance: 103.3
click at [119, 102] on div "[PERSON_NAME] Upgraded Chapter Chapter 7 Status Lead District FLMB Preview" at bounding box center [630, 99] width 1229 height 58
drag, startPoint x: 119, startPoint y: 102, endPoint x: 333, endPoint y: 117, distance: 213.9
click at [333, 117] on div "[PERSON_NAME] Upgraded Chapter Chapter 7 Status Lead District FLMB Preview" at bounding box center [630, 99] width 1229 height 58
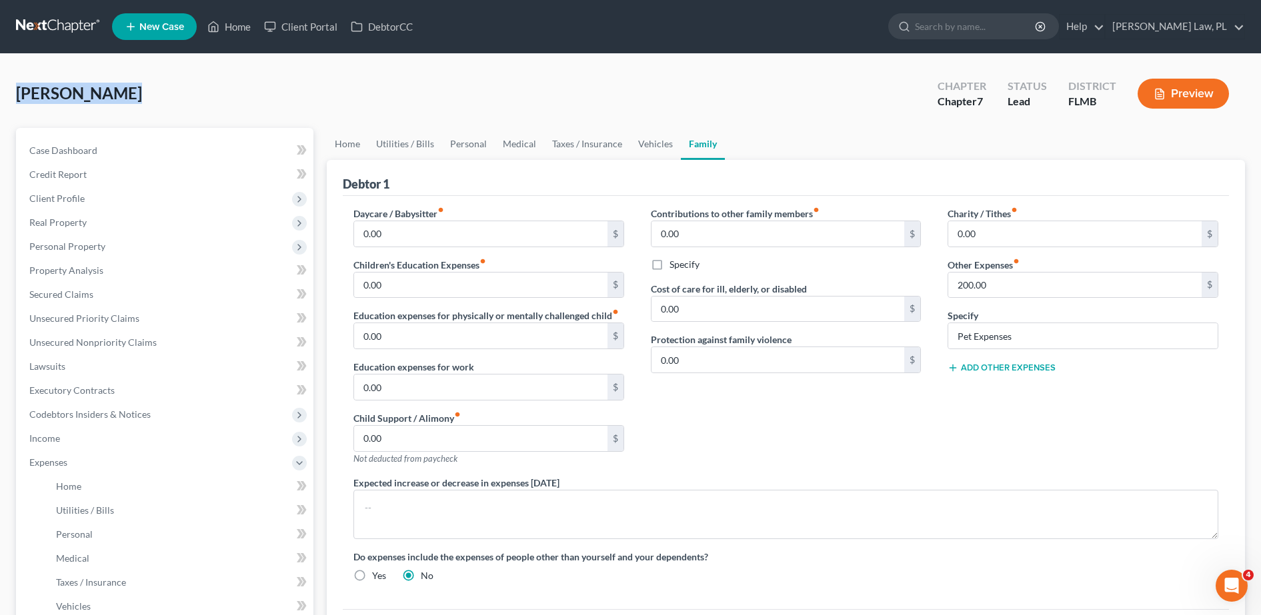
click at [141, 87] on div "[PERSON_NAME] Upgraded Chapter Chapter 7 Status Lead District FLMB Preview" at bounding box center [630, 99] width 1229 height 58
drag, startPoint x: 9, startPoint y: 90, endPoint x: 165, endPoint y: 107, distance: 157.6
click at [165, 107] on div "[PERSON_NAME] Upgraded Chapter Chapter 7 Status Lead District FLMB Preview Peti…" at bounding box center [630, 453] width 1261 height 799
drag, startPoint x: 165, startPoint y: 107, endPoint x: 127, endPoint y: 104, distance: 38.8
click at [127, 104] on div "[PERSON_NAME] Upgraded Chapter Chapter 7 Status Lead District FLMB Preview" at bounding box center [630, 99] width 1229 height 58
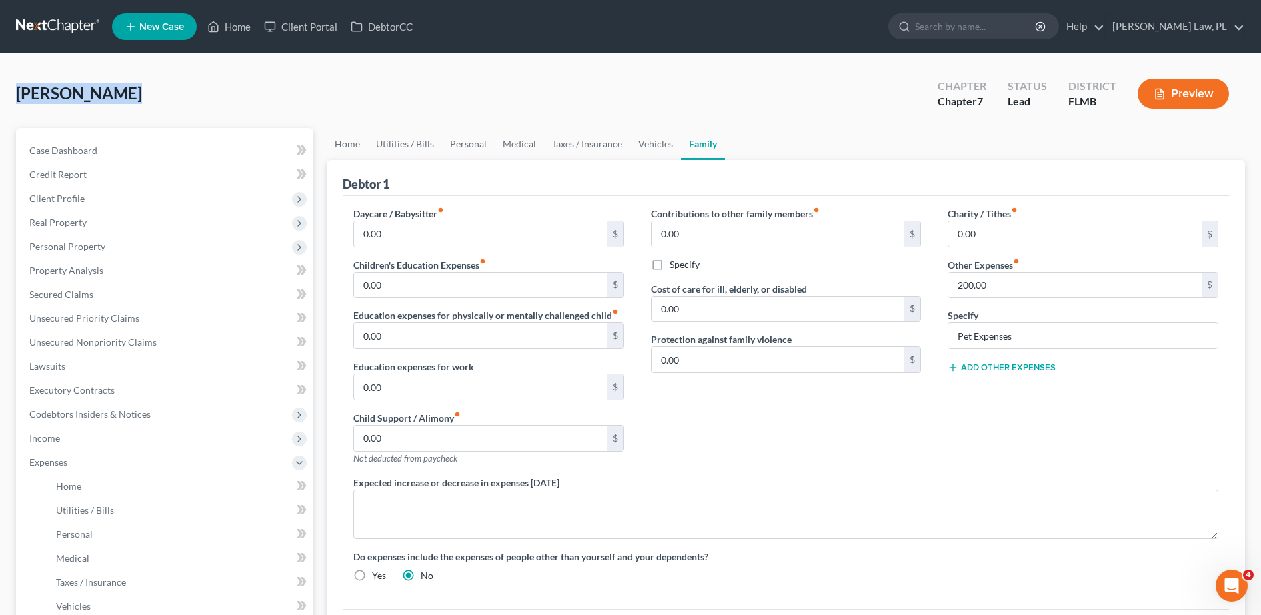
click at [144, 109] on div "[PERSON_NAME] Upgraded Chapter Chapter 7 Status Lead District FLMB Preview" at bounding box center [630, 99] width 1229 height 58
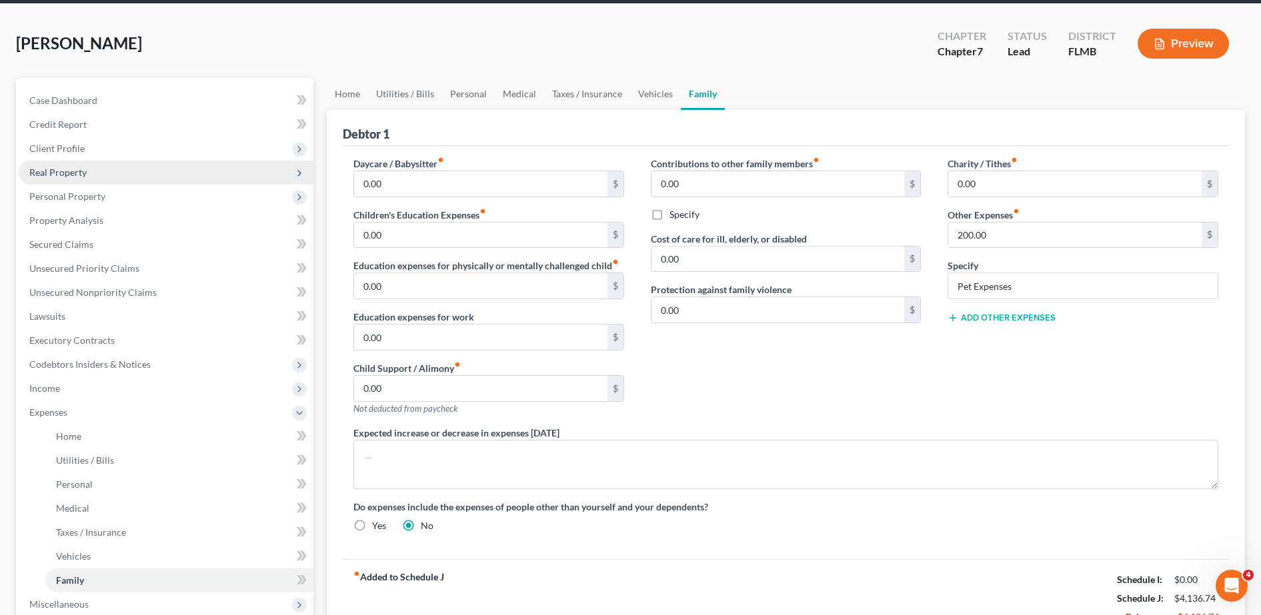
scroll to position [49, 0]
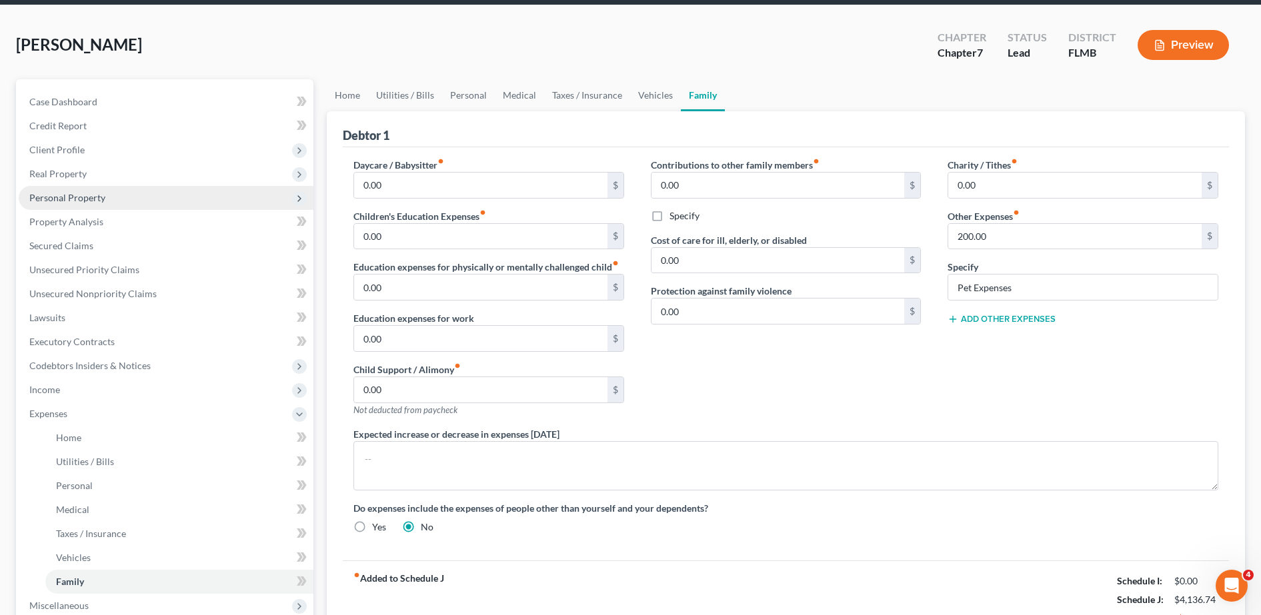
click at [101, 195] on span "Personal Property" at bounding box center [67, 197] width 76 height 11
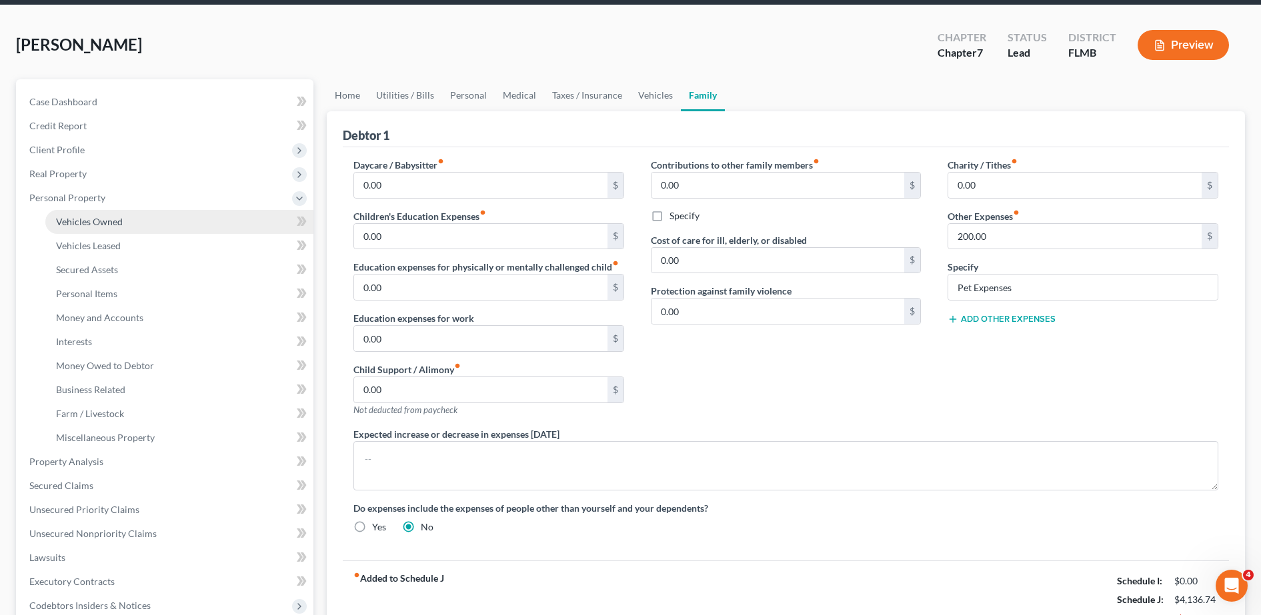
click at [107, 223] on span "Vehicles Owned" at bounding box center [89, 221] width 67 height 11
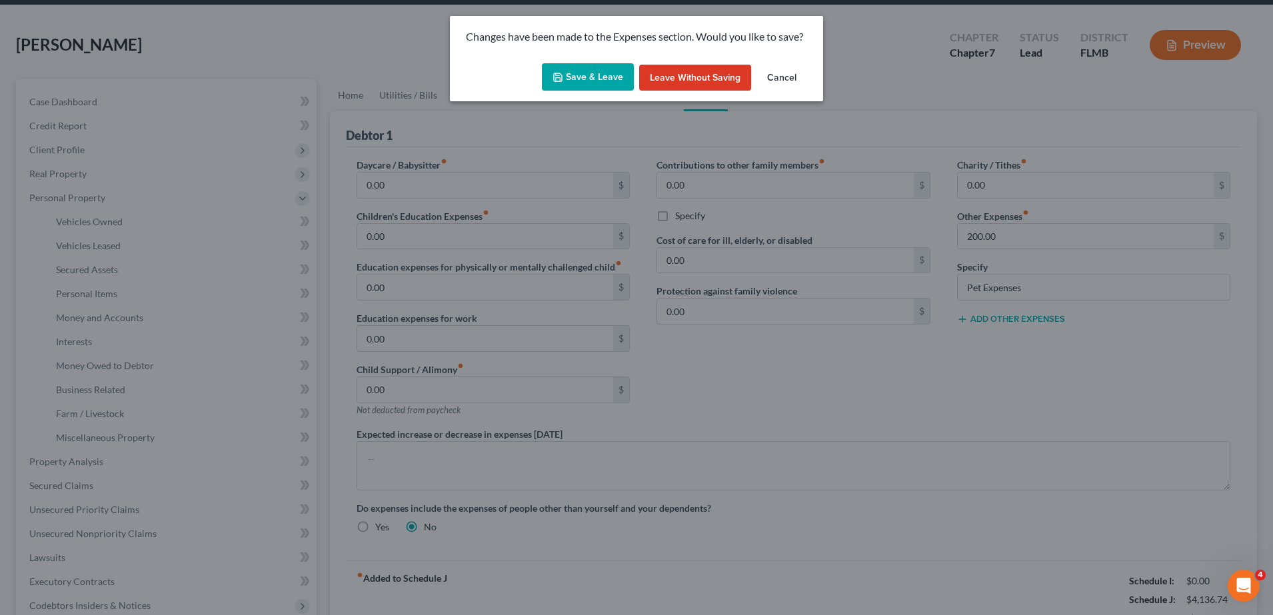
click at [595, 75] on button "Save & Leave" at bounding box center [588, 77] width 92 height 28
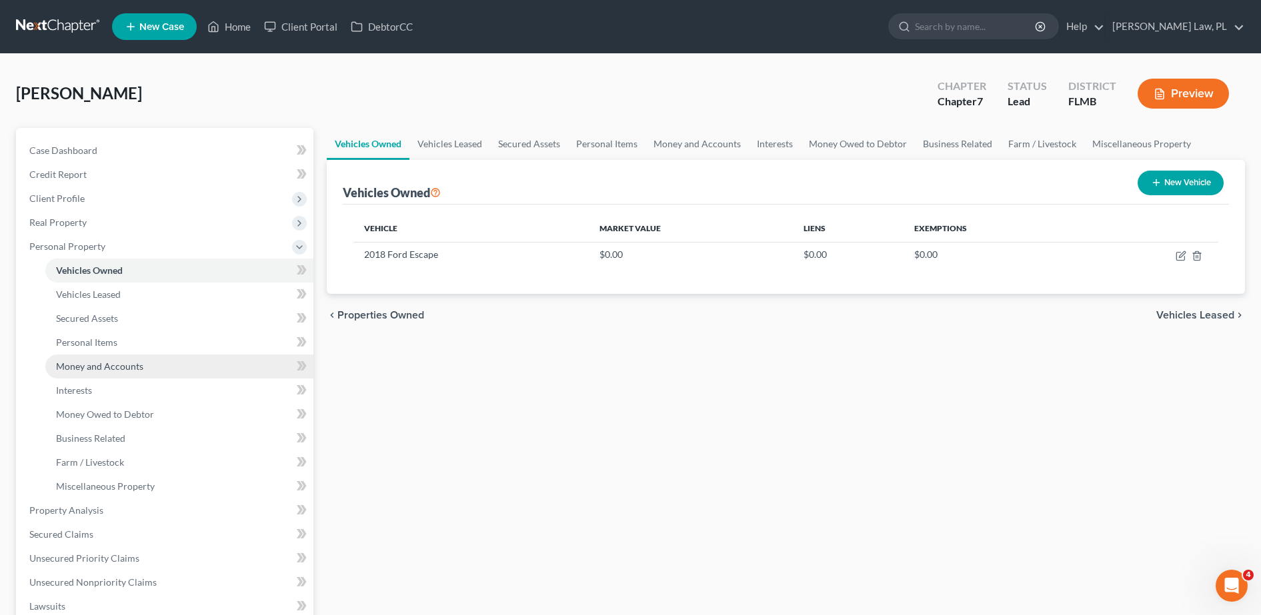
scroll to position [34, 0]
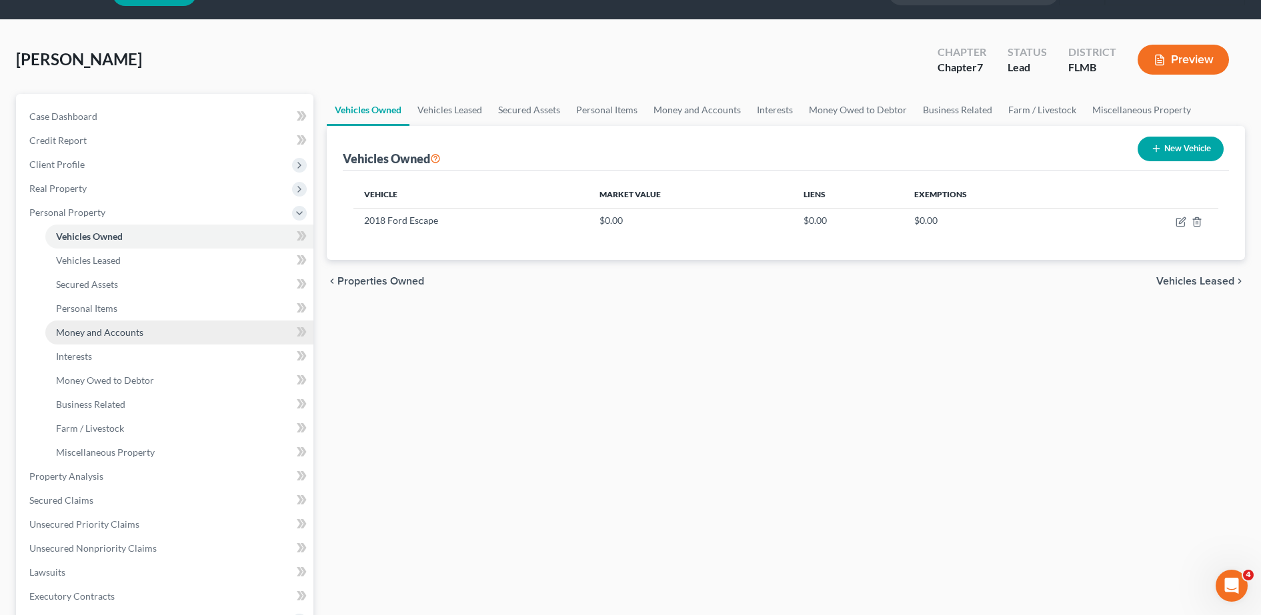
click at [125, 327] on span "Money and Accounts" at bounding box center [99, 332] width 87 height 11
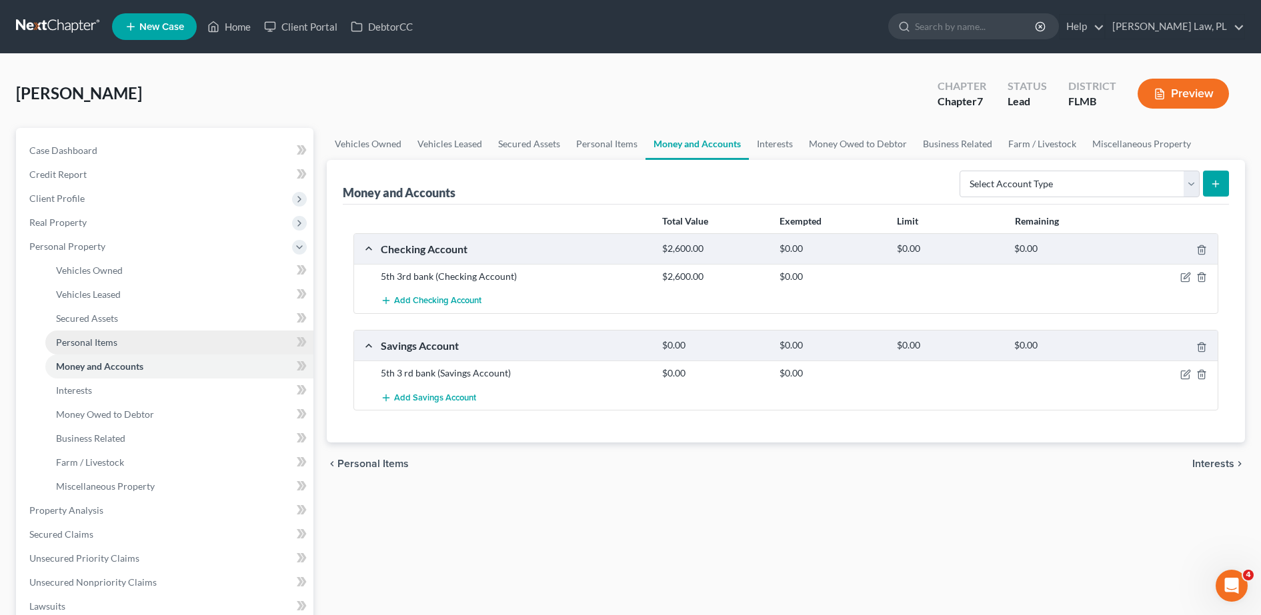
click at [85, 337] on span "Personal Items" at bounding box center [86, 342] width 61 height 11
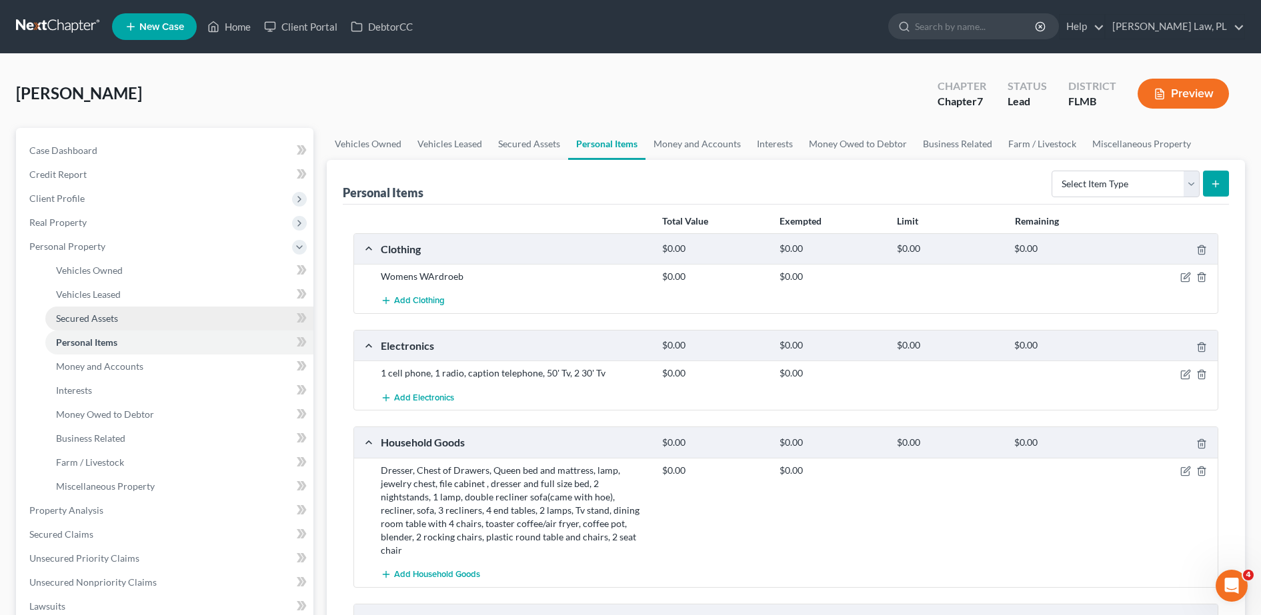
click at [121, 326] on link "Secured Assets" at bounding box center [179, 319] width 268 height 24
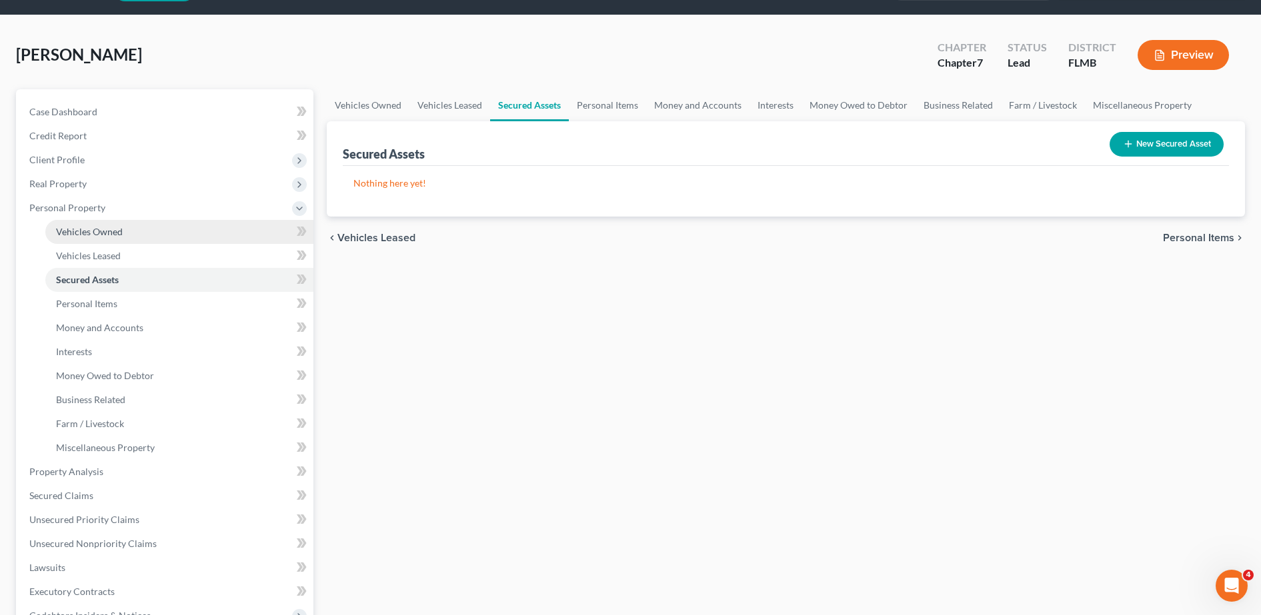
scroll to position [40, 0]
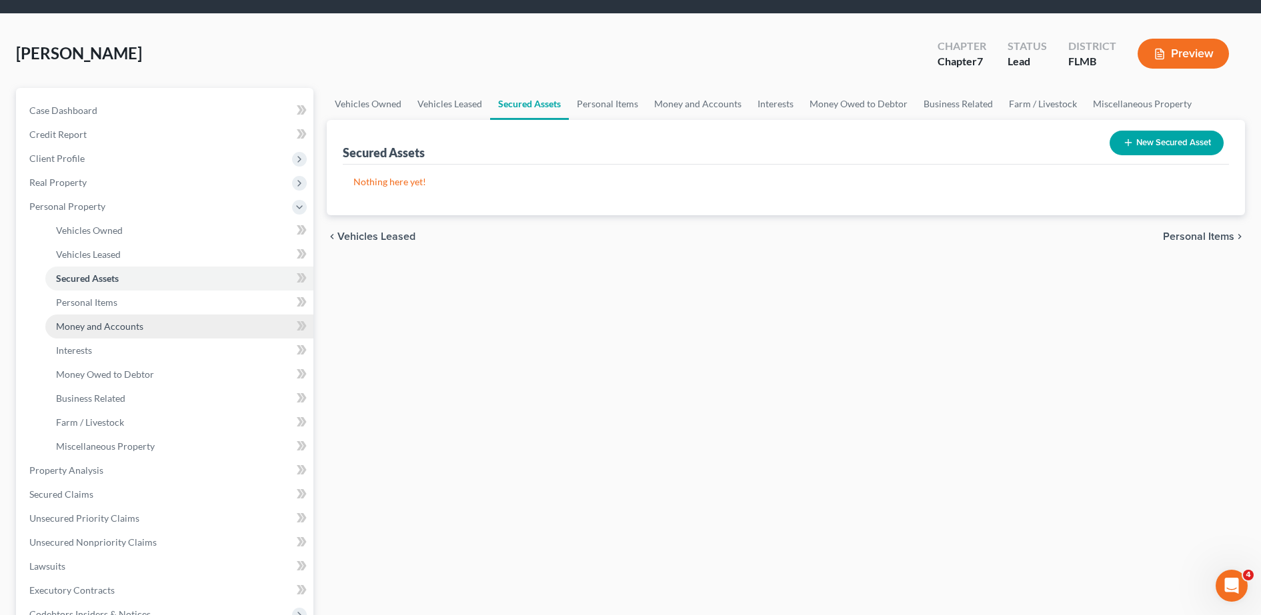
click at [127, 328] on span "Money and Accounts" at bounding box center [99, 326] width 87 height 11
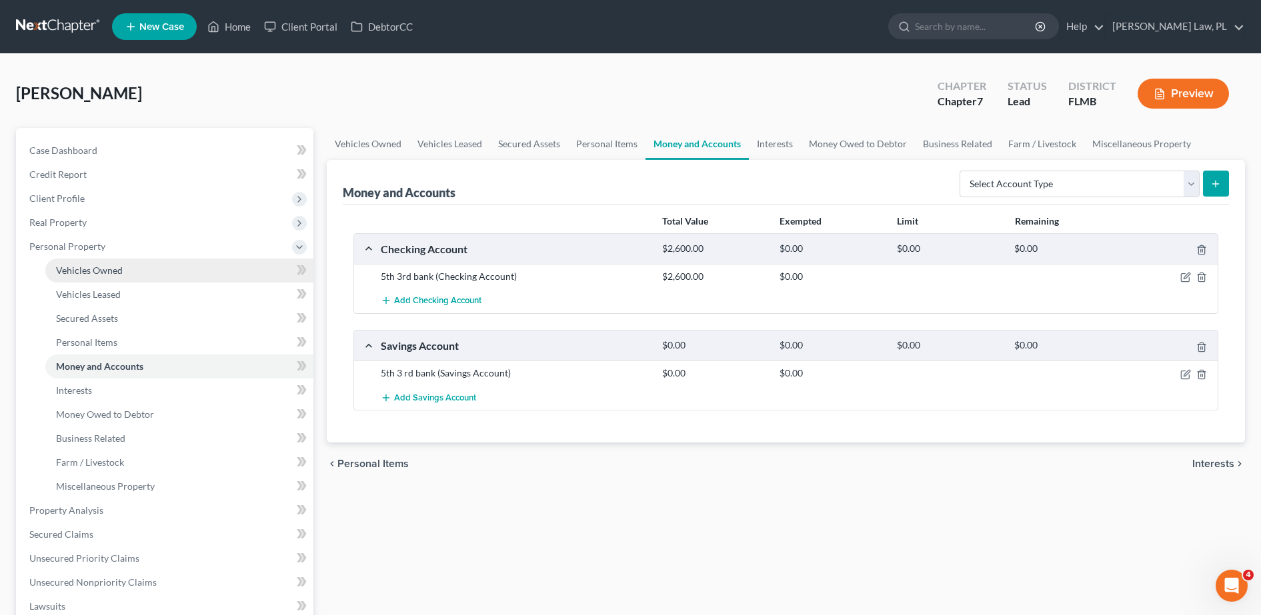
click at [113, 271] on span "Vehicles Owned" at bounding box center [89, 270] width 67 height 11
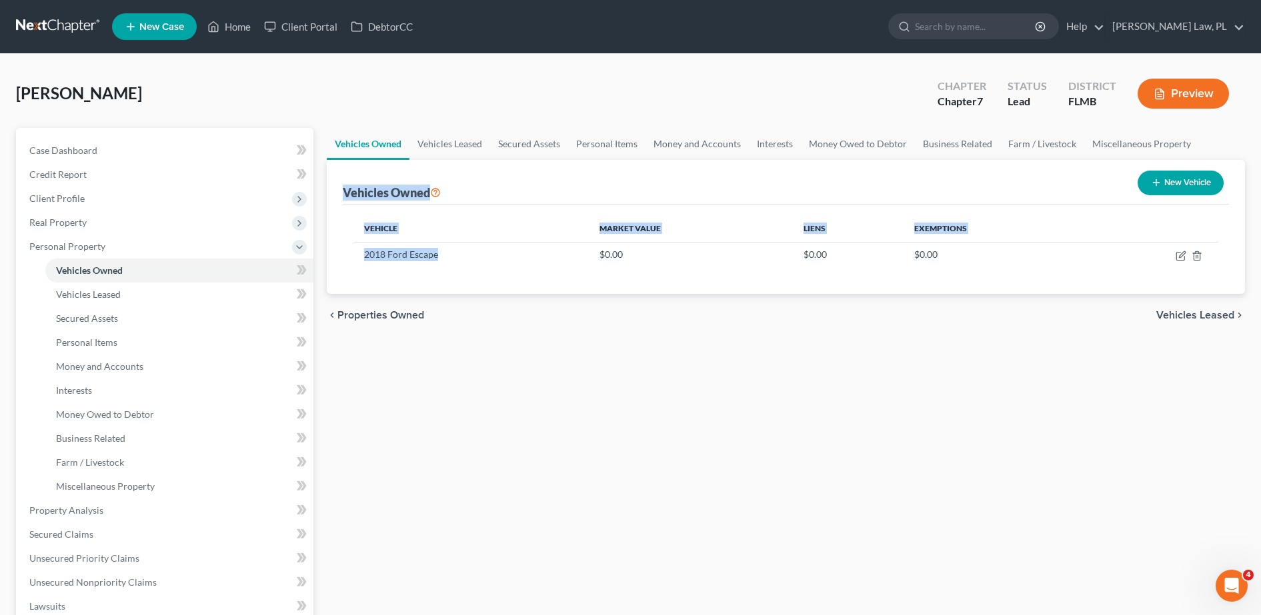
drag, startPoint x: 447, startPoint y: 254, endPoint x: 325, endPoint y: 177, distance: 143.5
click at [325, 177] on div "Vehicles Owned Vehicles Leased Secured Assets Personal Items Money and Accounts…" at bounding box center [785, 513] width 931 height 770
click at [370, 370] on div "Vehicles Owned Vehicles Leased Secured Assets Personal Items Money and Accounts…" at bounding box center [785, 513] width 931 height 770
drag, startPoint x: 340, startPoint y: 188, endPoint x: 504, endPoint y: 299, distance: 198.2
click at [504, 299] on ui-view "Vehicles Owned Vehicles Leased Secured Assets Personal Items Money and Accounts…" at bounding box center [786, 232] width 918 height 209
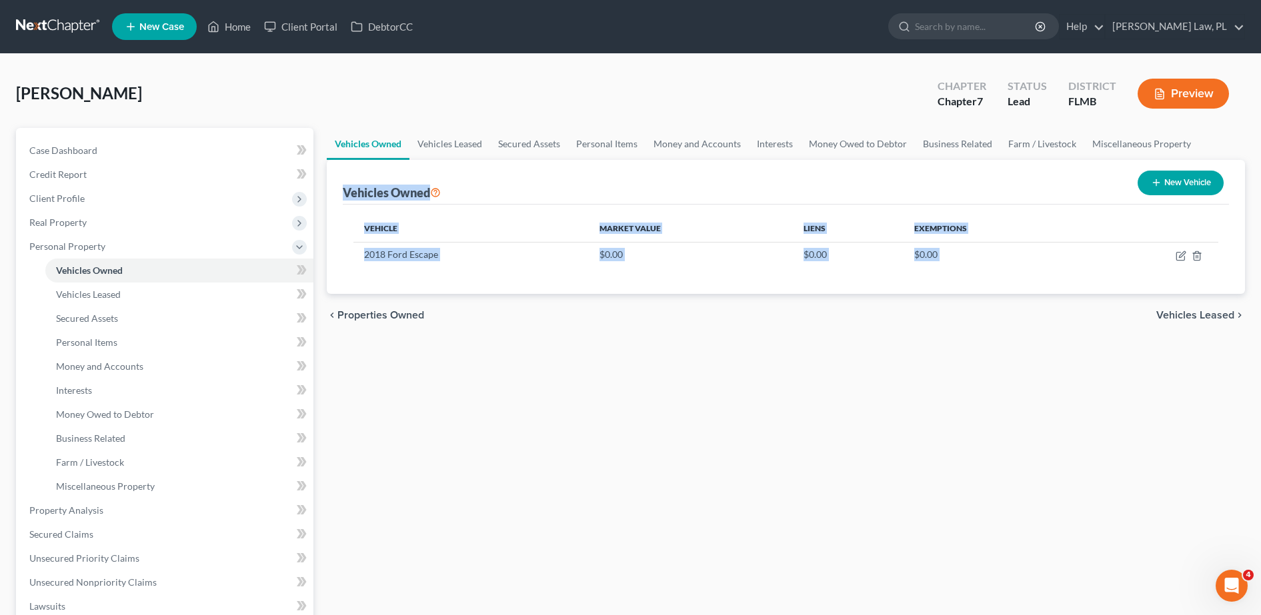
drag, startPoint x: 504, startPoint y: 299, endPoint x: 505, endPoint y: 355, distance: 56.0
click at [505, 355] on div "Vehicles Owned Vehicles Leased Secured Assets Personal Items Money and Accounts…" at bounding box center [785, 513] width 931 height 770
click at [522, 440] on div "Vehicles Owned Vehicles Leased Secured Assets Personal Items Money and Accounts…" at bounding box center [785, 513] width 931 height 770
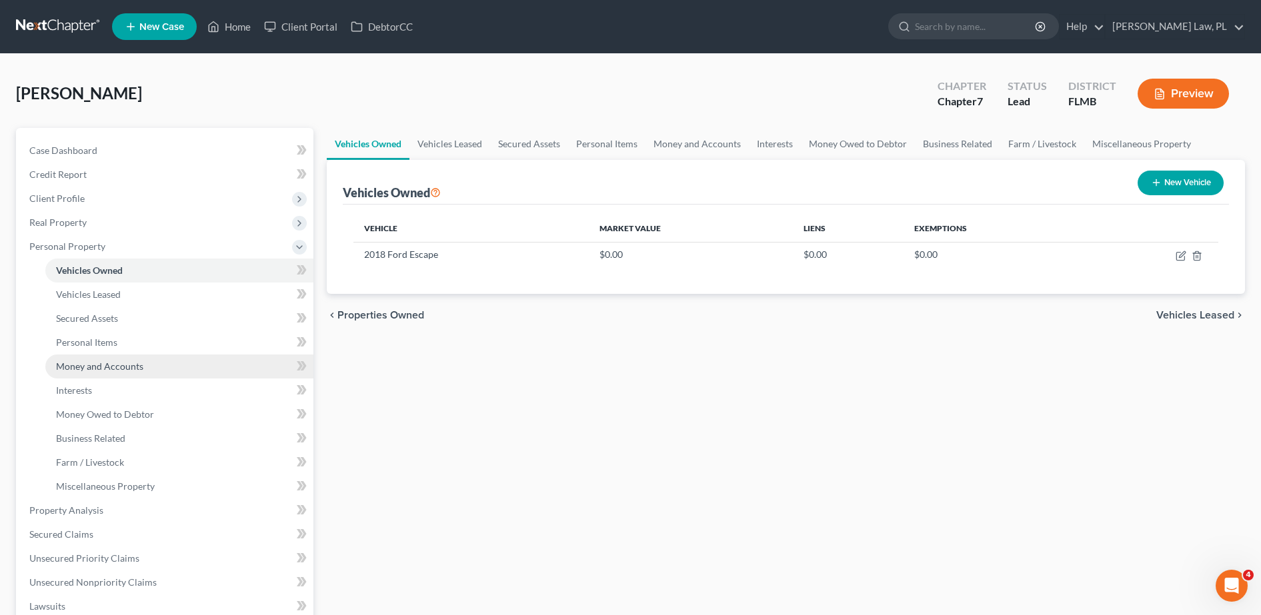
click at [149, 372] on link "Money and Accounts" at bounding box center [179, 367] width 268 height 24
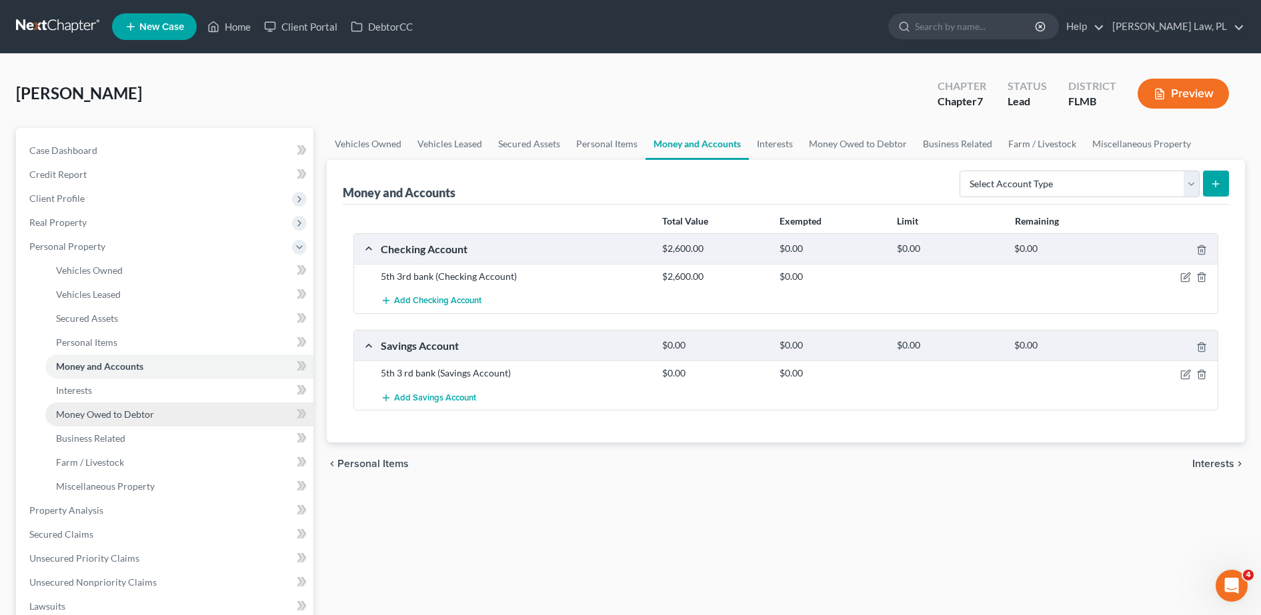
click at [127, 403] on link "Money Owed to Debtor" at bounding box center [179, 415] width 268 height 24
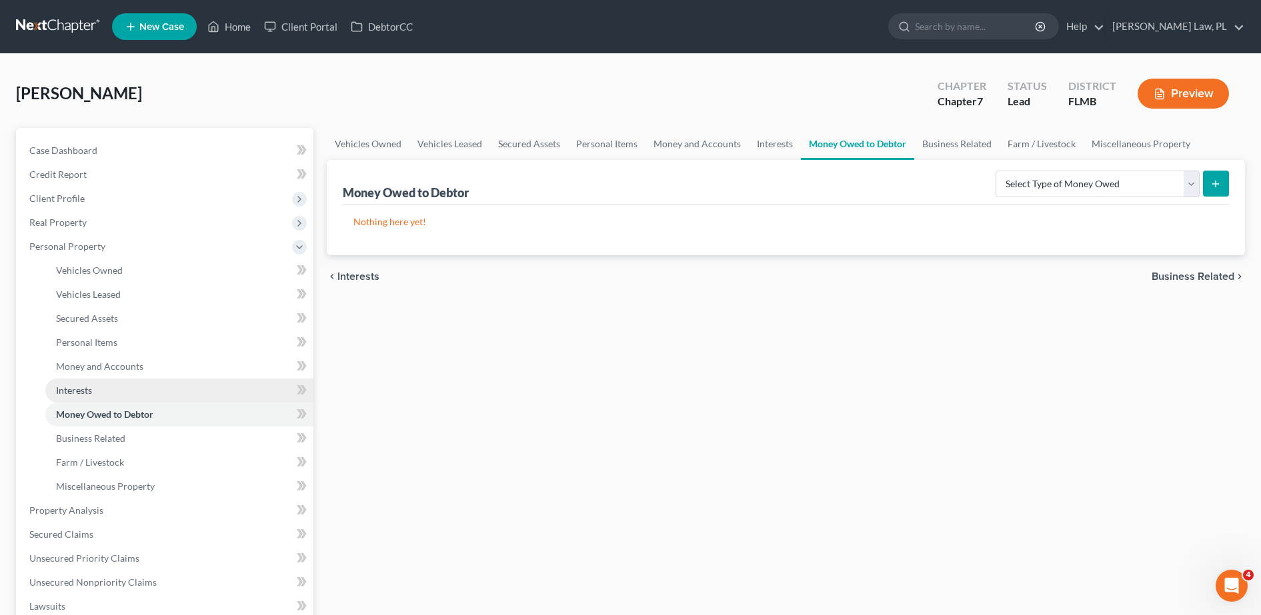
click at [123, 387] on link "Interests" at bounding box center [179, 391] width 268 height 24
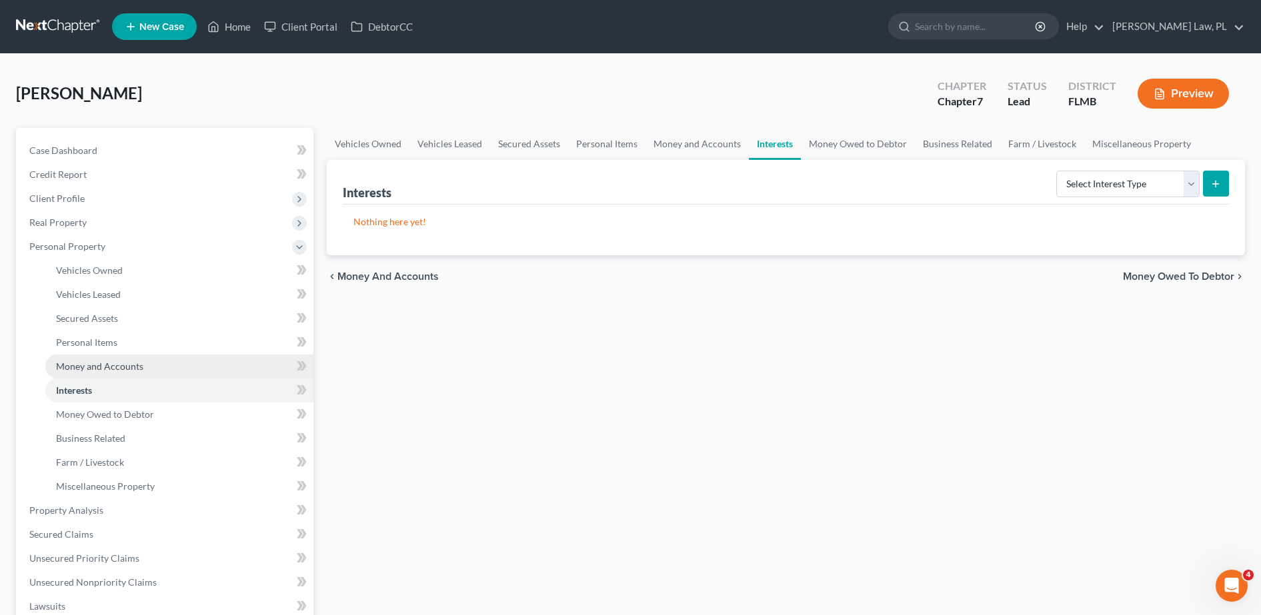
click at [125, 366] on span "Money and Accounts" at bounding box center [99, 366] width 87 height 11
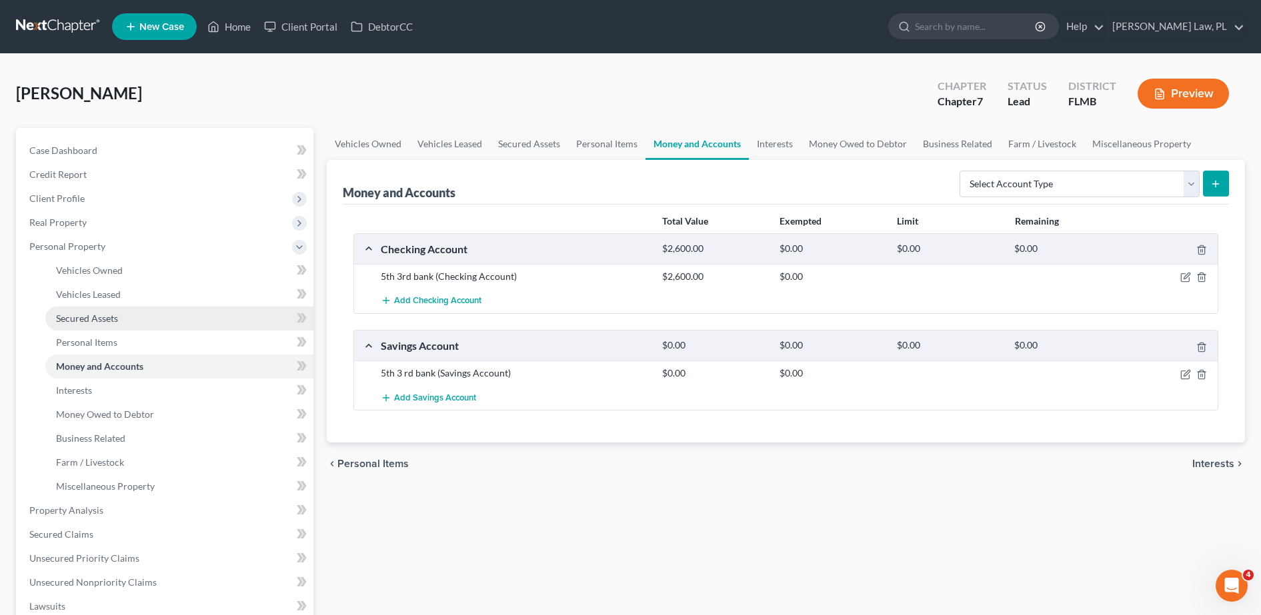
click at [119, 317] on link "Secured Assets" at bounding box center [179, 319] width 268 height 24
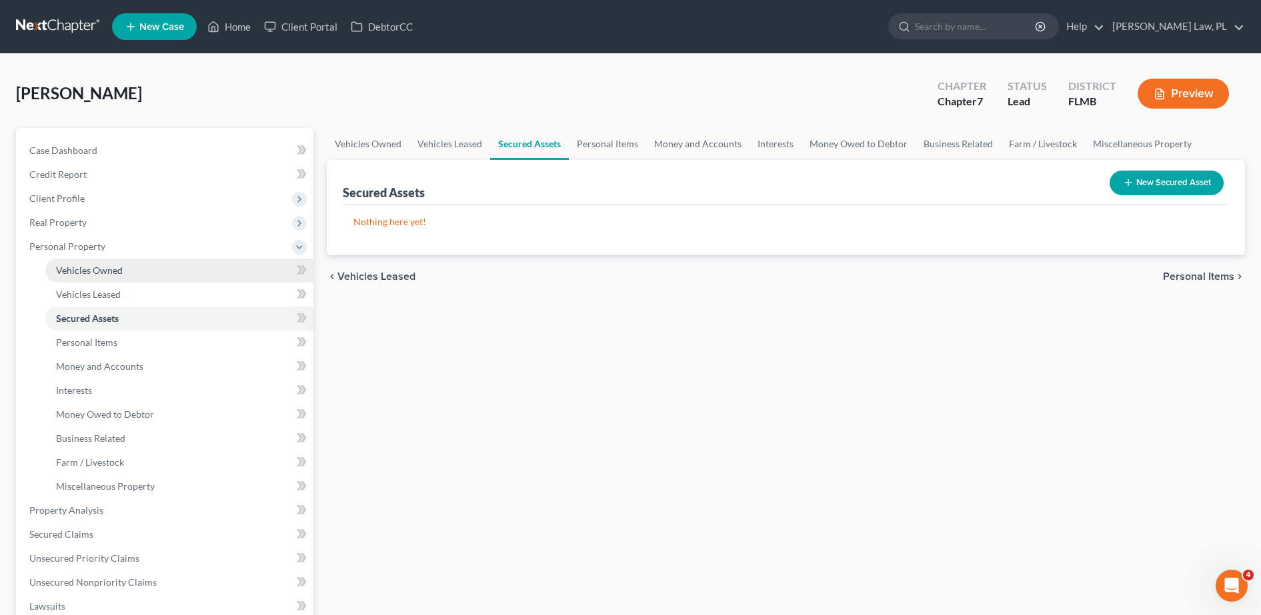
click at [129, 281] on link "Vehicles Owned" at bounding box center [179, 271] width 268 height 24
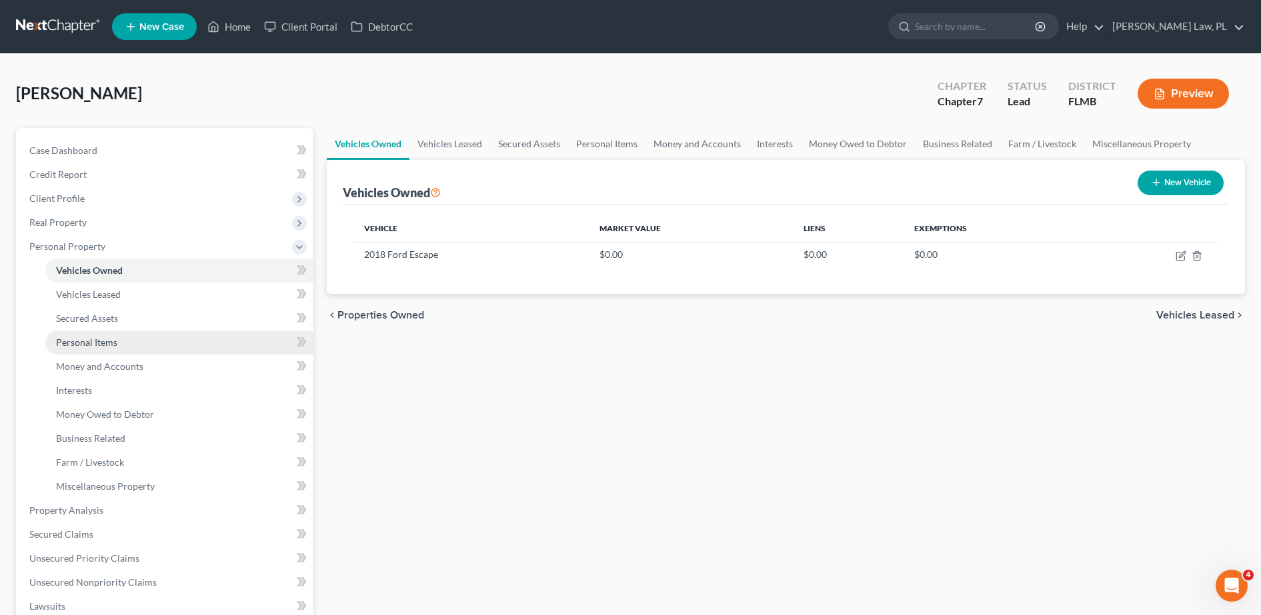
click at [121, 336] on link "Personal Items" at bounding box center [179, 343] width 268 height 24
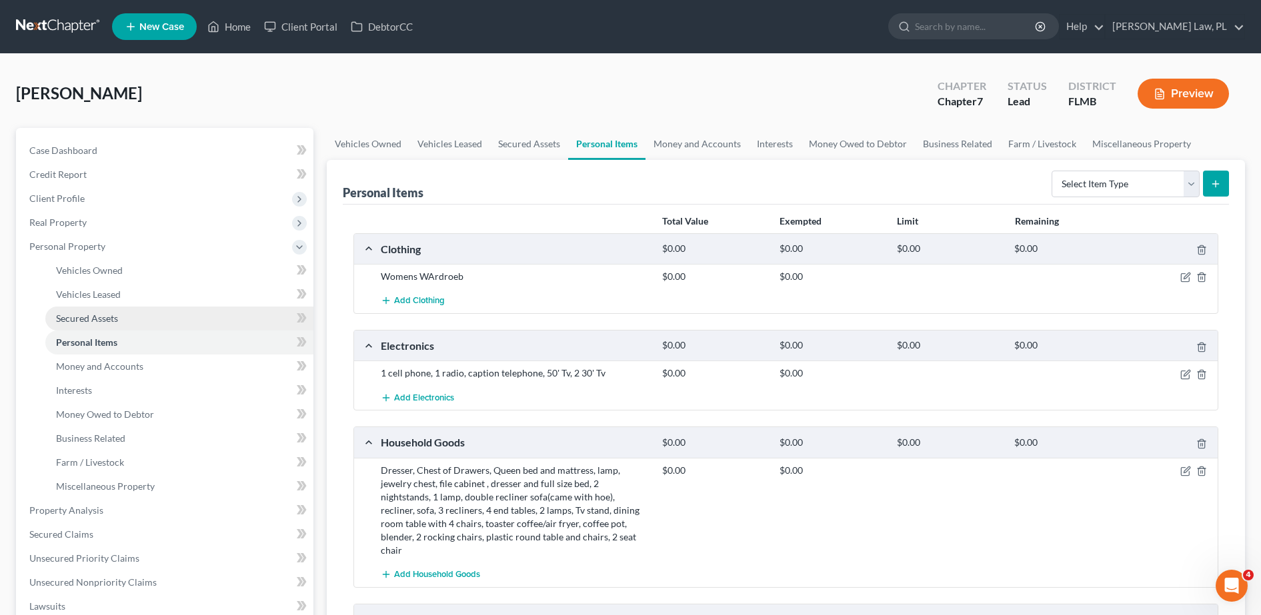
click at [117, 316] on span "Secured Assets" at bounding box center [87, 318] width 62 height 11
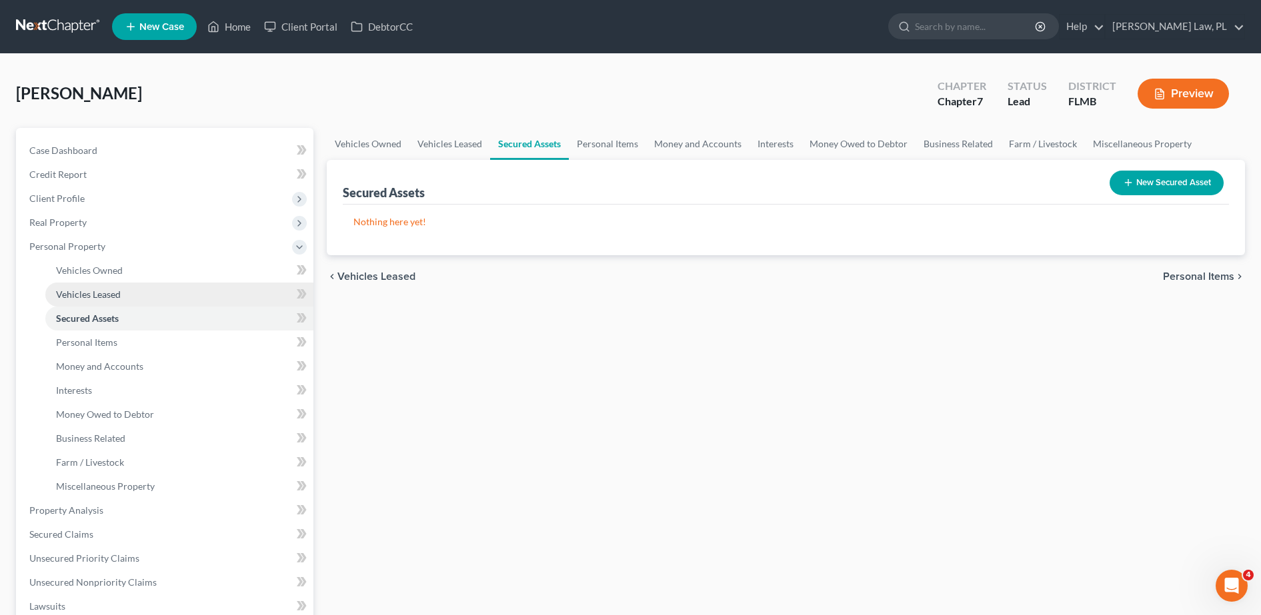
click at [113, 283] on link "Vehicles Leased" at bounding box center [179, 295] width 268 height 24
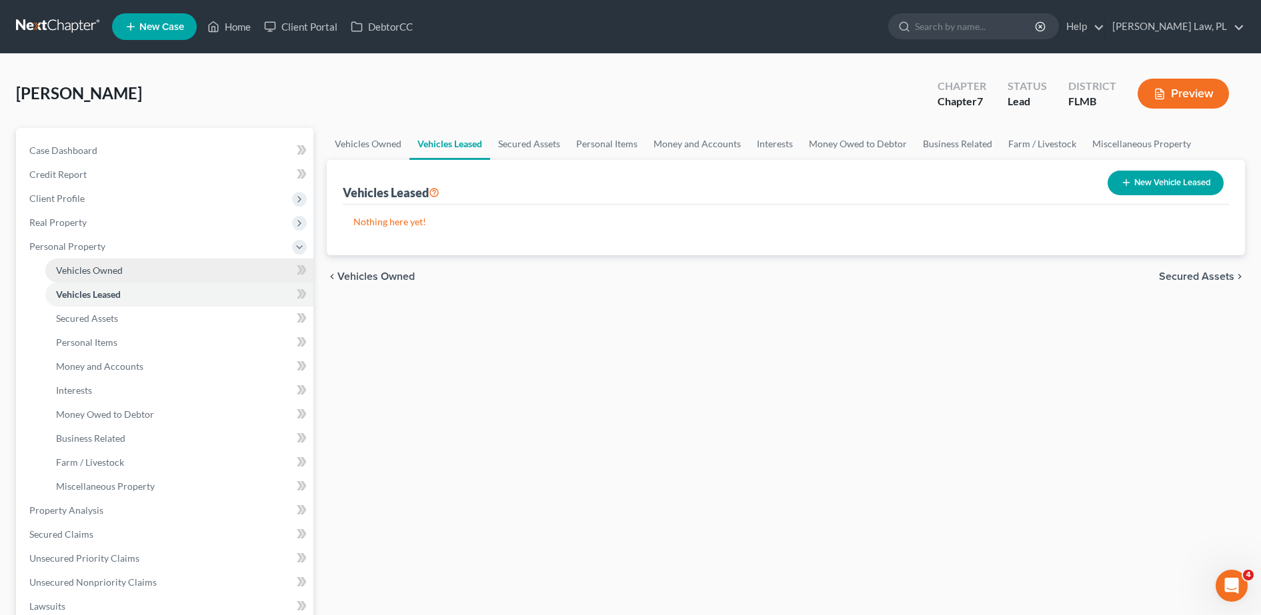
click at [111, 267] on span "Vehicles Owned" at bounding box center [89, 270] width 67 height 11
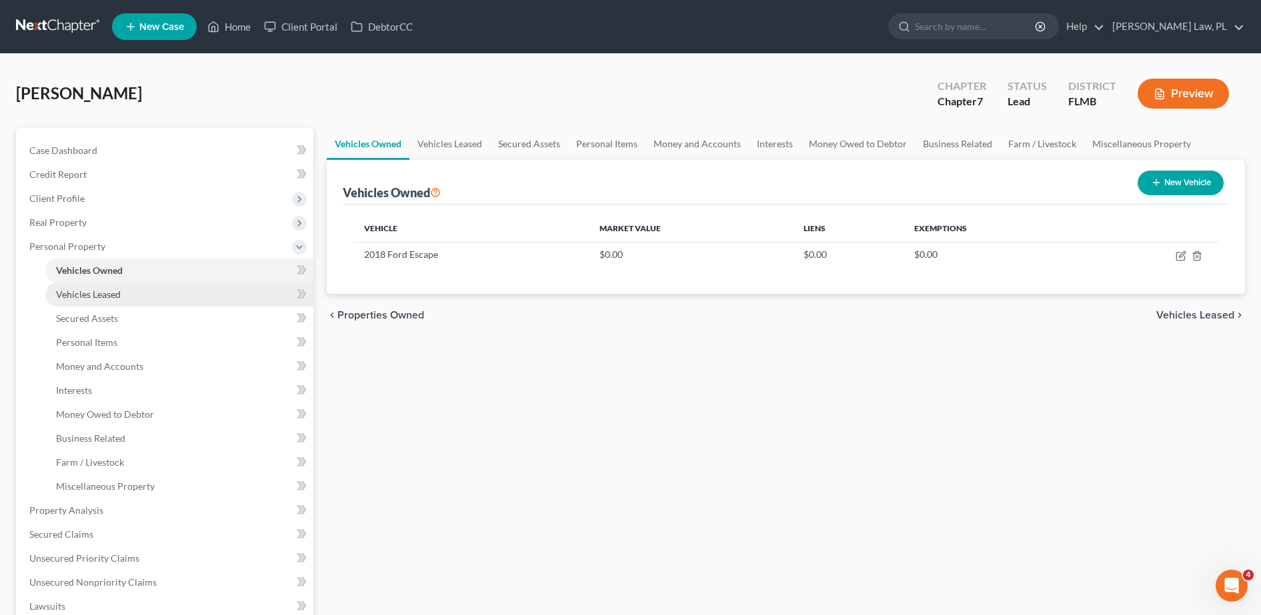
click at [109, 291] on span "Vehicles Leased" at bounding box center [88, 294] width 65 height 11
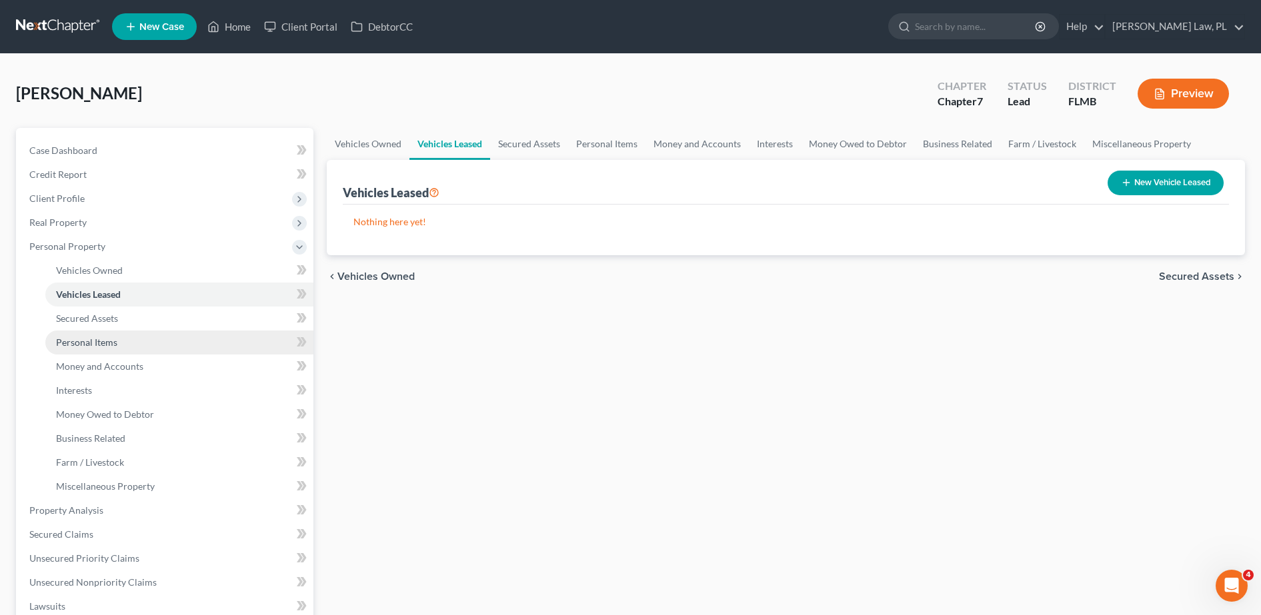
click at [109, 334] on link "Personal Items" at bounding box center [179, 343] width 268 height 24
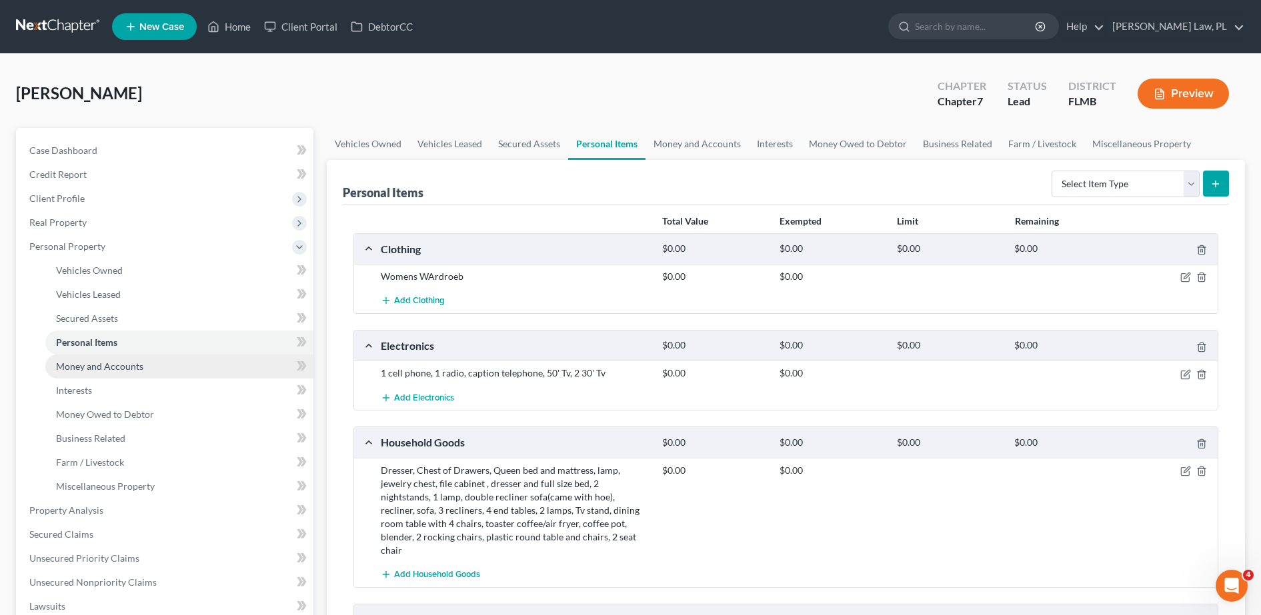
click at [118, 369] on span "Money and Accounts" at bounding box center [99, 366] width 87 height 11
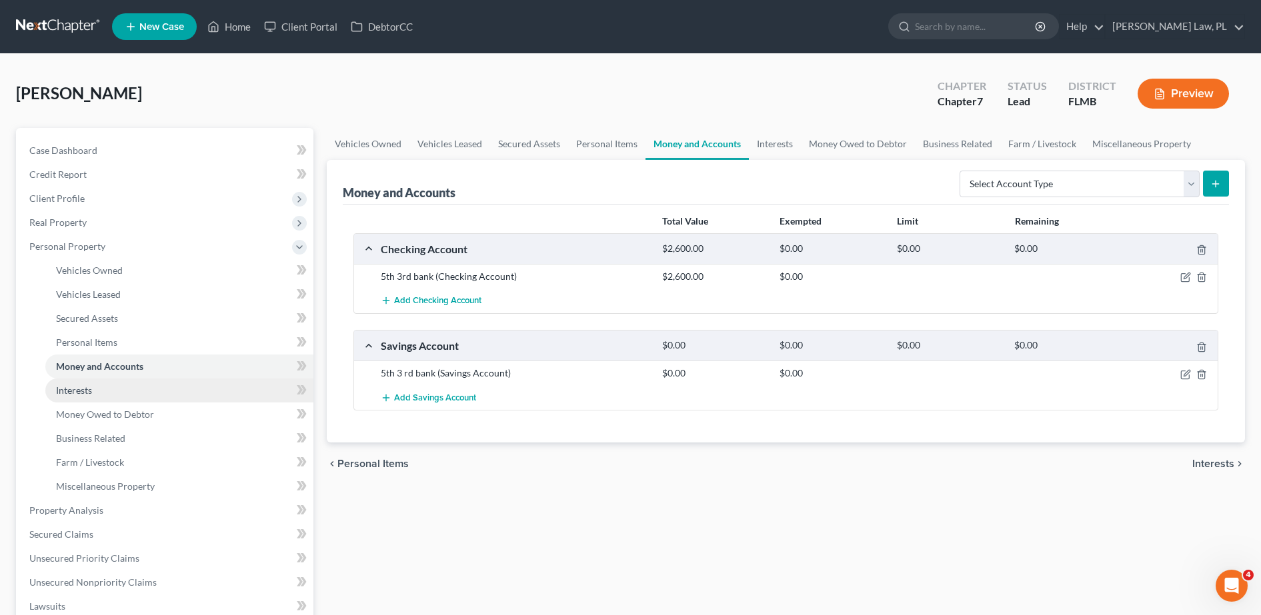
click at [118, 389] on link "Interests" at bounding box center [179, 391] width 268 height 24
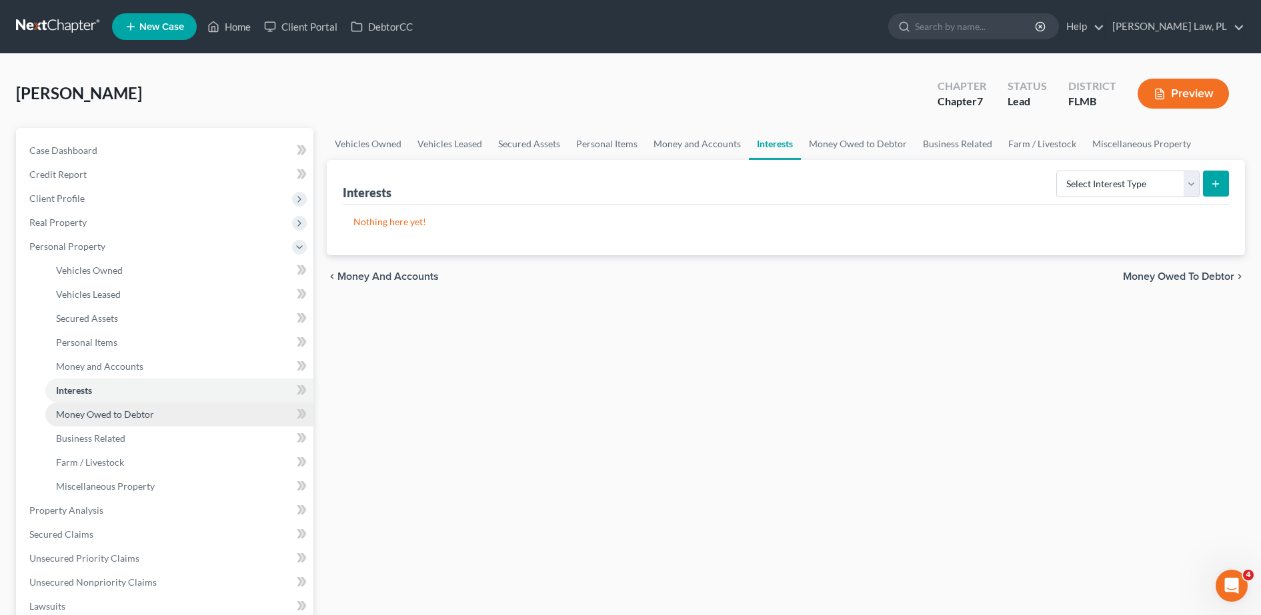
click at [118, 410] on span "Money Owed to Debtor" at bounding box center [105, 414] width 98 height 11
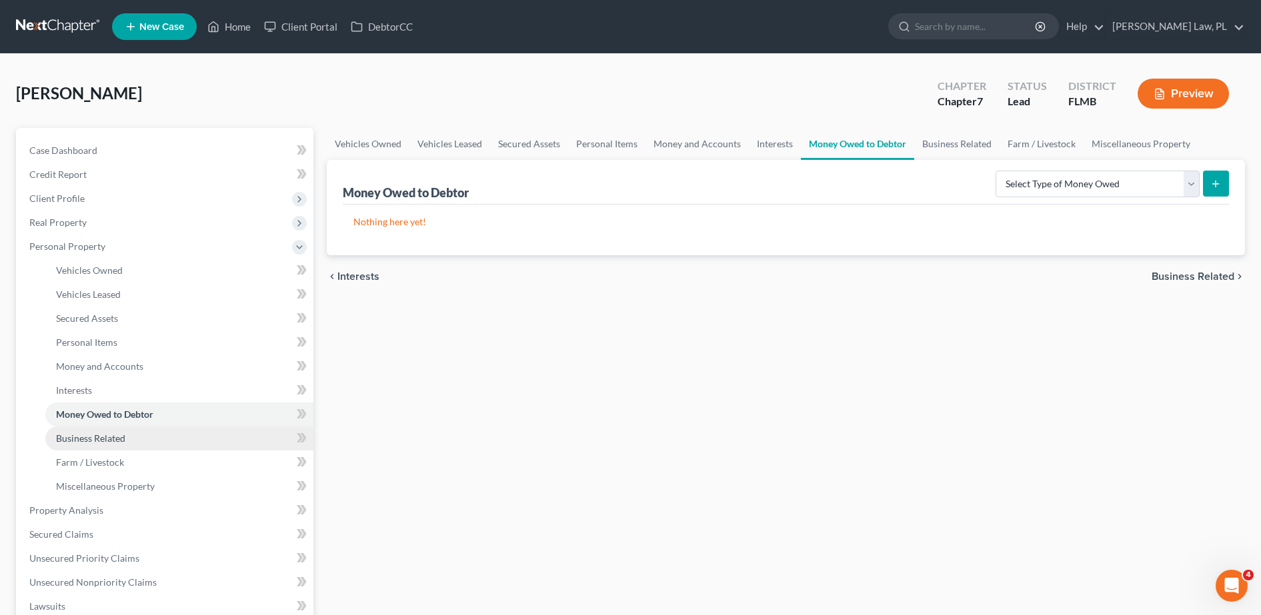
click at [118, 434] on span "Business Related" at bounding box center [90, 438] width 69 height 11
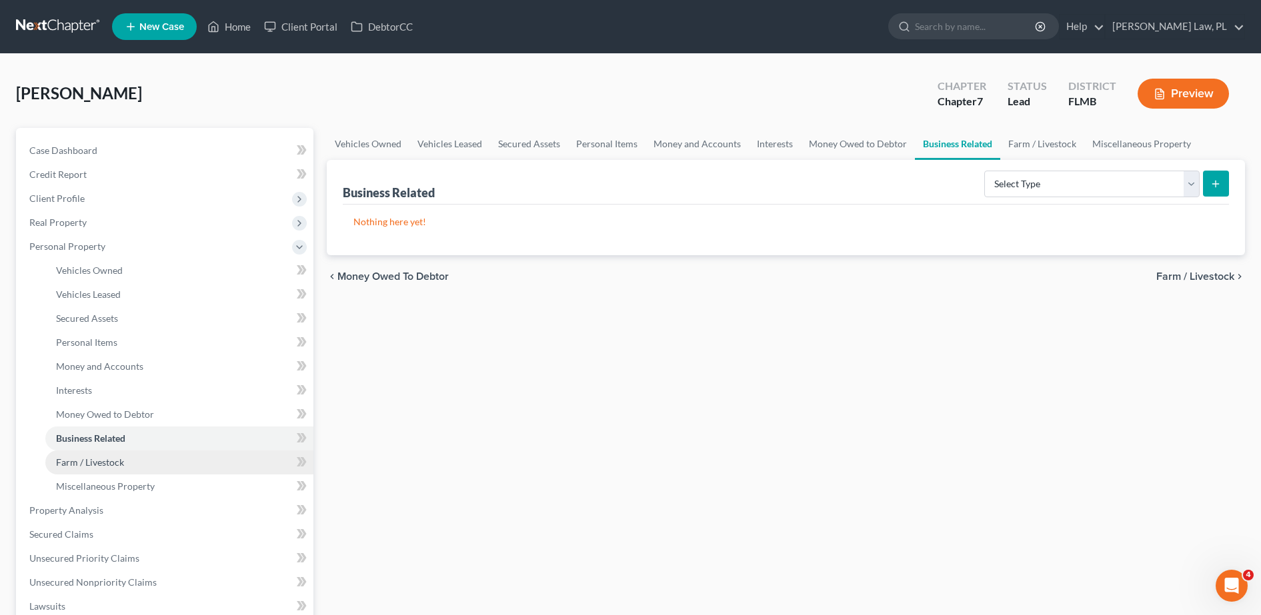
click at [143, 463] on link "Farm / Livestock" at bounding box center [179, 463] width 268 height 24
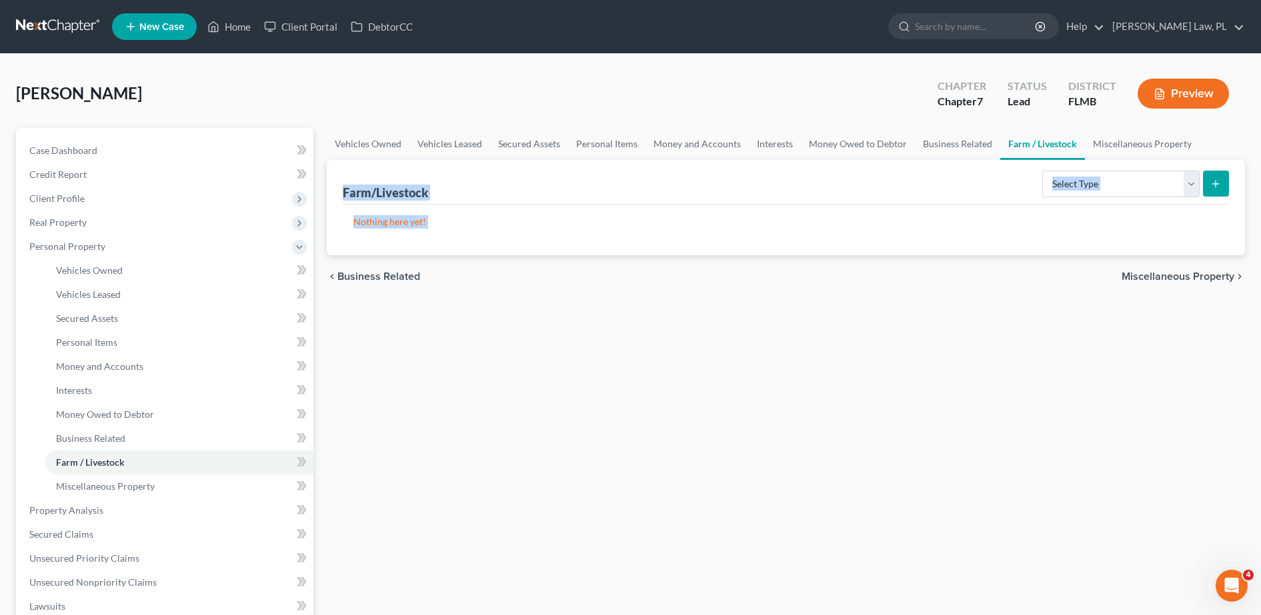
drag, startPoint x: 335, startPoint y: 191, endPoint x: 531, endPoint y: 364, distance: 261.7
click at [531, 364] on div "Vehicles Owned Vehicles Leased Secured Assets Personal Items Money and Accounts…" at bounding box center [785, 513] width 931 height 770
drag, startPoint x: 531, startPoint y: 364, endPoint x: 477, endPoint y: 370, distance: 55.0
click at [477, 370] on div "Vehicles Owned Vehicles Leased Secured Assets Personal Items Money and Accounts…" at bounding box center [785, 513] width 931 height 770
click at [445, 261] on div "chevron_left Business Related Miscellaneous Property chevron_right" at bounding box center [786, 276] width 918 height 43
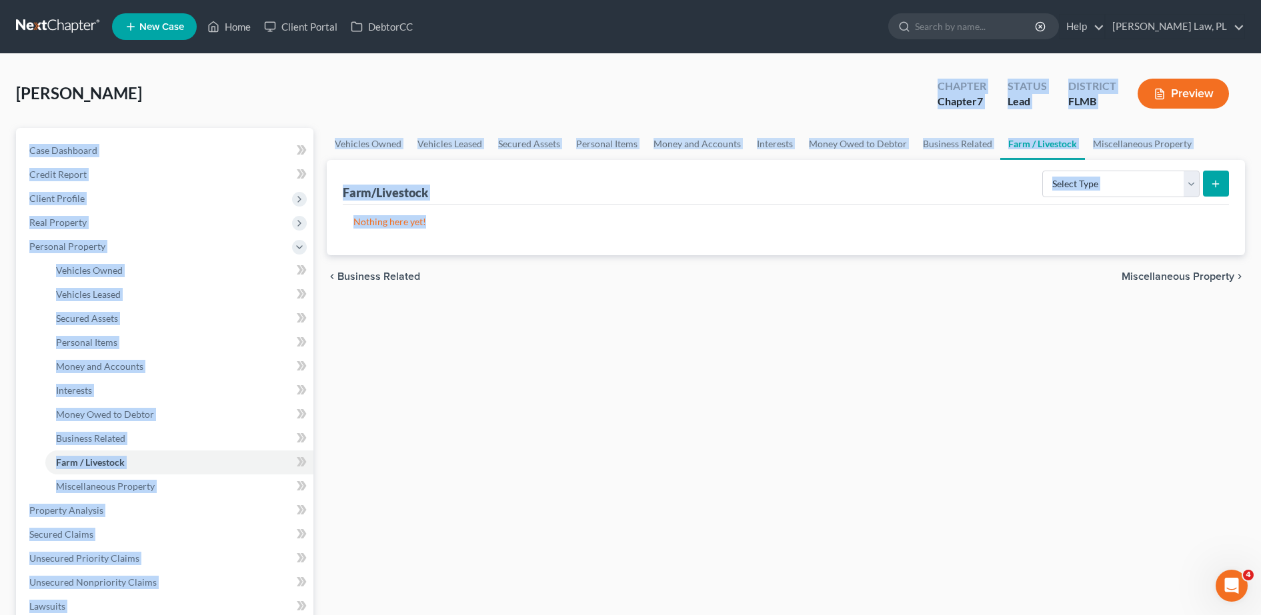
drag, startPoint x: 351, startPoint y: 95, endPoint x: 537, endPoint y: 229, distance: 228.9
click at [537, 229] on div "[PERSON_NAME] Upgraded Chapter Chapter 7 Status Lead District FLMB Preview Peti…" at bounding box center [630, 489] width 1229 height 839
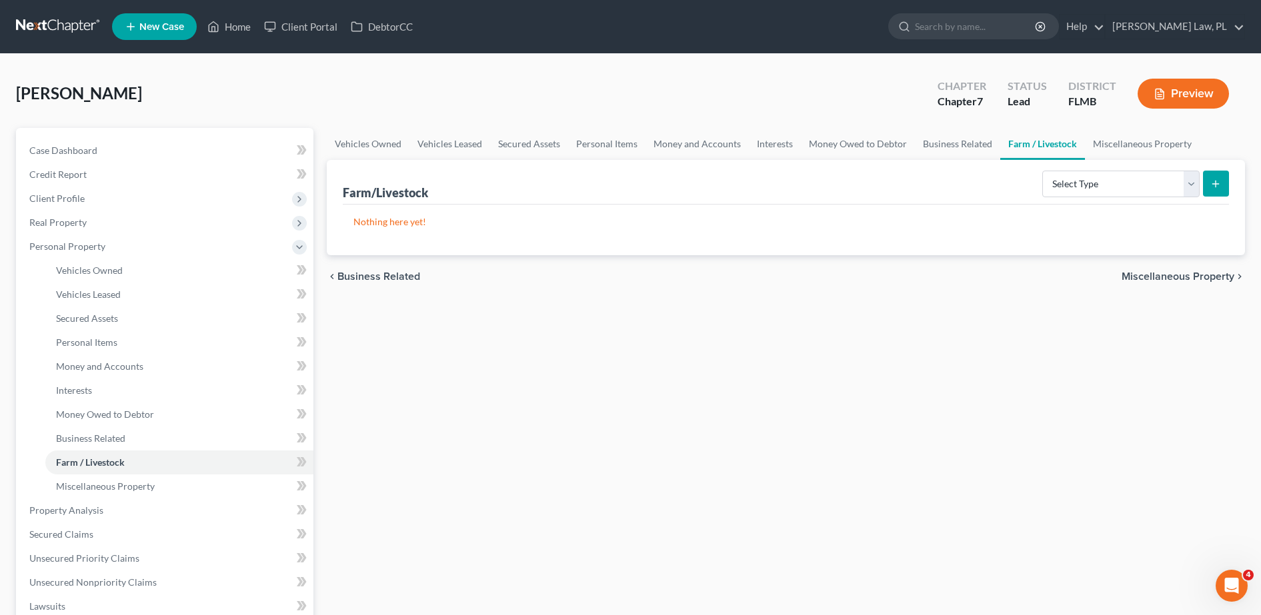
drag, startPoint x: 537, startPoint y: 229, endPoint x: 528, endPoint y: 329, distance: 100.4
click at [528, 329] on div "Vehicles Owned Vehicles Leased Secured Assets Personal Items Money and Accounts…" at bounding box center [785, 513] width 931 height 770
click at [237, 21] on link "Home" at bounding box center [229, 27] width 57 height 24
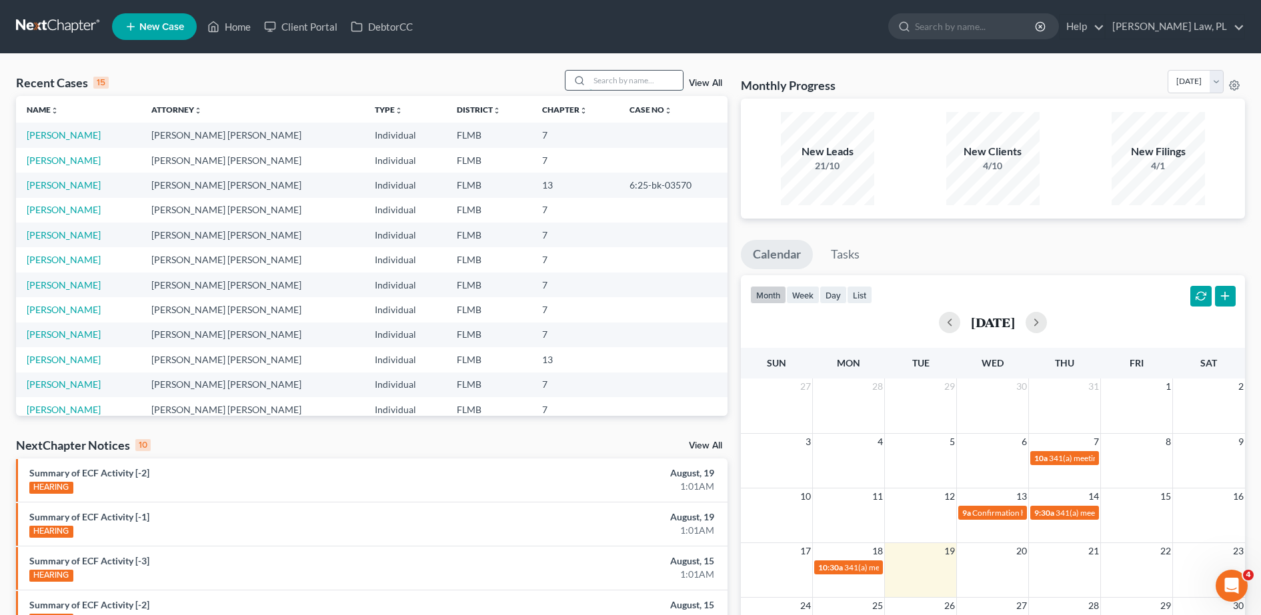
click at [657, 79] on input "search" at bounding box center [635, 80] width 93 height 19
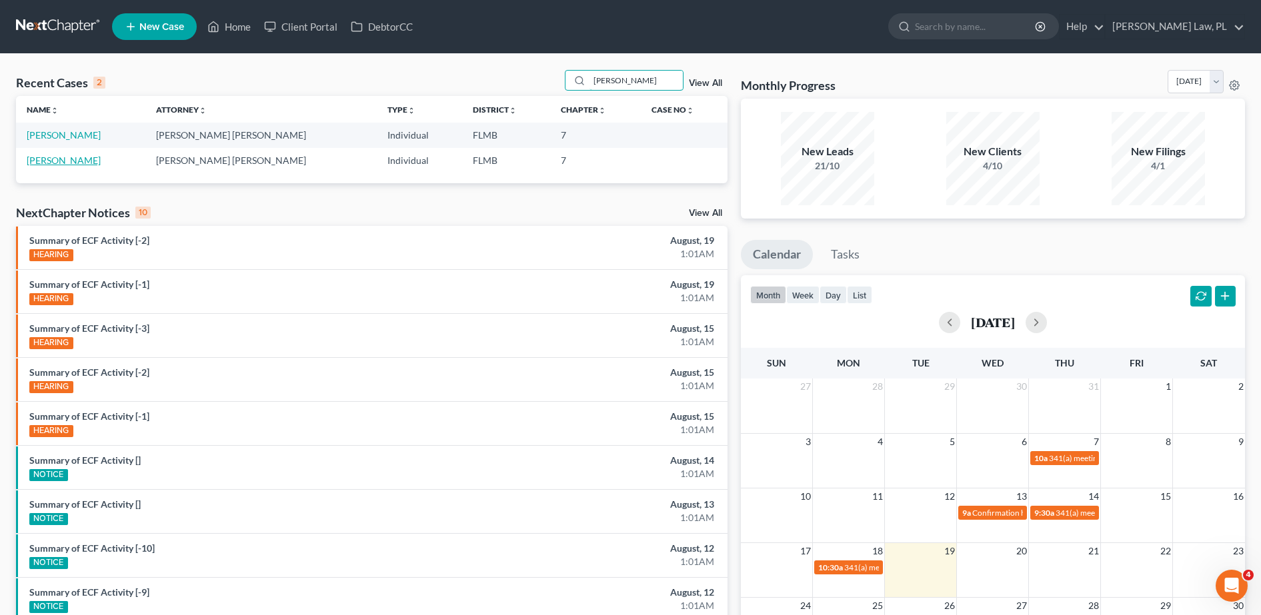
type input "[PERSON_NAME]"
click at [59, 158] on link "[PERSON_NAME]" at bounding box center [64, 160] width 74 height 11
